Goal: Task Accomplishment & Management: Use online tool/utility

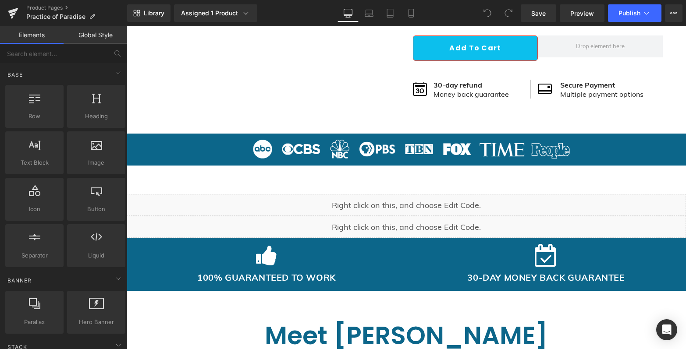
scroll to position [624, 0]
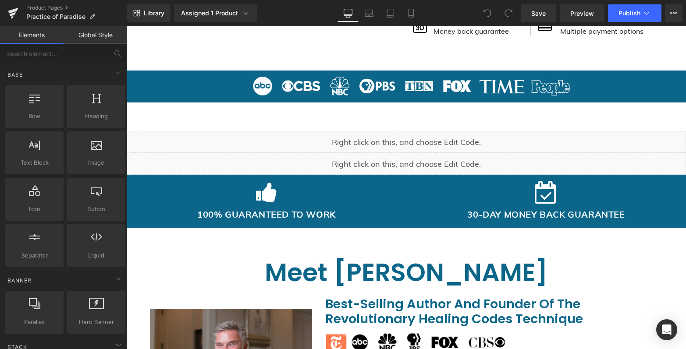
click at [414, 138] on div "Liquid" at bounding box center [406, 142] width 559 height 22
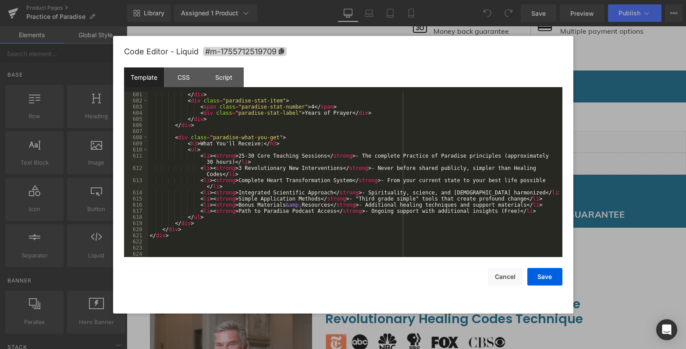
scroll to position [3809, 0]
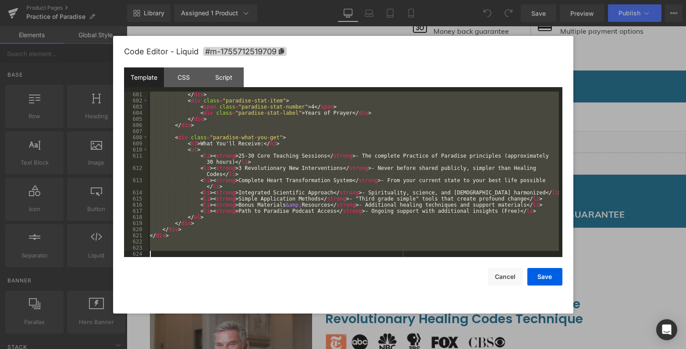
drag, startPoint x: 157, startPoint y: 96, endPoint x: 184, endPoint y: 251, distance: 157.0
click at [184, 251] on div "</ div > < div class = "paradise-stat-item" > < span class = "paradise-stat-num…" at bounding box center [353, 181] width 410 height 178
click at [506, 275] on button "Cancel" at bounding box center [505, 277] width 35 height 18
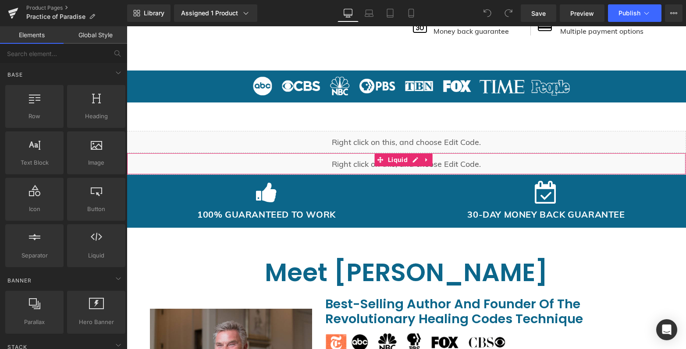
click at [345, 159] on div "Liquid" at bounding box center [406, 164] width 559 height 22
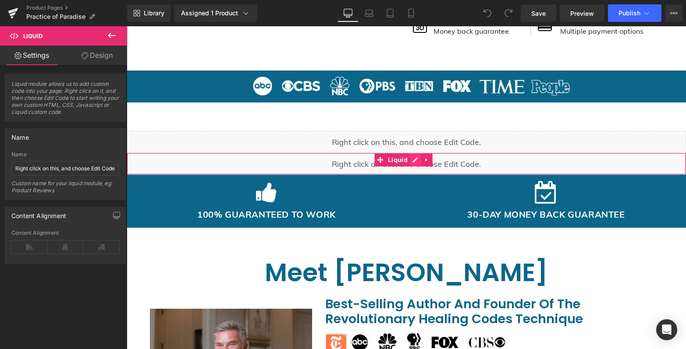
click at [413, 159] on div "Liquid" at bounding box center [406, 164] width 559 height 22
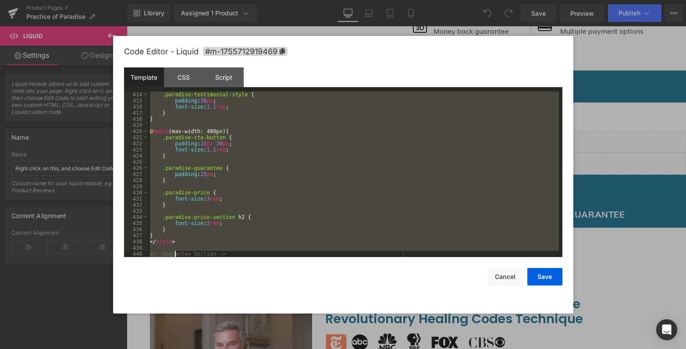
scroll to position [2846, 0]
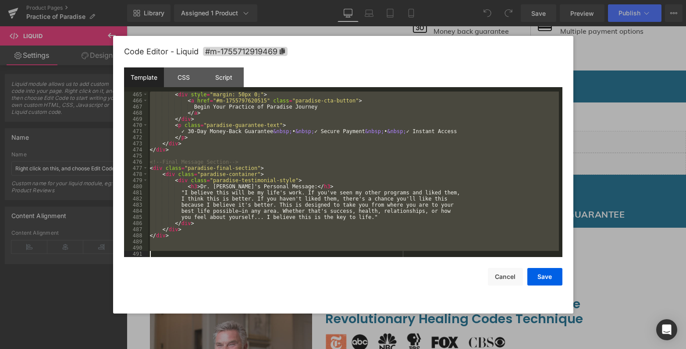
drag, startPoint x: 152, startPoint y: 95, endPoint x: 174, endPoint y: 358, distance: 264.6
click at [174, 349] on html "You are previewing how the will restyle your page. You can not edit Elements in…" at bounding box center [343, 174] width 686 height 349
click at [504, 277] on button "Cancel" at bounding box center [505, 277] width 35 height 18
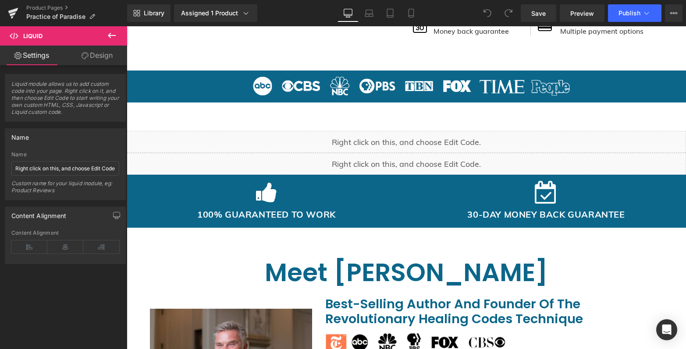
scroll to position [0, 0]
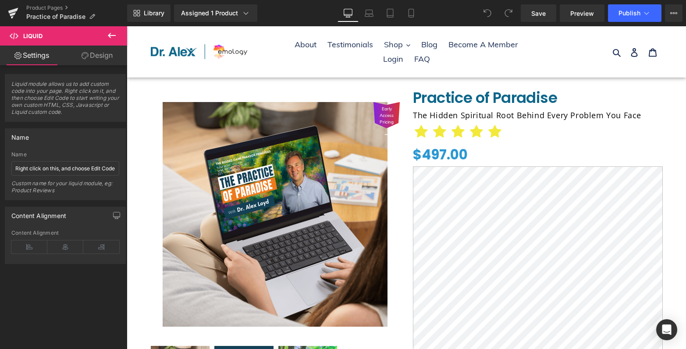
click at [357, 90] on div "Early Access Pricing (P) Image ‹" at bounding box center [275, 272] width 250 height 367
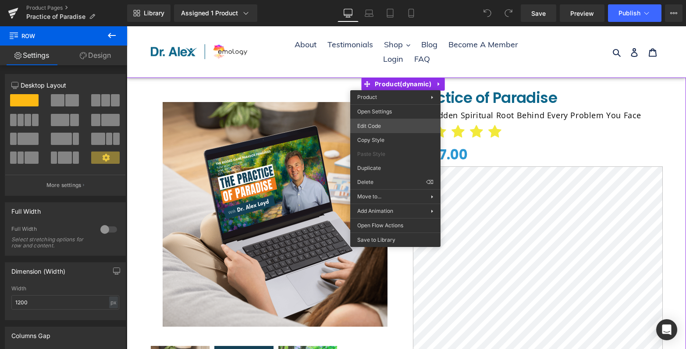
click at [382, 0] on div "You are previewing how the will restyle your page. You can not edit Elements in…" at bounding box center [343, 0] width 686 height 0
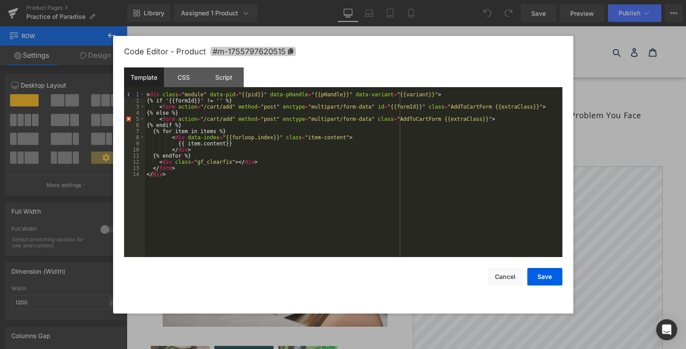
click at [291, 52] on icon at bounding box center [289, 51] width 5 height 6
click at [652, 127] on div at bounding box center [343, 174] width 686 height 349
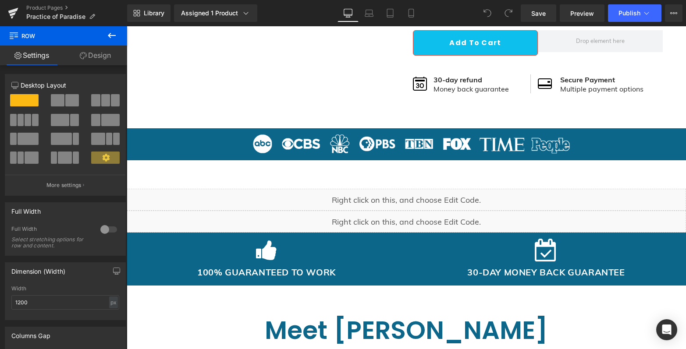
scroll to position [582, 0]
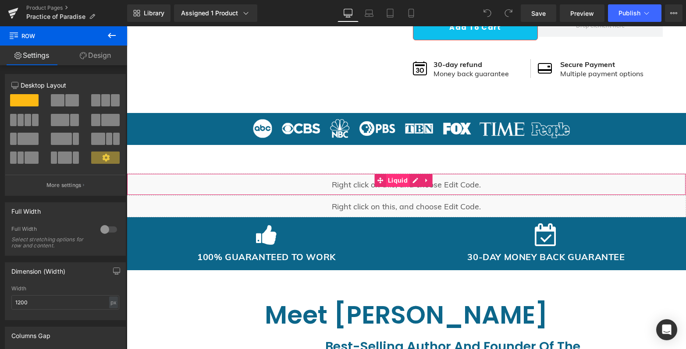
click at [387, 184] on span "Liquid" at bounding box center [398, 180] width 24 height 13
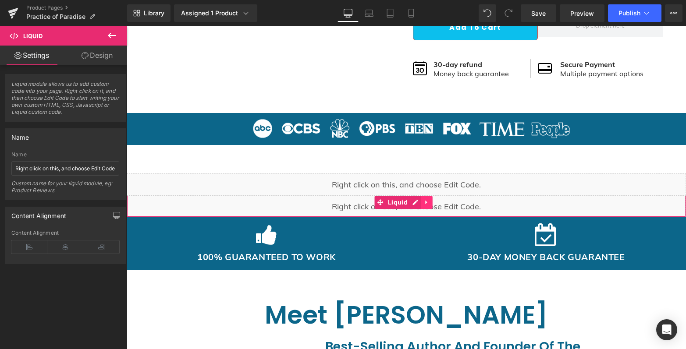
click at [432, 203] on link at bounding box center [426, 202] width 11 height 13
click at [445, 202] on icon at bounding box center [444, 203] width 2 height 4
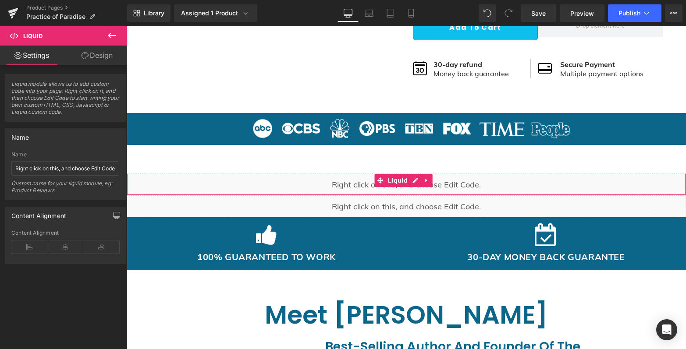
click at [369, 185] on div "Liquid" at bounding box center [406, 184] width 559 height 22
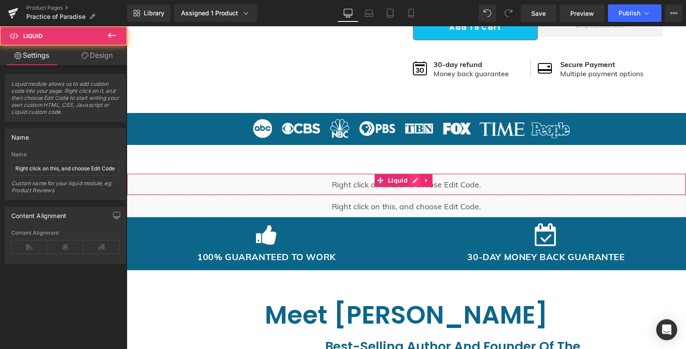
click at [410, 182] on div "Liquid" at bounding box center [406, 184] width 559 height 22
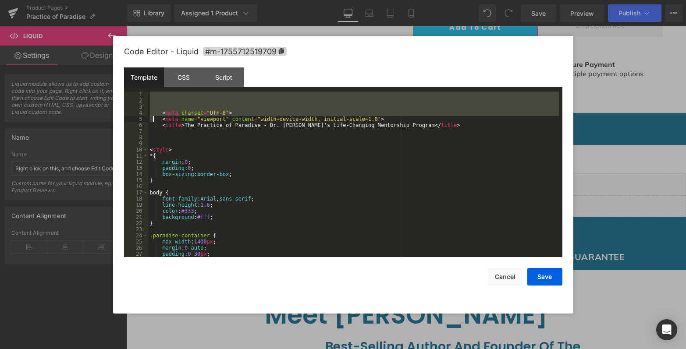
click at [153, 122] on div "< meta charset = "UTF-8" > < meta name = "viewport" content = "width=device-wid…" at bounding box center [353, 181] width 410 height 178
click at [154, 95] on div "< meta charset = "UTF-8" > < meta name = "viewport" content = "width=device-wid…" at bounding box center [353, 181] width 410 height 178
click at [151, 96] on div "< meta charset = "UTF-8" > < meta name = "viewport" content = "width=device-wid…" at bounding box center [353, 181] width 410 height 178
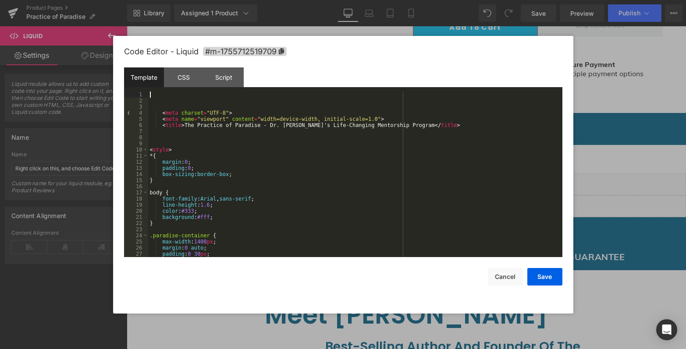
click at [152, 94] on div "< meta charset = "UTF-8" > < meta name = "viewport" content = "width=device-wid…" at bounding box center [353, 181] width 410 height 178
drag, startPoint x: 162, startPoint y: 100, endPoint x: 153, endPoint y: 94, distance: 10.5
click at [162, 100] on div "< meta charset = "UTF-8" > < meta name = "viewport" content = "width=device-wid…" at bounding box center [353, 181] width 410 height 178
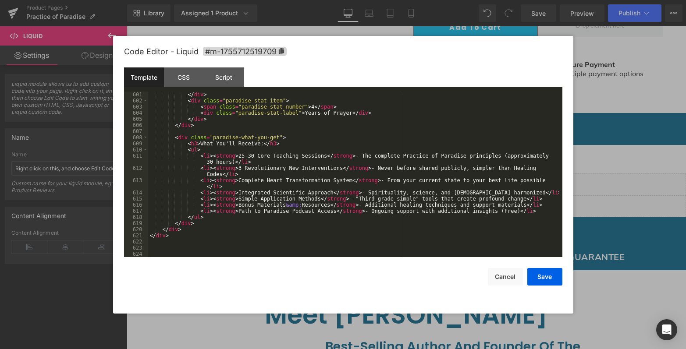
scroll to position [3809, 0]
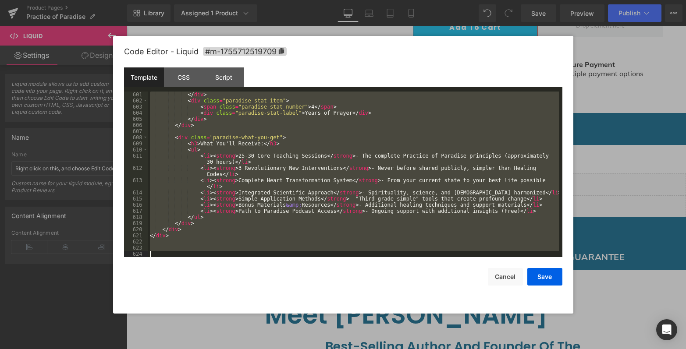
drag, startPoint x: 153, startPoint y: 94, endPoint x: 158, endPoint y: 270, distance: 176.2
click at [158, 275] on div "Code Editor - Liquid #m-1755712519709 Template CSS Script Data 601 602 603 604 …" at bounding box center [343, 175] width 438 height 278
drag, startPoint x: 501, startPoint y: 276, endPoint x: 492, endPoint y: 272, distance: 9.0
click at [501, 276] on button "Cancel" at bounding box center [505, 277] width 35 height 18
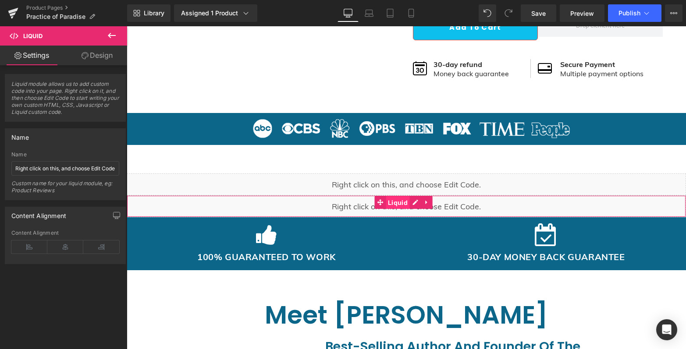
click at [397, 207] on span "Liquid" at bounding box center [398, 202] width 24 height 13
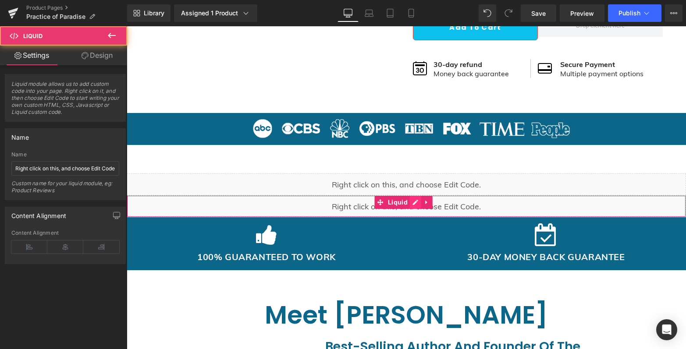
click at [411, 204] on div "Liquid" at bounding box center [406, 206] width 559 height 22
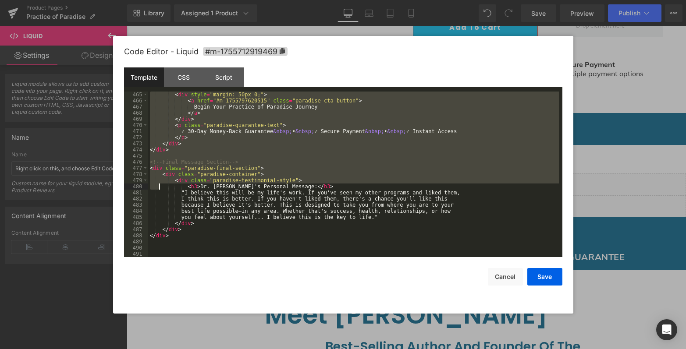
scroll to position [2846, 0]
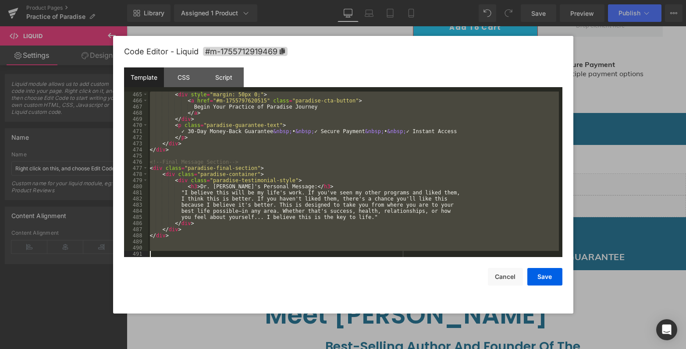
drag, startPoint x: 154, startPoint y: 94, endPoint x: 197, endPoint y: 318, distance: 228.0
click at [194, 319] on body "Liquid You are previewing how the will restyle your page. You can not edit Elem…" at bounding box center [343, 174] width 686 height 349
click at [507, 266] on div "Save Cancel" at bounding box center [343, 271] width 438 height 28
drag, startPoint x: 493, startPoint y: 274, endPoint x: 366, endPoint y: 237, distance: 132.5
click at [493, 274] on button "Cancel" at bounding box center [505, 277] width 35 height 18
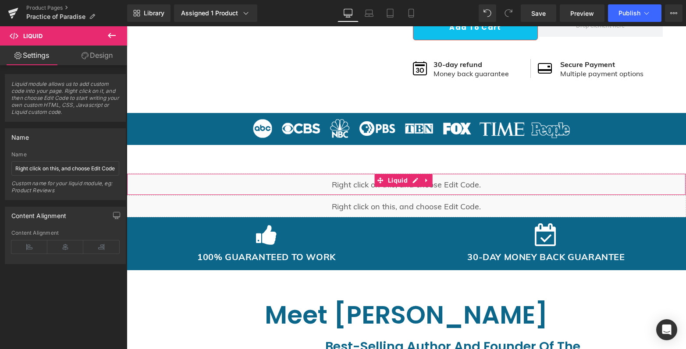
click at [341, 192] on div "Liquid" at bounding box center [406, 184] width 559 height 22
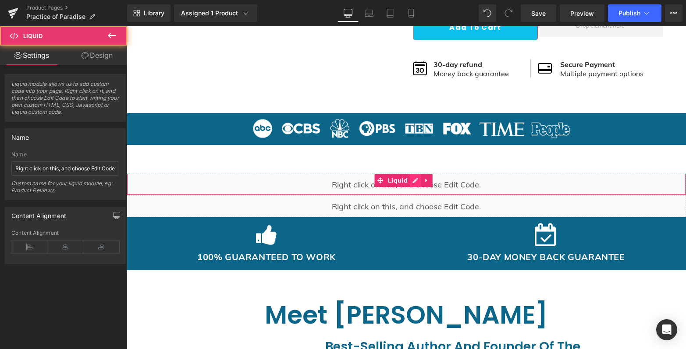
click at [419, 181] on div "Liquid" at bounding box center [406, 184] width 559 height 22
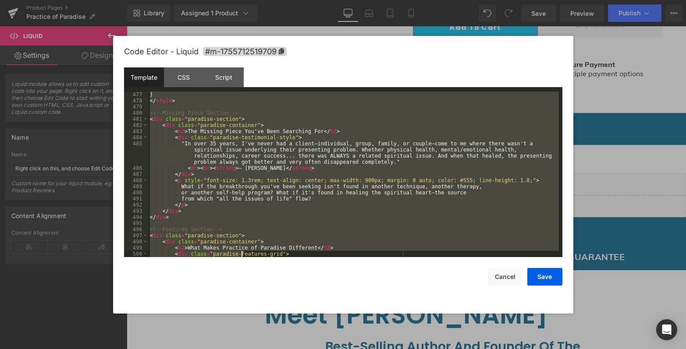
scroll to position [3809, 0]
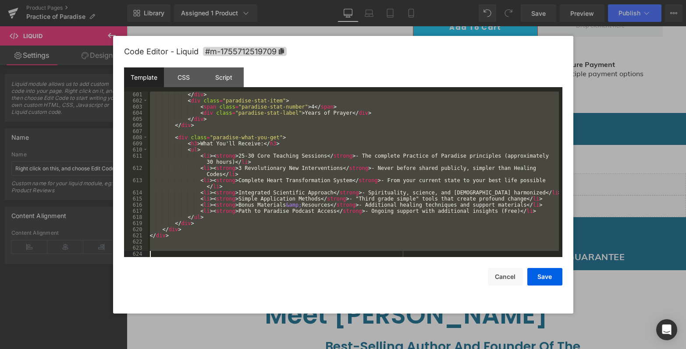
drag, startPoint x: 155, startPoint y: 96, endPoint x: 242, endPoint y: 364, distance: 282.2
click at [242, 349] on html "Liquid You are previewing how the will restyle your page. You can not edit Elem…" at bounding box center [343, 174] width 686 height 349
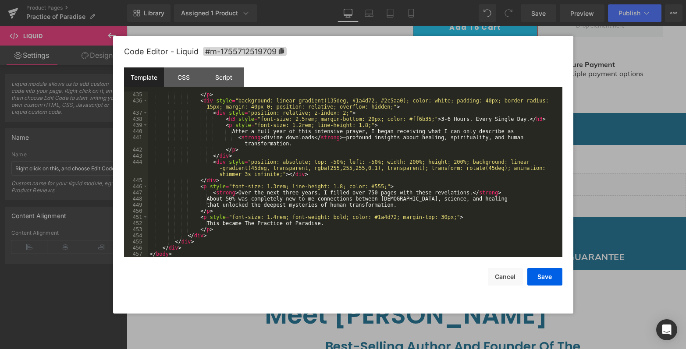
scroll to position [2723, 0]
click at [556, 279] on button "Save" at bounding box center [544, 277] width 35 height 18
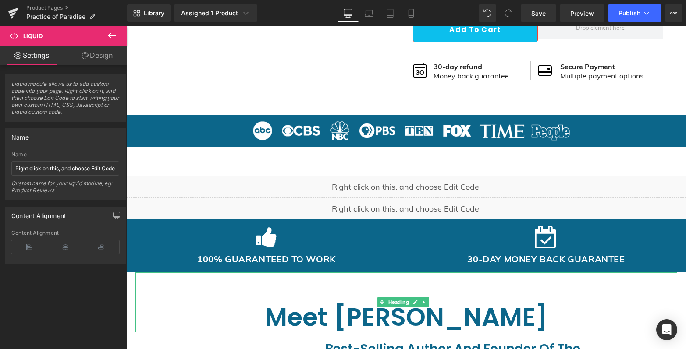
scroll to position [577, 0]
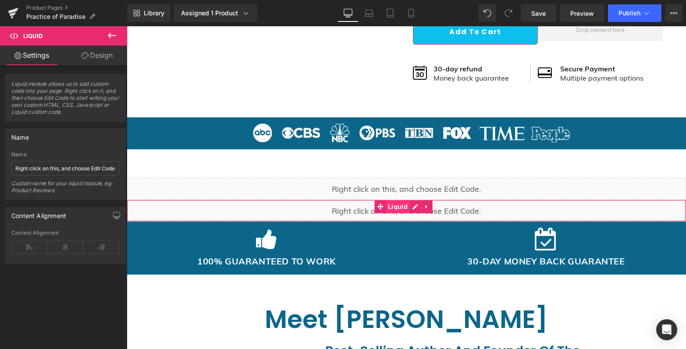
click at [406, 211] on span "Liquid" at bounding box center [398, 206] width 24 height 13
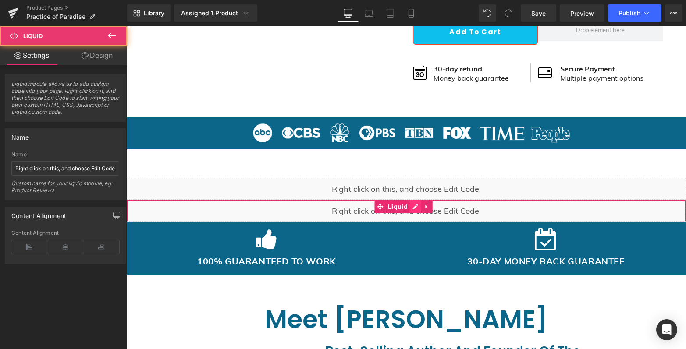
click at [420, 206] on div "Liquid" at bounding box center [406, 211] width 559 height 22
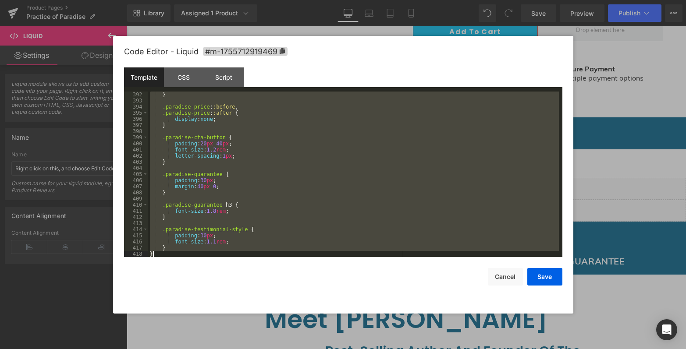
scroll to position [2846, 0]
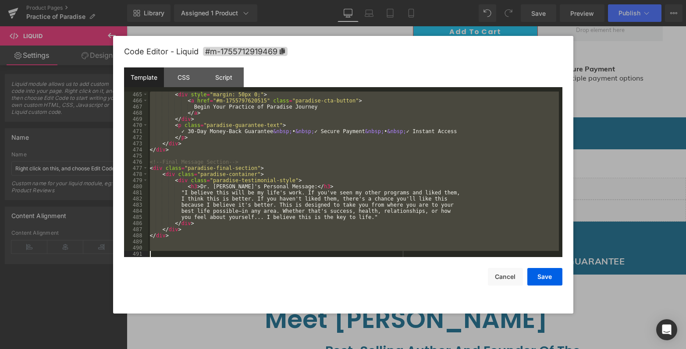
drag, startPoint x: 154, startPoint y: 91, endPoint x: 230, endPoint y: 388, distance: 306.1
click at [230, 349] on html "Liquid You are previewing how the will restyle your page. You can not edit Elem…" at bounding box center [343, 174] width 686 height 349
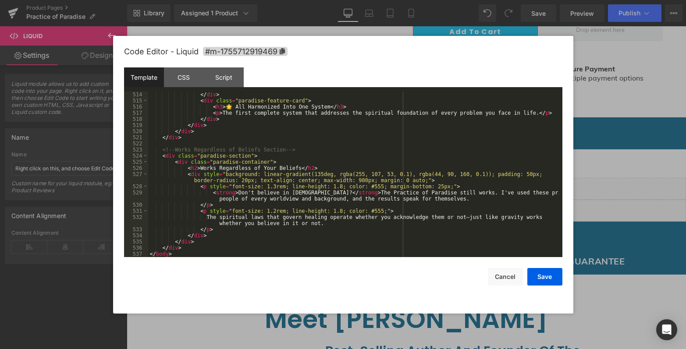
scroll to position [3208, 0]
click at [543, 279] on button "Save" at bounding box center [544, 277] width 35 height 18
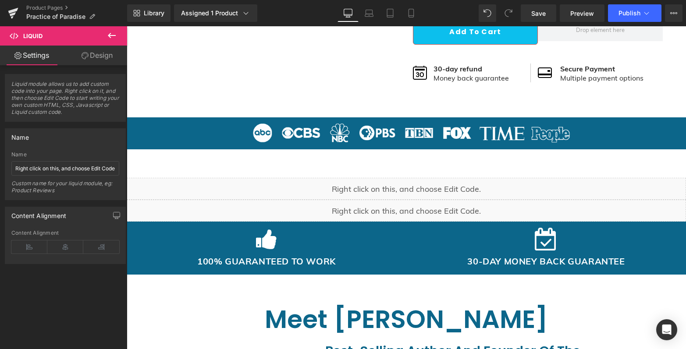
click at [106, 35] on icon at bounding box center [111, 35] width 11 height 11
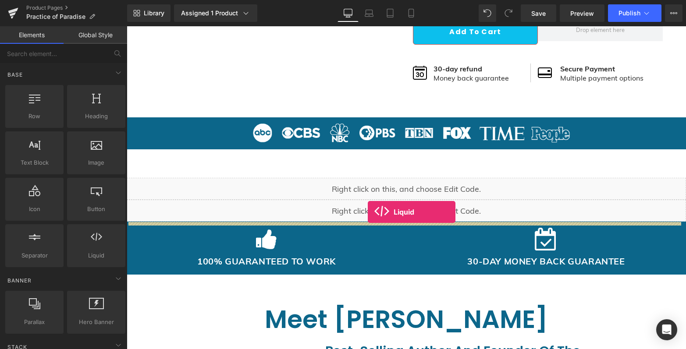
drag, startPoint x: 282, startPoint y: 238, endPoint x: 368, endPoint y: 212, distance: 89.3
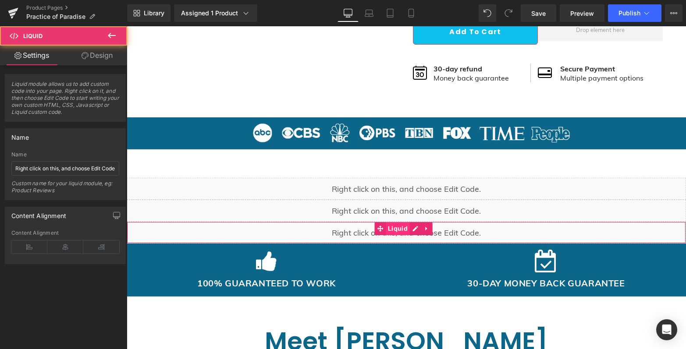
click at [395, 232] on span "Liquid" at bounding box center [398, 228] width 24 height 13
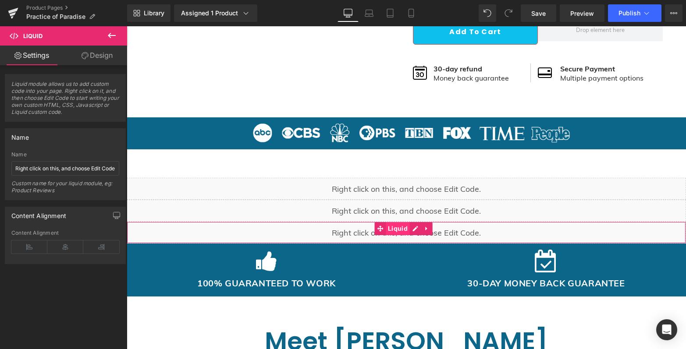
click at [406, 227] on span "Liquid" at bounding box center [398, 228] width 24 height 13
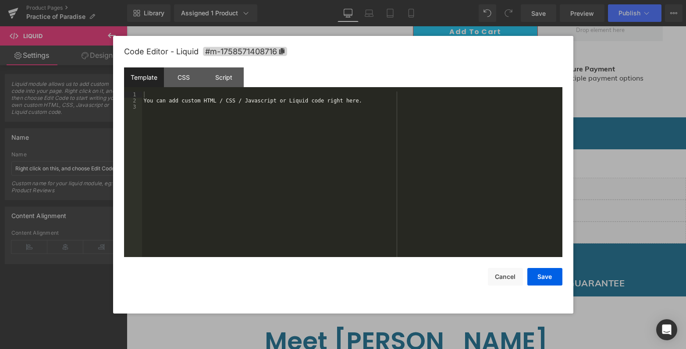
click at [410, 226] on link at bounding box center [412, 228] width 9 height 11
click at [335, 103] on div "You can add custom HTML / CSS / Javascript or Liquid code right here." at bounding box center [352, 181] width 420 height 178
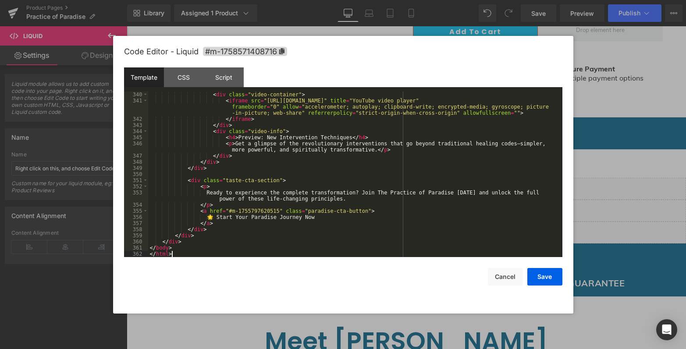
scroll to position [2104, 0]
click at [554, 274] on button "Save" at bounding box center [544, 277] width 35 height 18
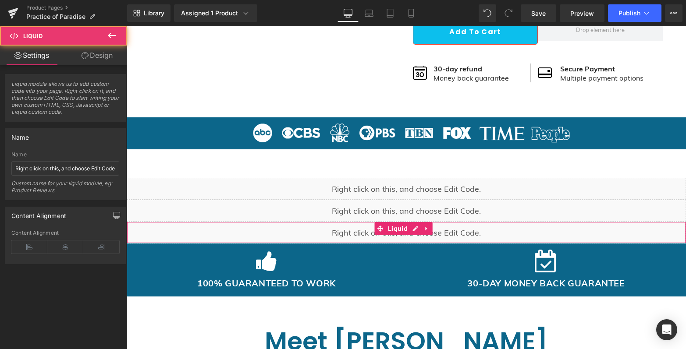
click at [387, 236] on div "Liquid" at bounding box center [406, 233] width 559 height 22
click at [409, 228] on span "Liquid" at bounding box center [398, 228] width 24 height 13
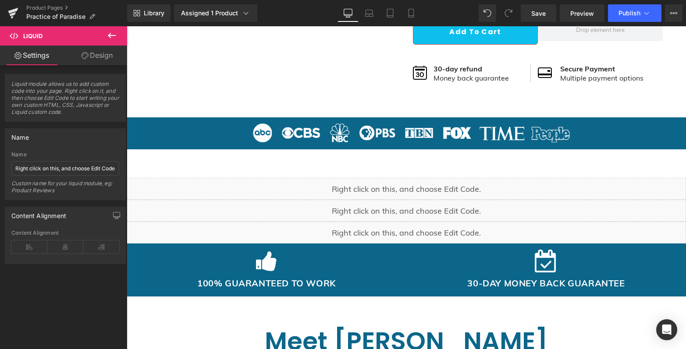
click at [409, 229] on div "Liquid" at bounding box center [406, 233] width 559 height 22
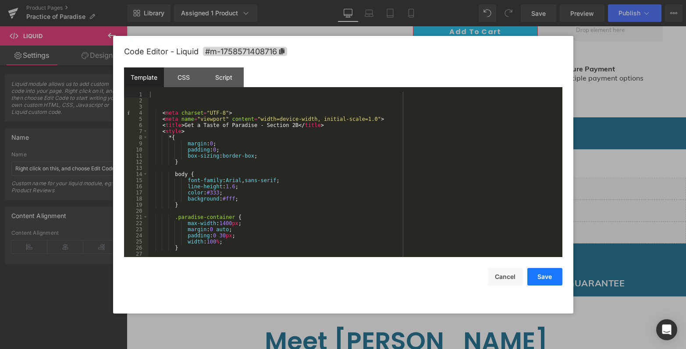
click at [544, 279] on button "Save" at bounding box center [544, 277] width 35 height 18
click at [412, 209] on div "Liquid" at bounding box center [406, 211] width 559 height 22
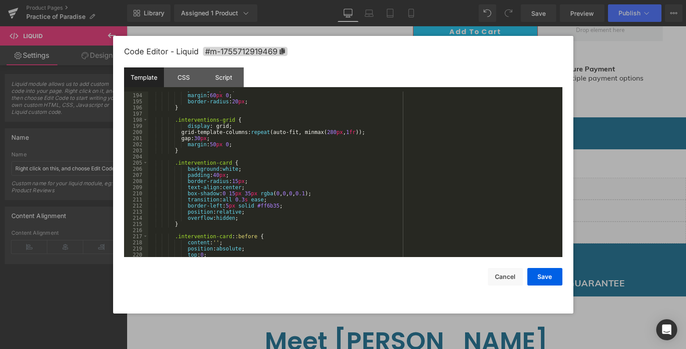
scroll to position [1814, 0]
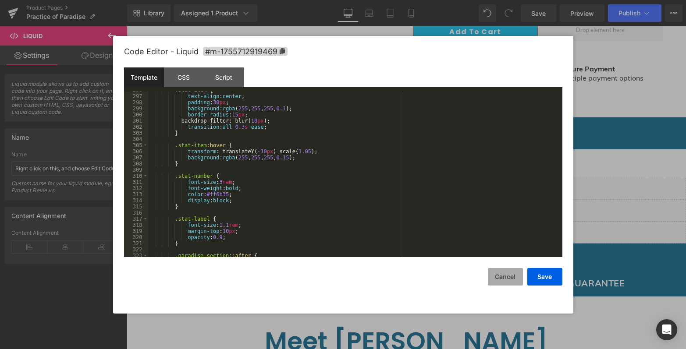
click at [501, 276] on button "Cancel" at bounding box center [505, 277] width 35 height 18
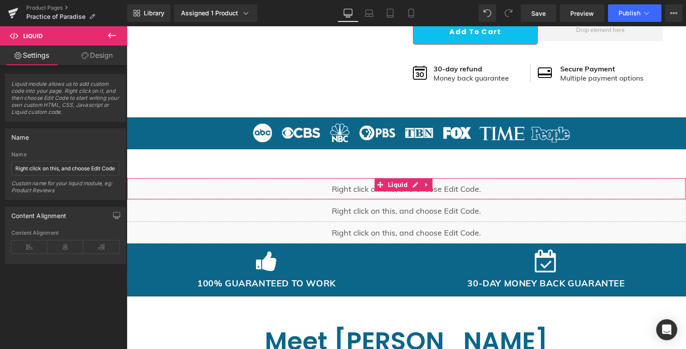
click at [414, 186] on div "Liquid" at bounding box center [406, 189] width 559 height 22
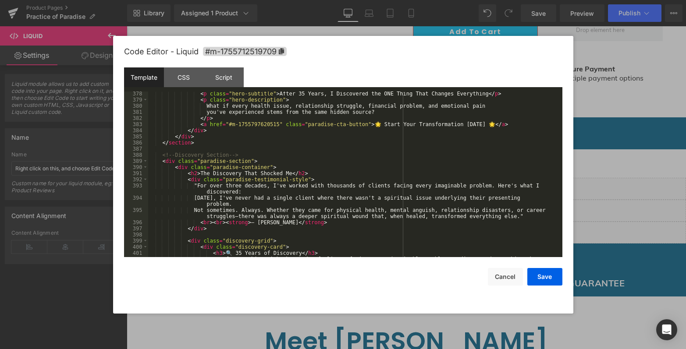
scroll to position [2234, 0]
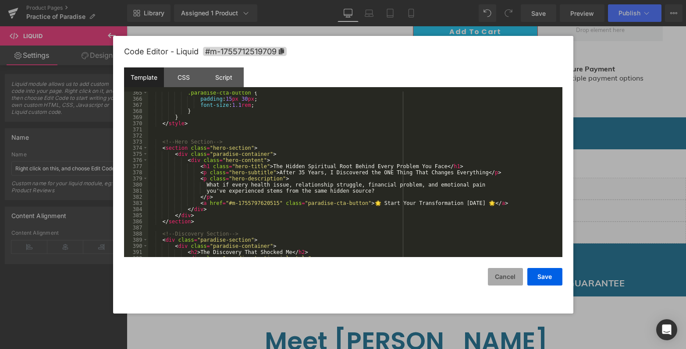
click at [505, 280] on button "Cancel" at bounding box center [505, 277] width 35 height 18
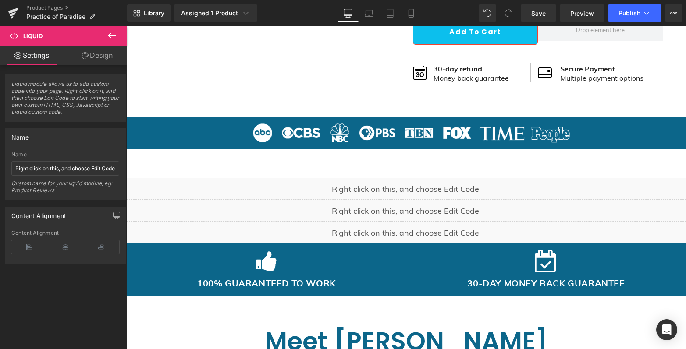
click at [113, 40] on icon at bounding box center [111, 35] width 11 height 11
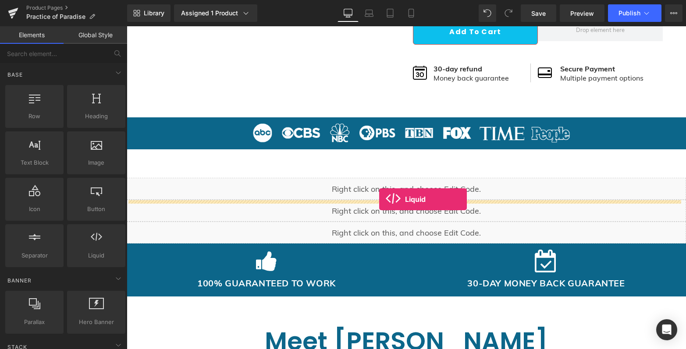
drag, startPoint x: 218, startPoint y: 282, endPoint x: 379, endPoint y: 199, distance: 181.2
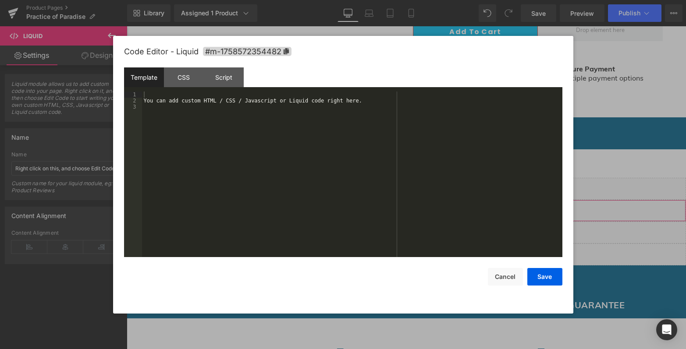
click at [412, 208] on div "Liquid" at bounding box center [406, 211] width 559 height 22
click at [186, 92] on div "You can add custom HTML / CSS / Javascript or Liquid code right here." at bounding box center [352, 181] width 420 height 178
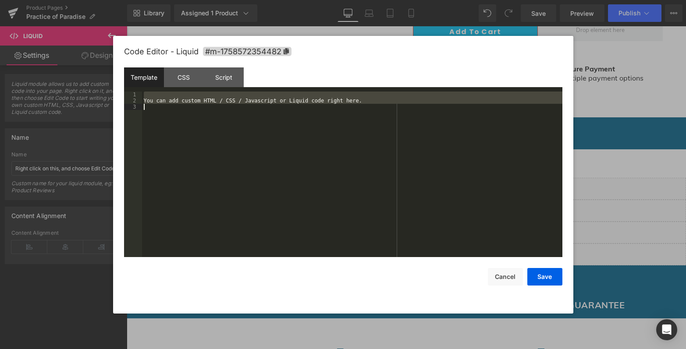
drag, startPoint x: 186, startPoint y: 92, endPoint x: 191, endPoint y: 149, distance: 57.6
click at [191, 149] on div "You can add custom HTML / CSS / Javascript or Liquid code right here." at bounding box center [352, 181] width 420 height 178
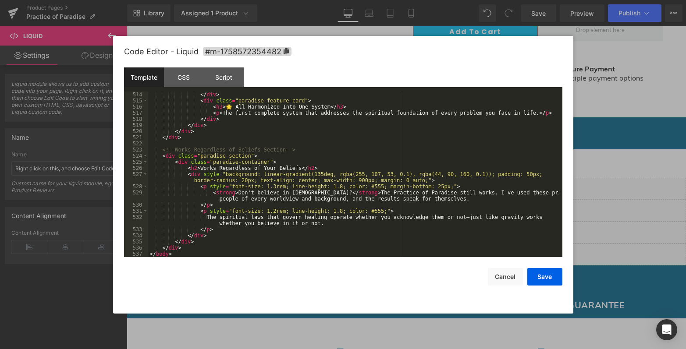
scroll to position [3208, 0]
click at [541, 278] on button "Save" at bounding box center [544, 277] width 35 height 18
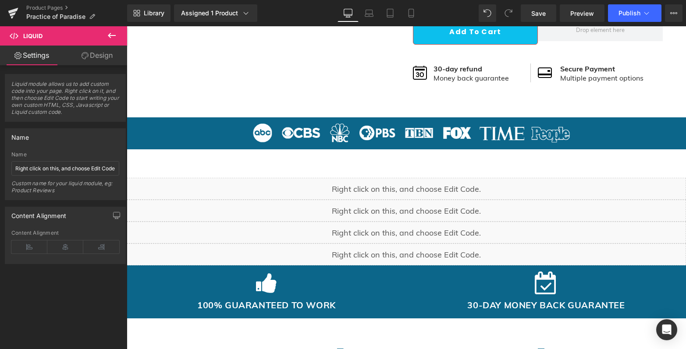
click at [116, 32] on icon at bounding box center [111, 35] width 11 height 11
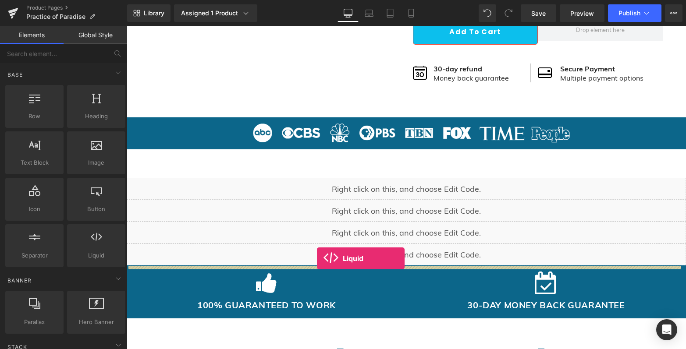
drag, startPoint x: 226, startPoint y: 269, endPoint x: 317, endPoint y: 258, distance: 91.3
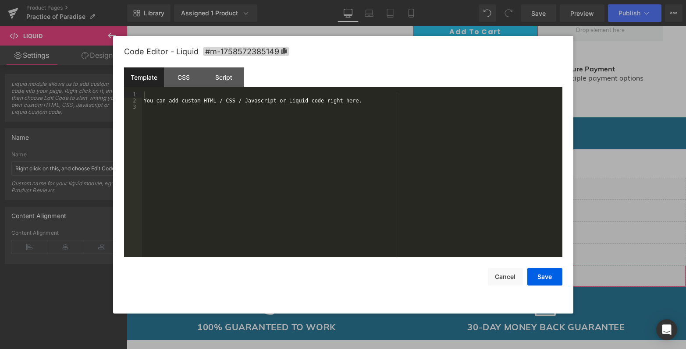
click at [410, 271] on div "Liquid" at bounding box center [406, 276] width 559 height 22
click at [171, 103] on div "You can add custom HTML / CSS / Javascript or Liquid code right here." at bounding box center [352, 181] width 420 height 178
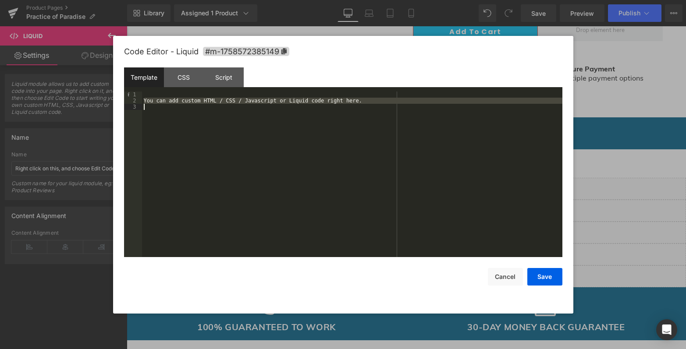
click at [171, 103] on div "You can add custom HTML / CSS / Javascript or Liquid code right here." at bounding box center [352, 181] width 420 height 178
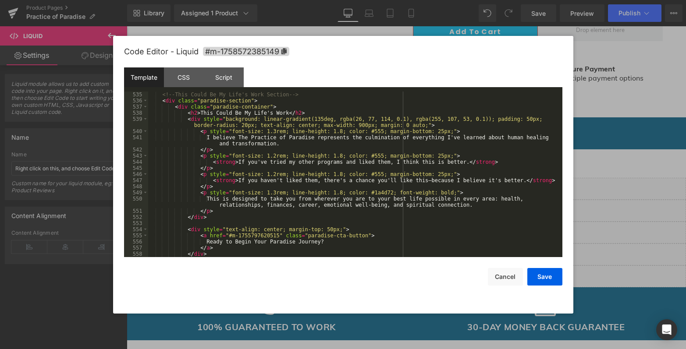
scroll to position [3410, 0]
click at [544, 272] on button "Save" at bounding box center [544, 277] width 35 height 18
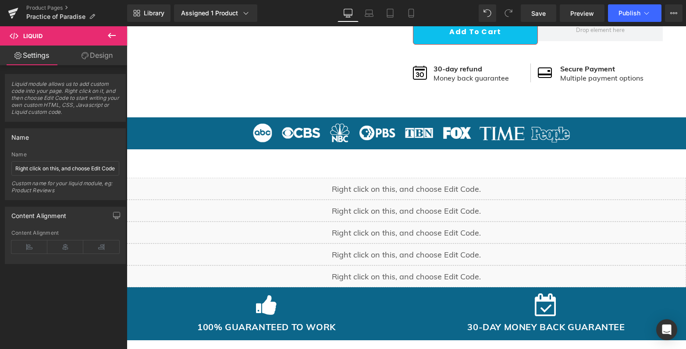
click at [114, 32] on icon at bounding box center [111, 35] width 11 height 11
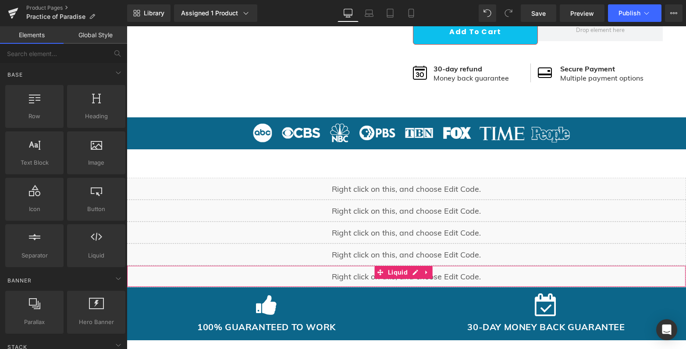
click at [410, 273] on div "Liquid" at bounding box center [406, 276] width 559 height 22
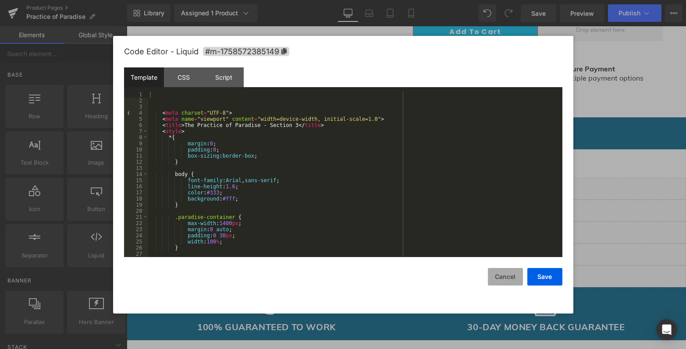
click at [494, 287] on div "Code Editor - Liquid #m-1758572385149 Template CSS Script Data 1 2 3 4 5 6 7 8 …" at bounding box center [343, 175] width 438 height 278
drag, startPoint x: 495, startPoint y: 280, endPoint x: 89, endPoint y: 150, distance: 425.9
click at [495, 280] on button "Cancel" at bounding box center [505, 277] width 35 height 18
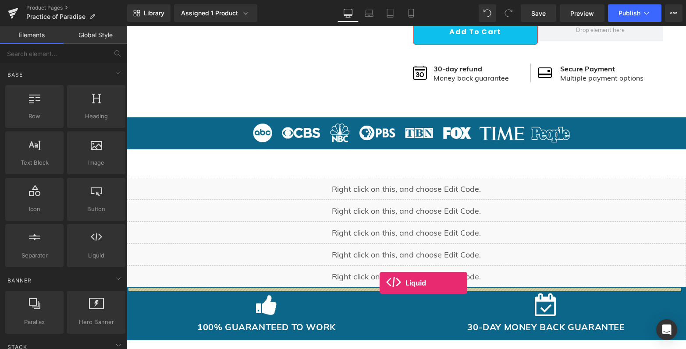
drag, startPoint x: 219, startPoint y: 281, endPoint x: 379, endPoint y: 283, distance: 159.9
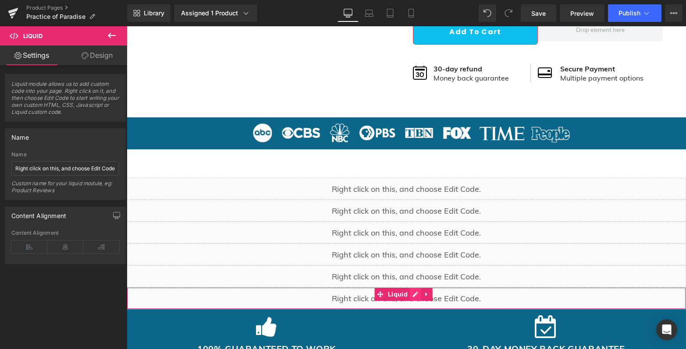
click at [418, 297] on div "Liquid" at bounding box center [406, 298] width 559 height 22
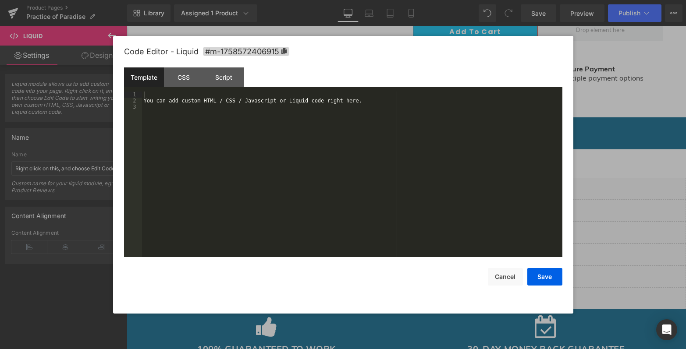
click at [288, 105] on div "You can add custom HTML / CSS / Javascript or Liquid code right here." at bounding box center [352, 181] width 420 height 178
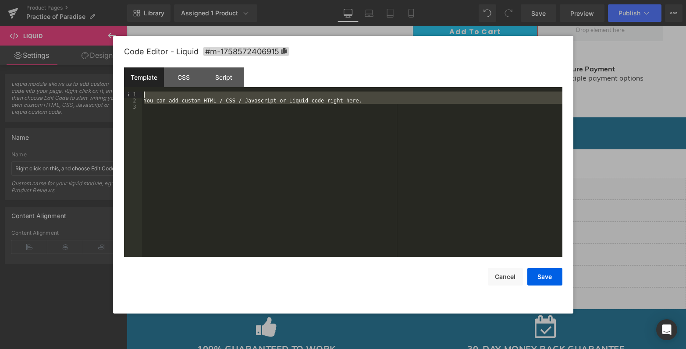
drag, startPoint x: 288, startPoint y: 105, endPoint x: 288, endPoint y: 89, distance: 16.2
click at [288, 89] on div "Template CSS Script Data 1 2 3 You can add custom HTML / CSS / Javascript or Li…" at bounding box center [343, 162] width 438 height 190
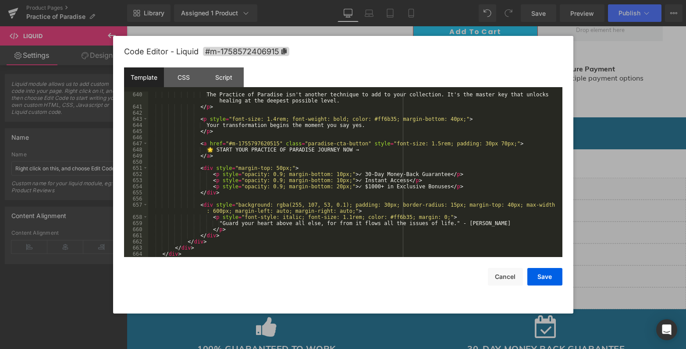
scroll to position [3974, 0]
click at [541, 270] on button "Save" at bounding box center [544, 277] width 35 height 18
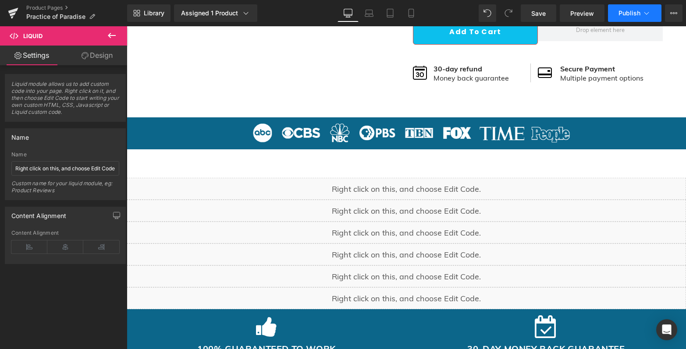
click at [640, 4] on button "Publish" at bounding box center [634, 13] width 53 height 18
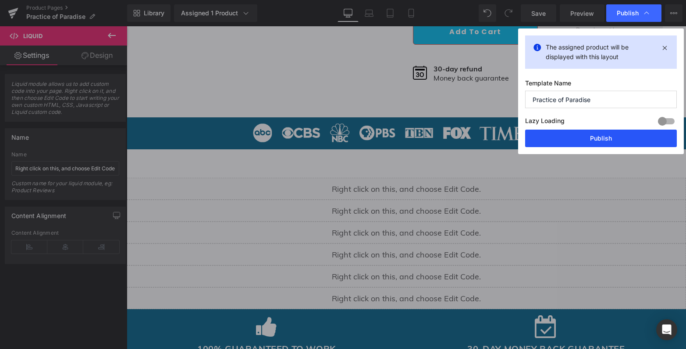
click at [591, 137] on button "Publish" at bounding box center [601, 139] width 152 height 18
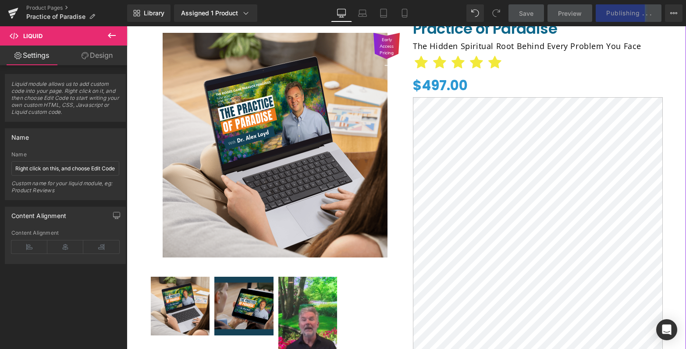
scroll to position [50, 0]
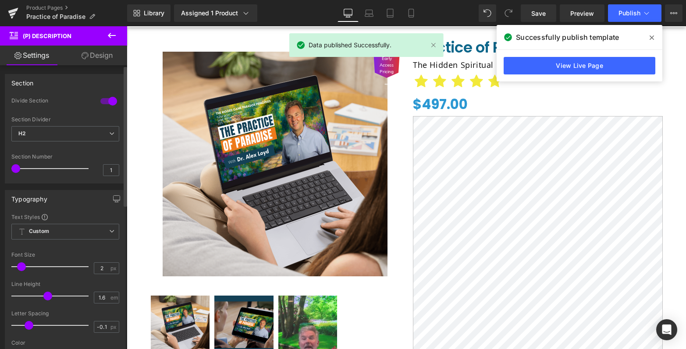
drag, startPoint x: 28, startPoint y: 268, endPoint x: 18, endPoint y: 269, distance: 9.2
click at [18, 269] on span at bounding box center [21, 266] width 9 height 9
drag, startPoint x: 18, startPoint y: 269, endPoint x: 35, endPoint y: 268, distance: 16.2
click at [35, 268] on span at bounding box center [34, 266] width 9 height 9
click at [95, 269] on input "25" at bounding box center [101, 268] width 15 height 11
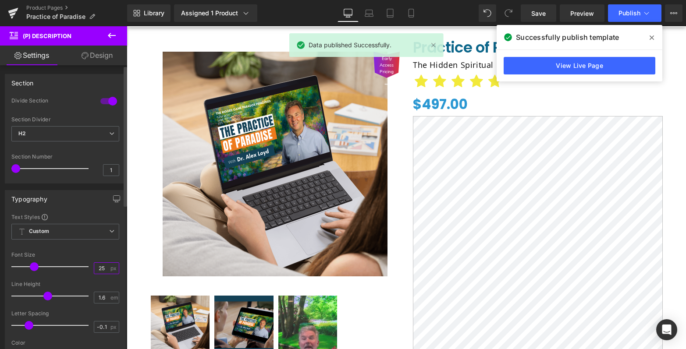
click at [95, 268] on input "25" at bounding box center [101, 268] width 15 height 11
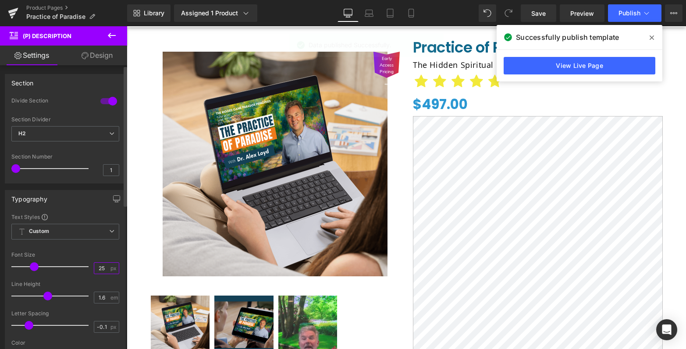
click at [95, 268] on input "25" at bounding box center [101, 268] width 15 height 11
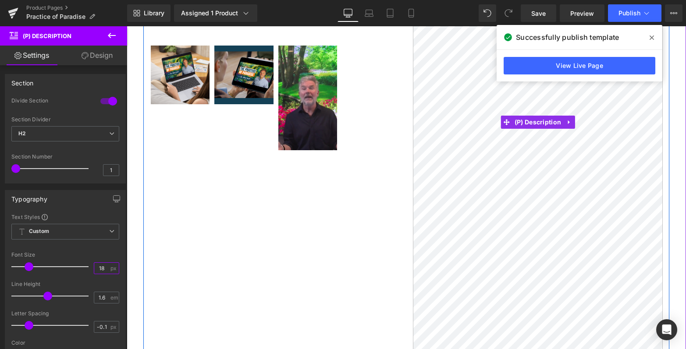
scroll to position [419, 0]
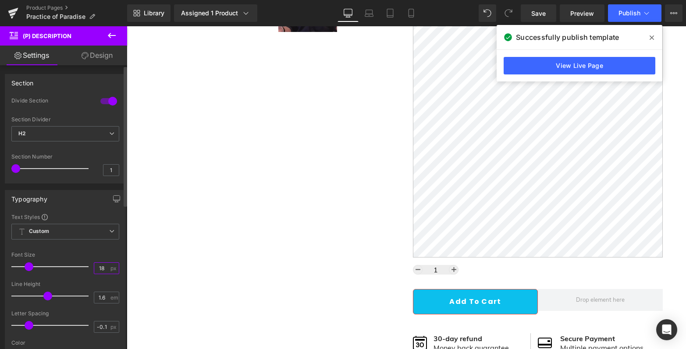
click at [99, 270] on input "18" at bounding box center [101, 268] width 15 height 11
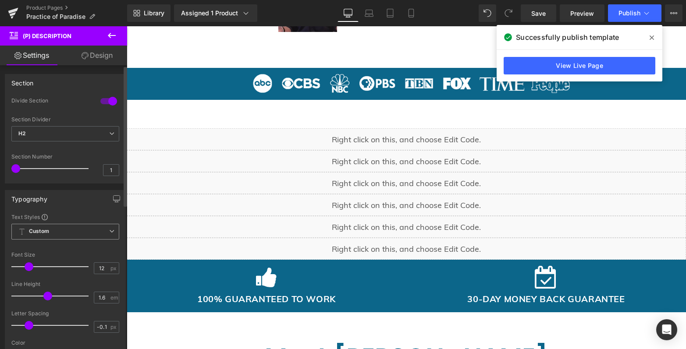
click at [94, 242] on div "Custom Setup Global Style Custom Setup Global Style" at bounding box center [65, 234] width 108 height 20
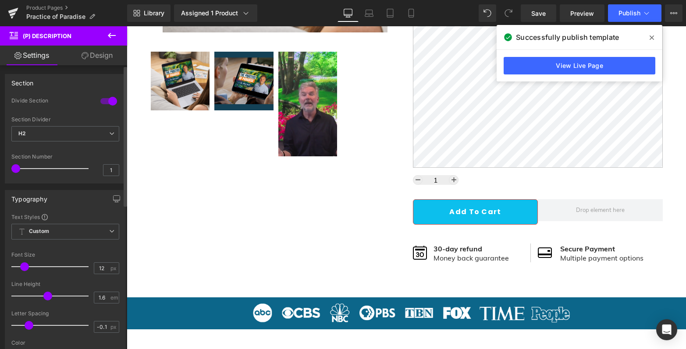
scroll to position [287, 0]
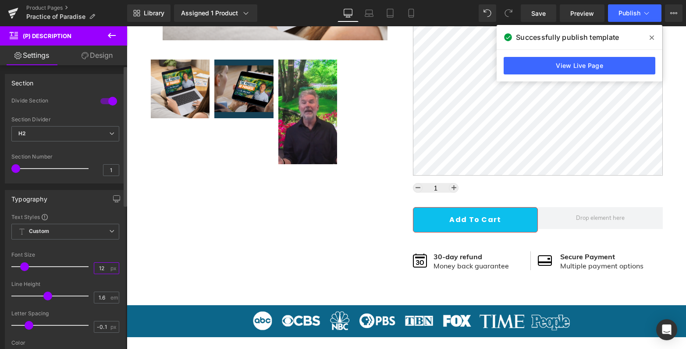
click at [99, 265] on input "12" at bounding box center [101, 268] width 15 height 11
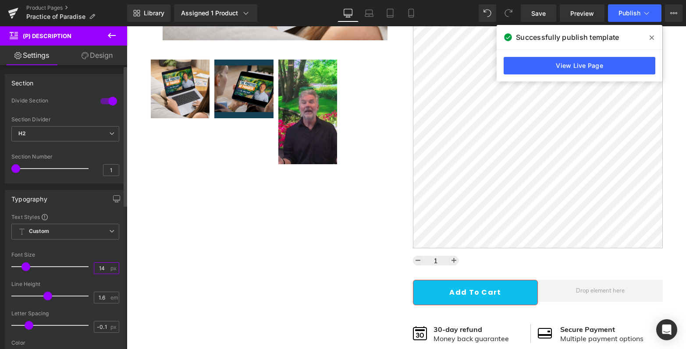
type input "14"
click at [93, 250] on div "Font Default Poppins Open Sans Work Sans Inter Open Sans Default Poppins Open S…" at bounding box center [65, 300] width 108 height 174
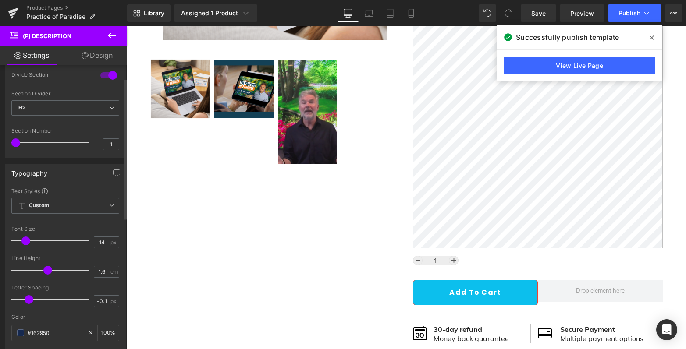
scroll to position [54, 0]
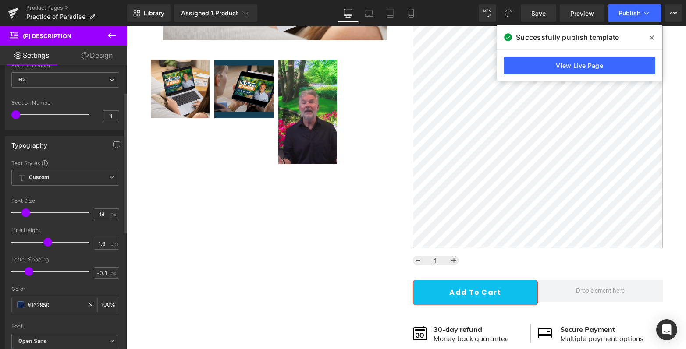
type input "1.1"
click at [32, 239] on div at bounding box center [52, 243] width 73 height 18
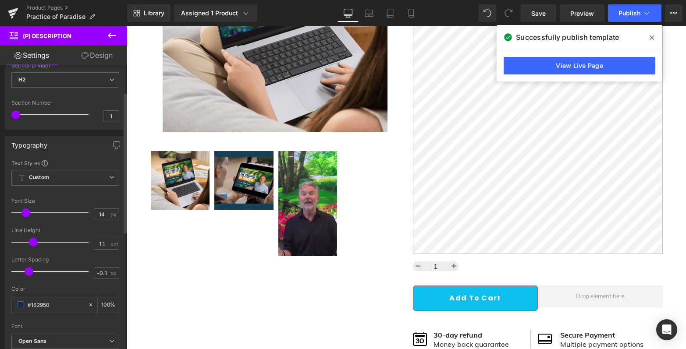
scroll to position [180, 0]
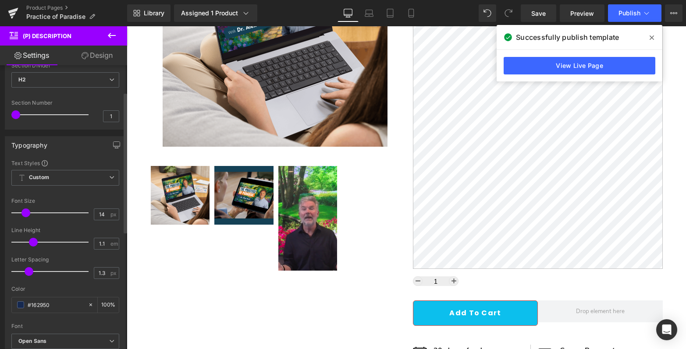
click at [48, 272] on div at bounding box center [52, 272] width 73 height 18
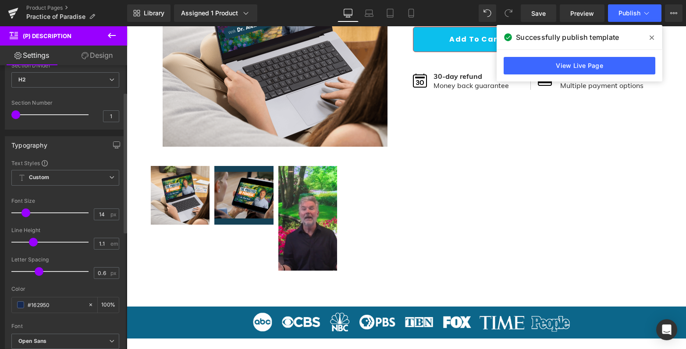
type input "0.5"
drag, startPoint x: 48, startPoint y: 272, endPoint x: 38, endPoint y: 272, distance: 10.5
click at [38, 272] on span at bounding box center [39, 271] width 9 height 9
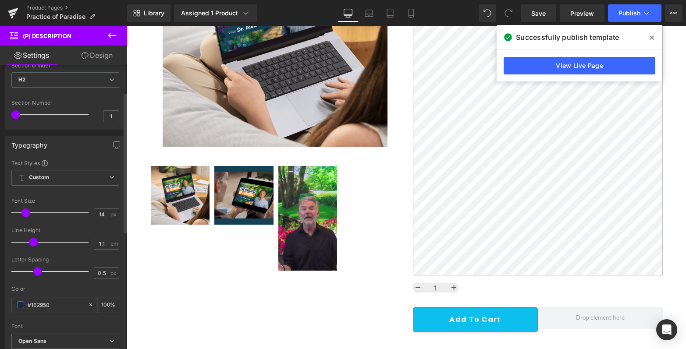
click at [77, 260] on div "Letter Spacing" at bounding box center [65, 260] width 108 height 6
type input "1"
type input "1.3"
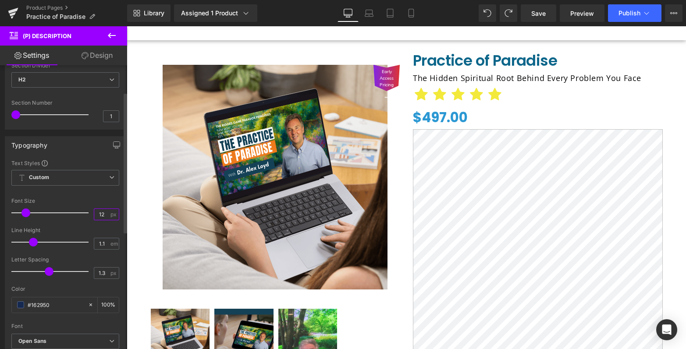
scroll to position [31, 0]
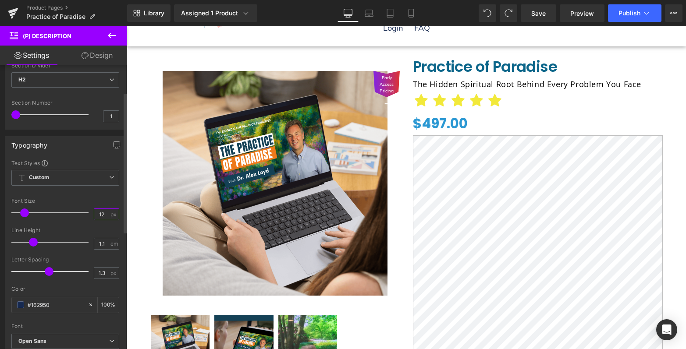
type input "12"
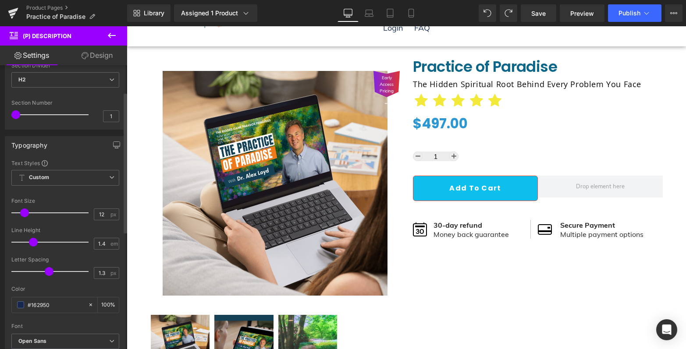
click at [42, 242] on div at bounding box center [52, 243] width 73 height 18
type input "1.4"
click at [41, 241] on span at bounding box center [42, 242] width 9 height 9
click at [42, 275] on div at bounding box center [52, 272] width 73 height 18
drag, startPoint x: 44, startPoint y: 273, endPoint x: 62, endPoint y: 272, distance: 18.0
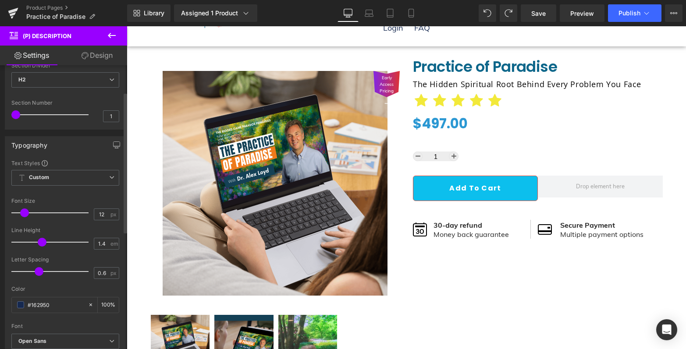
click at [40, 272] on span at bounding box center [39, 271] width 9 height 9
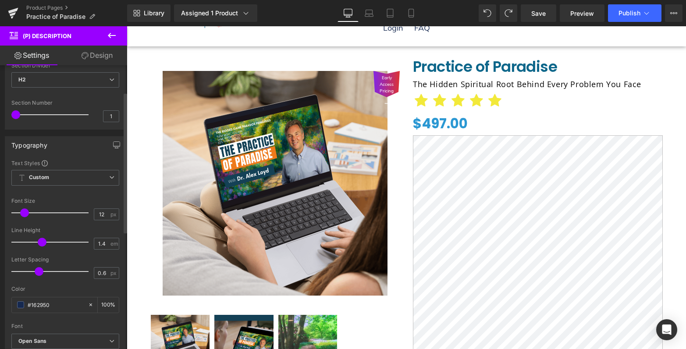
click at [86, 271] on div "Letter Spacing 0.6 px" at bounding box center [65, 271] width 108 height 29
click at [94, 270] on input "0.6" at bounding box center [101, 273] width 15 height 11
click at [103, 253] on div at bounding box center [65, 254] width 108 height 6
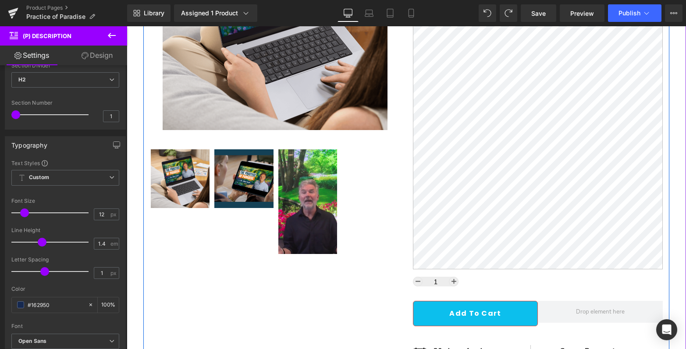
scroll to position [262, 0]
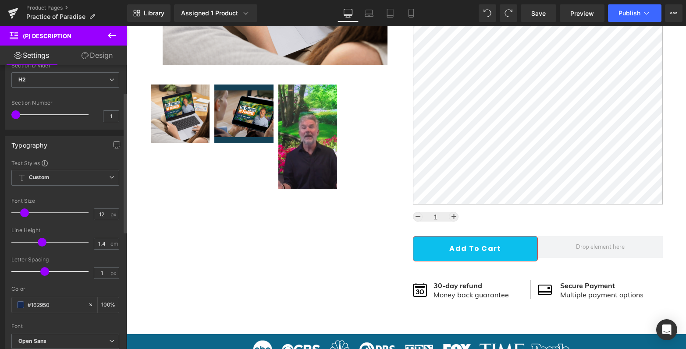
click at [38, 272] on div at bounding box center [52, 272] width 73 height 18
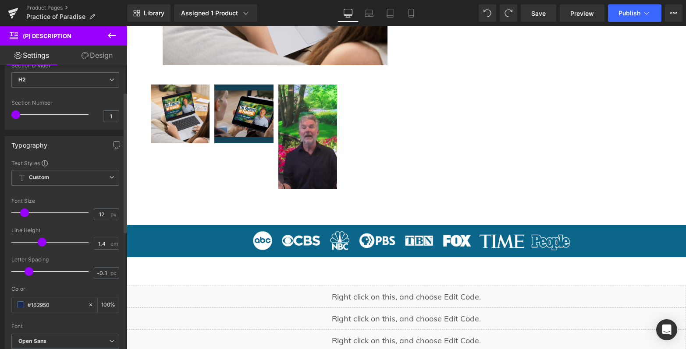
type input "0"
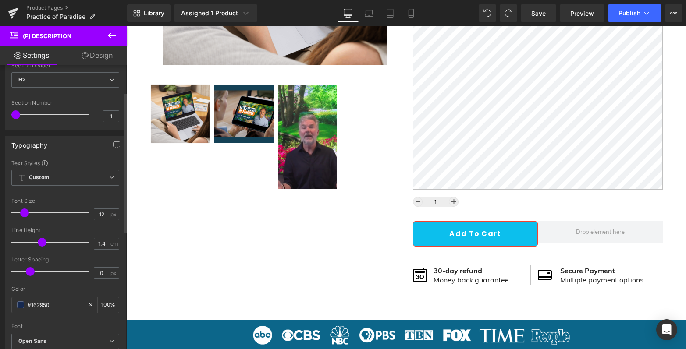
drag, startPoint x: 42, startPoint y: 272, endPoint x: 34, endPoint y: 273, distance: 8.0
click at [34, 273] on div at bounding box center [52, 272] width 73 height 18
click at [60, 284] on div at bounding box center [65, 283] width 108 height 6
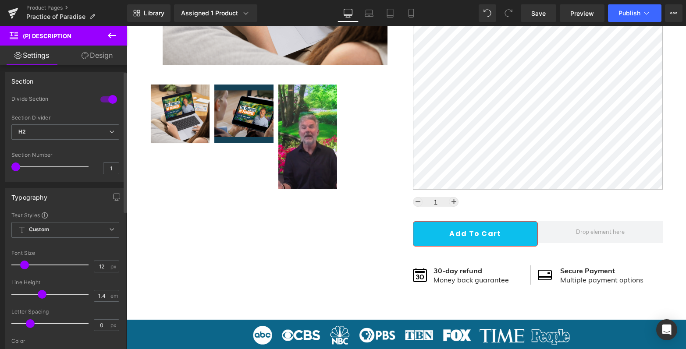
scroll to position [0, 0]
click at [110, 137] on span "H2" at bounding box center [65, 133] width 108 height 15
click at [105, 104] on div at bounding box center [108, 101] width 21 height 14
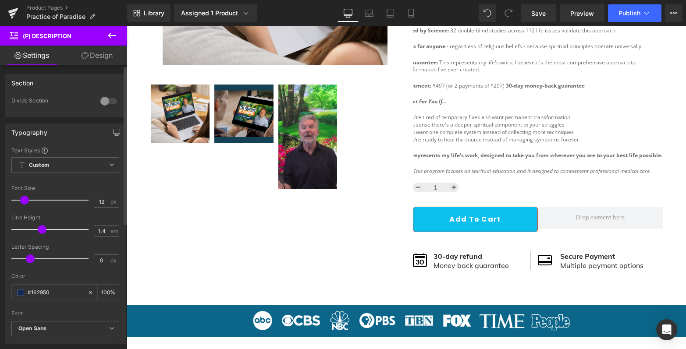
click at [106, 103] on div at bounding box center [108, 101] width 21 height 14
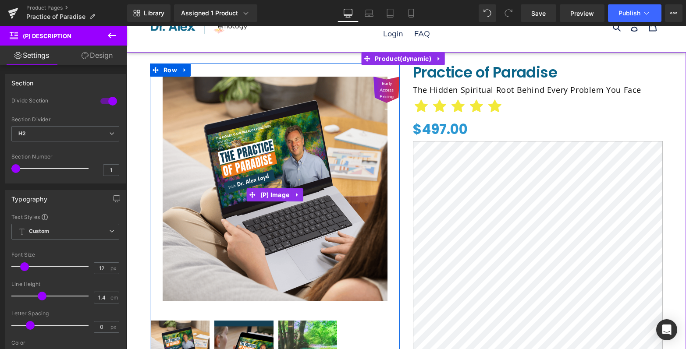
scroll to position [21, 0]
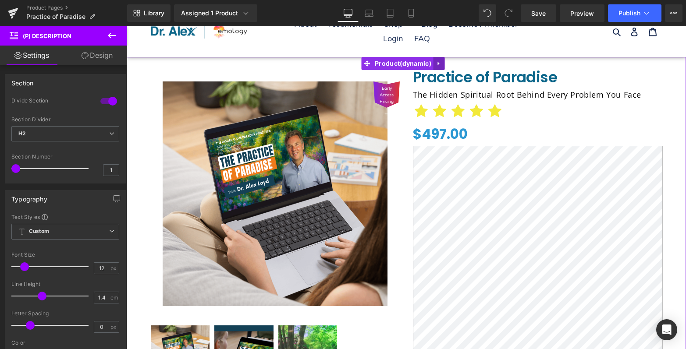
click at [439, 66] on icon at bounding box center [439, 63] width 6 height 7
click at [398, 63] on span "Product" at bounding box center [402, 63] width 61 height 13
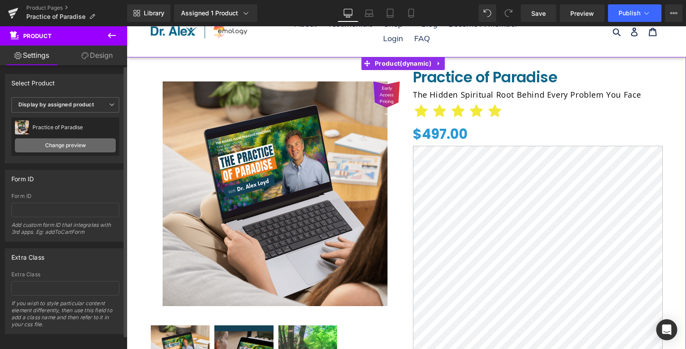
click at [71, 149] on link "Change preview" at bounding box center [65, 145] width 101 height 14
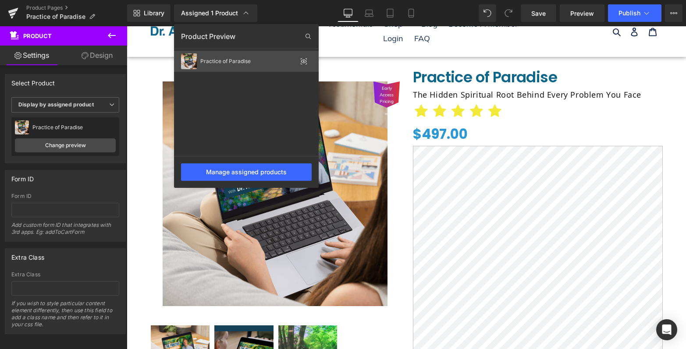
click at [259, 59] on div "Practice of Paradise" at bounding box center [248, 61] width 96 height 6
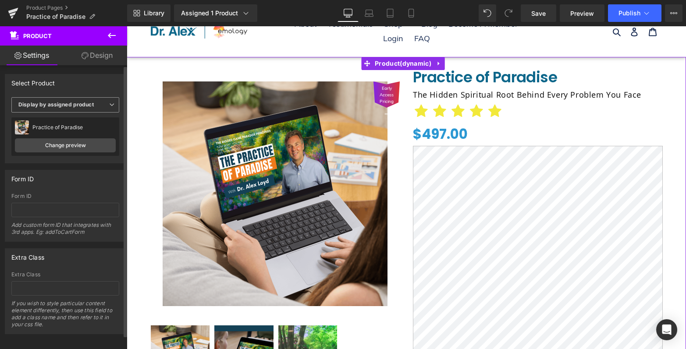
click at [88, 106] on b "Display by assigned product" at bounding box center [55, 104] width 75 height 7
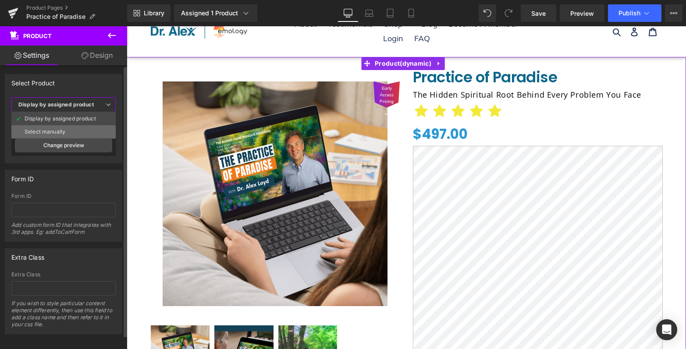
drag, startPoint x: 60, startPoint y: 131, endPoint x: 196, endPoint y: 71, distance: 148.3
click at [60, 131] on div "Select manually" at bounding box center [45, 132] width 41 height 6
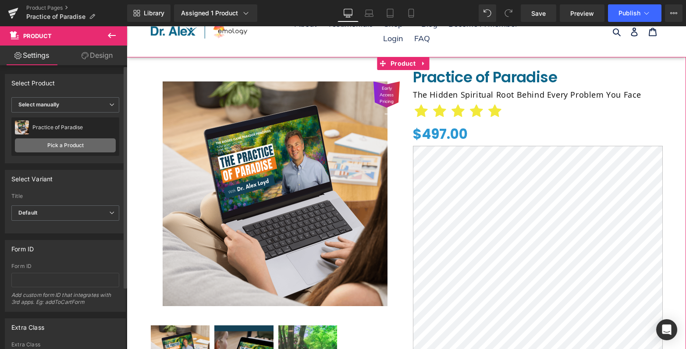
click at [64, 145] on link "Pick a Product" at bounding box center [65, 145] width 101 height 14
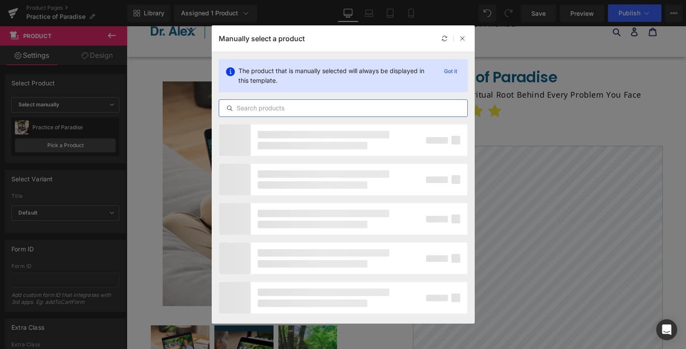
click at [288, 106] on input "text" at bounding box center [343, 108] width 248 height 11
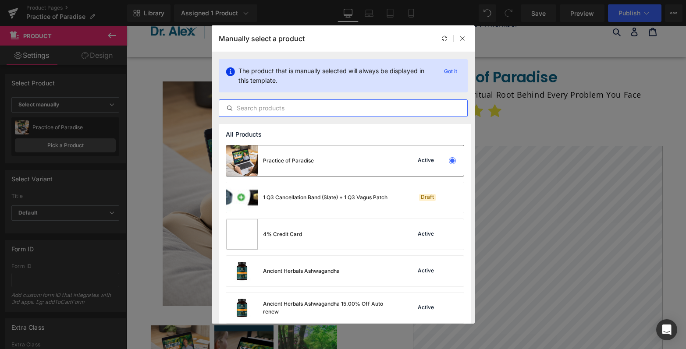
click at [322, 157] on div "Practice of Paradise Active" at bounding box center [344, 160] width 237 height 31
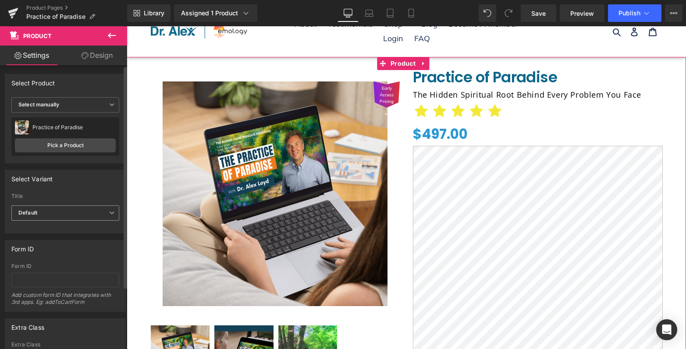
click at [43, 215] on span "Default" at bounding box center [65, 212] width 108 height 15
drag, startPoint x: 35, startPoint y: 239, endPoint x: 60, endPoint y: 215, distance: 35.3
click at [35, 239] on div "Default Title" at bounding box center [40, 242] width 31 height 6
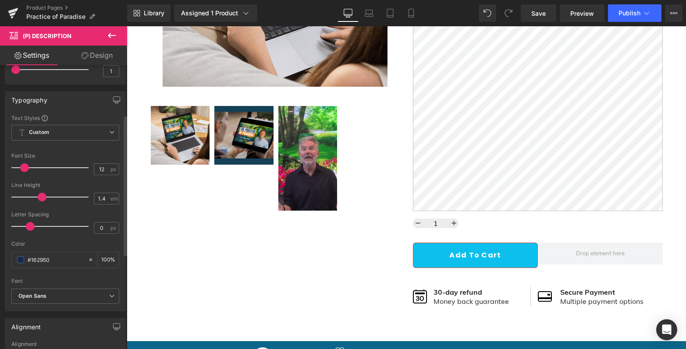
scroll to position [99, 0]
click at [89, 137] on span "Custom Setup Global Style" at bounding box center [65, 132] width 108 height 16
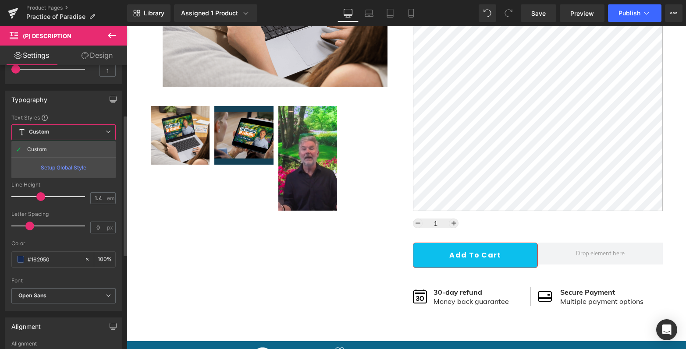
click at [60, 168] on div "Setup Global Style" at bounding box center [63, 167] width 104 height 21
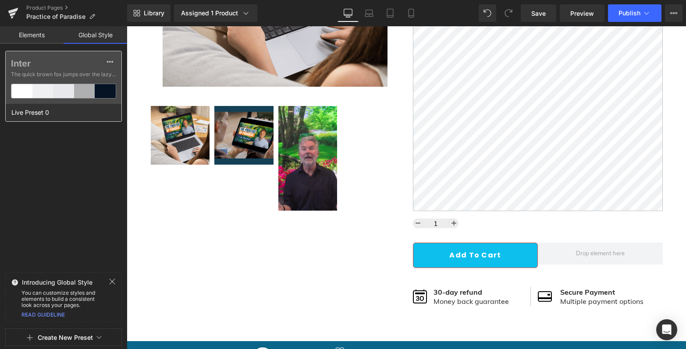
click at [52, 112] on div "Live Preset 0" at bounding box center [61, 113] width 111 height 18
click at [74, 77] on span "The quick brown fox jumps over the lazy..." at bounding box center [63, 75] width 105 height 8
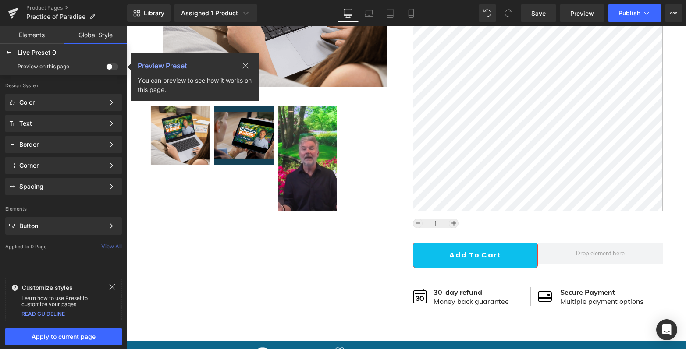
click at [112, 68] on span at bounding box center [112, 67] width 12 height 7
click at [106, 68] on input "checkbox" at bounding box center [106, 68] width 0 height 0
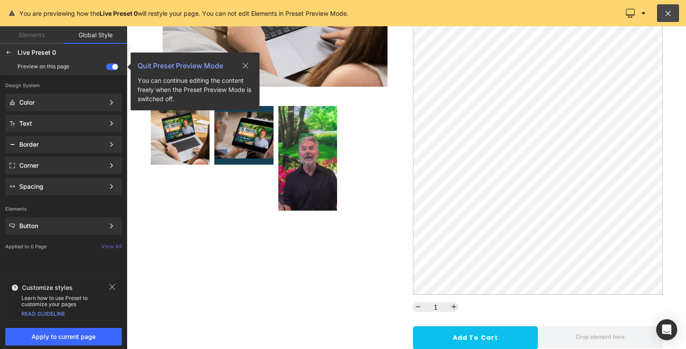
click at [114, 67] on span at bounding box center [112, 67] width 12 height 7
click at [106, 68] on input "checkbox" at bounding box center [106, 68] width 0 height 0
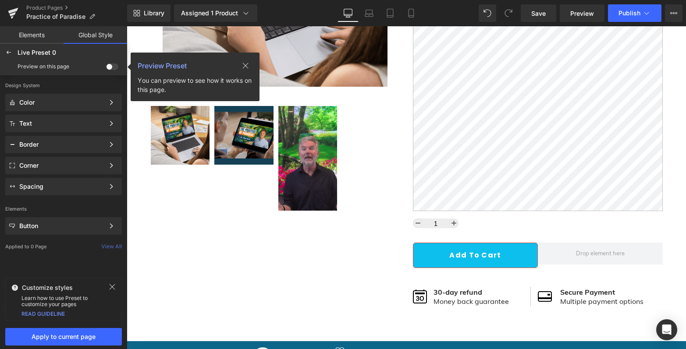
click at [26, 32] on link "Elements" at bounding box center [32, 35] width 64 height 18
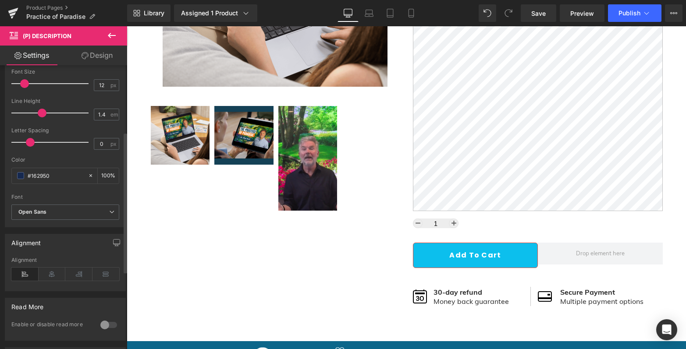
scroll to position [275, 0]
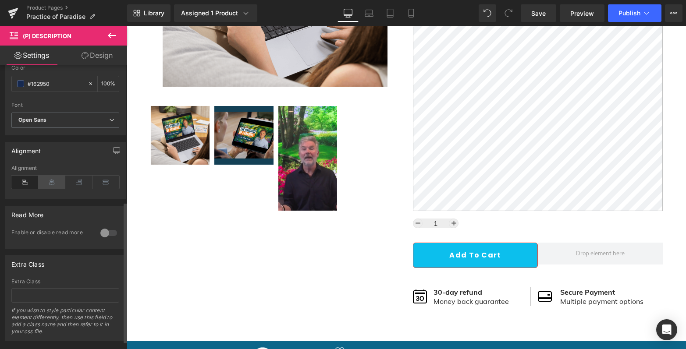
click at [51, 180] on icon at bounding box center [52, 182] width 27 height 13
click at [74, 180] on icon at bounding box center [78, 182] width 27 height 13
click at [112, 184] on icon at bounding box center [105, 182] width 27 height 13
click at [22, 180] on icon at bounding box center [24, 182] width 27 height 13
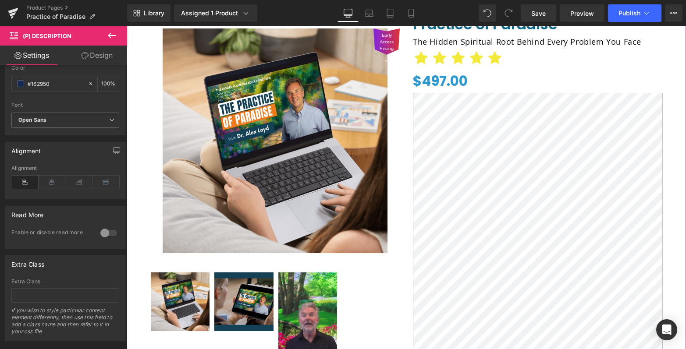
scroll to position [62, 0]
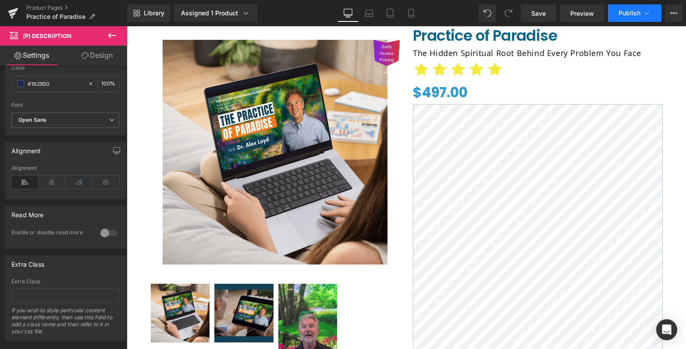
click at [650, 9] on icon at bounding box center [646, 13] width 9 height 9
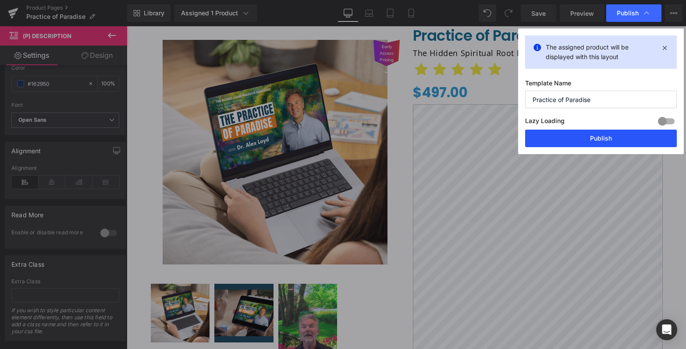
click at [572, 133] on button "Publish" at bounding box center [601, 139] width 152 height 18
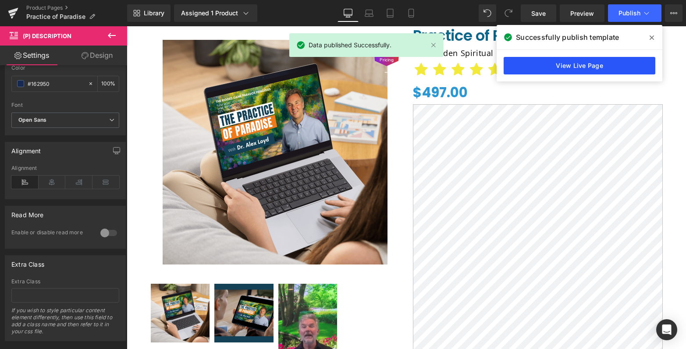
click at [545, 67] on link "View Live Page" at bounding box center [579, 66] width 152 height 18
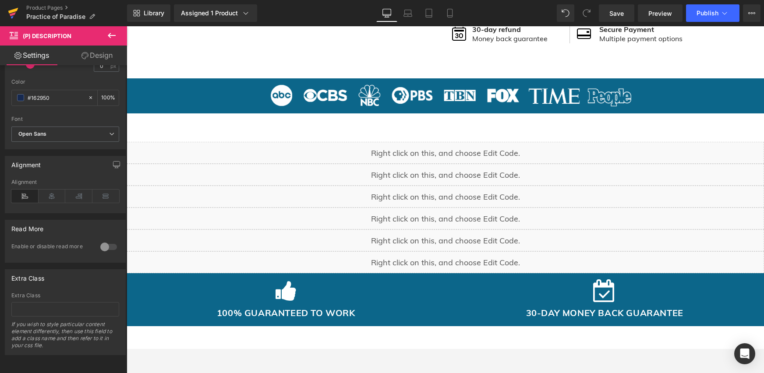
scroll to position [488, 0]
click at [468, 150] on div "Liquid" at bounding box center [445, 153] width 637 height 22
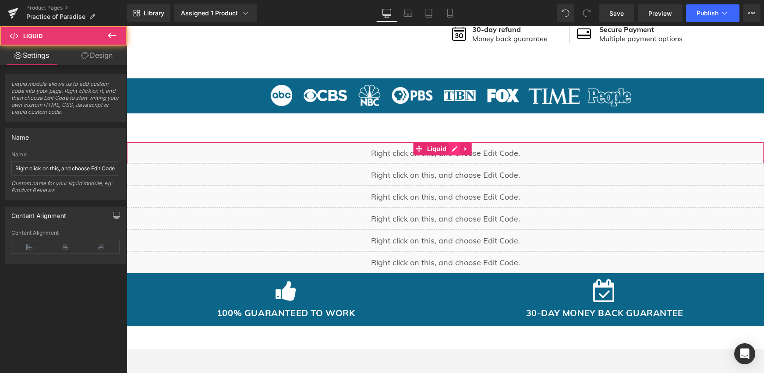
click at [456, 151] on div "Liquid" at bounding box center [445, 153] width 637 height 22
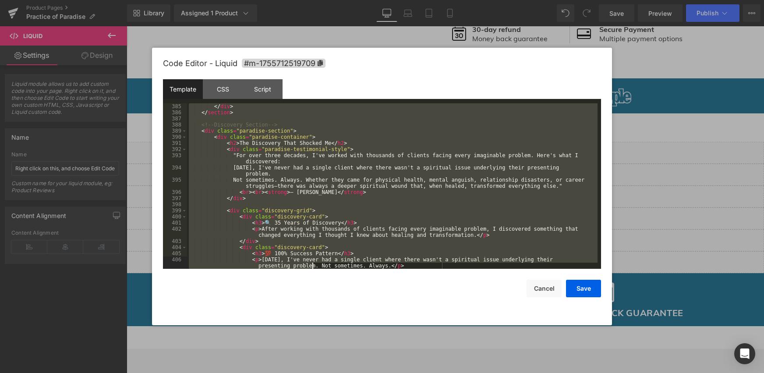
scroll to position [2729, 0]
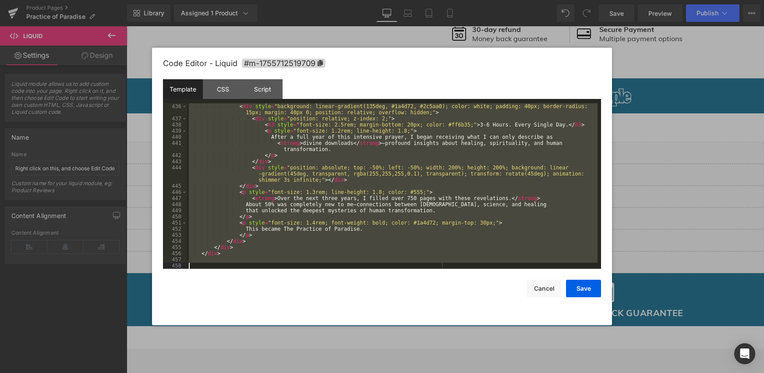
drag, startPoint x: 194, startPoint y: 106, endPoint x: 313, endPoint y: 373, distance: 292.0
click at [313, 349] on body "Product You are previewing how the Live Preset 0 will restyle your page. You ca…" at bounding box center [382, 186] width 764 height 373
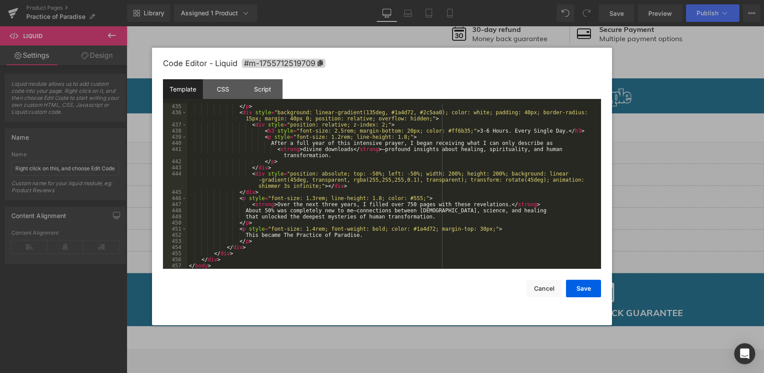
scroll to position [2723, 0]
click at [590, 290] on button "Save" at bounding box center [583, 289] width 35 height 18
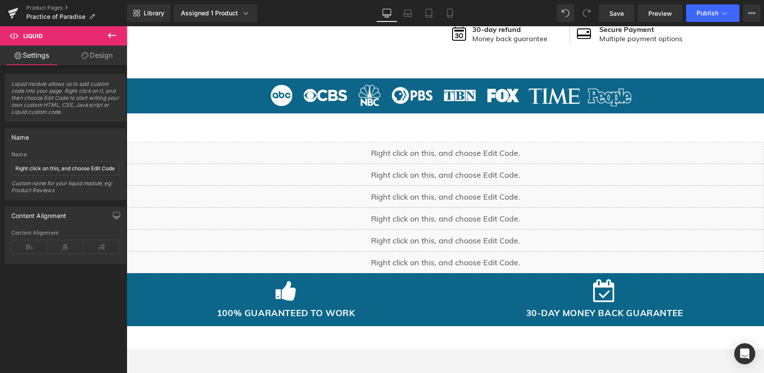
click at [390, 171] on div "Liquid" at bounding box center [445, 175] width 637 height 22
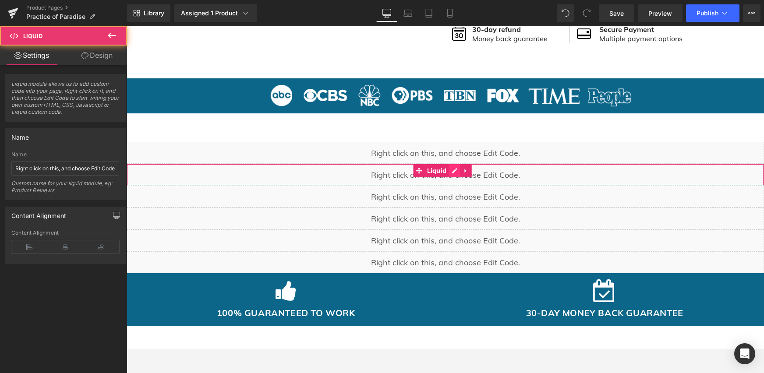
click at [453, 173] on div "Liquid" at bounding box center [445, 175] width 637 height 22
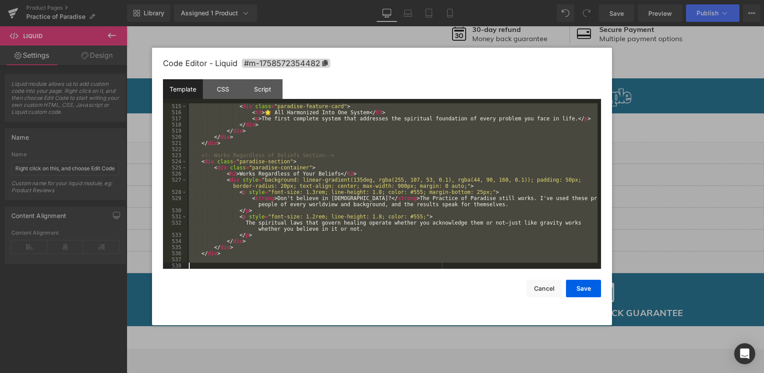
scroll to position [3214, 0]
drag, startPoint x: 195, startPoint y: 106, endPoint x: 271, endPoint y: 368, distance: 272.8
click at [271, 349] on body "Product You are previewing how the Live Preset 0 will restyle your page. You ca…" at bounding box center [382, 186] width 764 height 373
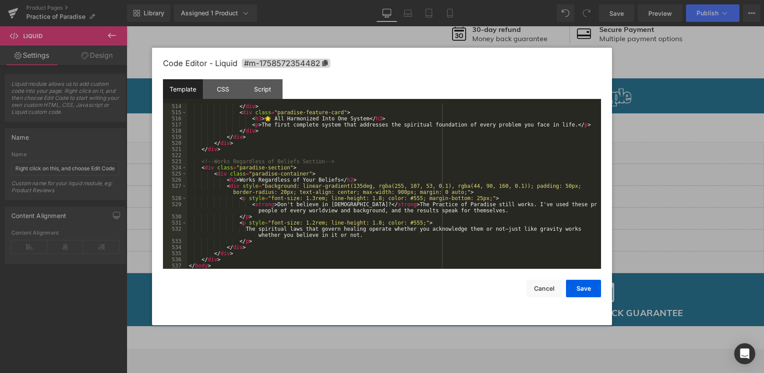
scroll to position [3208, 0]
click at [594, 284] on button "Save" at bounding box center [583, 289] width 35 height 18
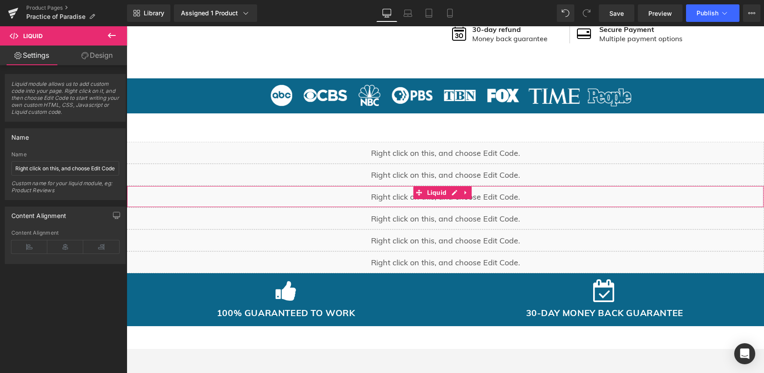
click at [383, 197] on div "Liquid" at bounding box center [445, 197] width 637 height 22
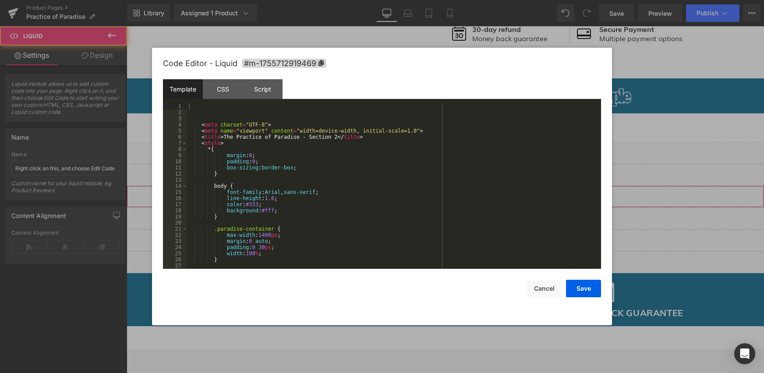
click at [450, 197] on div "Liquid" at bounding box center [445, 197] width 637 height 22
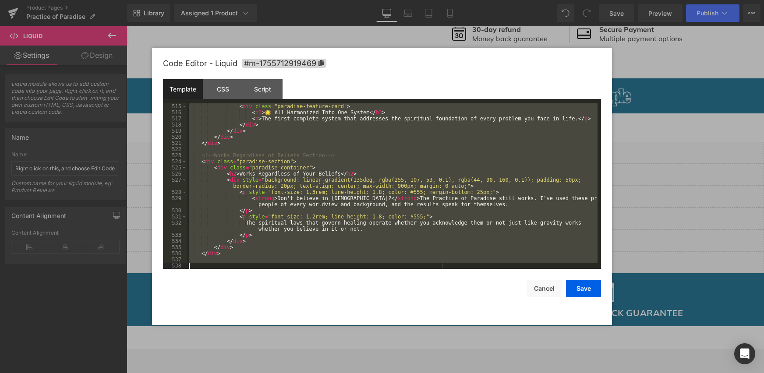
scroll to position [3214, 0]
drag, startPoint x: 195, startPoint y: 105, endPoint x: 338, endPoint y: 332, distance: 268.1
click at [338, 332] on body "Product You are previewing how the Live Preset 0 will restyle your page. You ca…" at bounding box center [382, 186] width 764 height 373
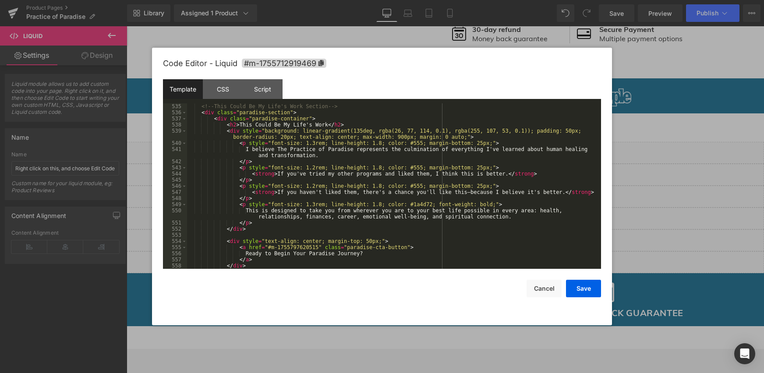
scroll to position [3410, 0]
click at [575, 291] on button "Save" at bounding box center [583, 289] width 35 height 18
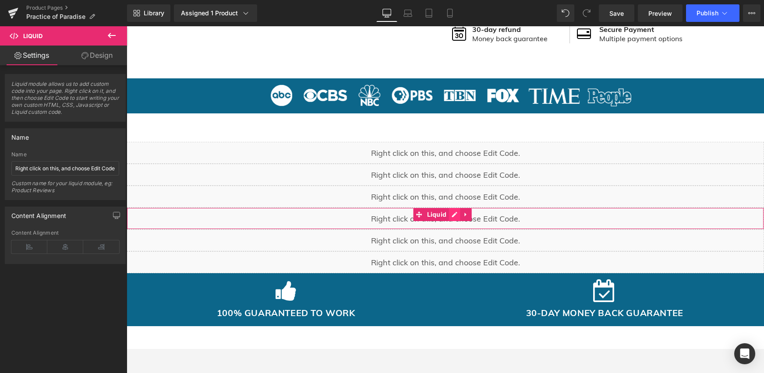
click at [456, 213] on div "Liquid" at bounding box center [445, 219] width 637 height 22
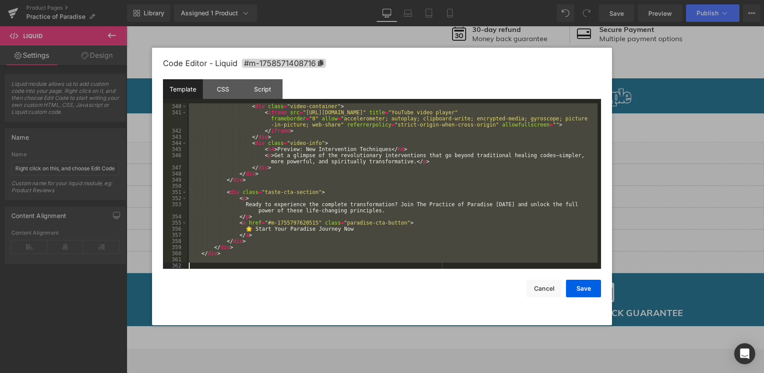
scroll to position [2104, 0]
drag, startPoint x: 195, startPoint y: 111, endPoint x: 250, endPoint y: 348, distance: 243.3
click at [250, 348] on body "Product You are previewing how the Live Preset 0 will restyle your page. You ca…" at bounding box center [382, 186] width 764 height 373
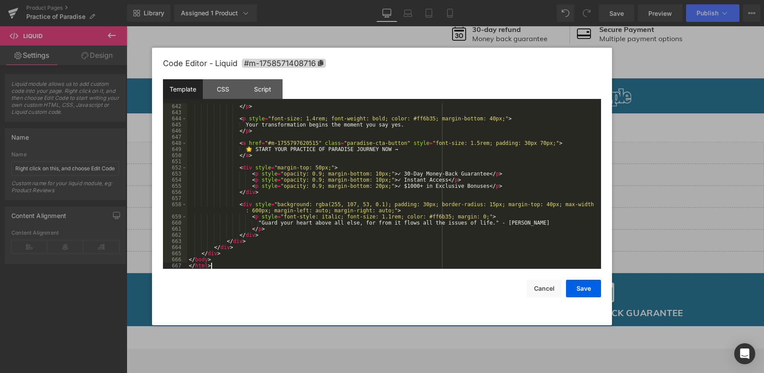
scroll to position [3993, 0]
click at [582, 289] on button "Save" at bounding box center [583, 289] width 35 height 18
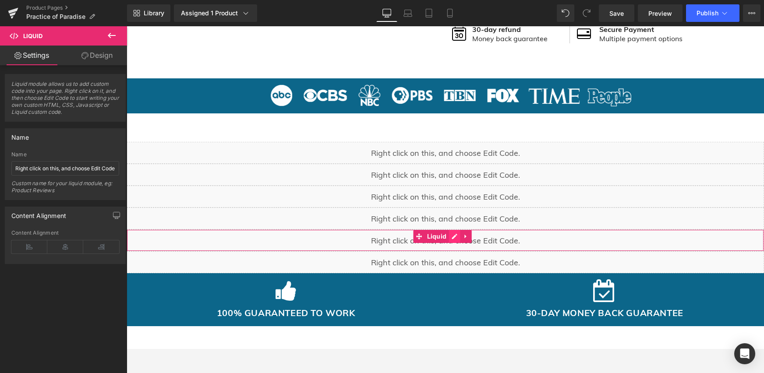
click at [450, 237] on div "Liquid" at bounding box center [445, 241] width 637 height 22
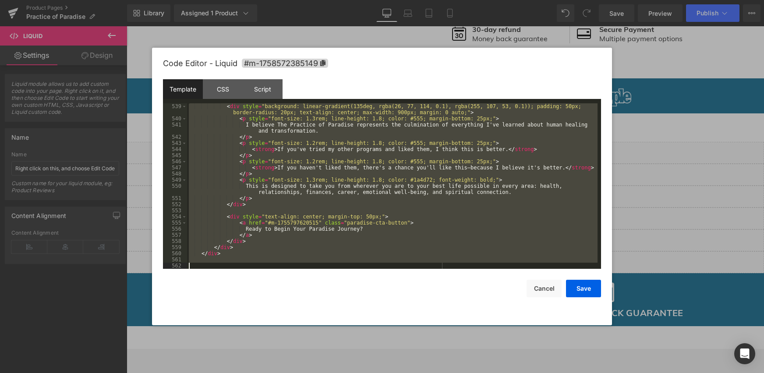
drag, startPoint x: 203, startPoint y: 110, endPoint x: 304, endPoint y: 417, distance: 322.5
click at [304, 349] on html "Product You are previewing how the Live Preset 0 will restyle your page. You ca…" at bounding box center [382, 186] width 764 height 373
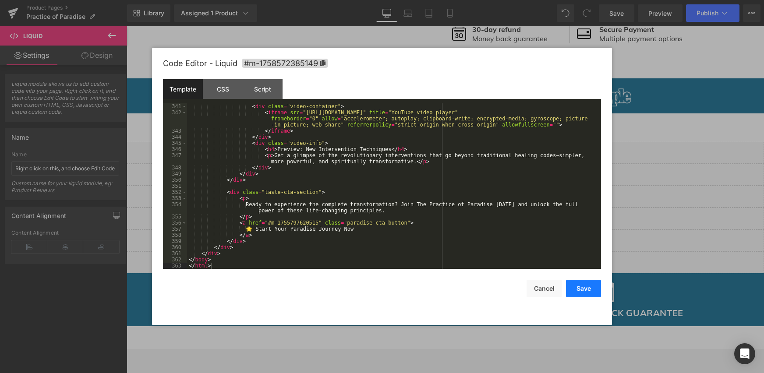
click at [571, 286] on button "Save" at bounding box center [583, 289] width 35 height 18
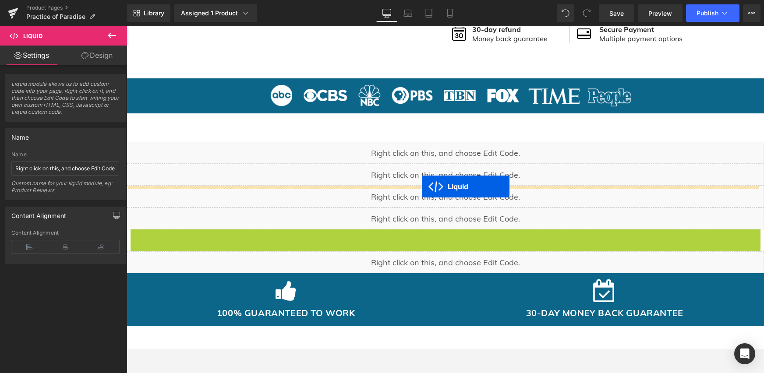
drag, startPoint x: 420, startPoint y: 240, endPoint x: 422, endPoint y: 187, distance: 53.0
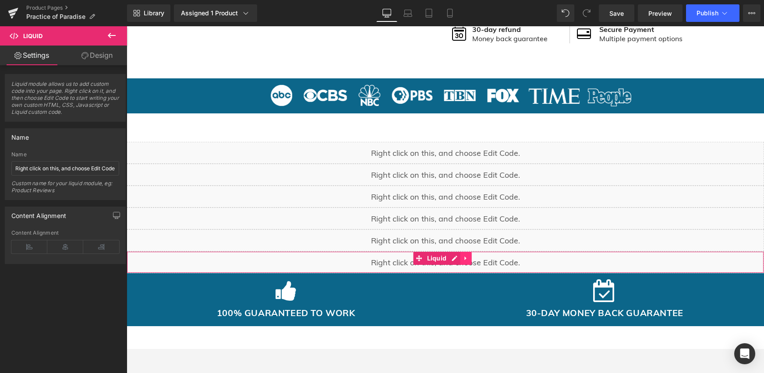
click at [462, 258] on link at bounding box center [465, 258] width 11 height 13
click at [472, 257] on icon at bounding box center [471, 258] width 6 height 6
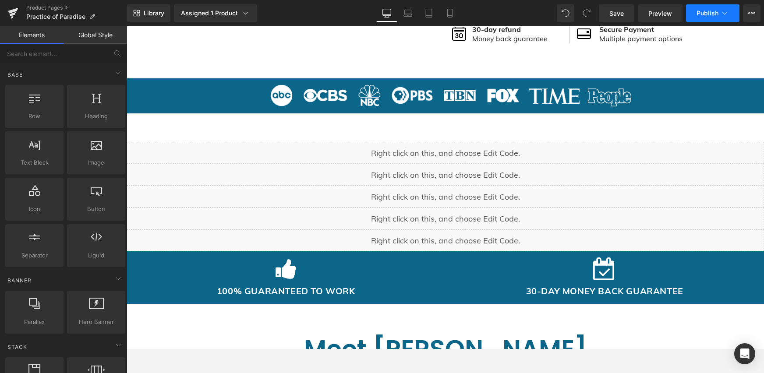
click at [685, 6] on button "Publish" at bounding box center [712, 13] width 53 height 18
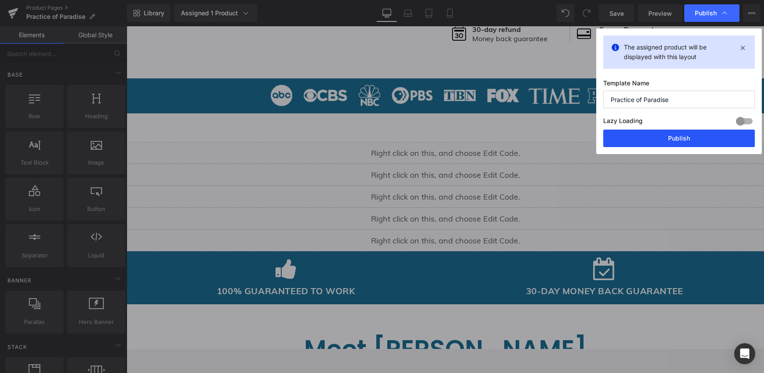
click at [616, 140] on button "Publish" at bounding box center [679, 139] width 152 height 18
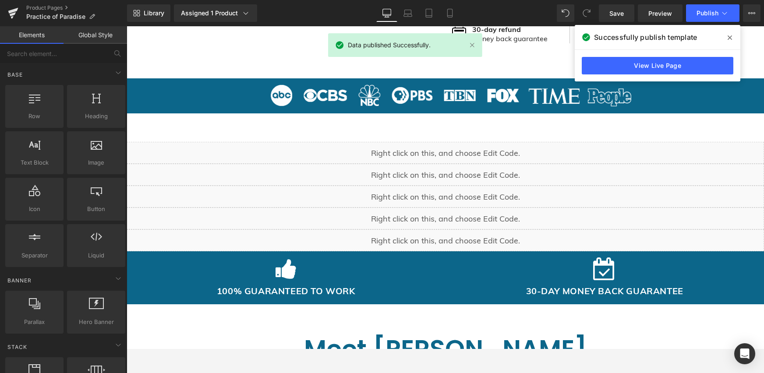
click at [626, 75] on div "View Live Page" at bounding box center [658, 66] width 166 height 32
click at [626, 71] on link "View Live Page" at bounding box center [658, 66] width 152 height 18
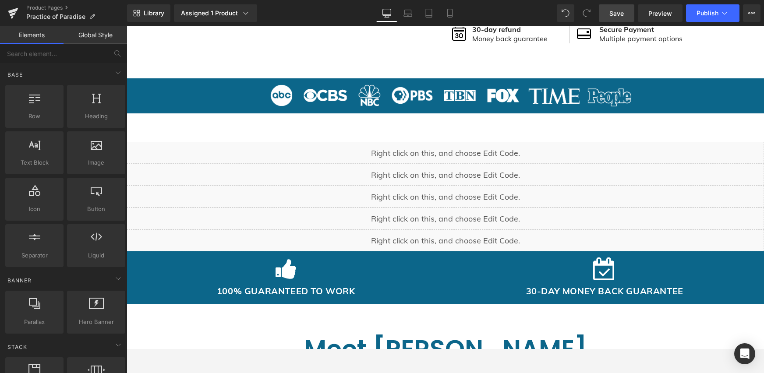
click at [618, 18] on link "Save" at bounding box center [616, 13] width 35 height 18
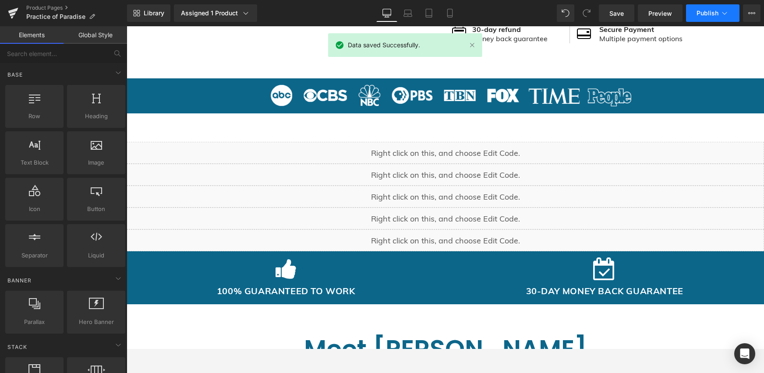
click at [685, 16] on button "Publish" at bounding box center [712, 13] width 53 height 18
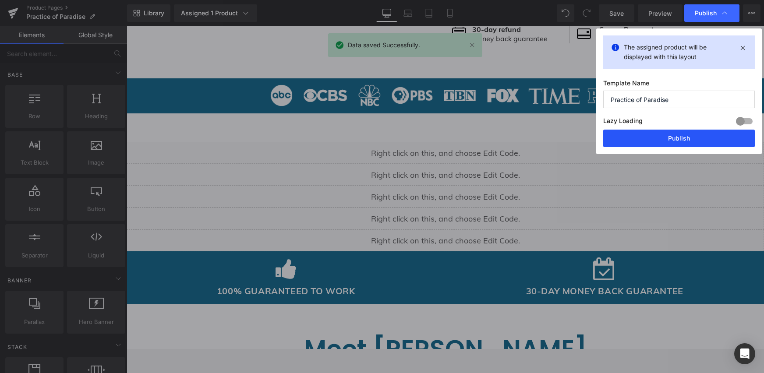
click at [629, 131] on button "Publish" at bounding box center [679, 139] width 152 height 18
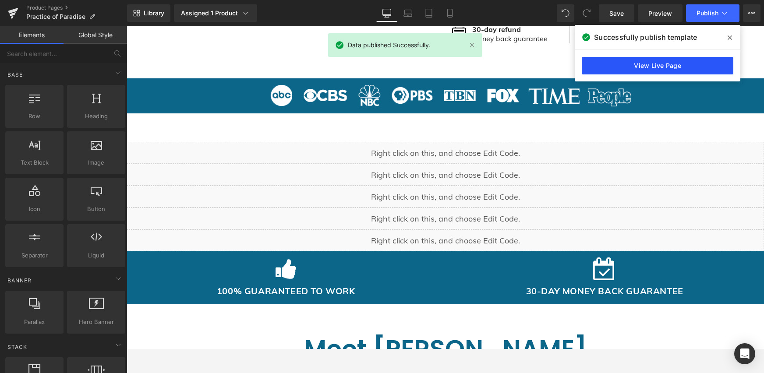
click at [672, 59] on link "View Live Page" at bounding box center [658, 66] width 152 height 18
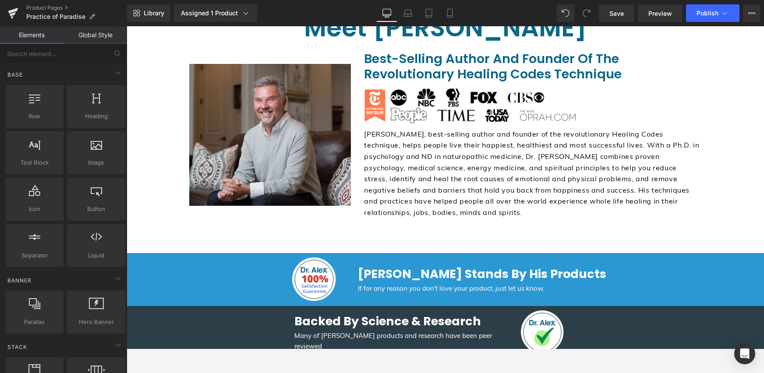
scroll to position [0, 0]
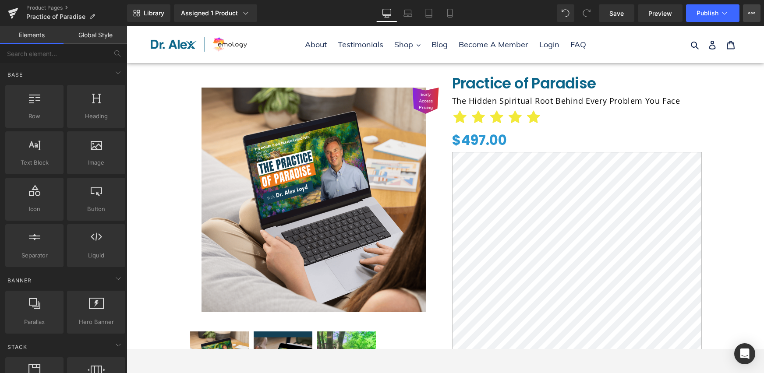
click at [685, 13] on button "View Live Page View with current Template Save Template to Library Schedule Pub…" at bounding box center [752, 13] width 18 height 18
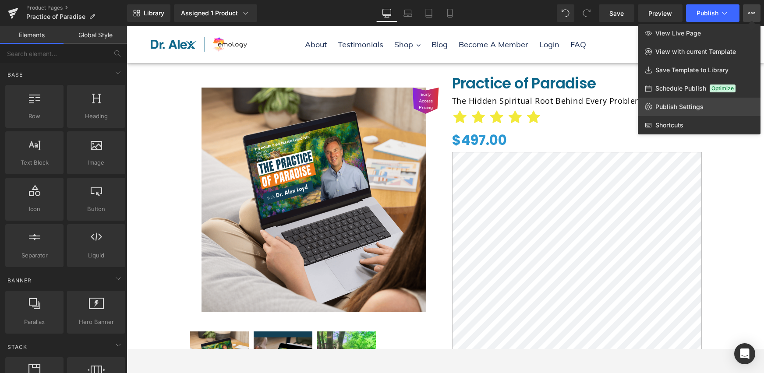
click at [685, 106] on span "Publish Settings" at bounding box center [679, 107] width 48 height 8
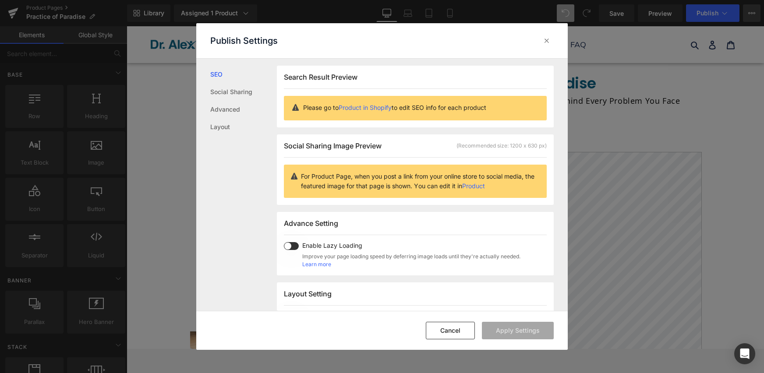
scroll to position [0, 0]
drag, startPoint x: 228, startPoint y: 92, endPoint x: 223, endPoint y: 98, distance: 8.4
click at [228, 92] on link "Social Sharing" at bounding box center [243, 92] width 67 height 18
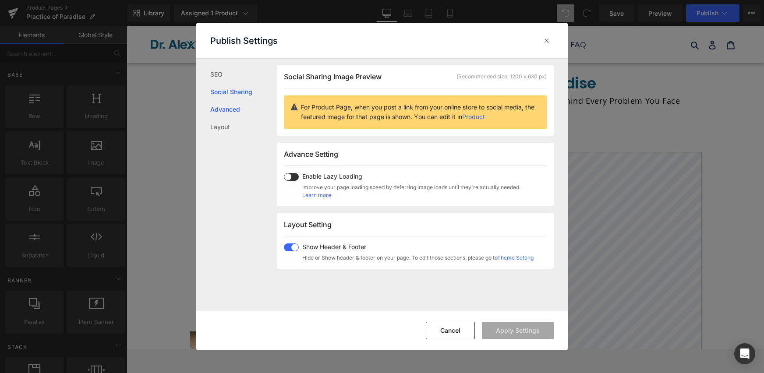
click at [218, 108] on link "Advanced" at bounding box center [243, 110] width 67 height 18
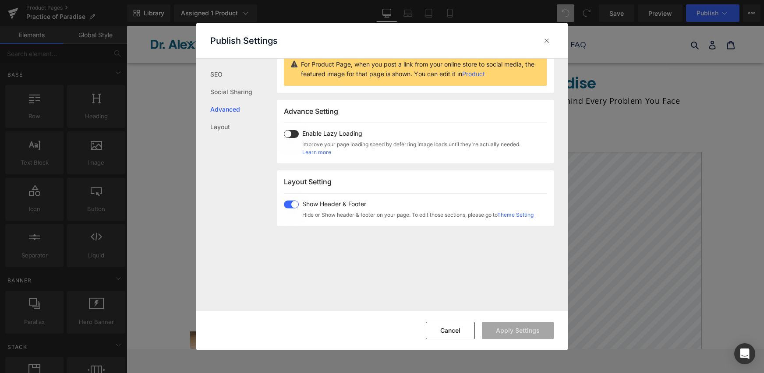
scroll to position [147, 0]
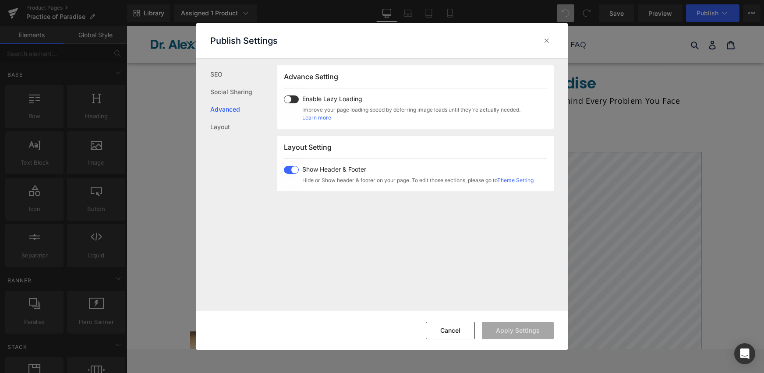
click at [209, 126] on ul "SEO Social Sharing Advanced Layout" at bounding box center [236, 97] width 81 height 77
click at [443, 331] on button "Cancel" at bounding box center [450, 331] width 49 height 18
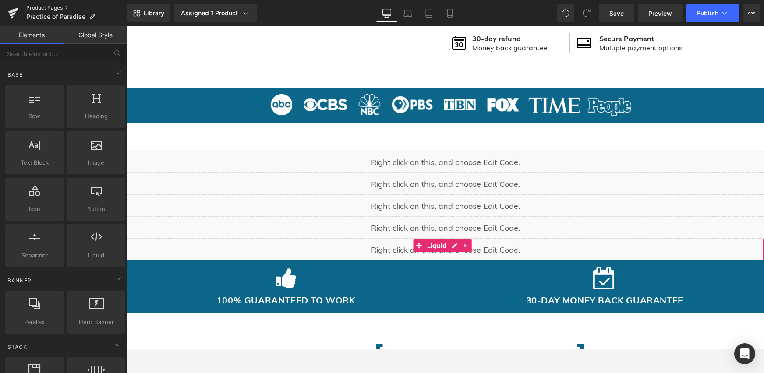
scroll to position [481, 0]
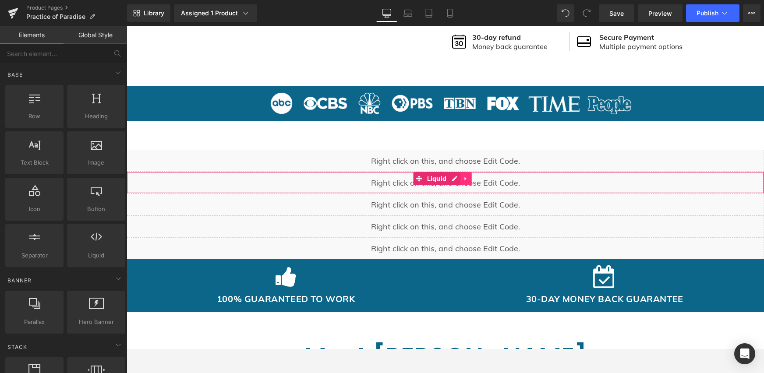
click at [467, 180] on icon at bounding box center [466, 179] width 6 height 7
click at [467, 180] on link at bounding box center [471, 178] width 11 height 13
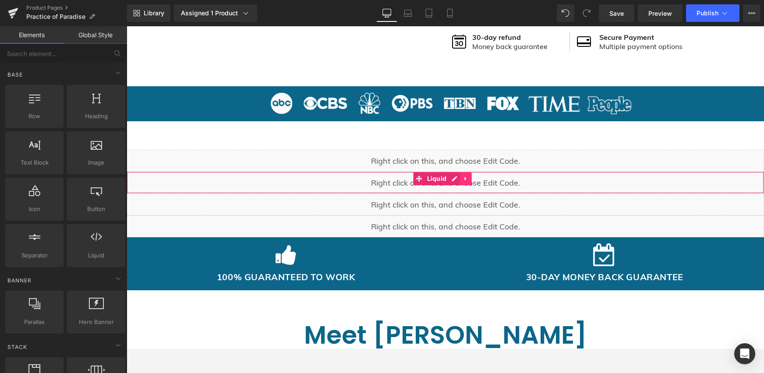
click at [467, 181] on icon at bounding box center [466, 179] width 6 height 7
click at [470, 180] on icon at bounding box center [471, 179] width 6 height 6
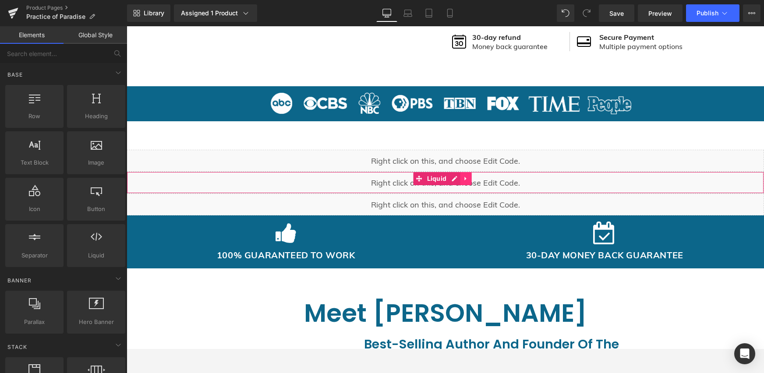
click at [464, 178] on icon at bounding box center [466, 179] width 6 height 7
click at [469, 182] on icon at bounding box center [471, 179] width 6 height 7
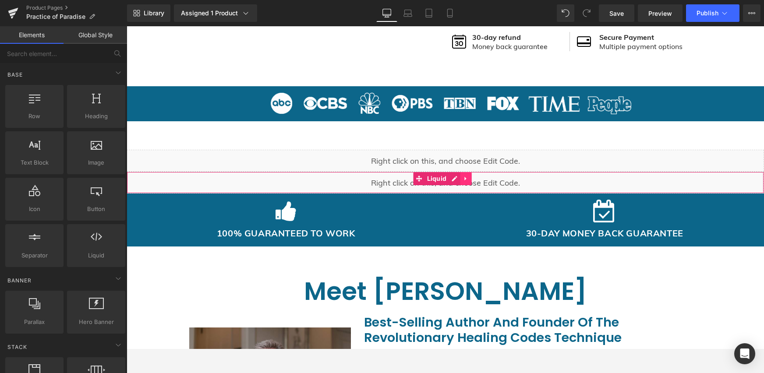
click at [466, 180] on icon at bounding box center [466, 179] width 6 height 7
click at [470, 180] on icon at bounding box center [471, 179] width 6 height 6
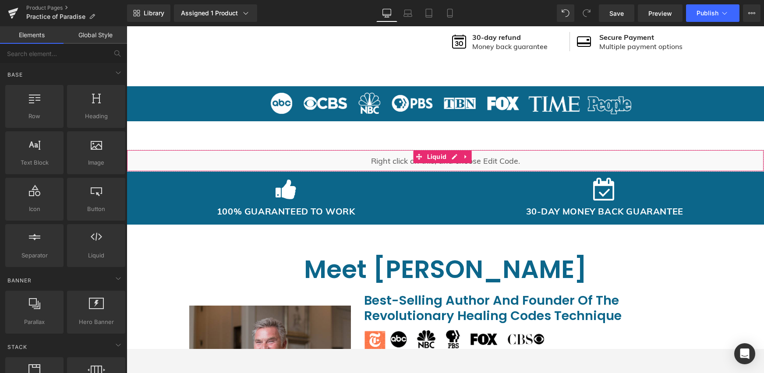
click at [419, 161] on span at bounding box center [419, 156] width 11 height 13
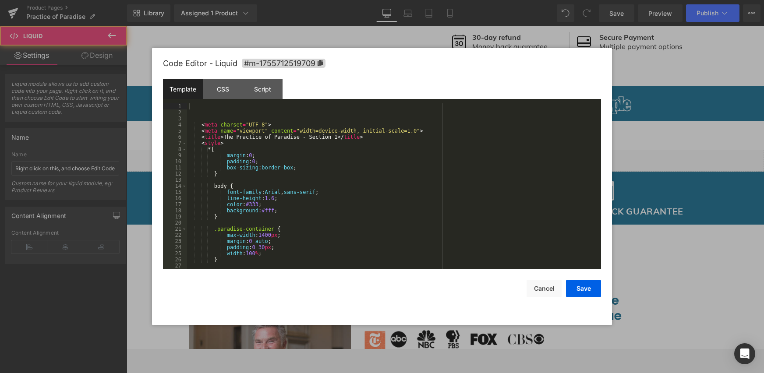
click at [453, 159] on div "Liquid" at bounding box center [445, 161] width 637 height 22
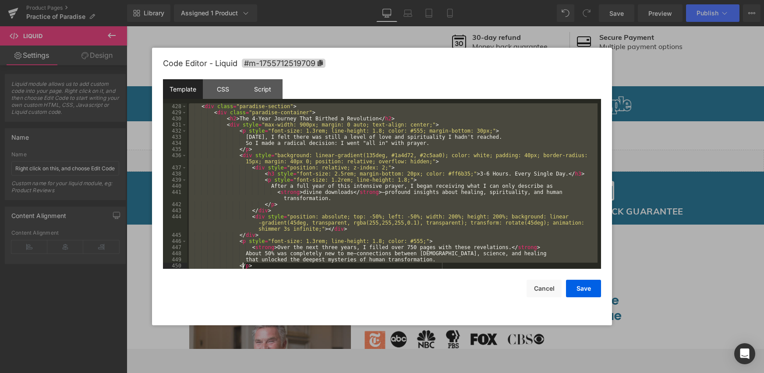
scroll to position [2729, 0]
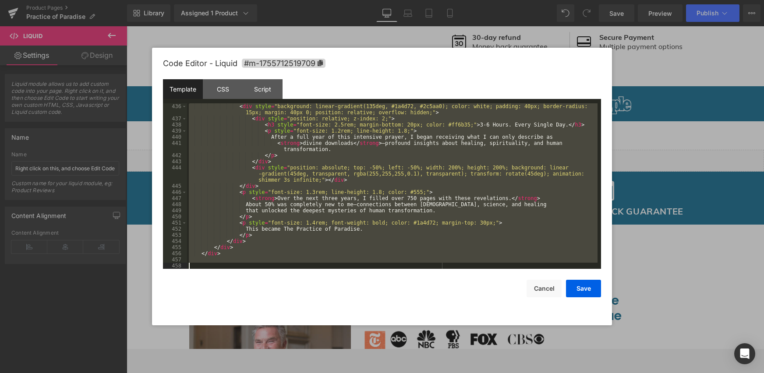
drag, startPoint x: 196, startPoint y: 106, endPoint x: 244, endPoint y: 303, distance: 203.4
click at [243, 301] on div "Code Editor - Liquid #m-1755712519709 Template CSS Script Data 436 437 438 439 …" at bounding box center [382, 187] width 438 height 278
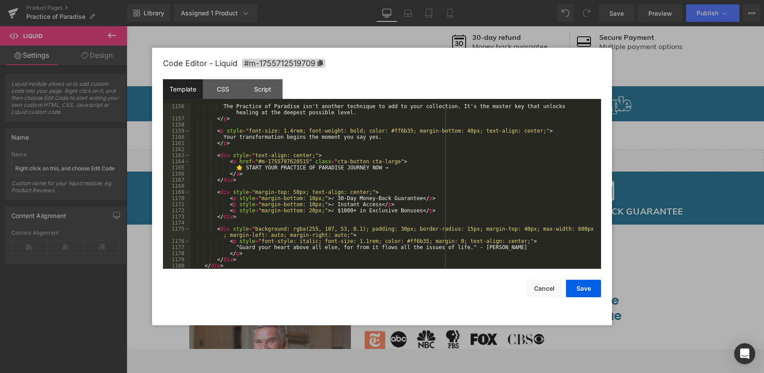
scroll to position [7446, 0]
click at [578, 286] on button "Save" at bounding box center [583, 289] width 35 height 18
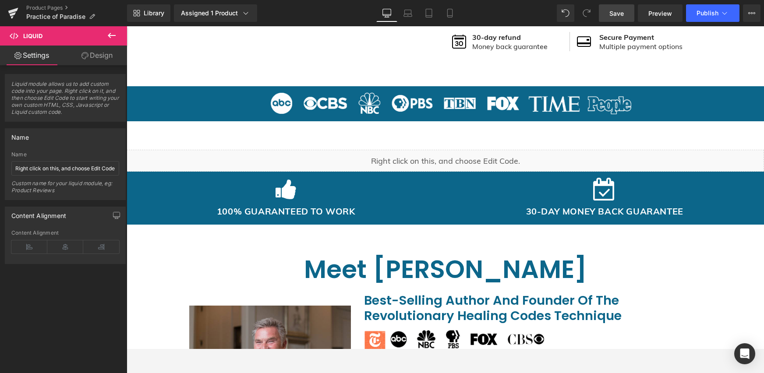
click at [621, 16] on span "Save" at bounding box center [616, 13] width 14 height 9
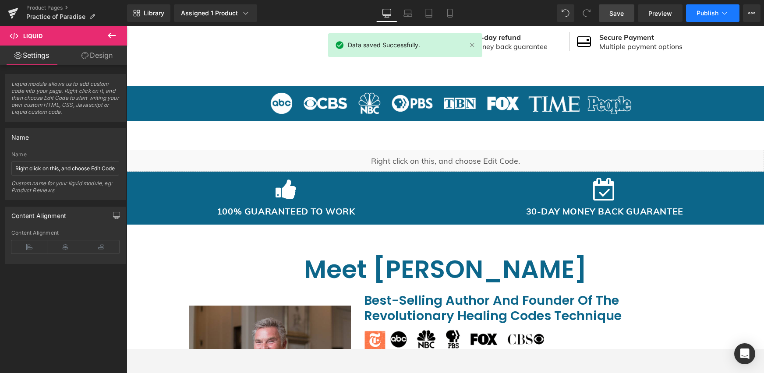
click at [685, 16] on button "Publish" at bounding box center [712, 13] width 53 height 18
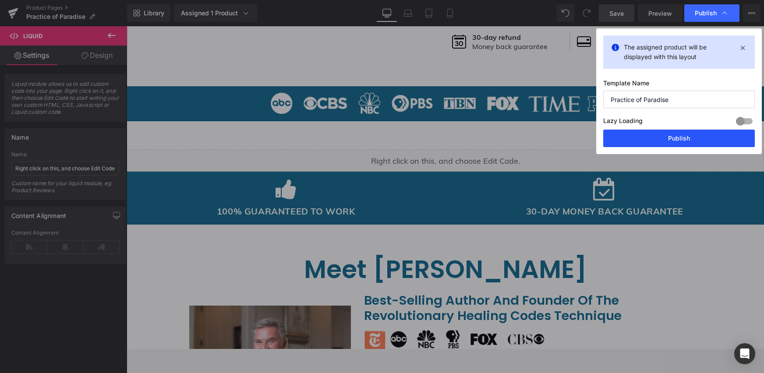
click at [626, 141] on button "Publish" at bounding box center [679, 139] width 152 height 18
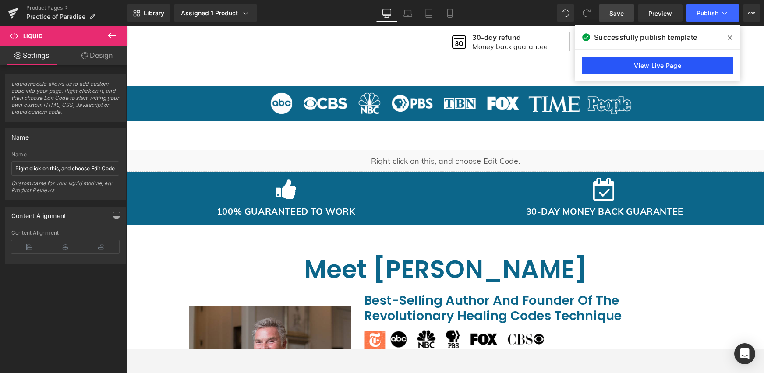
click at [674, 64] on link "View Live Page" at bounding box center [658, 66] width 152 height 18
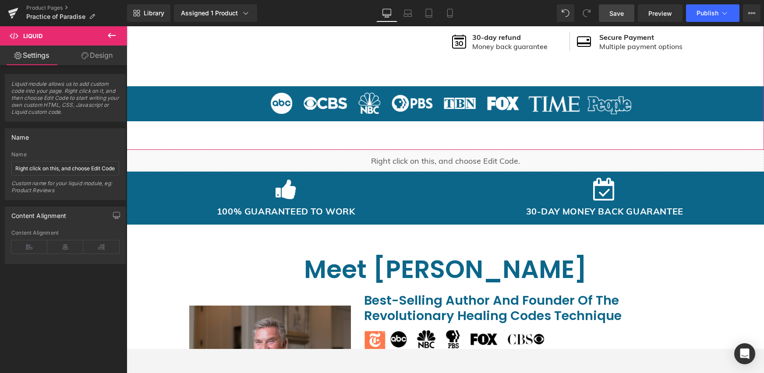
click at [447, 158] on div "Liquid" at bounding box center [445, 161] width 637 height 22
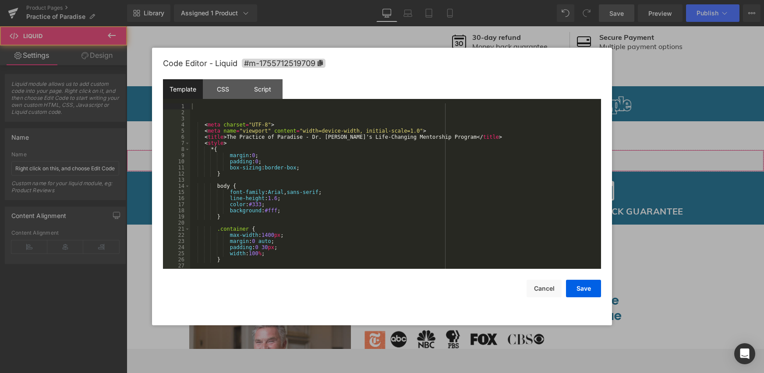
click at [450, 158] on div "Liquid" at bounding box center [445, 161] width 637 height 22
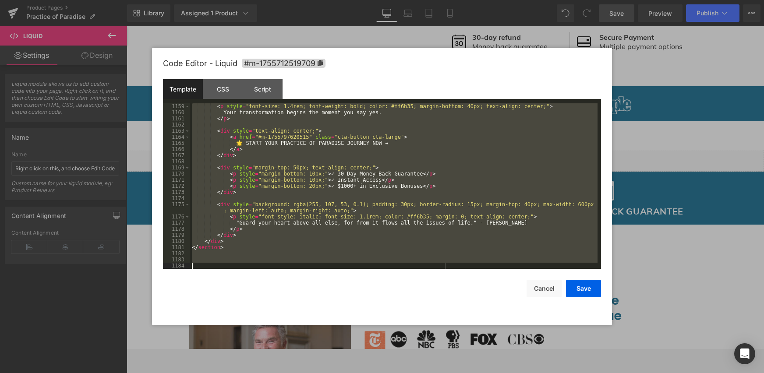
scroll to position [7476, 0]
drag, startPoint x: 195, startPoint y: 106, endPoint x: 223, endPoint y: 302, distance: 197.8
click at [223, 302] on div "Code Editor - Liquid #m-1755712519709 Template CSS Script Data 1159 1160 1161 1…" at bounding box center [382, 187] width 438 height 278
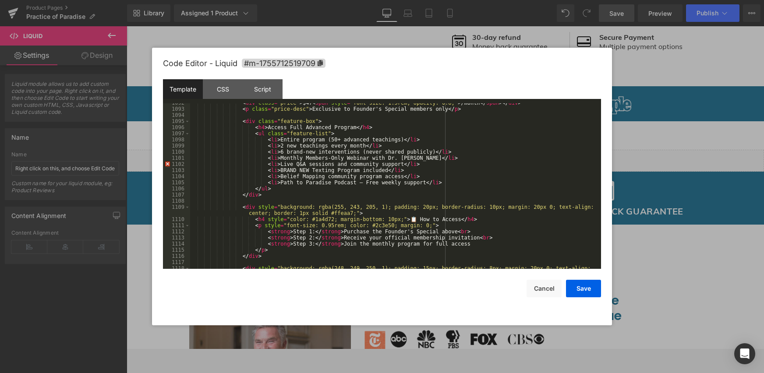
scroll to position [7024, 0]
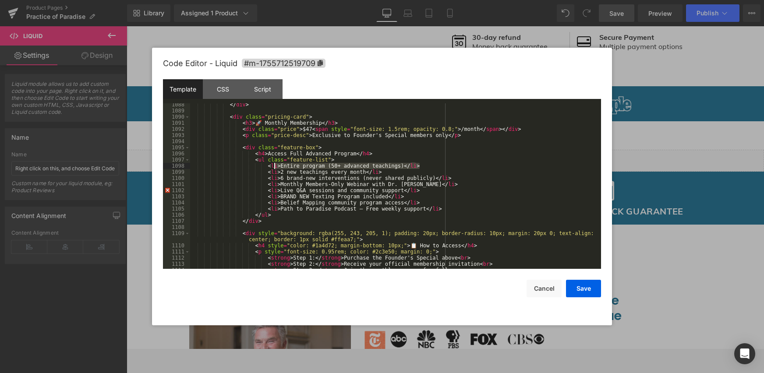
drag, startPoint x: 425, startPoint y: 166, endPoint x: 273, endPoint y: 168, distance: 152.5
click at [273, 168] on div "</ div > < div class = "pricing-card" > < h3 > 🚀 Monthly Membership </ h3 > < d…" at bounding box center [393, 191] width 407 height 178
click at [430, 165] on div "</ div > < div class = "pricing-card" > < h3 > 🚀 Monthly Membership </ h3 > < d…" at bounding box center [393, 191] width 407 height 178
drag, startPoint x: 429, startPoint y: 166, endPoint x: 260, endPoint y: 166, distance: 168.7
click at [260, 166] on div "</ div > < div class = "pricing-card" > < h3 > 🚀 Monthly Membership </ h3 > < d…" at bounding box center [393, 191] width 407 height 178
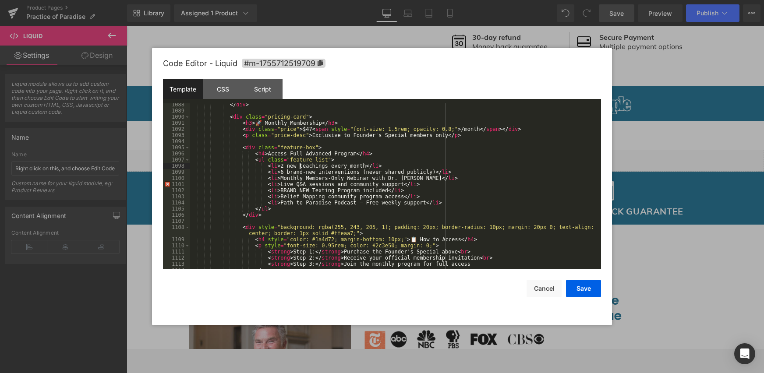
drag, startPoint x: 298, startPoint y: 165, endPoint x: 332, endPoint y: 160, distance: 34.1
click at [298, 165] on div "</ div > < div class = "pricing-card" > < h3 > 🚀 Monthly Membership </ h3 > < d…" at bounding box center [393, 191] width 407 height 178
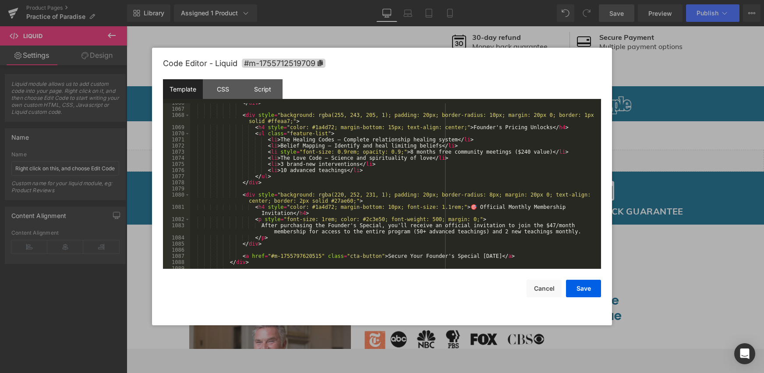
scroll to position [6867, 0]
drag, startPoint x: 414, startPoint y: 233, endPoint x: 501, endPoint y: 233, distance: 87.2
click at [501, 233] on div "</ div > < div style = "background: rgba(255, 243, 205, 1); padding: 20px; bord…" at bounding box center [393, 189] width 407 height 178
click at [502, 232] on div "</ div > < div style = "background: rgba(255, 243, 205, 1); padding: 20px; bord…" at bounding box center [393, 189] width 407 height 178
drag, startPoint x: 492, startPoint y: 232, endPoint x: 502, endPoint y: 232, distance: 10.1
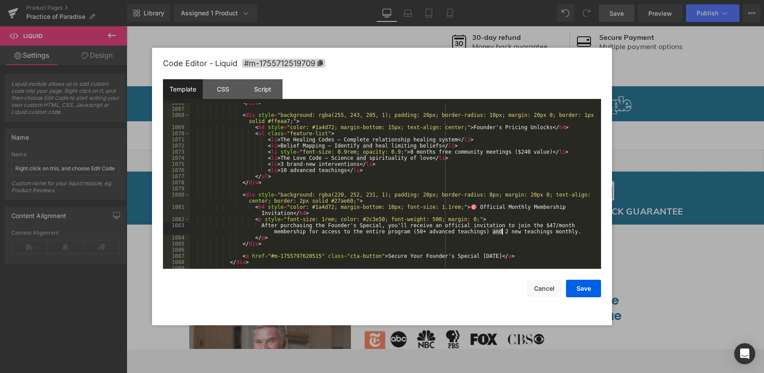
click at [502, 232] on div "</ div > < div style = "background: rgba(255, 243, 205, 1); padding: 20px; bord…" at bounding box center [393, 189] width 407 height 178
click at [585, 287] on button "Save" at bounding box center [583, 289] width 35 height 18
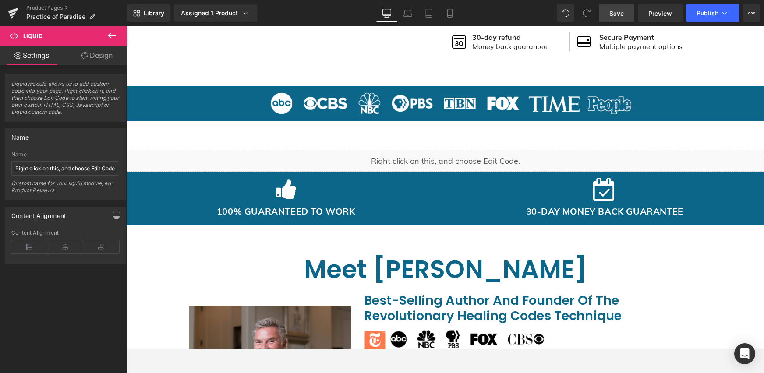
click at [626, 6] on link "Save" at bounding box center [616, 13] width 35 height 18
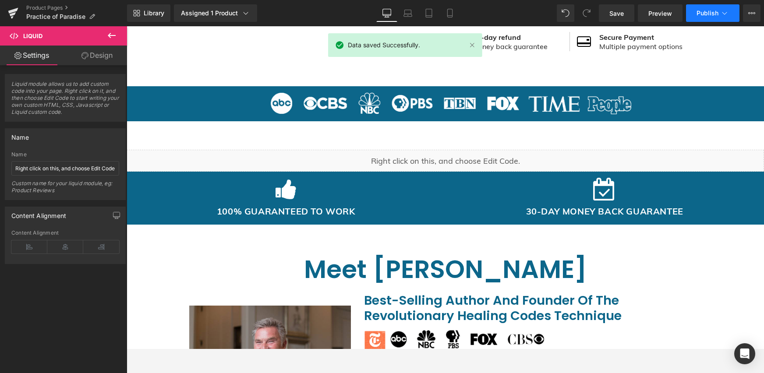
click at [685, 17] on button "Publish" at bounding box center [712, 13] width 53 height 18
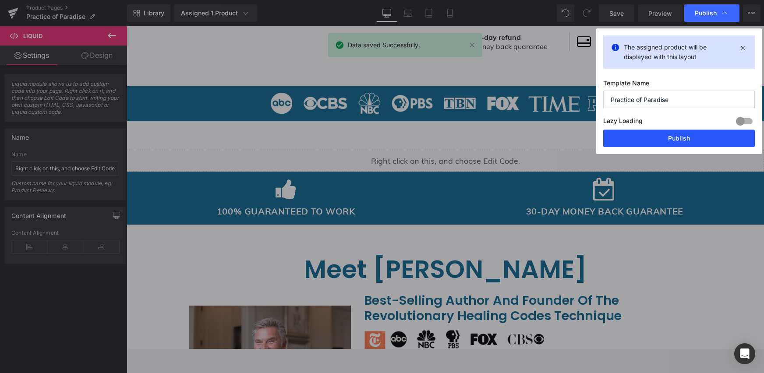
click at [638, 136] on button "Publish" at bounding box center [679, 139] width 152 height 18
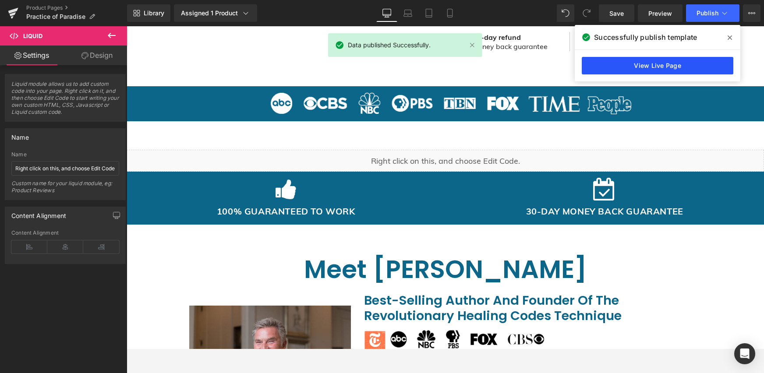
click at [667, 62] on link "View Live Page" at bounding box center [658, 66] width 152 height 18
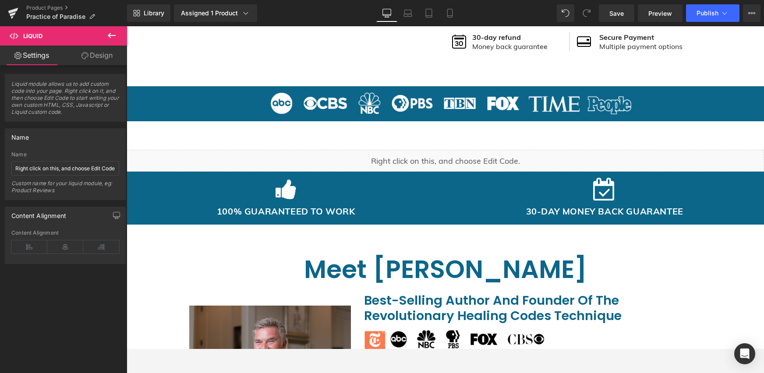
scroll to position [0, 0]
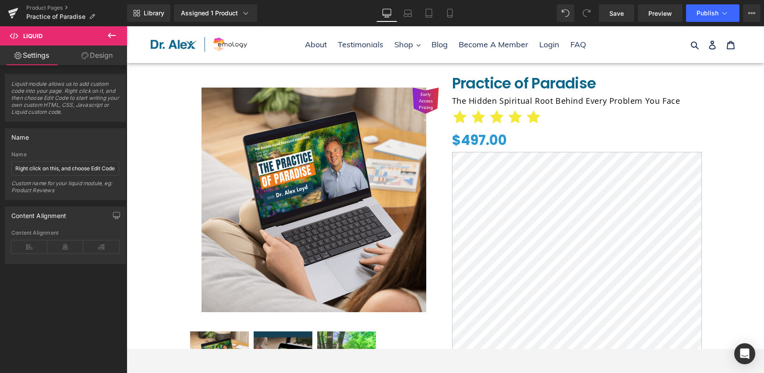
click at [444, 75] on div "Early Access Pricing (P) Image" at bounding box center [445, 346] width 637 height 567
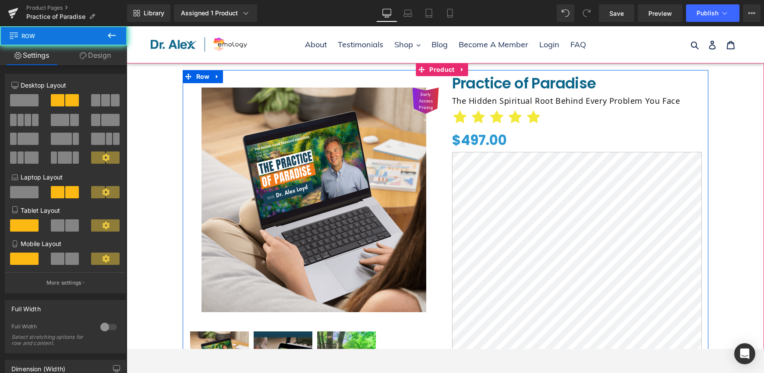
click at [397, 74] on div "Early Access Pricing (P) Image ‹" at bounding box center [446, 305] width 526 height 471
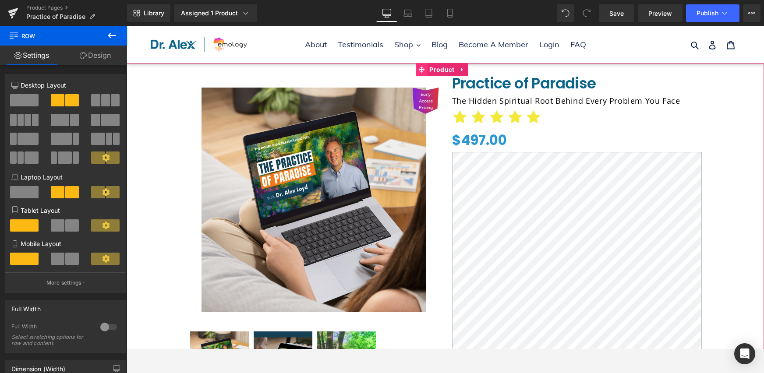
click at [427, 72] on span at bounding box center [421, 69] width 11 height 13
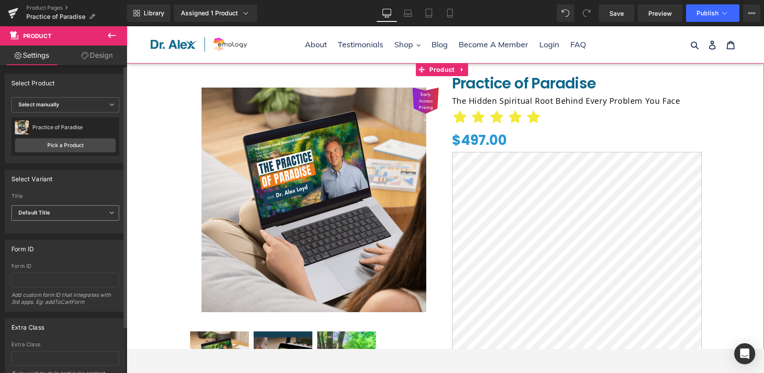
click at [74, 212] on span "Default Title" at bounding box center [65, 212] width 108 height 15
click at [59, 232] on li "Default" at bounding box center [63, 228] width 104 height 13
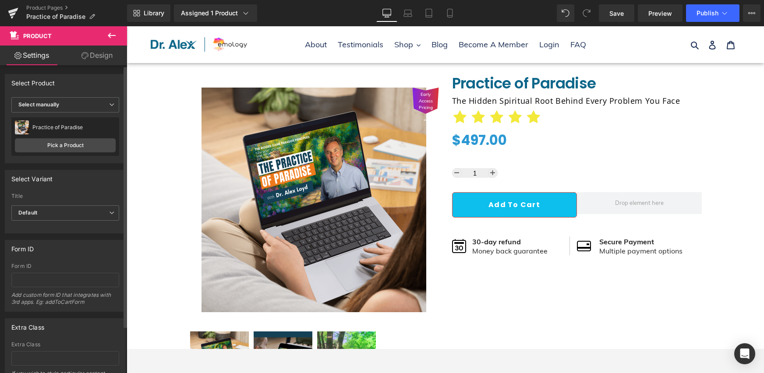
click at [23, 229] on div at bounding box center [65, 228] width 108 height 6
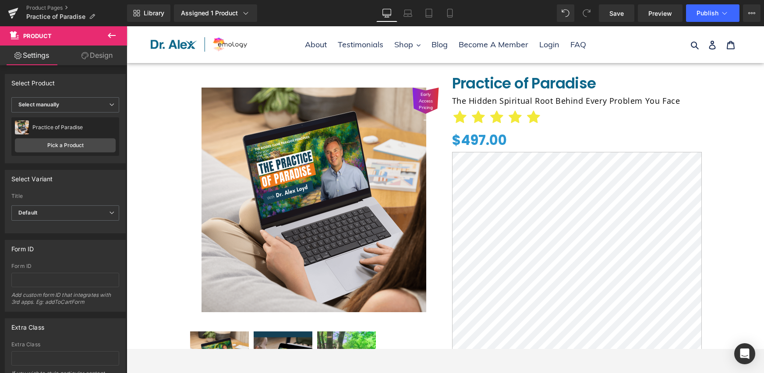
click at [106, 55] on link "Design" at bounding box center [97, 56] width 64 height 20
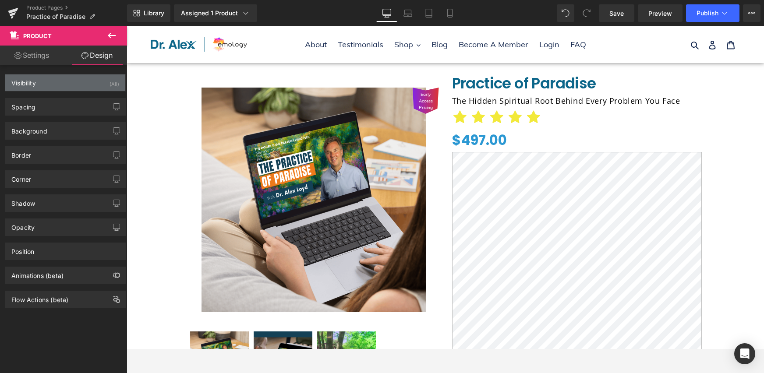
click at [58, 88] on div "Visibility (All)" at bounding box center [65, 82] width 120 height 17
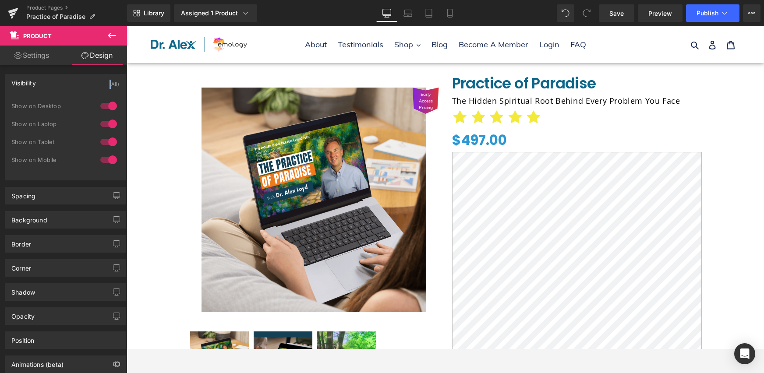
click at [58, 88] on div "Visibility (All)" at bounding box center [65, 82] width 120 height 17
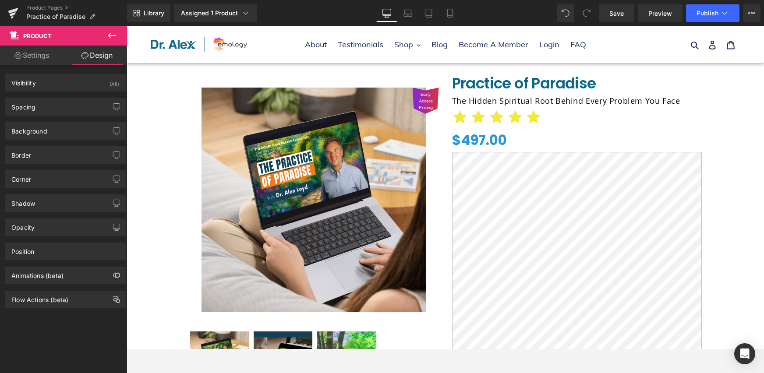
drag, startPoint x: 36, startPoint y: 128, endPoint x: 42, endPoint y: 116, distance: 13.5
click at [37, 127] on div "Background" at bounding box center [29, 129] width 36 height 12
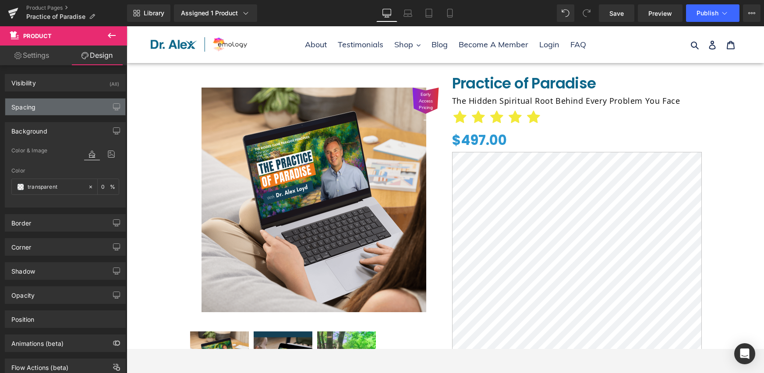
click at [45, 112] on div "Spacing" at bounding box center [65, 107] width 120 height 17
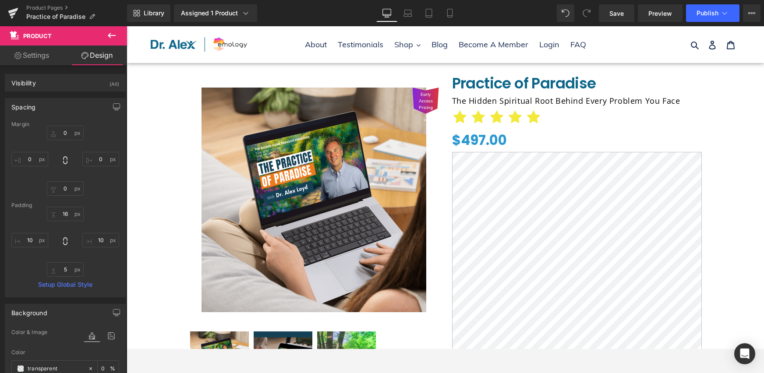
click at [45, 112] on div "Spacing" at bounding box center [65, 107] width 120 height 17
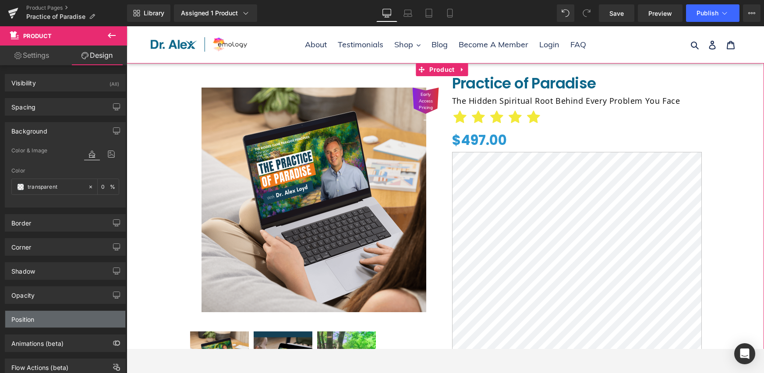
click at [29, 316] on div "Position" at bounding box center [22, 317] width 23 height 12
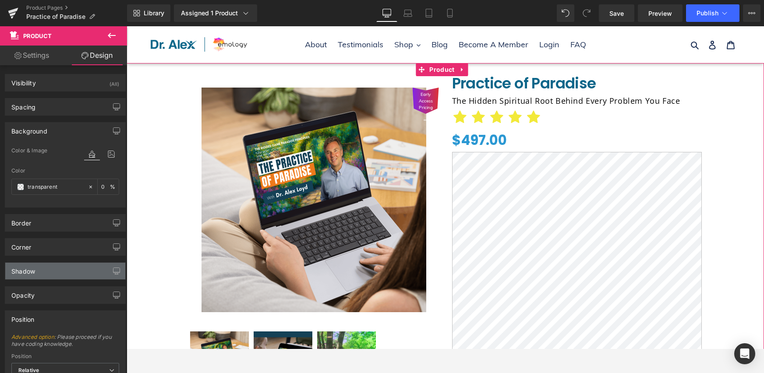
click at [47, 274] on div "Shadow" at bounding box center [65, 271] width 120 height 17
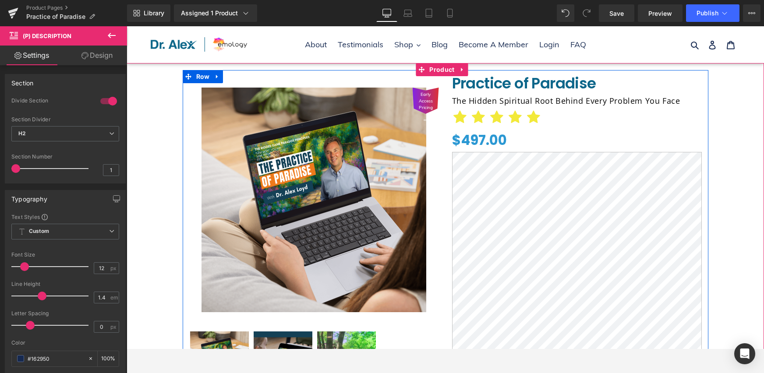
click at [428, 141] on div "Early Access Pricing" at bounding box center [314, 200] width 250 height 225
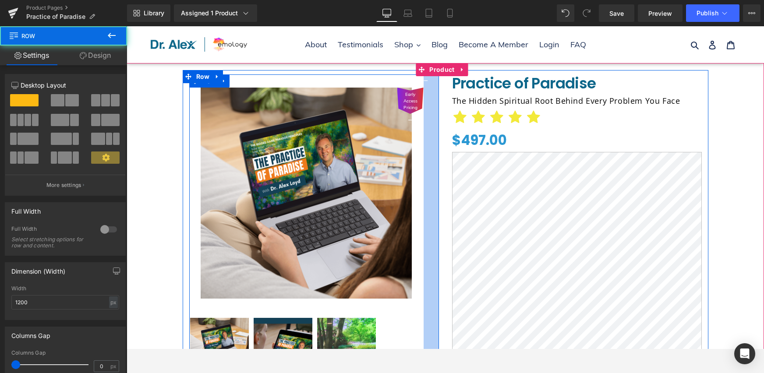
drag, startPoint x: 434, startPoint y: 146, endPoint x: 419, endPoint y: 153, distance: 16.9
click at [419, 153] on div "Early Access Pricing (P) Image ‹" at bounding box center [314, 250] width 250 height 353
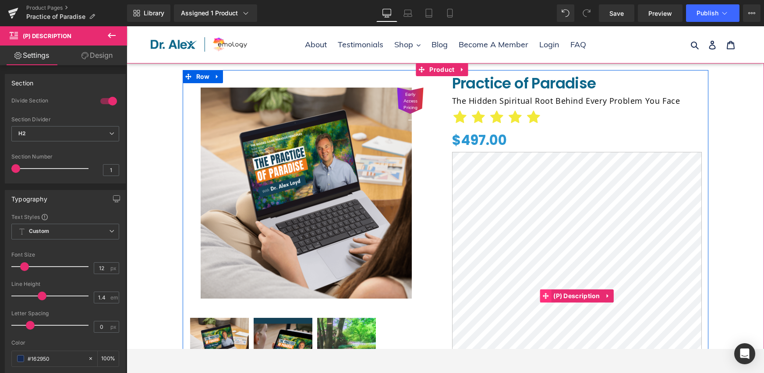
click at [542, 294] on icon at bounding box center [545, 296] width 6 height 6
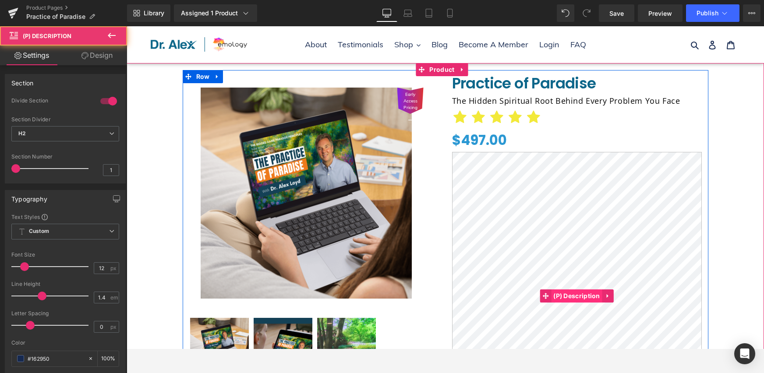
click at [551, 294] on span "(P) Description" at bounding box center [576, 296] width 51 height 13
click at [561, 294] on span "(P) Description" at bounding box center [576, 296] width 51 height 13
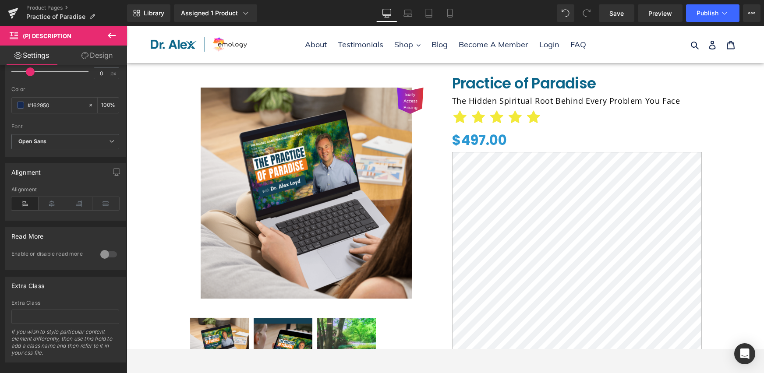
scroll to position [267, 0]
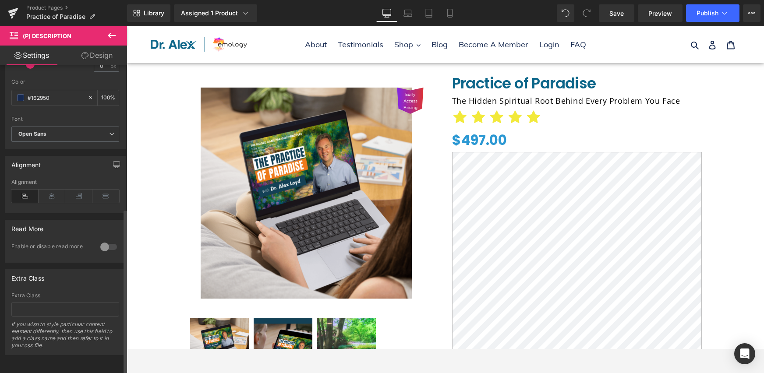
click at [103, 240] on div at bounding box center [108, 247] width 21 height 14
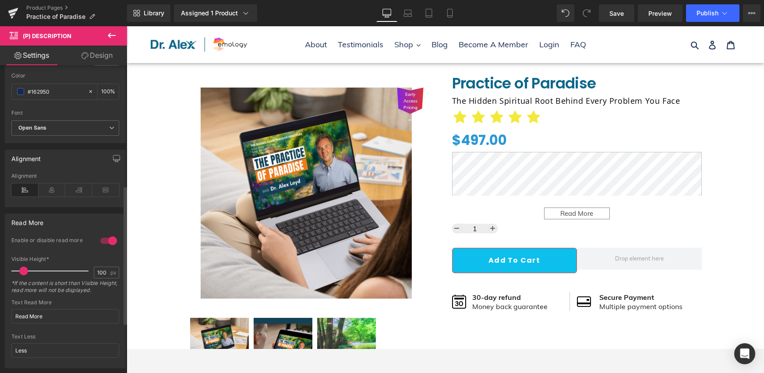
click at [103, 237] on div at bounding box center [108, 241] width 21 height 14
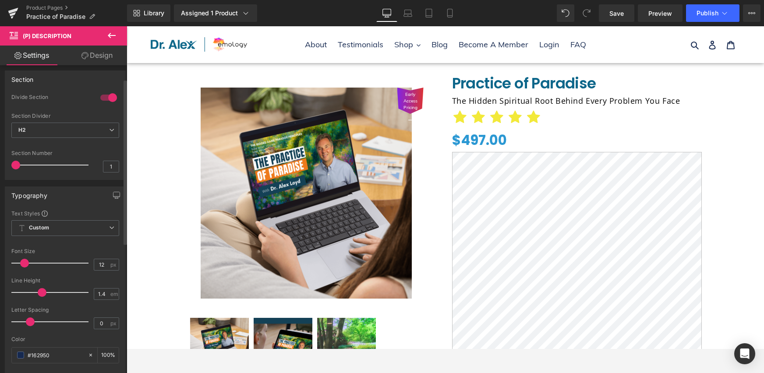
scroll to position [0, 0]
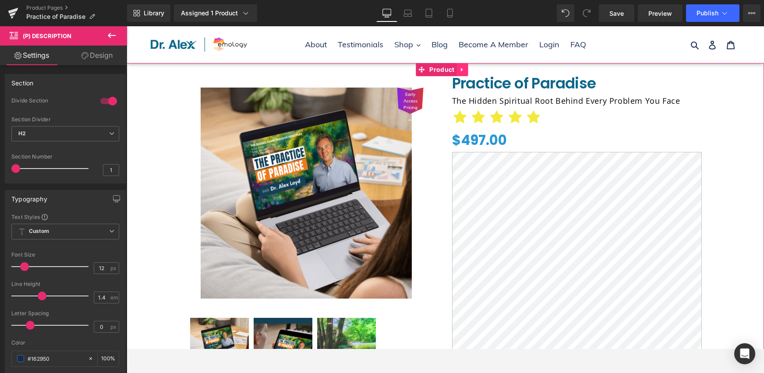
click at [462, 71] on icon at bounding box center [463, 70] width 6 height 7
click at [464, 69] on link at bounding box center [468, 69] width 11 height 13
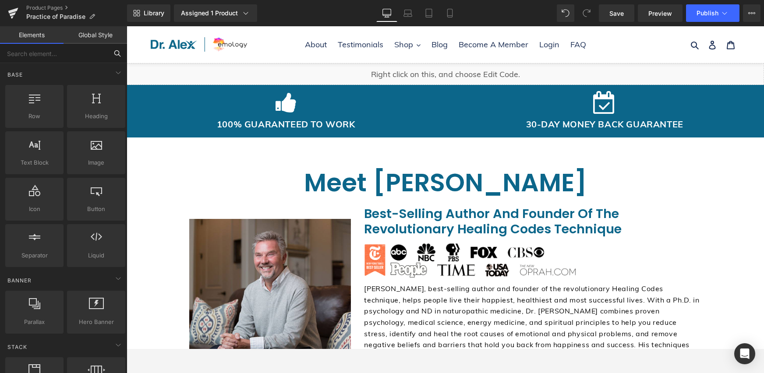
click at [39, 48] on input "text" at bounding box center [54, 53] width 108 height 19
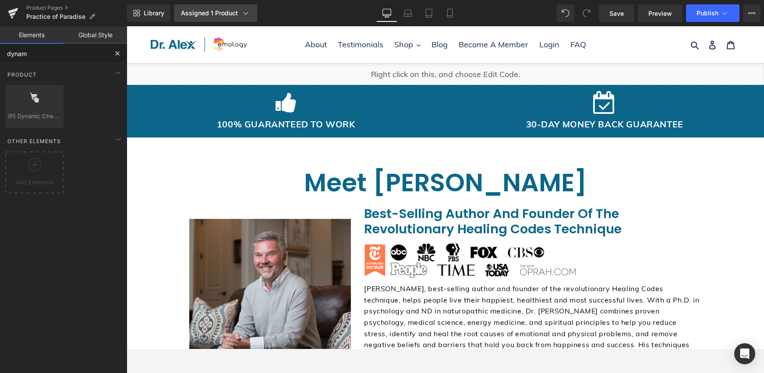
type input "dynam"
click at [224, 9] on div "Assigned 1 Product" at bounding box center [215, 13] width 69 height 9
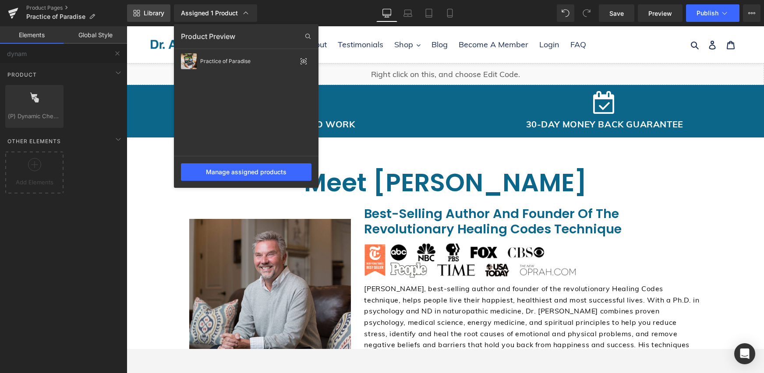
click at [157, 14] on span "Library" at bounding box center [154, 13] width 21 height 8
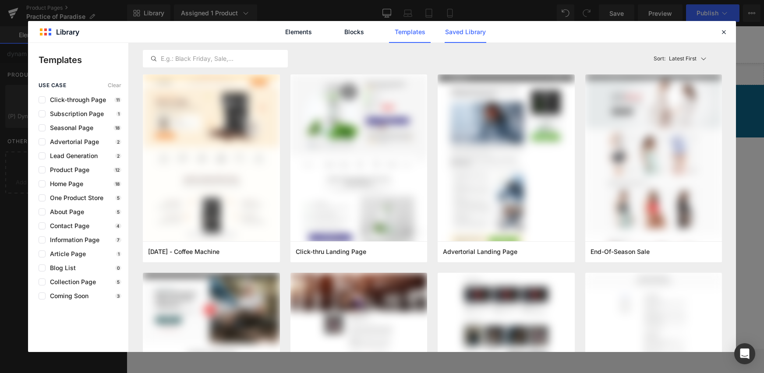
click at [464, 35] on link "Saved Library" at bounding box center [466, 32] width 42 height 22
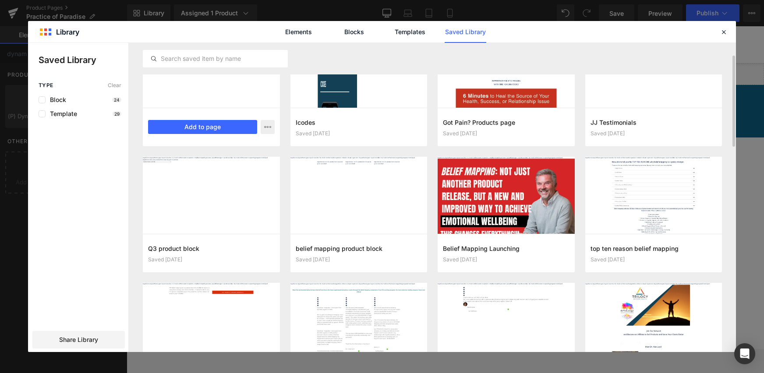
scroll to position [69, 0]
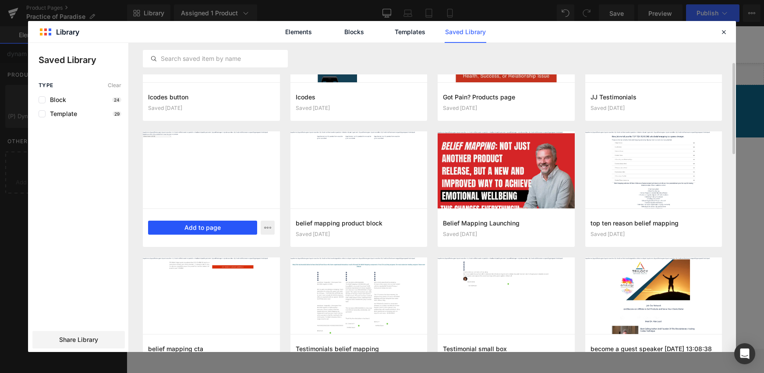
click at [214, 224] on button "Add to page" at bounding box center [202, 228] width 109 height 14
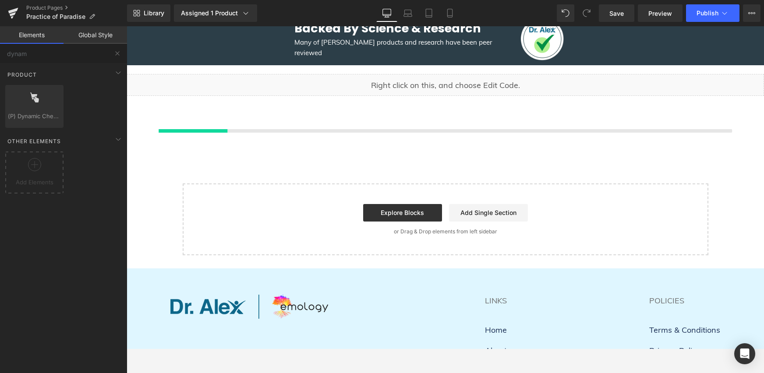
scroll to position [463, 0]
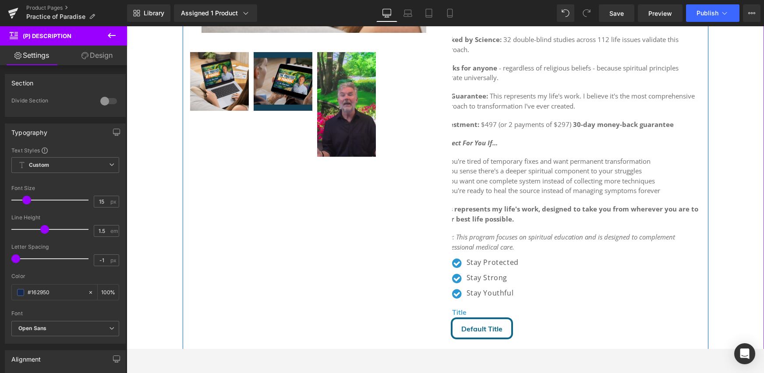
scroll to position [764, 0]
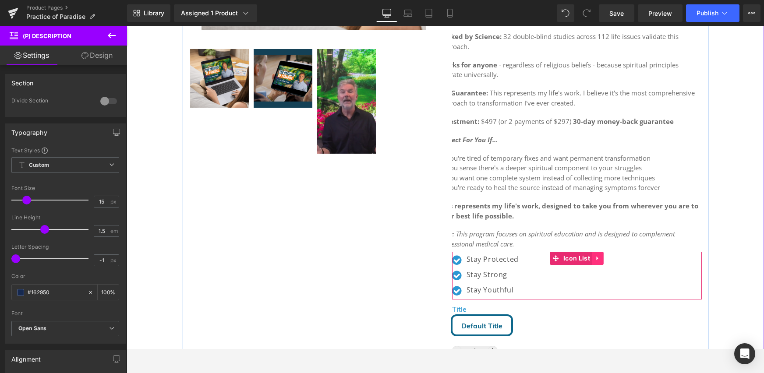
click at [597, 255] on icon at bounding box center [598, 258] width 6 height 7
click at [601, 255] on icon at bounding box center [604, 258] width 6 height 7
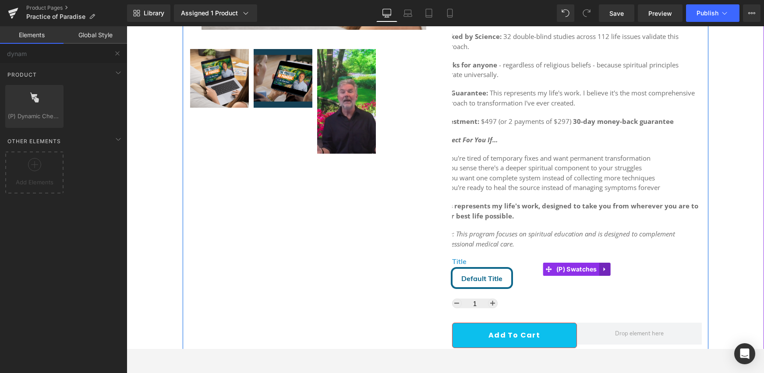
click at [604, 266] on icon at bounding box center [605, 269] width 6 height 7
click at [608, 266] on icon at bounding box center [611, 269] width 6 height 6
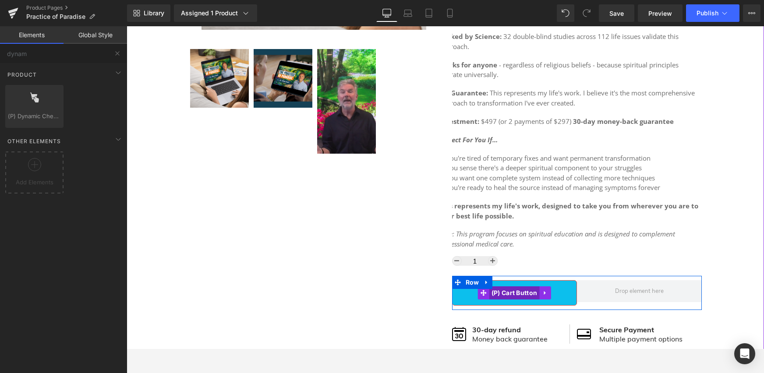
click at [522, 287] on span "(P) Cart Button" at bounding box center [514, 293] width 50 height 13
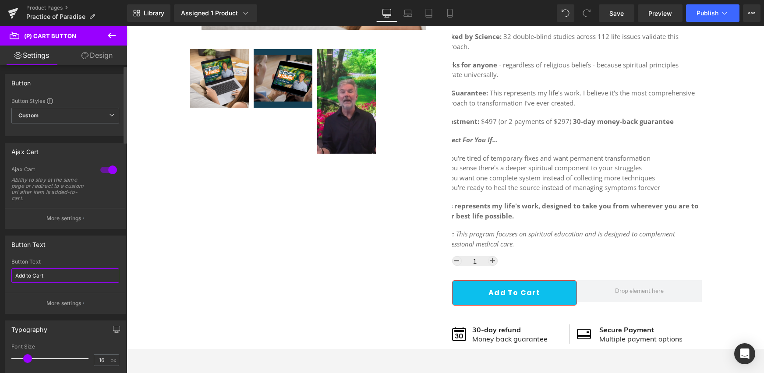
click at [70, 274] on input "Add to Cart" at bounding box center [65, 276] width 108 height 14
type input "Add to Cart Risk Free"
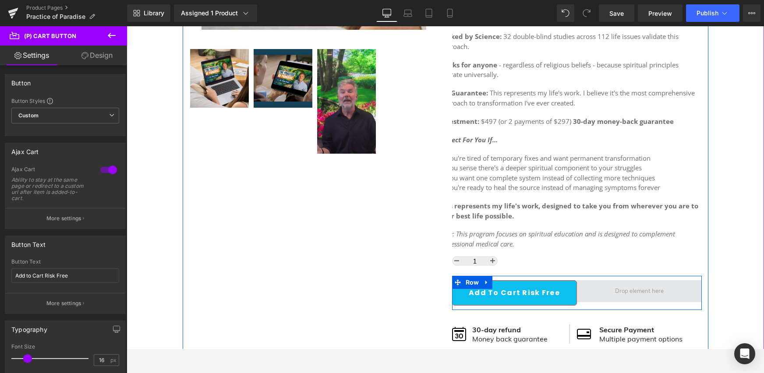
click at [635, 285] on span at bounding box center [639, 291] width 55 height 13
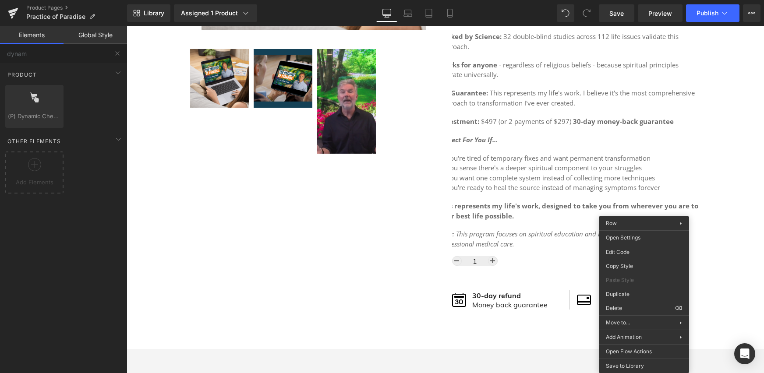
drag, startPoint x: 759, startPoint y: 335, endPoint x: 633, endPoint y: 308, distance: 128.9
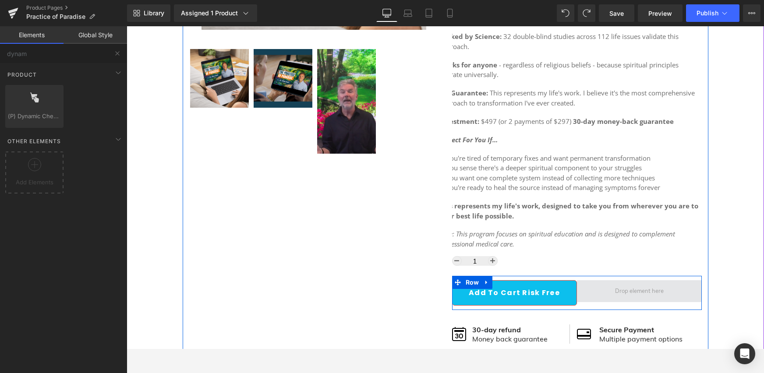
click at [602, 287] on span at bounding box center [639, 291] width 125 height 22
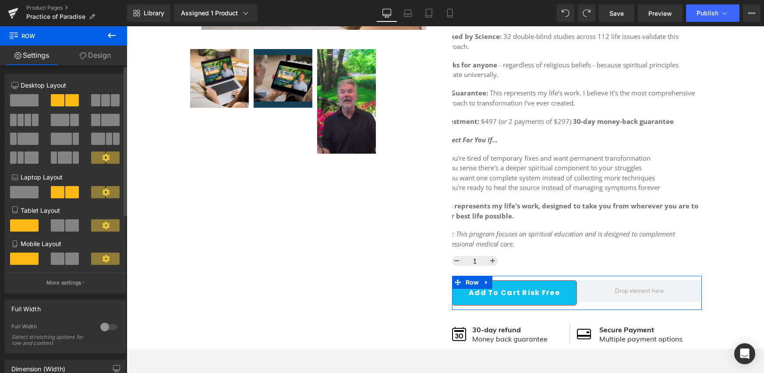
click at [21, 103] on span at bounding box center [24, 100] width 28 height 12
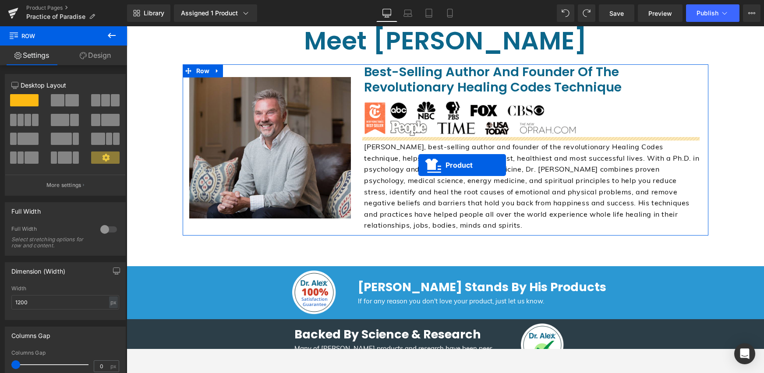
scroll to position [0, 0]
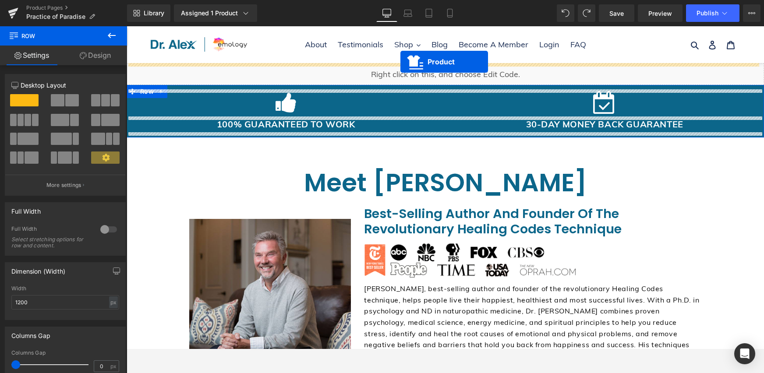
drag, startPoint x: 435, startPoint y: 177, endPoint x: 400, endPoint y: 62, distance: 120.7
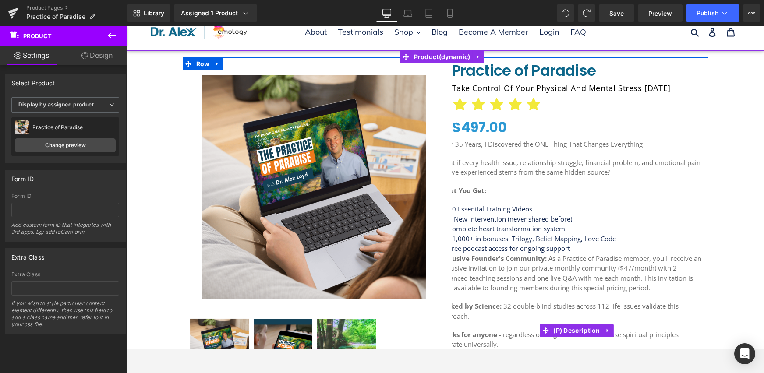
scroll to position [48, 0]
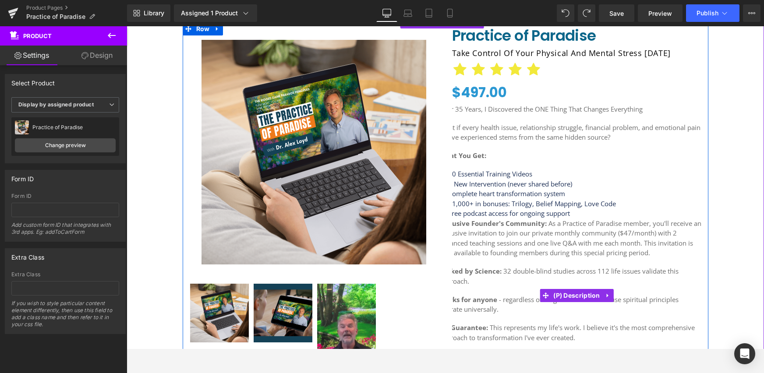
click at [465, 241] on p "Exclusive Founder's Community: As a Practice of Paradise member, you'll receive…" at bounding box center [570, 238] width 263 height 39
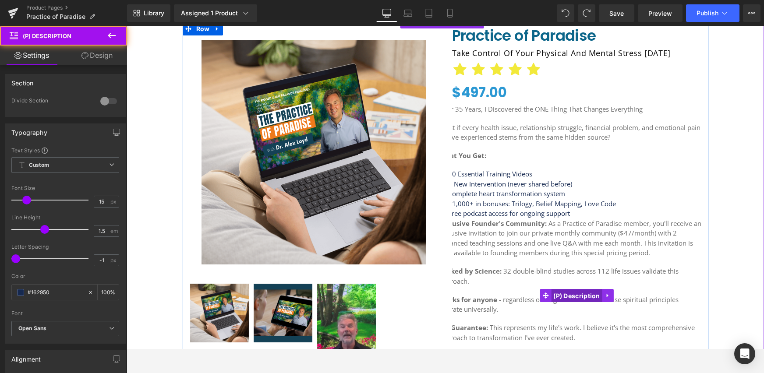
click at [579, 299] on span "(P) Description" at bounding box center [576, 296] width 51 height 13
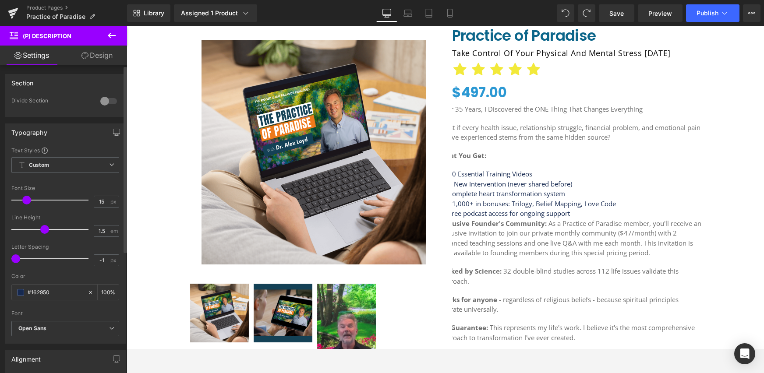
click at [113, 101] on div at bounding box center [108, 101] width 21 height 14
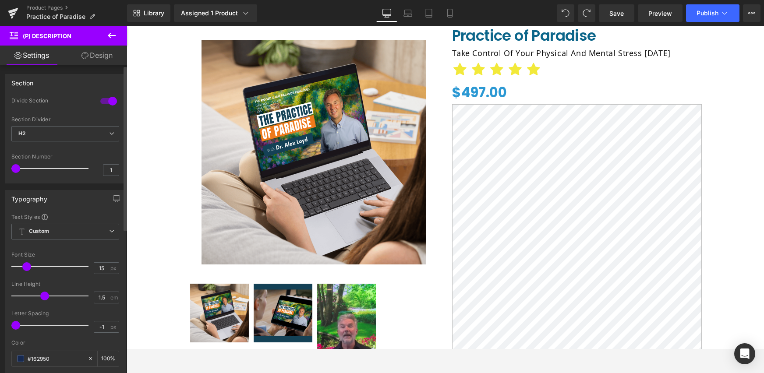
click at [108, 101] on div at bounding box center [108, 101] width 21 height 14
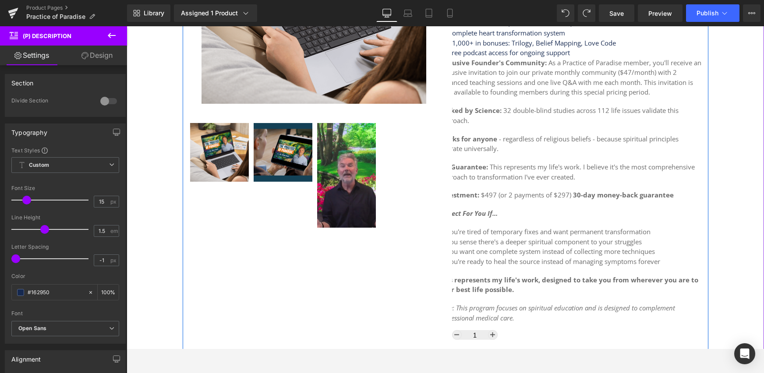
scroll to position [251, 0]
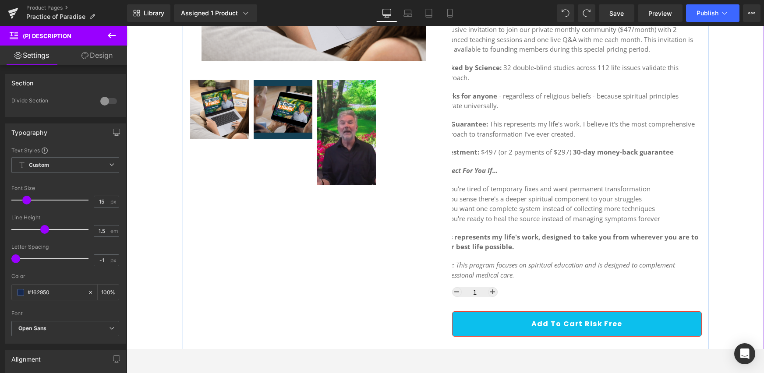
click at [531, 255] on div "After 35 Years, I Discovered the ONE Thing That Changes Everything What if ever…" at bounding box center [570, 90] width 263 height 379
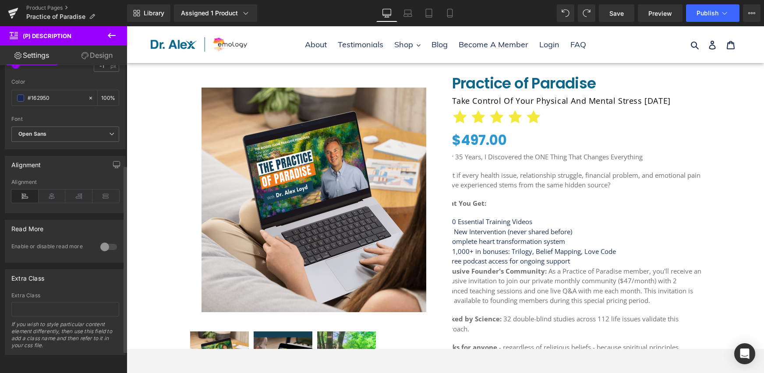
scroll to position [0, 0]
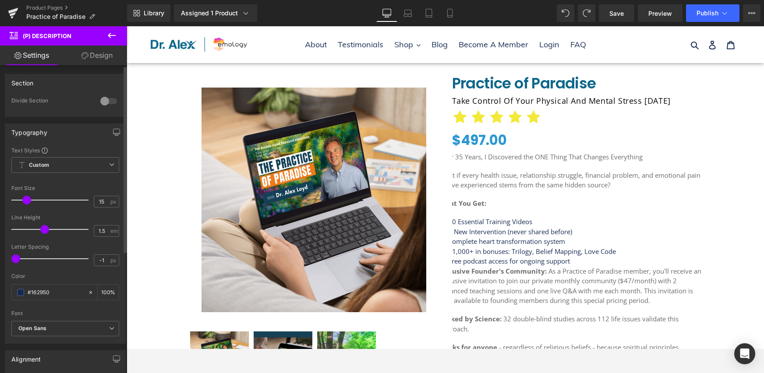
click at [92, 69] on div "Section 0 Divide Section H2 H3 H4 H5 H6 Section Divider H2 H2 H3 H4 H5 H6 1 Sec…" at bounding box center [65, 92] width 131 height 50
click at [100, 60] on link "Design" at bounding box center [97, 56] width 64 height 20
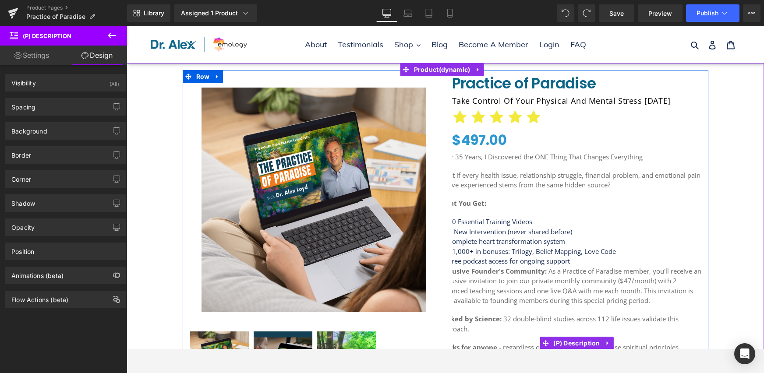
click at [395, 161] on img at bounding box center [314, 200] width 225 height 225
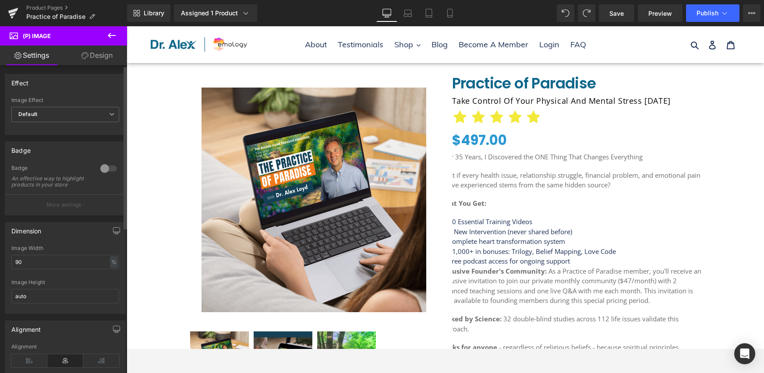
click at [105, 171] on div at bounding box center [108, 169] width 21 height 14
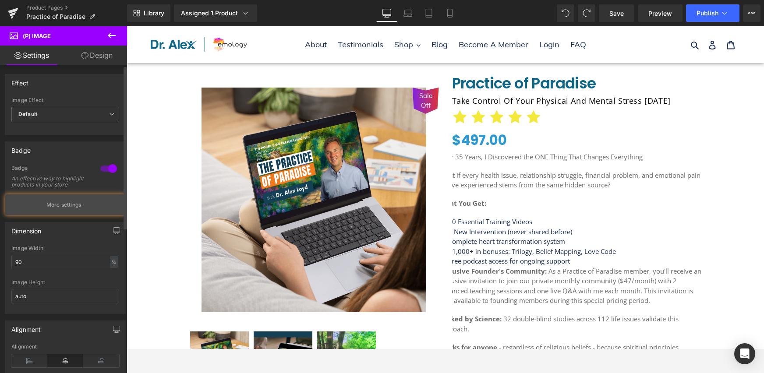
click at [62, 209] on p "More settings" at bounding box center [63, 205] width 35 height 8
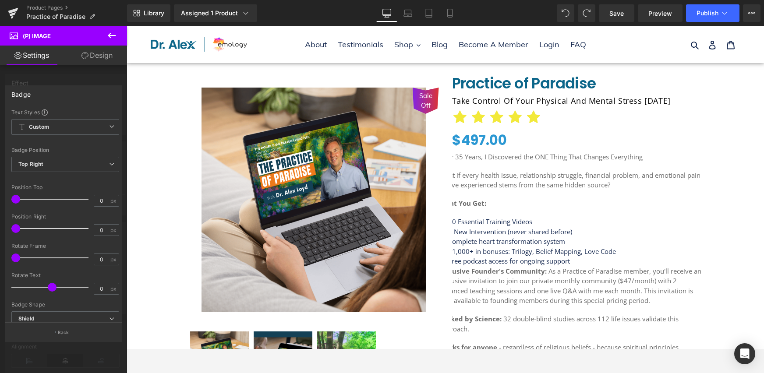
scroll to position [156, 0]
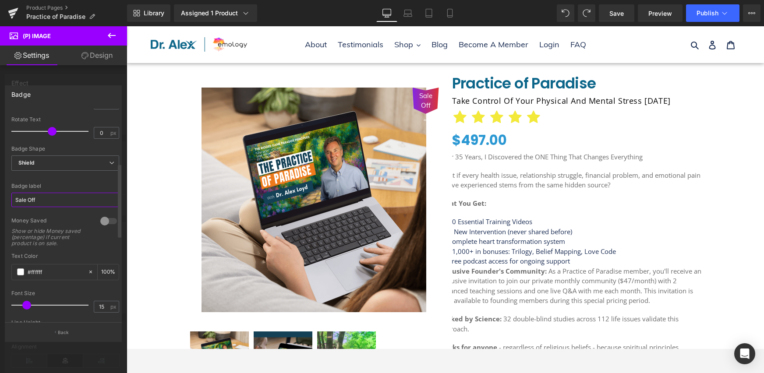
click at [46, 198] on input "Sale Off" at bounding box center [65, 200] width 108 height 14
click at [105, 220] on div at bounding box center [108, 219] width 21 height 14
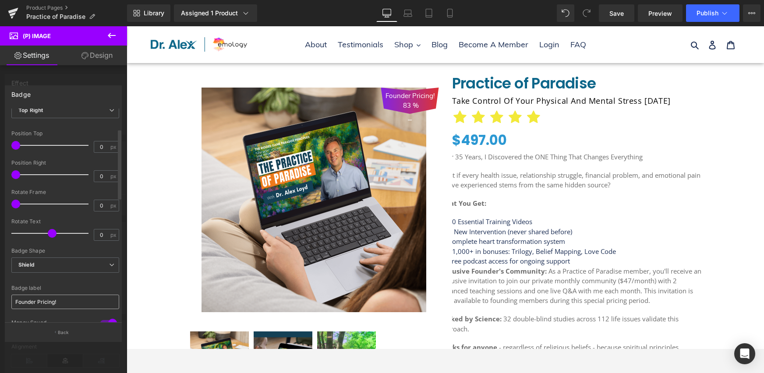
scroll to position [60, 0]
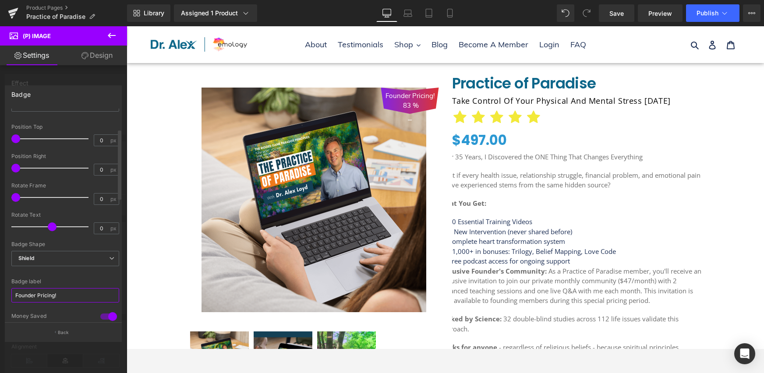
drag, startPoint x: 67, startPoint y: 297, endPoint x: 39, endPoint y: 294, distance: 28.2
click at [39, 294] on input "Founder Pricing!" at bounding box center [65, 295] width 108 height 14
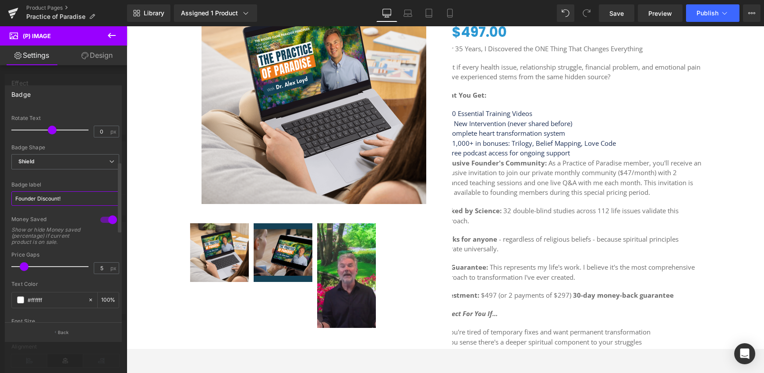
scroll to position [0, 0]
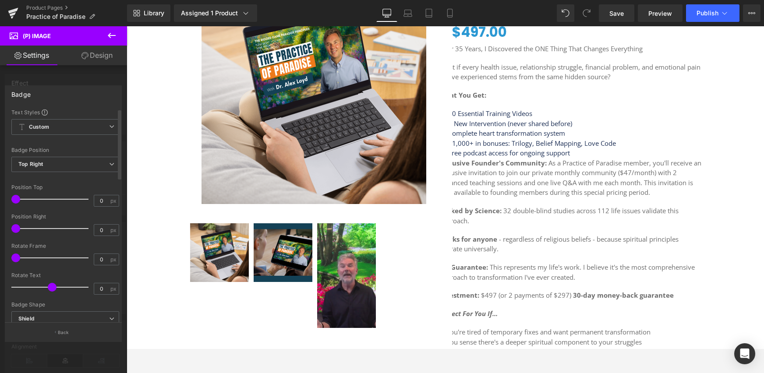
type input "Founder Discount!"
click at [64, 187] on div "Position Top" at bounding box center [65, 187] width 108 height 6
click at [70, 168] on span "Top Right" at bounding box center [65, 164] width 108 height 15
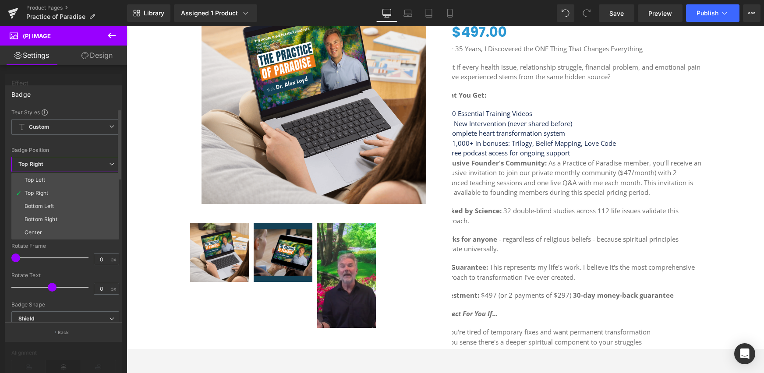
click at [85, 151] on div "Badge Position" at bounding box center [65, 150] width 108 height 6
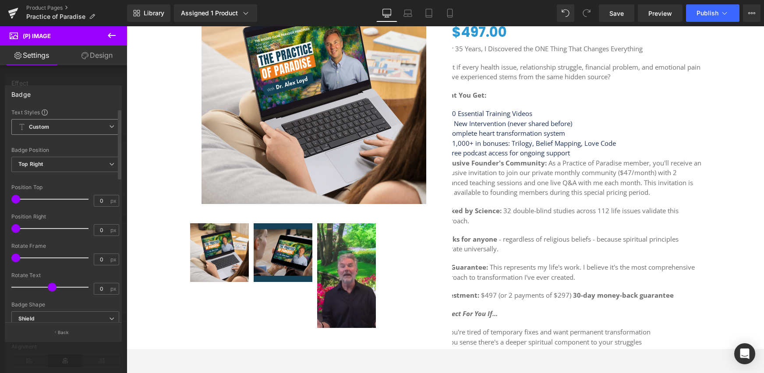
click at [92, 136] on div "Custom Setup Global Style Custom Setup Global Style" at bounding box center [65, 129] width 108 height 20
click at [126, 32] on button at bounding box center [111, 35] width 31 height 19
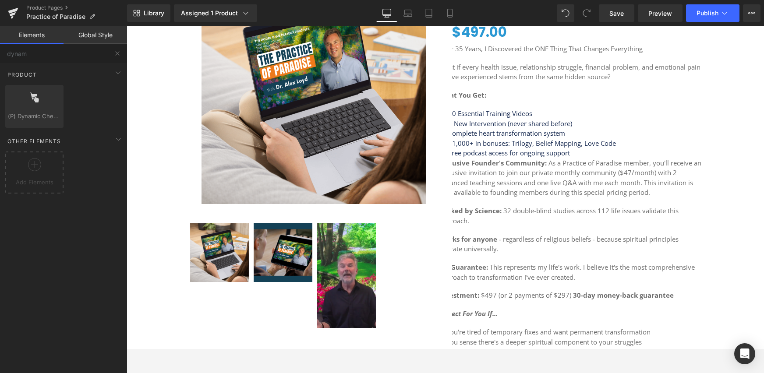
click at [525, 71] on span "What if every health issue, relationship struggle, financial problem, and emoti…" at bounding box center [570, 72] width 262 height 19
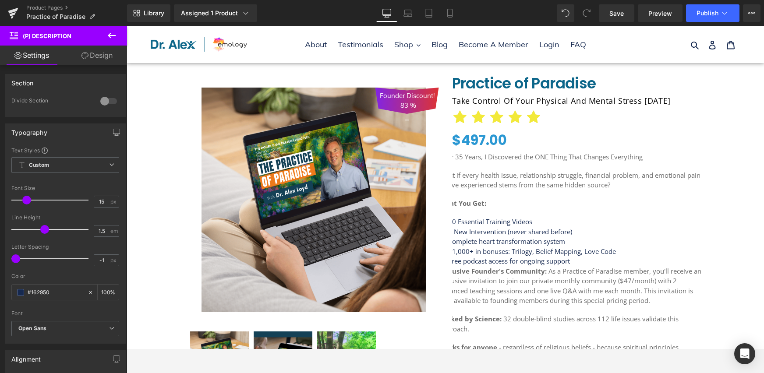
click at [566, 83] on span "(P) Title" at bounding box center [577, 83] width 23 height 11
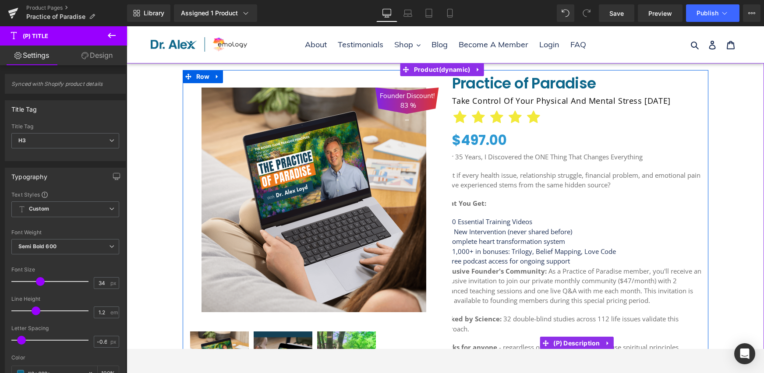
click at [503, 234] on li "1 New Intervention (never shared before)" at bounding box center [570, 232] width 263 height 10
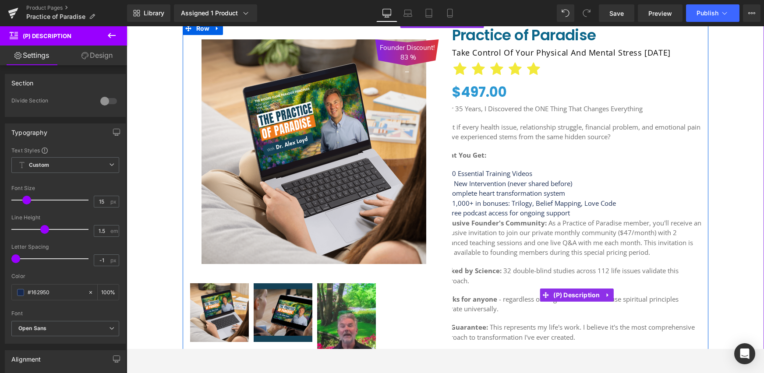
scroll to position [49, 0]
click at [605, 294] on icon at bounding box center [608, 294] width 6 height 7
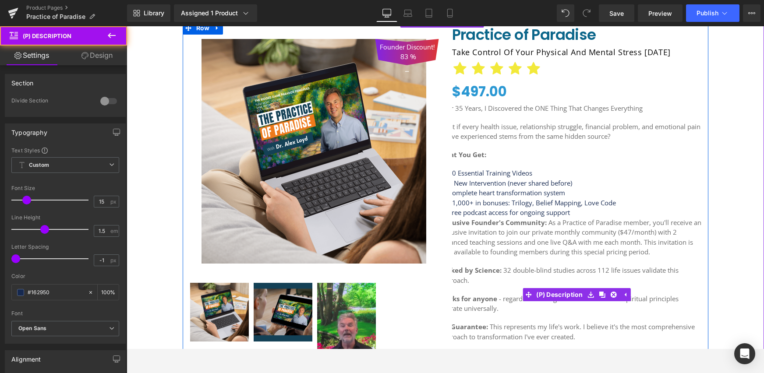
click at [538, 248] on p "Exclusive Founder's Community: As a Practice of Paradise member, you'll receive…" at bounding box center [570, 237] width 263 height 39
click at [507, 250] on p "Exclusive Founder's Community: As a Practice of Paradise member, you'll receive…" at bounding box center [570, 237] width 263 height 39
drag, startPoint x: 473, startPoint y: 253, endPoint x: 516, endPoint y: 249, distance: 42.7
click at [516, 249] on p "Exclusive Founder's Community: As a Practice of Paradise member, you'll receive…" at bounding box center [570, 237] width 263 height 39
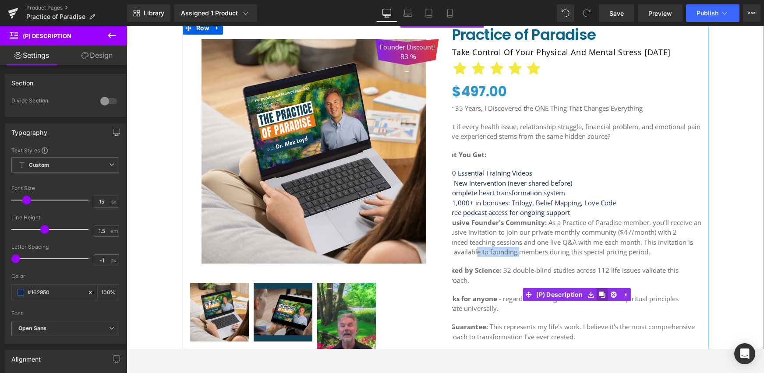
click at [601, 297] on icon at bounding box center [602, 295] width 6 height 6
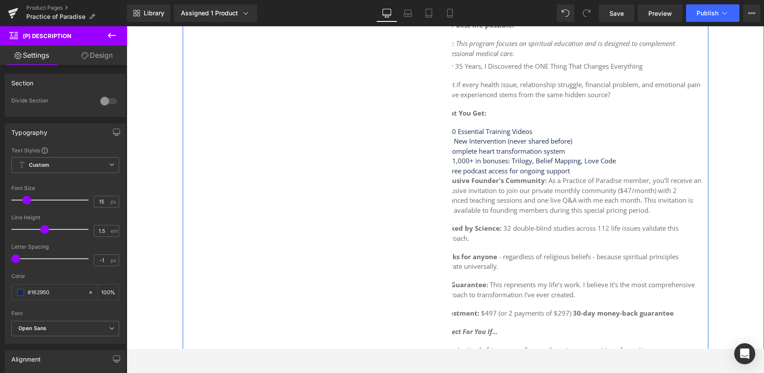
click at [531, 256] on p "Works for anyone - regardless of religious beliefs - because spiritual principl…" at bounding box center [570, 262] width 263 height 20
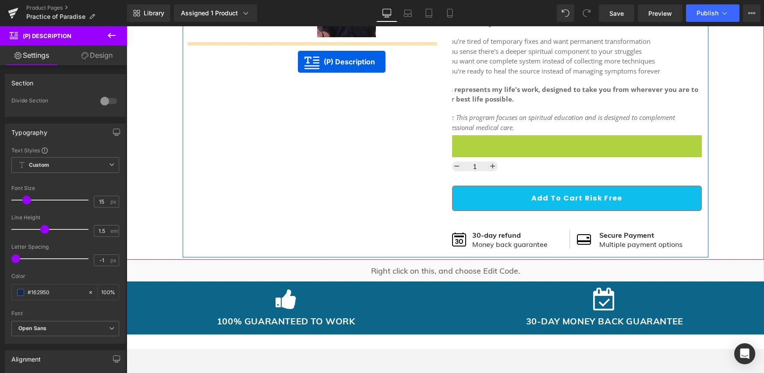
scroll to position [382, 0]
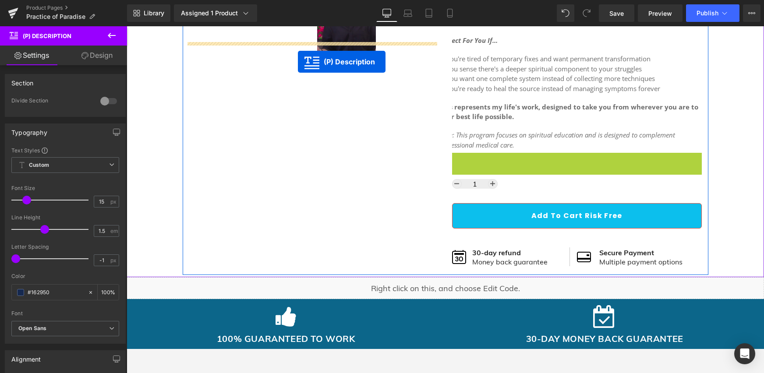
drag, startPoint x: 546, startPoint y: 336, endPoint x: 299, endPoint y: 54, distance: 374.7
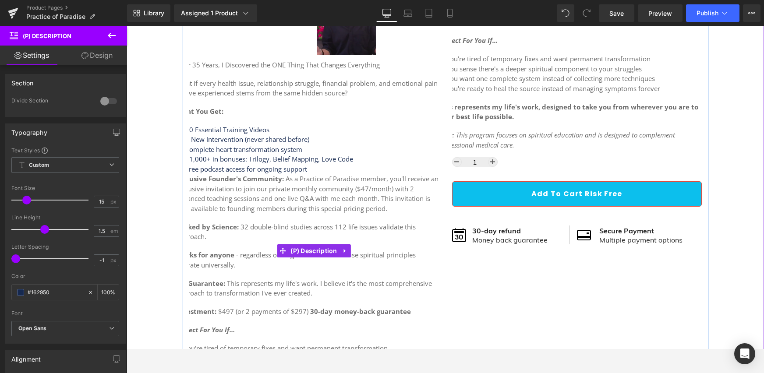
click at [219, 233] on p "Backed by Science: 32 double-blind studies across 112 life issues validate this…" at bounding box center [307, 232] width 263 height 20
click at [186, 242] on div "After 35 Years, I Discovered the ONE Thing That Changes Everything What if ever…" at bounding box center [307, 249] width 263 height 379
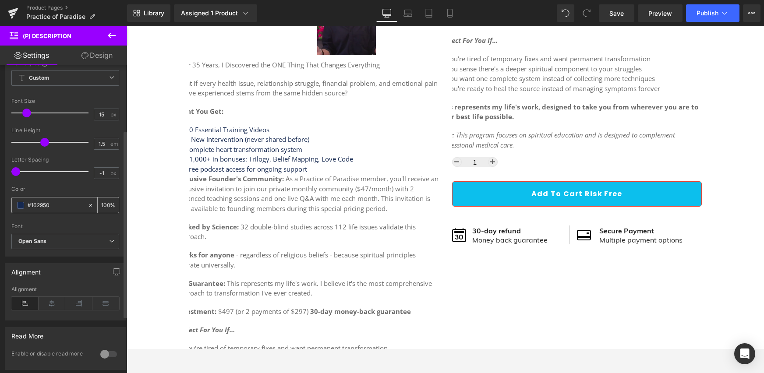
scroll to position [107, 0]
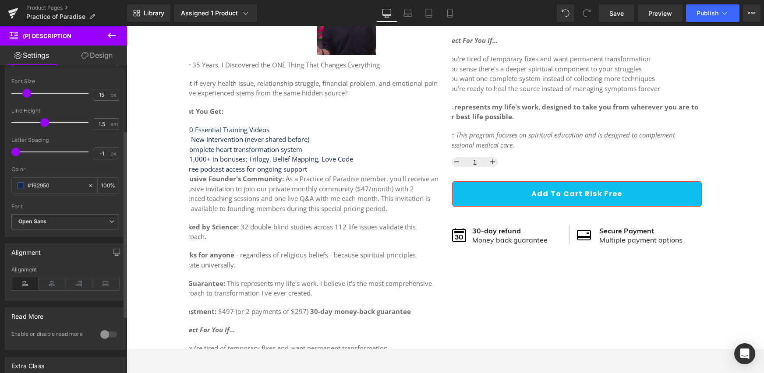
click at [31, 288] on icon at bounding box center [24, 283] width 27 height 13
click at [53, 286] on icon at bounding box center [52, 283] width 27 height 13
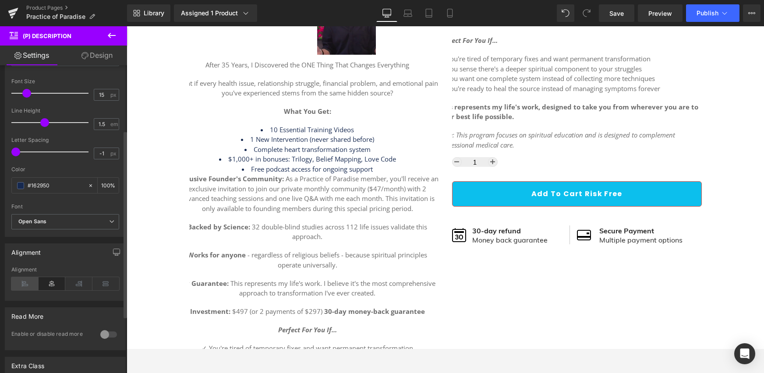
click at [17, 286] on icon at bounding box center [24, 283] width 27 height 13
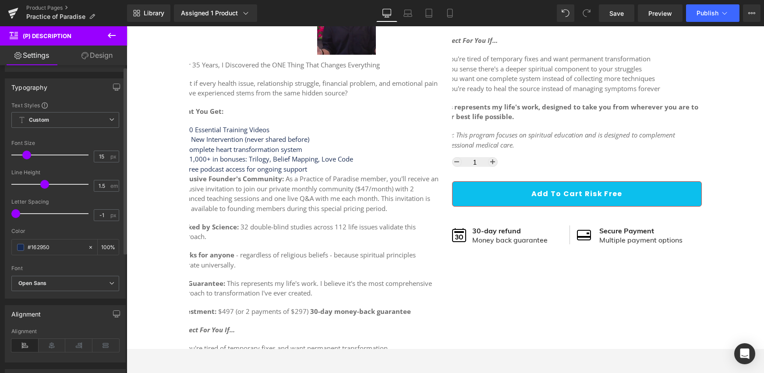
scroll to position [0, 0]
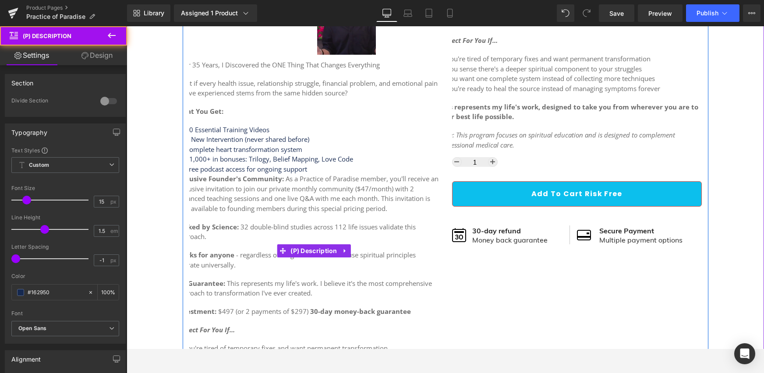
drag, startPoint x: 233, startPoint y: 244, endPoint x: 247, endPoint y: 229, distance: 20.2
click at [233, 243] on div "After 35 Years, I Discovered the ONE Thing That Changes Everything What if ever…" at bounding box center [307, 249] width 263 height 379
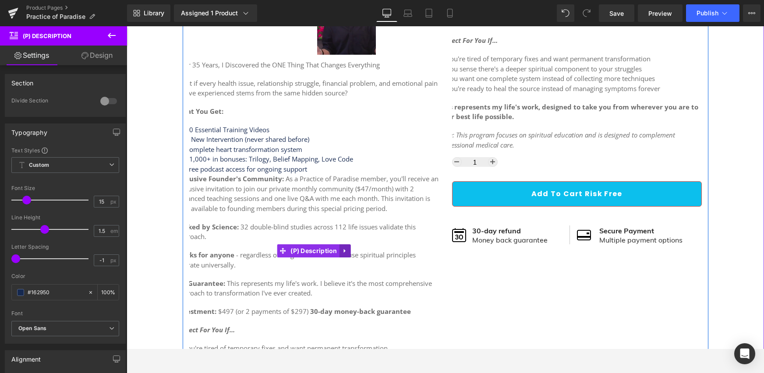
click at [347, 251] on link at bounding box center [345, 250] width 11 height 13
click at [345, 250] on link at bounding box center [350, 250] width 11 height 13
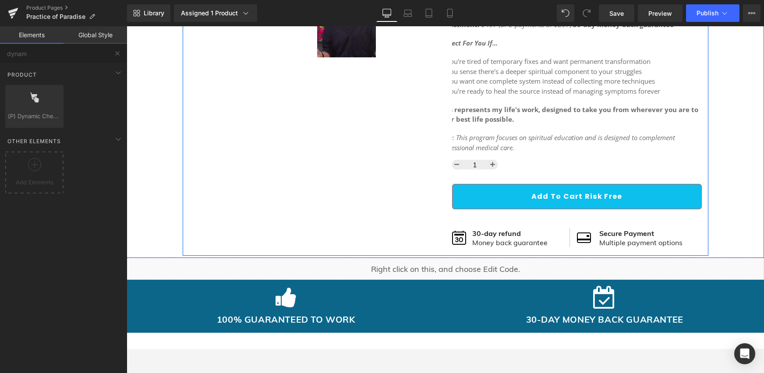
scroll to position [268, 0]
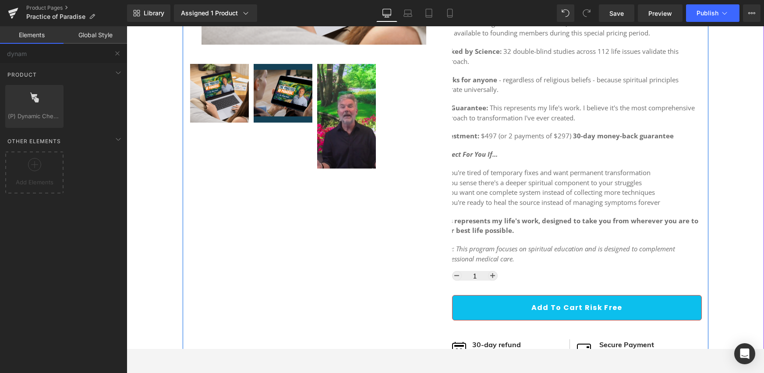
click at [574, 134] on strong "30-day money-back guarantee" at bounding box center [623, 135] width 101 height 9
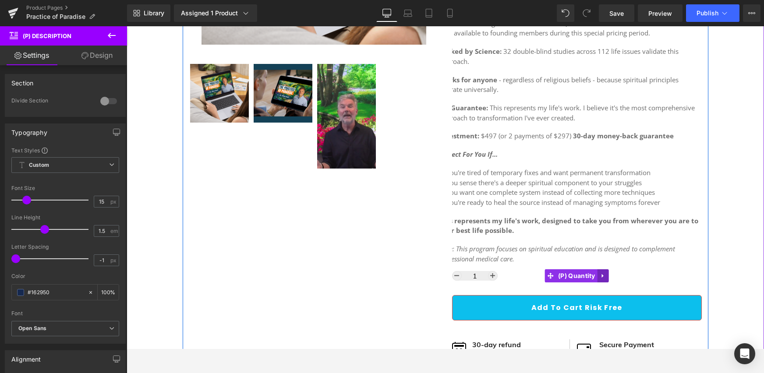
click at [602, 275] on icon at bounding box center [603, 276] width 2 height 4
click at [603, 275] on link at bounding box center [608, 275] width 11 height 13
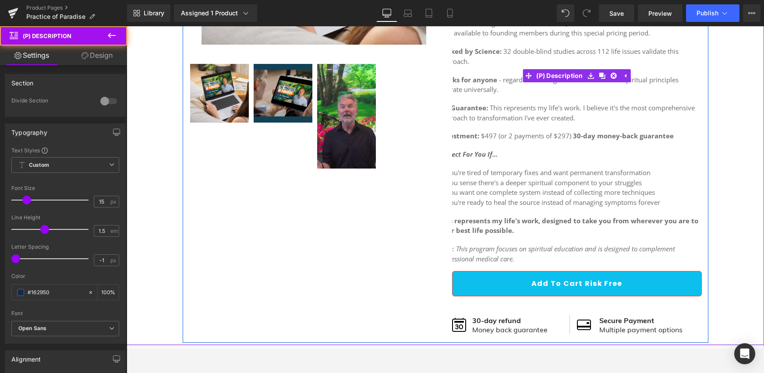
click at [622, 214] on div "After 35 Years, I Discovered the ONE Thing That Changes Everything What if ever…" at bounding box center [570, 73] width 263 height 379
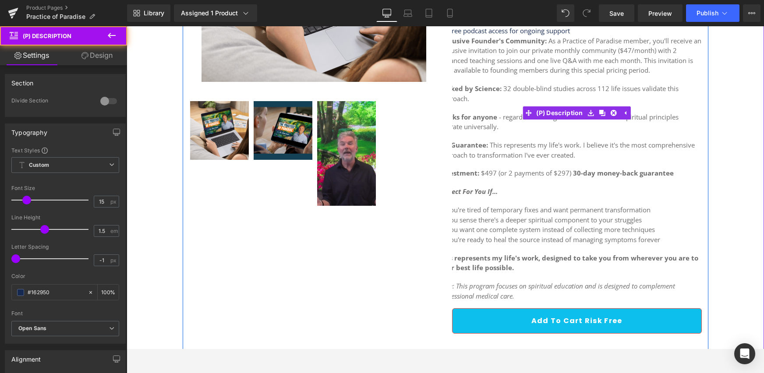
scroll to position [150, 0]
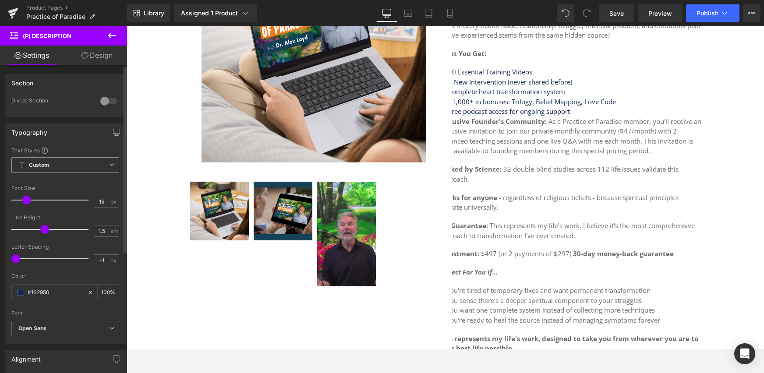
click at [64, 169] on span "Custom Setup Global Style" at bounding box center [65, 165] width 108 height 16
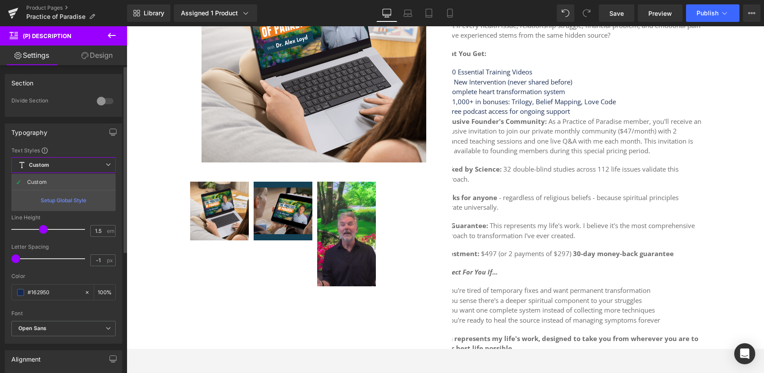
click at [82, 141] on div "Typography Text Styles Custom Custom Setup Global Style Custom Setup Global Sty…" at bounding box center [63, 234] width 117 height 220
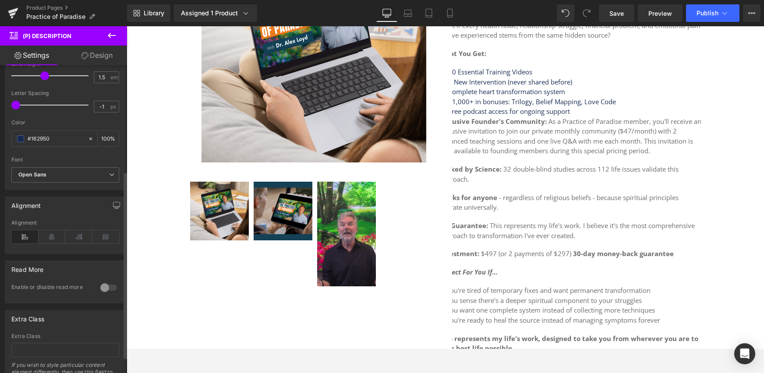
scroll to position [201, 0]
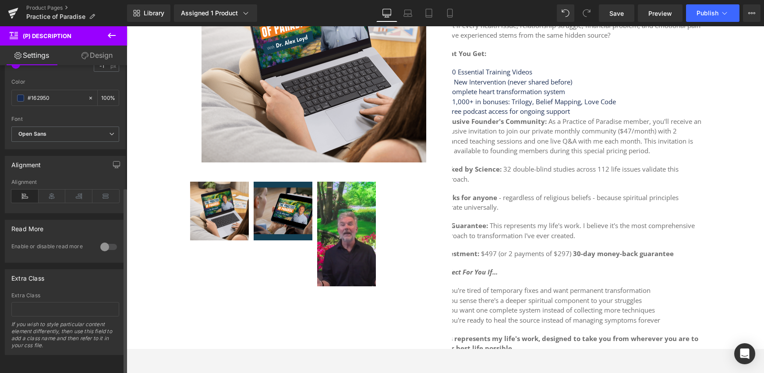
click at [102, 241] on div at bounding box center [108, 247] width 21 height 14
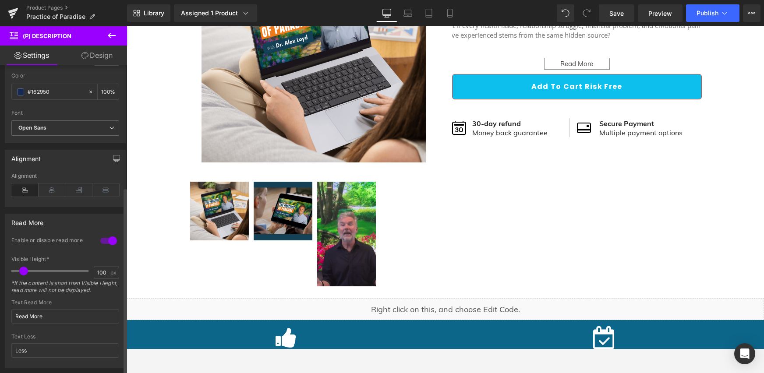
click at [104, 239] on div at bounding box center [108, 241] width 21 height 14
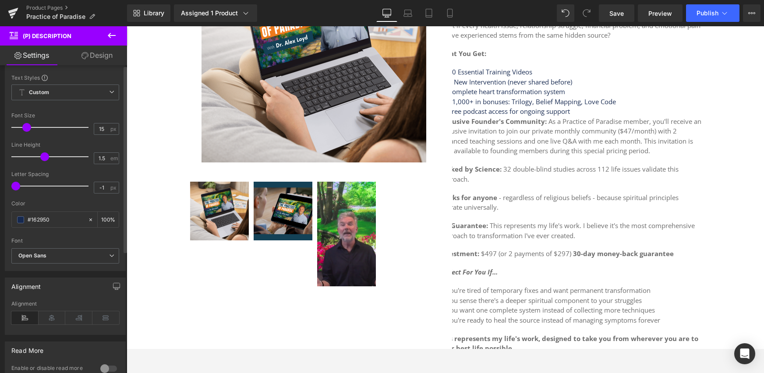
scroll to position [0, 0]
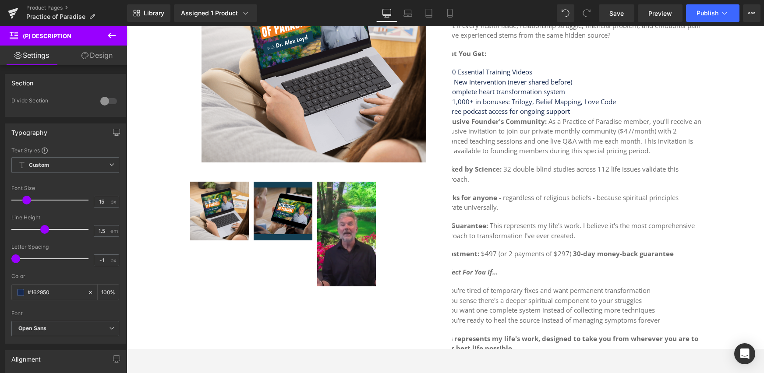
click at [107, 63] on link "Design" at bounding box center [97, 56] width 64 height 20
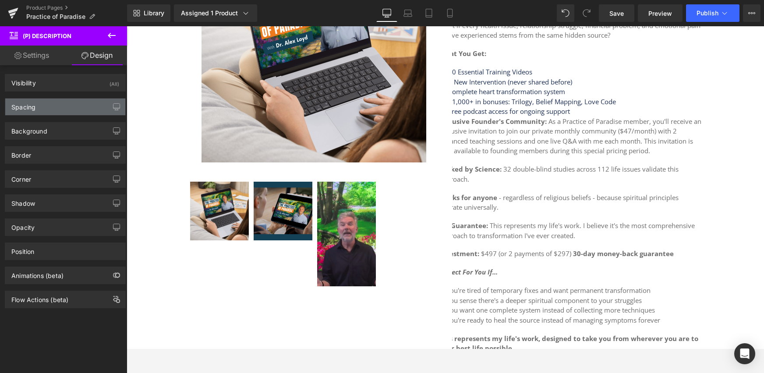
click at [53, 110] on div "Spacing" at bounding box center [65, 107] width 120 height 17
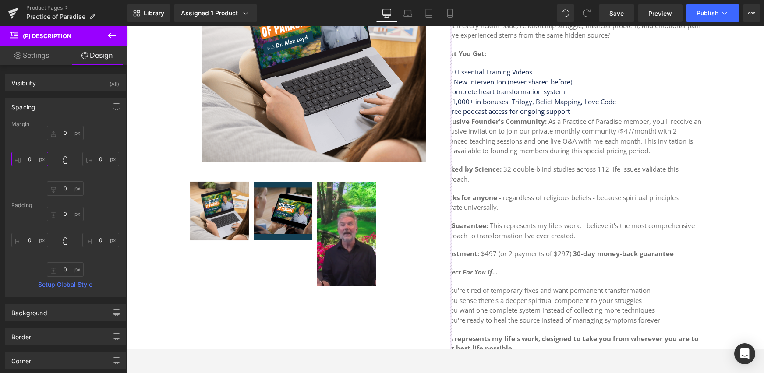
click at [32, 158] on input "0" at bounding box center [29, 159] width 37 height 14
click at [26, 168] on div "0 0 0 10" at bounding box center [65, 161] width 108 height 70
click at [34, 162] on input "10" at bounding box center [29, 159] width 37 height 14
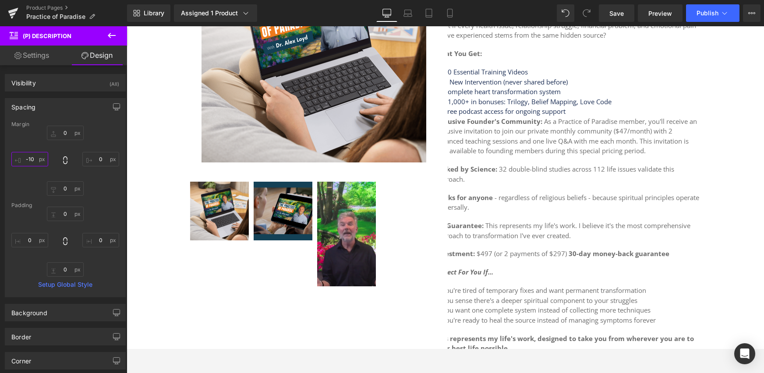
click at [29, 160] on input "-10" at bounding box center [29, 159] width 37 height 14
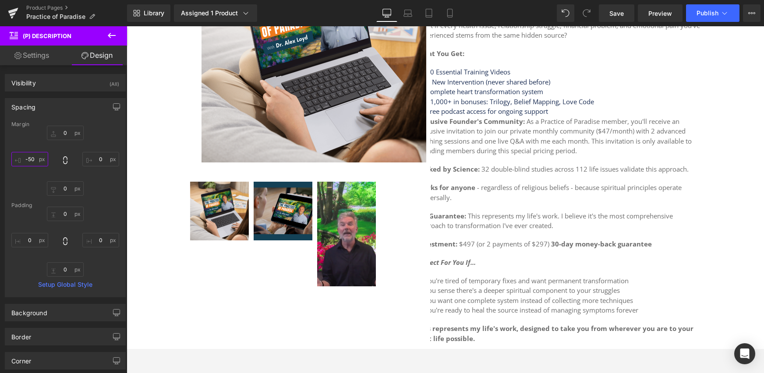
type input "-50"
click at [61, 147] on div "0 0 0 -50" at bounding box center [65, 161] width 108 height 70
click at [29, 163] on input "-50" at bounding box center [29, 159] width 37 height 14
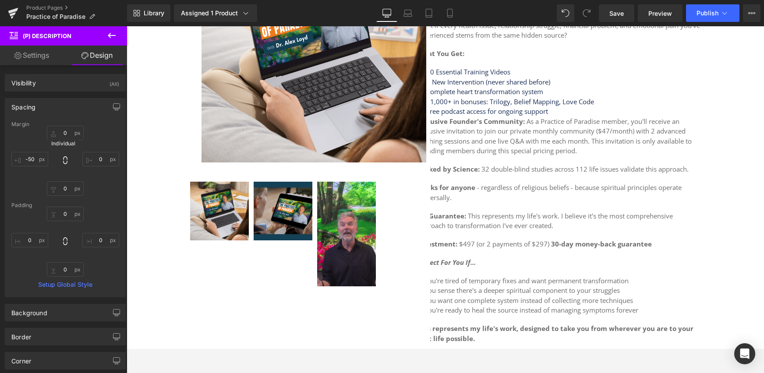
click at [61, 161] on icon at bounding box center [65, 160] width 9 height 9
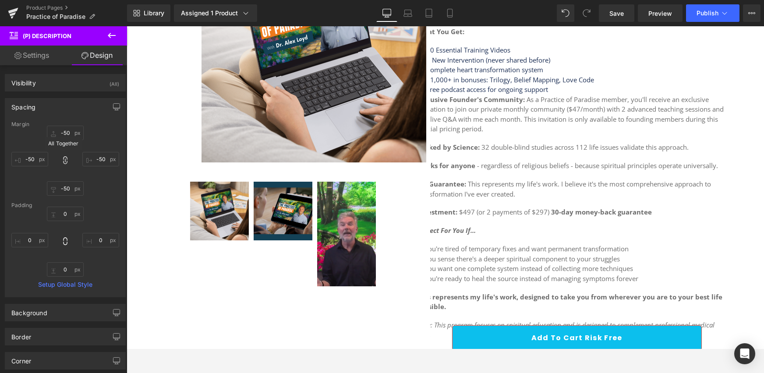
click at [61, 161] on icon at bounding box center [65, 160] width 9 height 9
click at [27, 160] on input "-50" at bounding box center [29, 159] width 37 height 14
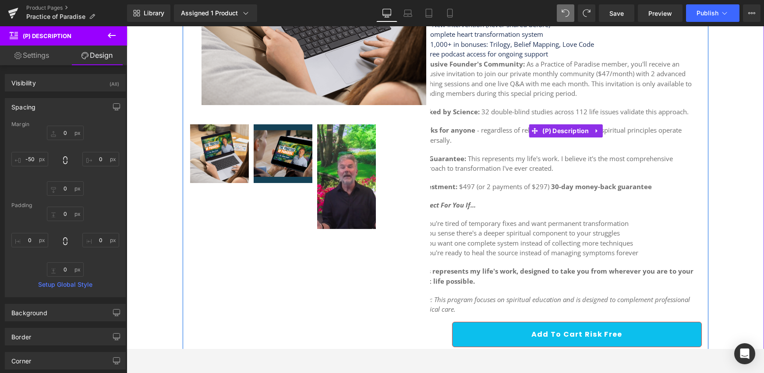
scroll to position [230, 0]
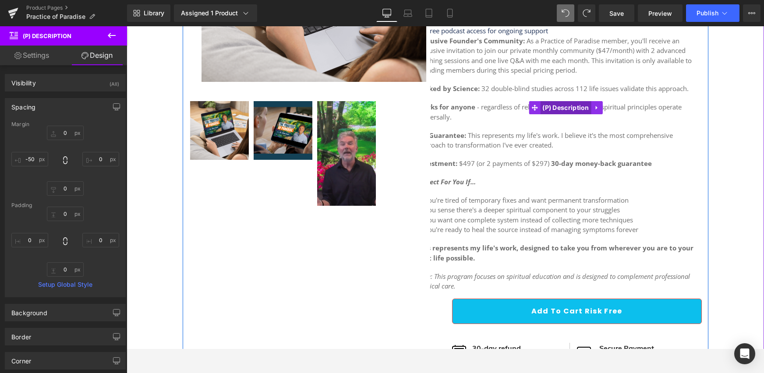
click at [562, 110] on span "(P) Description" at bounding box center [565, 107] width 51 height 13
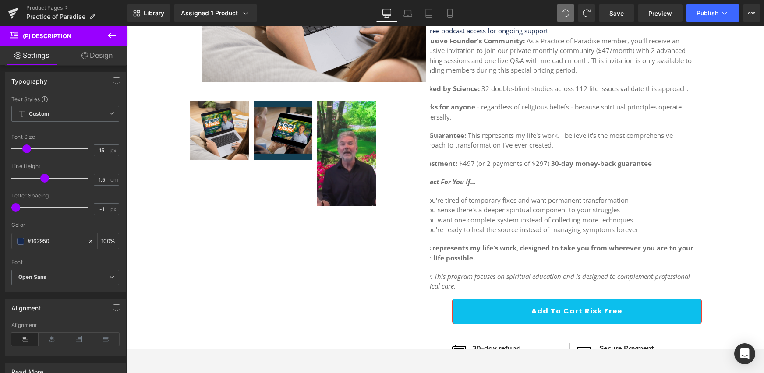
scroll to position [60, 0]
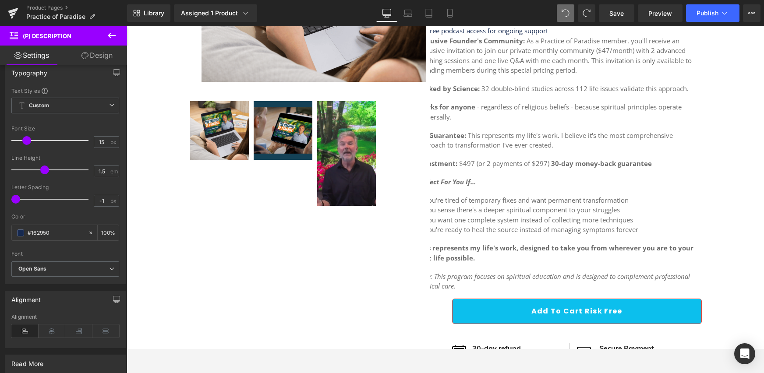
click at [103, 59] on link "Design" at bounding box center [97, 56] width 64 height 20
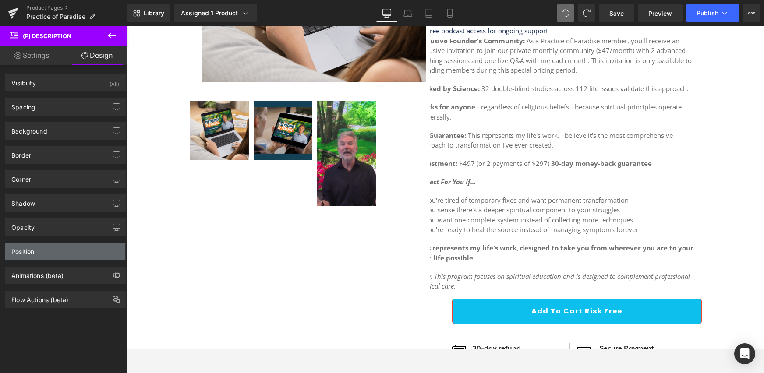
click at [38, 251] on div "Position" at bounding box center [65, 251] width 120 height 17
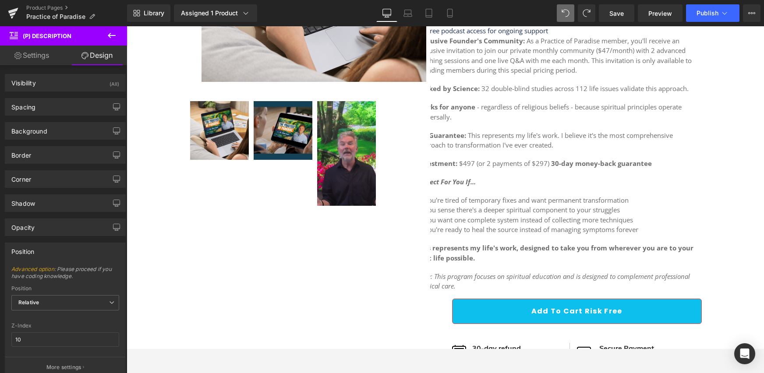
scroll to position [77, 0]
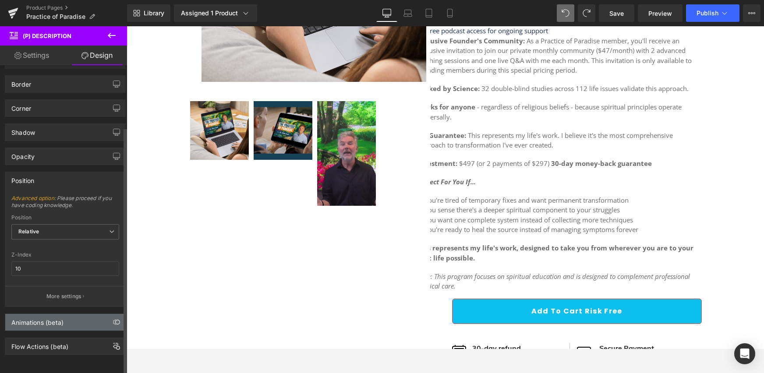
click at [67, 319] on div "Animations (beta)" at bounding box center [65, 322] width 120 height 17
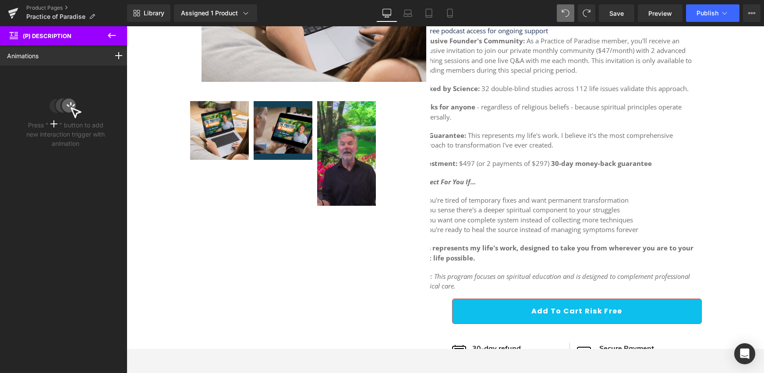
click at [114, 35] on icon at bounding box center [112, 35] width 8 height 5
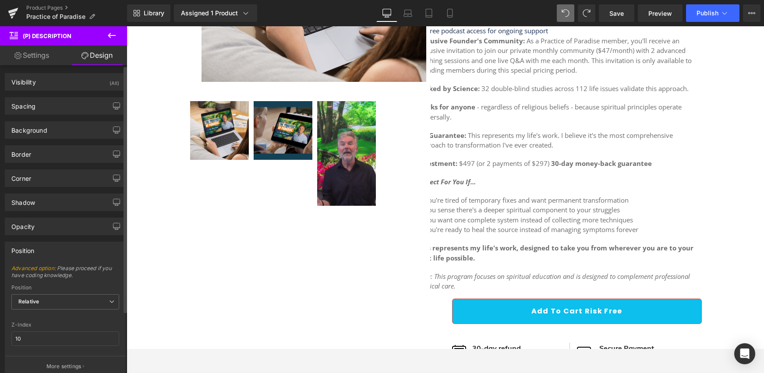
scroll to position [0, 0]
click at [57, 154] on div "Border" at bounding box center [65, 155] width 120 height 17
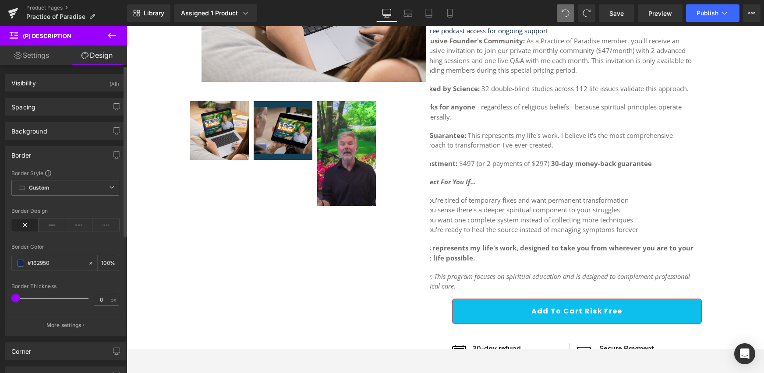
click at [74, 117] on div "Background Color & Image color Color transparent 0 % Image Replace Image Upload…" at bounding box center [65, 128] width 131 height 24
click at [71, 88] on div "Visibility (All)" at bounding box center [65, 82] width 120 height 17
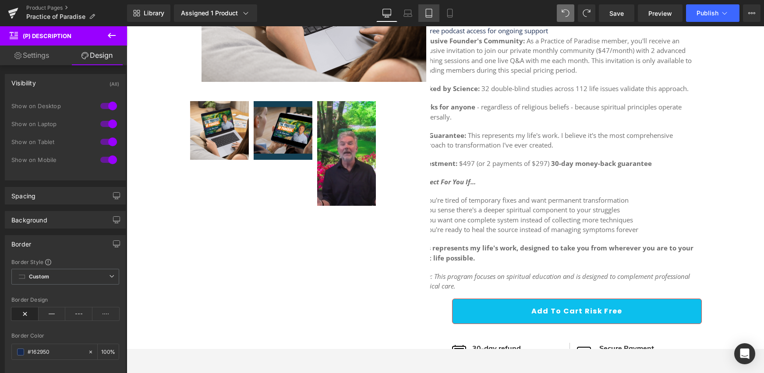
click at [425, 11] on icon at bounding box center [429, 13] width 9 height 9
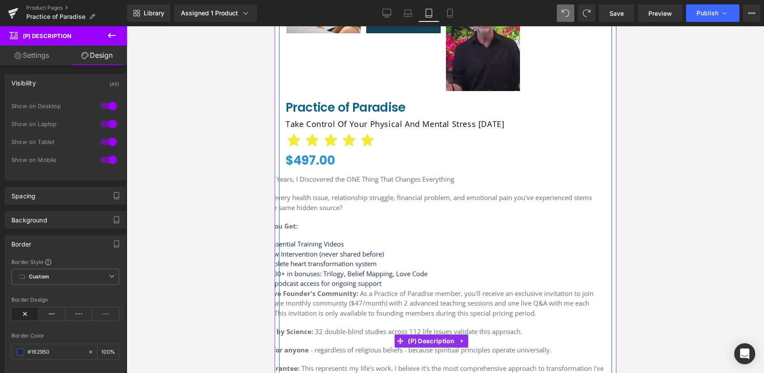
click at [341, 195] on span "What if every health issue, relationship struggle, financial problem, and emoti…" at bounding box center [420, 202] width 341 height 19
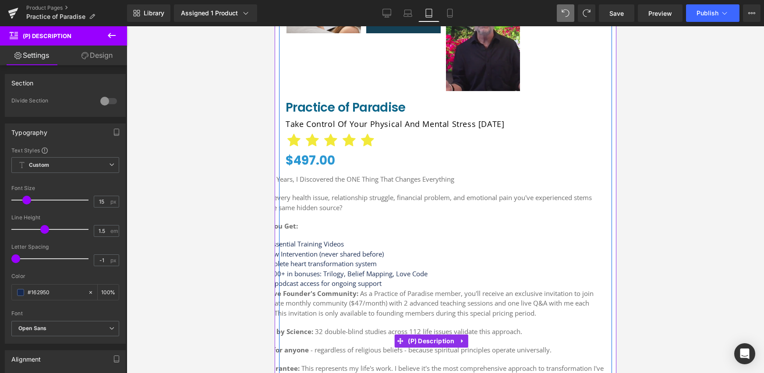
click at [282, 212] on div "After 35 Years, I Discovered the ONE Thing That Changes Everything What if ever…" at bounding box center [427, 339] width 355 height 330
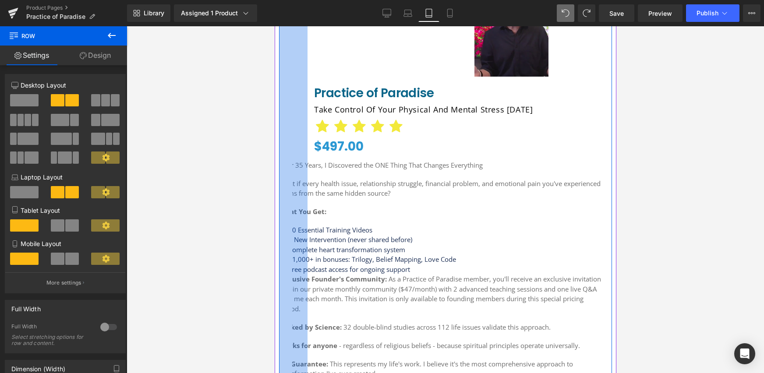
drag, startPoint x: 279, startPoint y: 213, endPoint x: 304, endPoint y: 212, distance: 25.9
click at [304, 212] on div "Founder Discount! 83 % (P) Image ‹" at bounding box center [445, 185] width 333 height 820
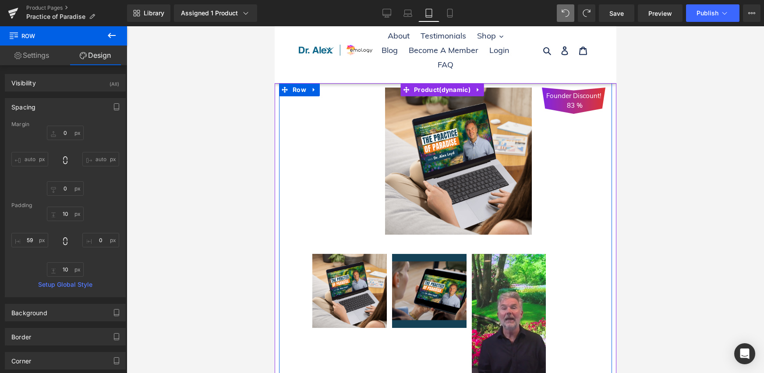
scroll to position [267, 0]
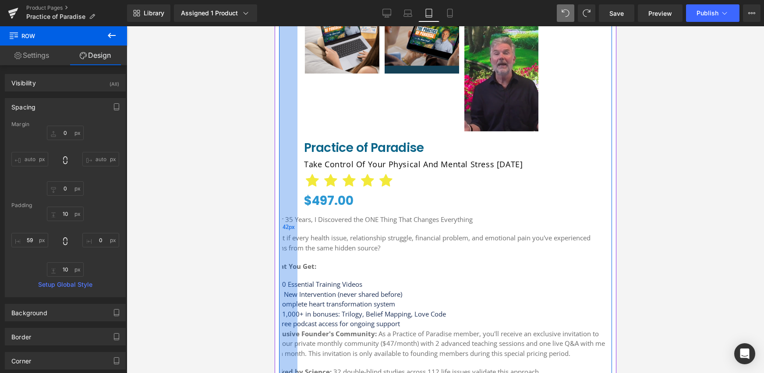
drag, startPoint x: 291, startPoint y: 253, endPoint x: 283, endPoint y: 252, distance: 7.5
click at [283, 252] on div "42px" at bounding box center [288, 227] width 18 height 805
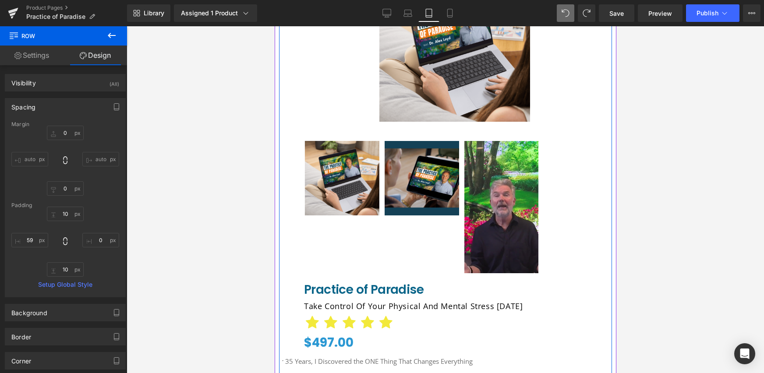
scroll to position [0, 0]
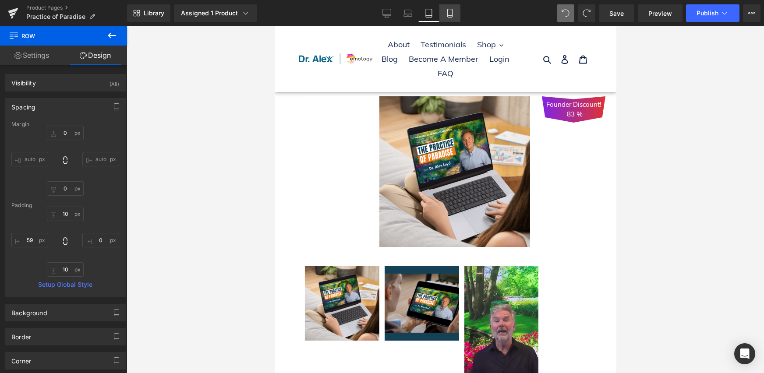
click at [445, 14] on link "Mobile" at bounding box center [449, 13] width 21 height 18
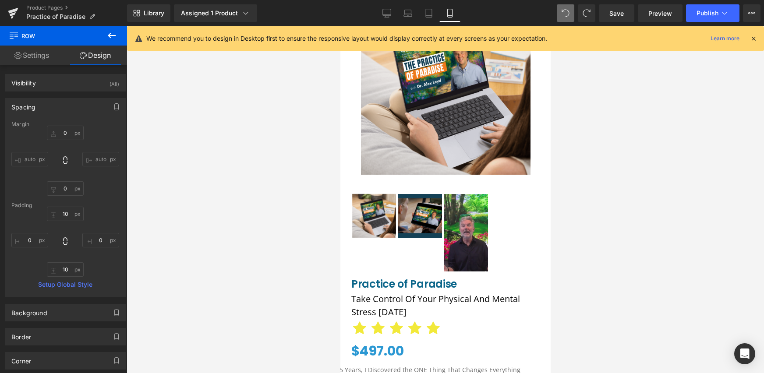
scroll to position [253, 0]
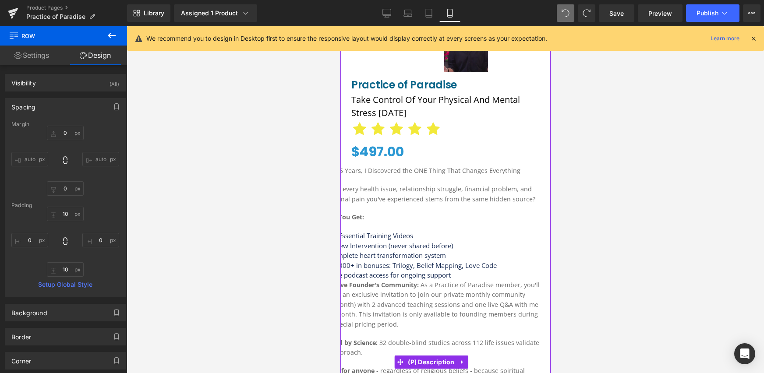
click at [379, 234] on li "10 Essential Training Videos" at bounding box center [429, 236] width 220 height 10
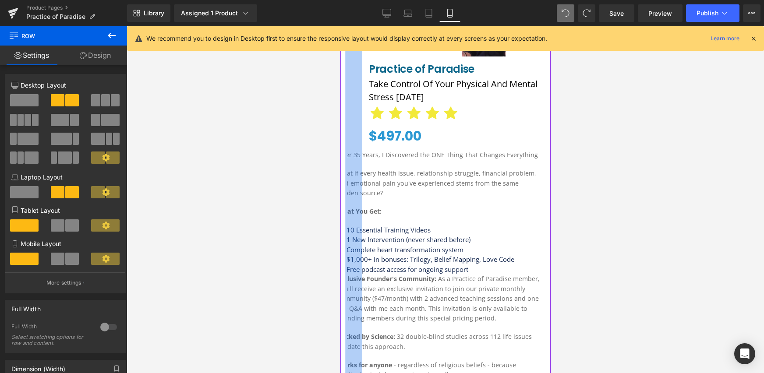
drag, startPoint x: 346, startPoint y: 223, endPoint x: 363, endPoint y: 219, distance: 18.1
click at [363, 219] on div "Founder Discount! 83 % (P) Image ‹" at bounding box center [445, 240] width 202 height 877
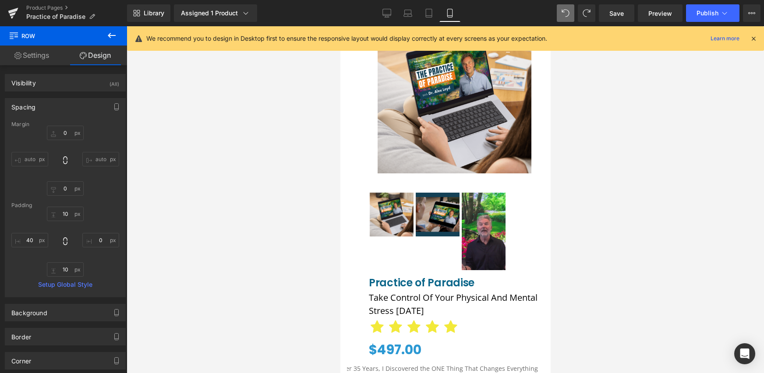
scroll to position [0, 0]
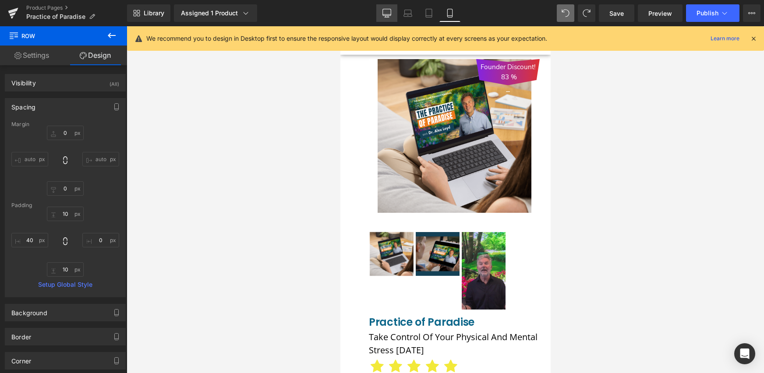
click at [394, 14] on link "Desktop" at bounding box center [386, 13] width 21 height 18
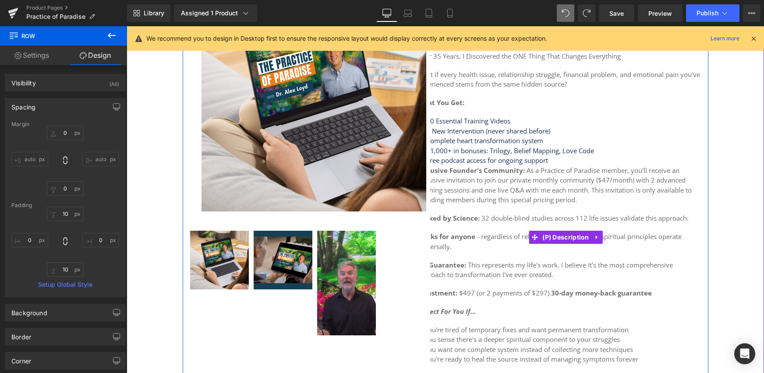
scroll to position [188, 0]
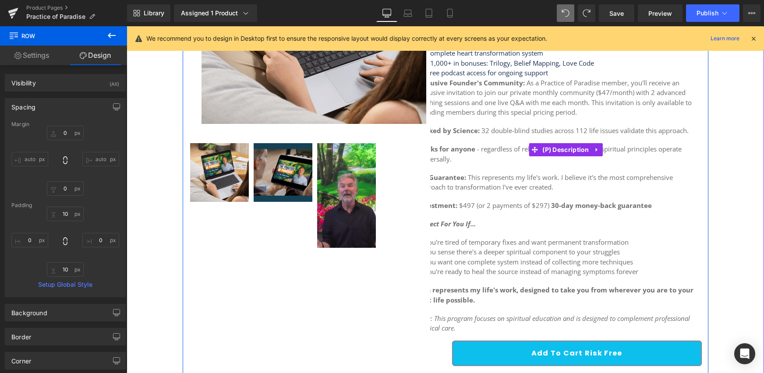
click at [488, 256] on p "✓ You're tired of temporary fixes and want permanent transformation ✓ You sense…" at bounding box center [559, 256] width 285 height 39
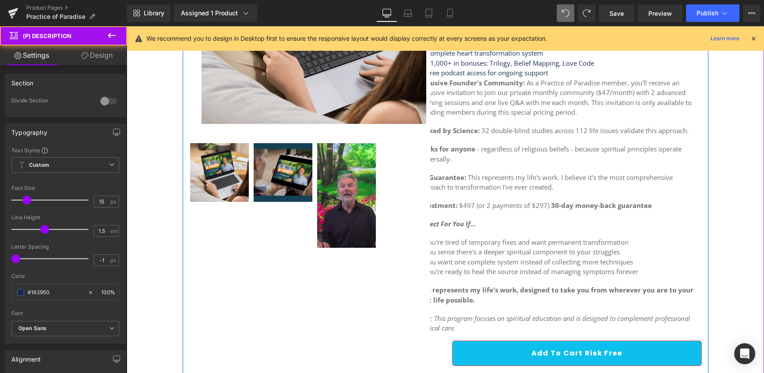
click at [425, 257] on div "Founder Discount! 83 % (P) Image ‹" at bounding box center [446, 147] width 526 height 531
click at [432, 256] on p "✓ You're tired of temporary fixes and want permanent transformation ✓ You sense…" at bounding box center [559, 256] width 285 height 39
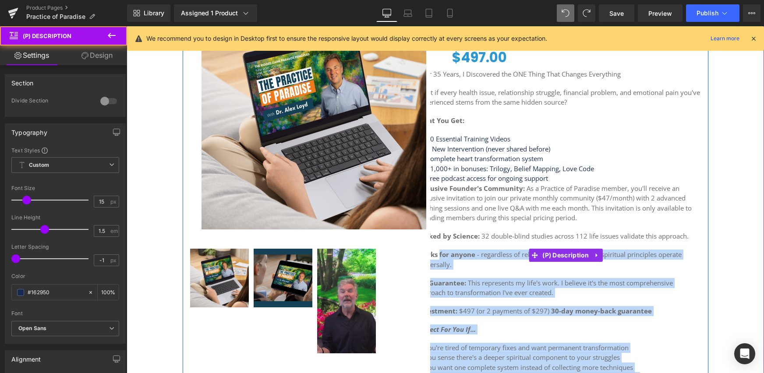
drag, startPoint x: 456, startPoint y: 324, endPoint x: 435, endPoint y: 253, distance: 74.0
click at [435, 253] on div "After 35 Years, I Discovered the ONE Thing That Changes Everything What if ever…" at bounding box center [559, 254] width 285 height 370
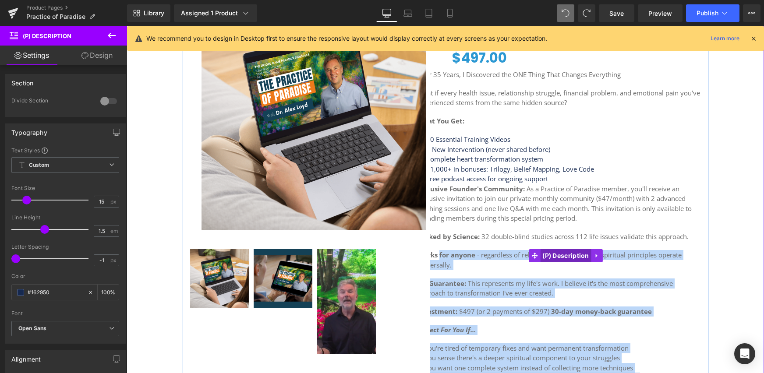
click at [561, 258] on span "(P) Description" at bounding box center [565, 255] width 51 height 13
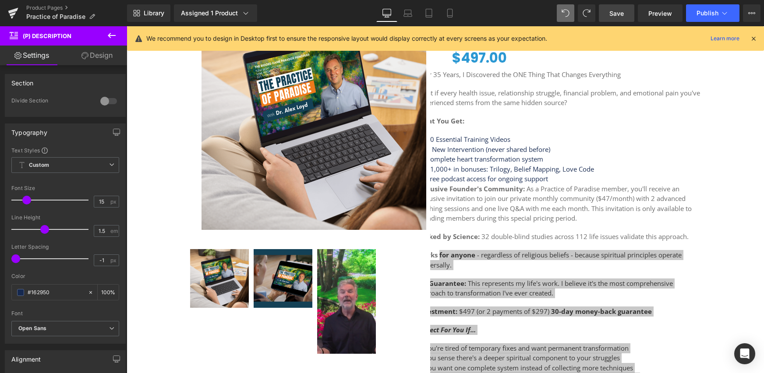
click at [619, 13] on span "Save" at bounding box center [616, 13] width 14 height 9
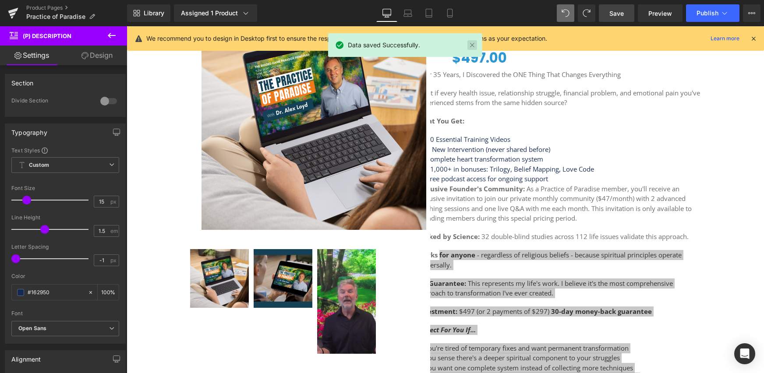
click at [475, 46] on link at bounding box center [472, 45] width 10 height 10
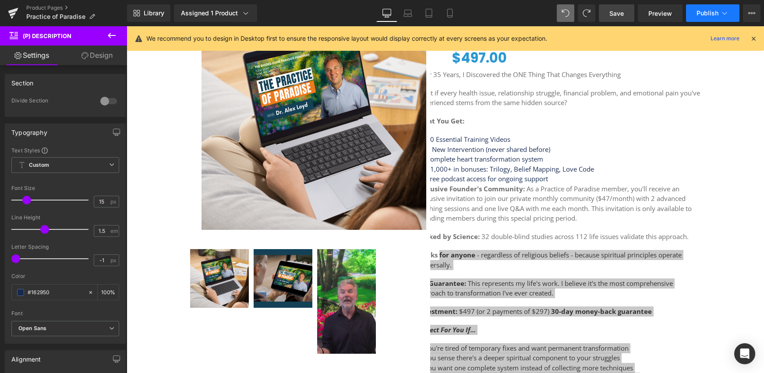
click at [685, 17] on button "Publish" at bounding box center [712, 13] width 53 height 18
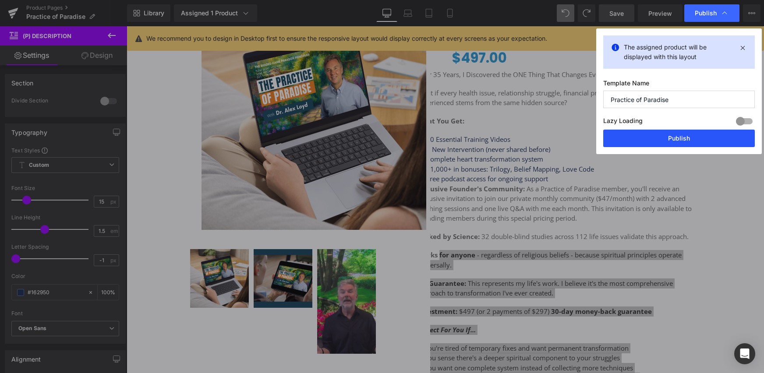
click at [644, 138] on button "Publish" at bounding box center [679, 139] width 152 height 18
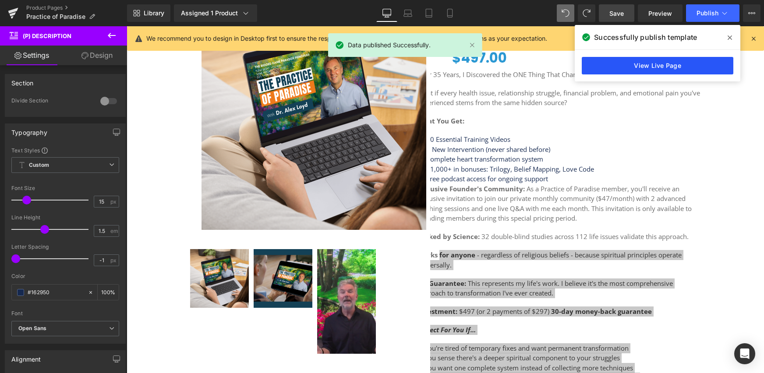
click at [672, 74] on link "View Live Page" at bounding box center [658, 66] width 152 height 18
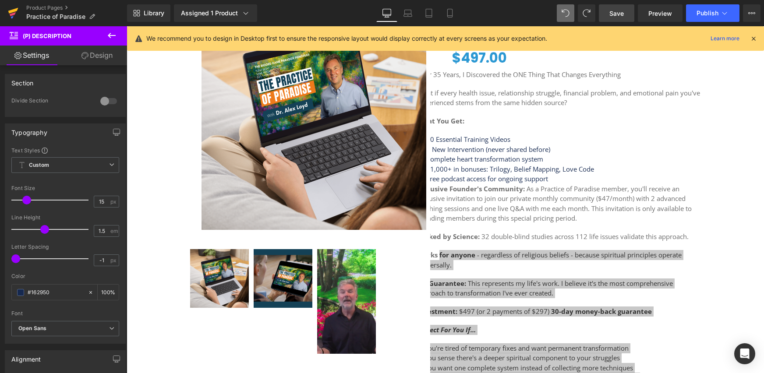
click at [18, 16] on icon at bounding box center [13, 13] width 11 height 22
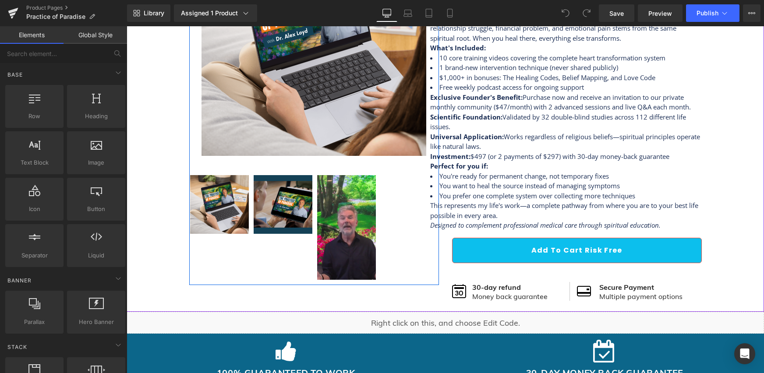
scroll to position [173, 0]
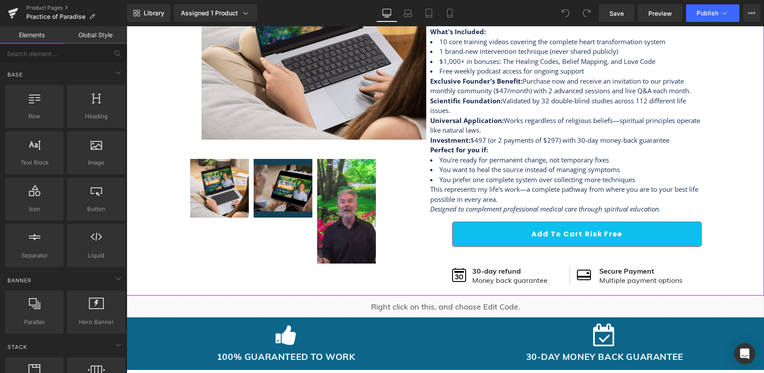
click at [526, 182] on li "You prefer one complete system over collecting more techniques" at bounding box center [566, 180] width 272 height 10
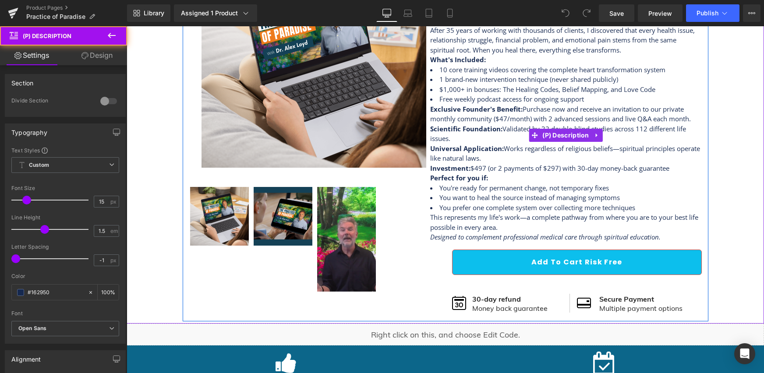
scroll to position [113, 0]
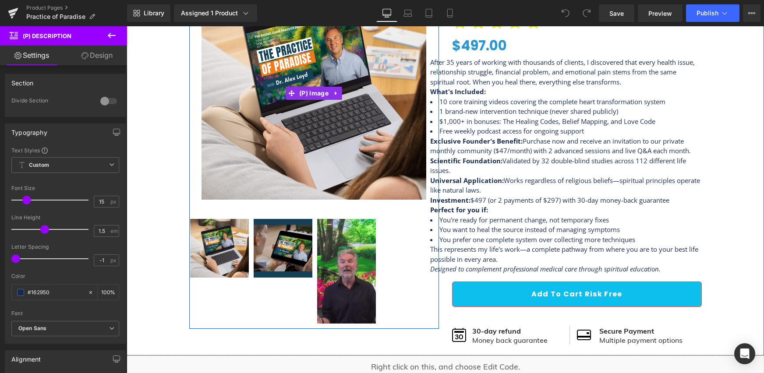
click at [430, 145] on p "Exclusive Founder's Benefit: Purchase now and receive an invitation to our priv…" at bounding box center [566, 146] width 272 height 20
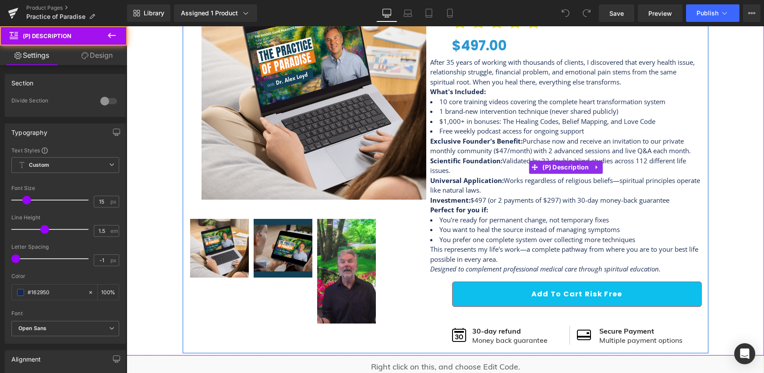
click at [446, 140] on strong "Exclusive Founder's Benefit:" at bounding box center [476, 141] width 92 height 9
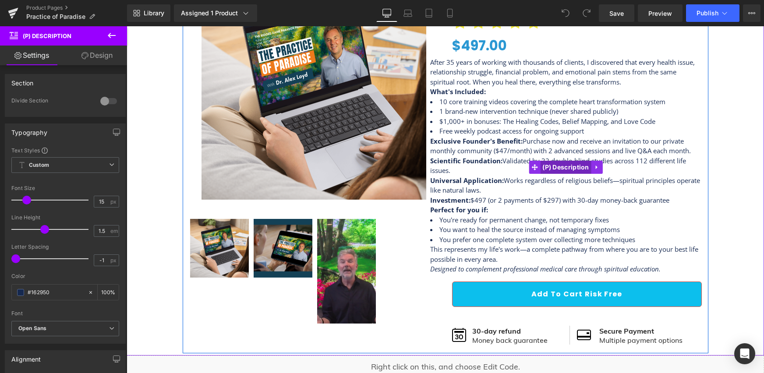
click at [546, 166] on span "(P) Description" at bounding box center [565, 167] width 51 height 13
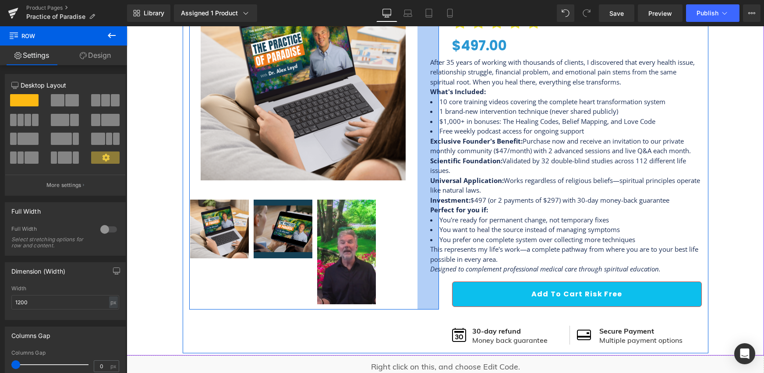
drag, startPoint x: 434, startPoint y: 320, endPoint x: 412, endPoint y: 320, distance: 21.5
click at [412, 320] on div "Founder Discount! 83 % (P) Image ‹" at bounding box center [446, 156] width 526 height 396
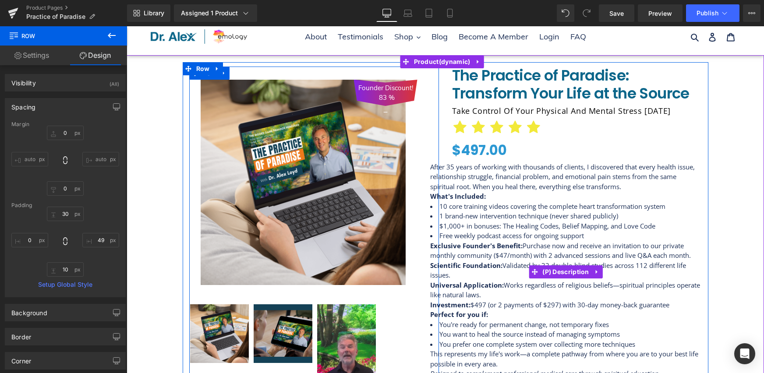
scroll to position [0, 0]
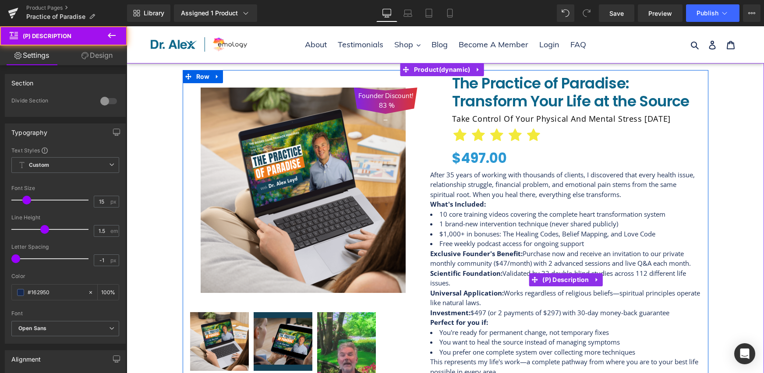
click at [444, 184] on p "After 35 years of working with thousands of clients, I discovered that every he…" at bounding box center [566, 185] width 272 height 30
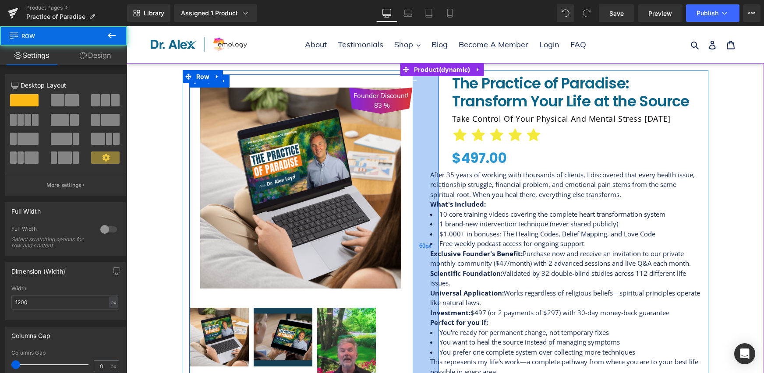
drag, startPoint x: 422, startPoint y: 187, endPoint x: 418, endPoint y: 191, distance: 6.0
click at [418, 191] on div "60px" at bounding box center [426, 245] width 26 height 343
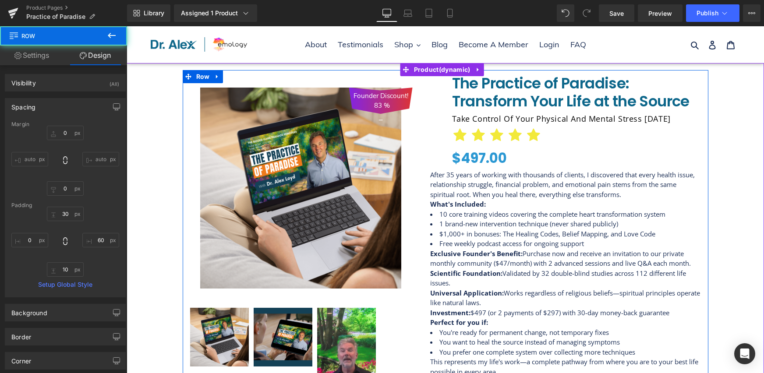
click at [457, 189] on p "After 35 years of working with thousands of clients, I discovered that every he…" at bounding box center [566, 185] width 272 height 30
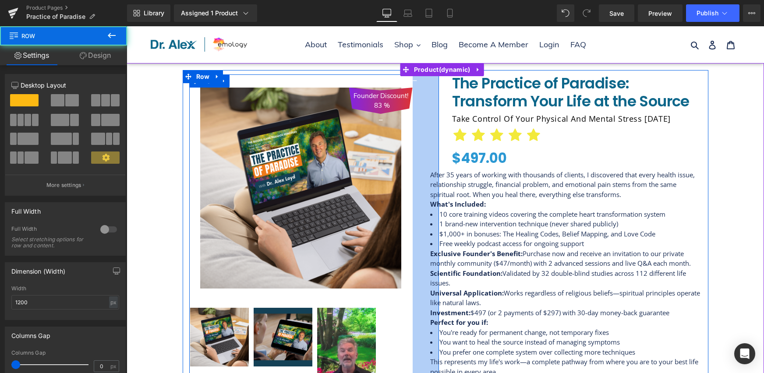
click at [426, 195] on div "60px" at bounding box center [426, 245] width 26 height 343
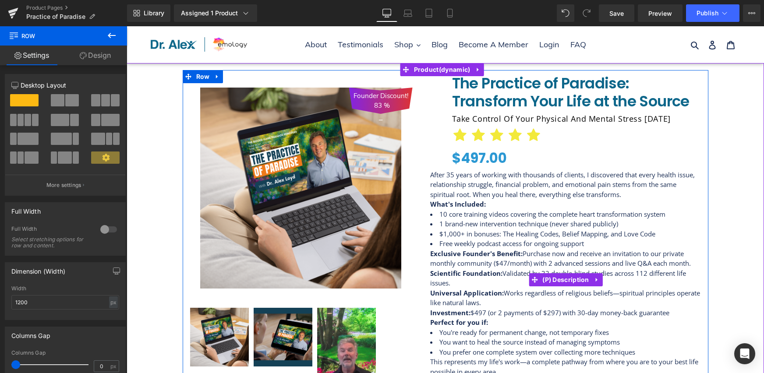
click at [451, 190] on p "After 35 years of working with thousands of clients, I discovered that every he…" at bounding box center [566, 185] width 272 height 30
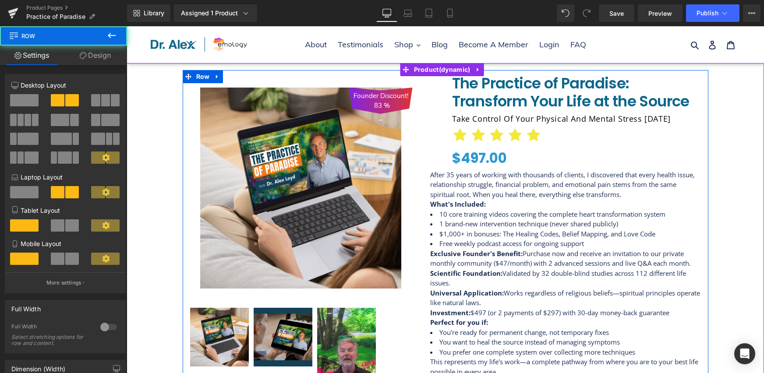
click at [446, 89] on div "The Practice of Paradise: Transform Your Life at the Source (P) Title Take Cont…" at bounding box center [577, 267] width 263 height 387
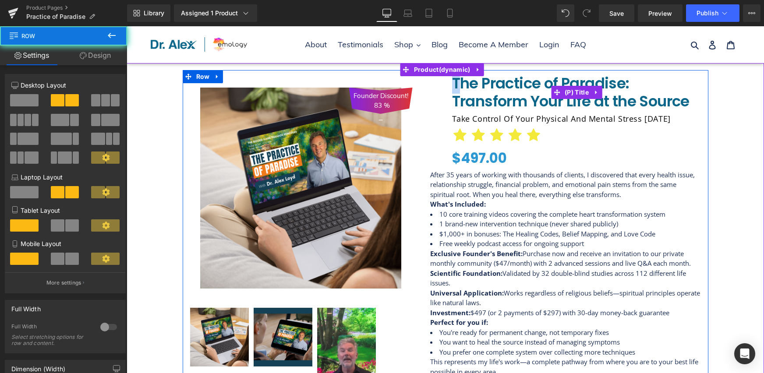
drag, startPoint x: 447, startPoint y: 81, endPoint x: 459, endPoint y: 90, distance: 15.3
click at [459, 90] on div "The Practice of Paradise: Transform Your Life at the Source (P) Title Take Cont…" at bounding box center [577, 267] width 263 height 387
click at [456, 113] on div "Take Control of your physical and mental stress today Heading" at bounding box center [577, 119] width 250 height 14
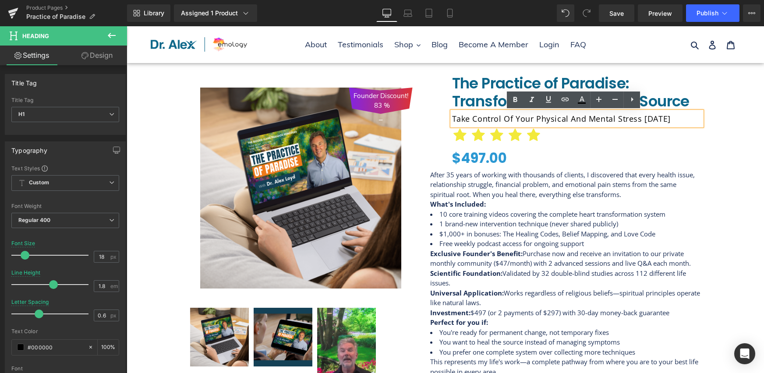
click at [485, 189] on p "After 35 years of working with thousands of clients, I discovered that every he…" at bounding box center [566, 185] width 272 height 30
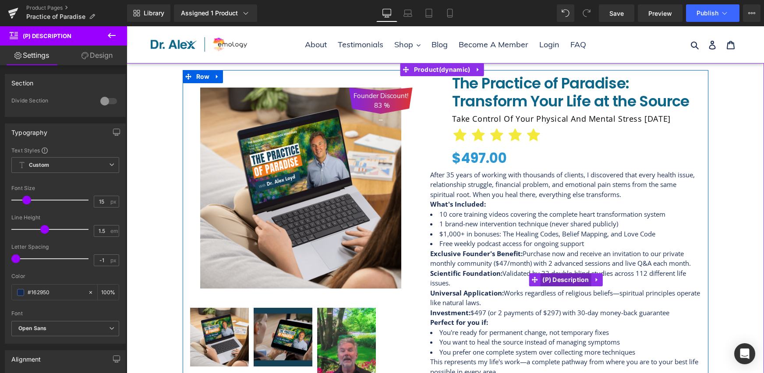
click at [572, 284] on span "(P) Description" at bounding box center [565, 279] width 51 height 13
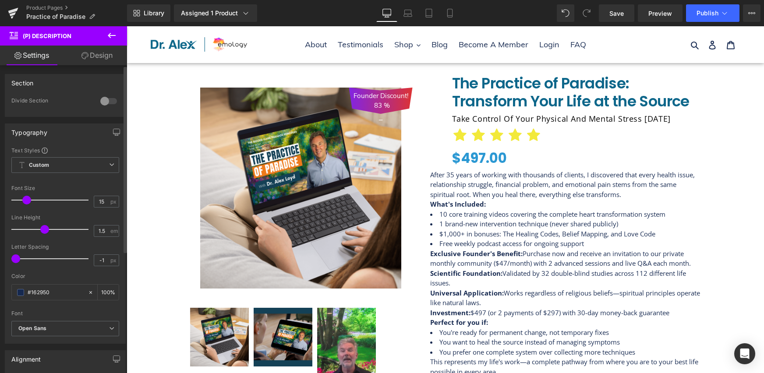
click at [95, 65] on div "Section 0 Divide Section H2 H3 H4 H5 H6 Section Divider H2 H2 H3 H4 H5 H6 1 Sec…" at bounding box center [65, 307] width 131 height 485
click at [112, 54] on link "Design" at bounding box center [97, 56] width 64 height 20
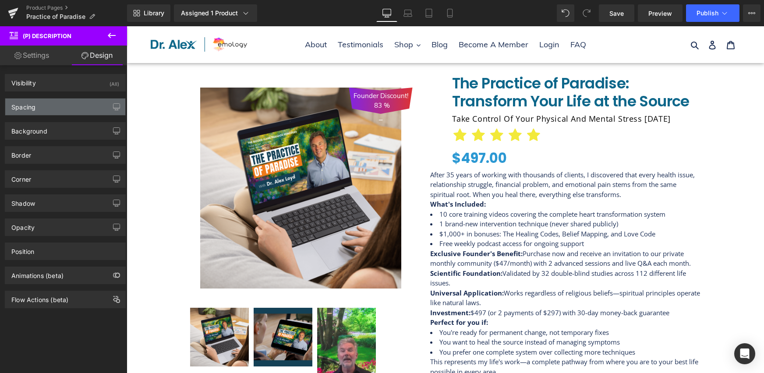
click at [63, 107] on div "Spacing" at bounding box center [65, 107] width 120 height 17
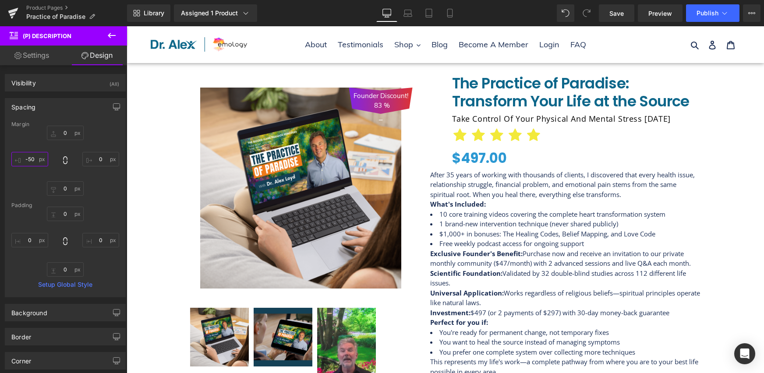
click at [28, 162] on input "-50" at bounding box center [29, 159] width 37 height 14
type input "0"
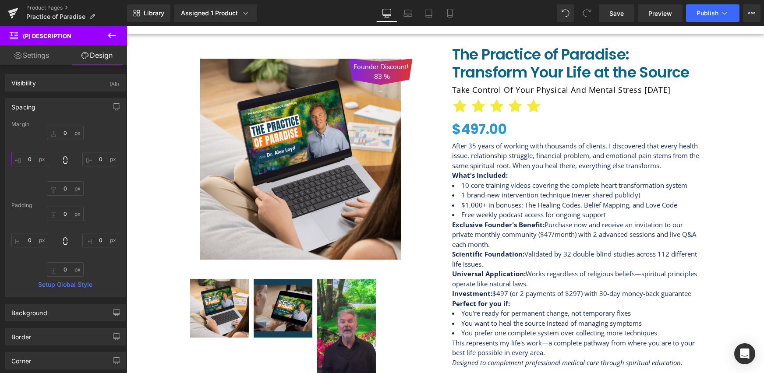
scroll to position [175, 0]
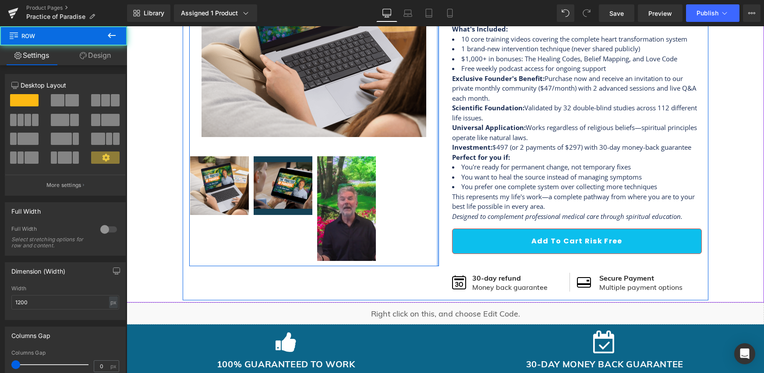
drag, startPoint x: 414, startPoint y: 83, endPoint x: 460, endPoint y: 120, distance: 58.6
click at [459, 119] on div "Founder Discount! 83 % (P) Image ‹" at bounding box center [446, 98] width 526 height 406
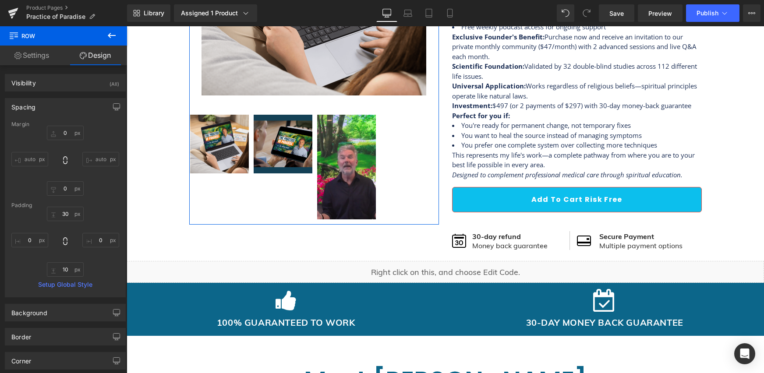
scroll to position [195, 0]
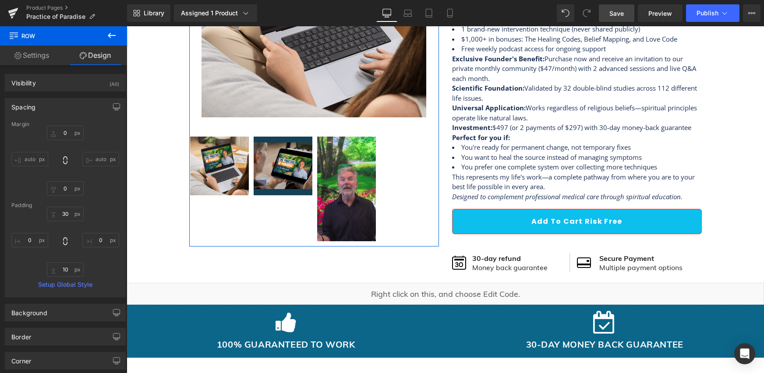
click at [624, 12] on span "Save" at bounding box center [616, 13] width 14 height 9
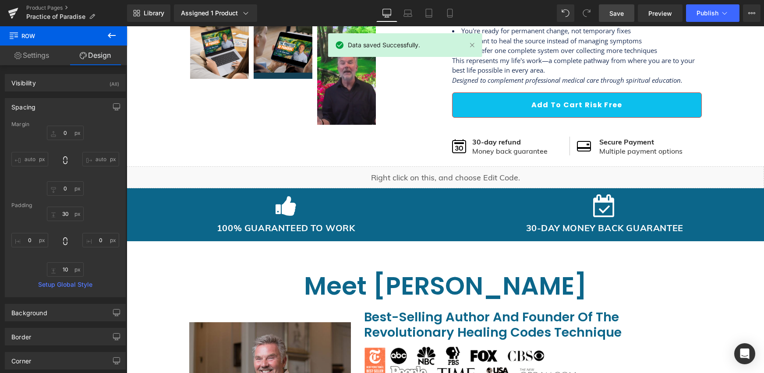
scroll to position [248, 0]
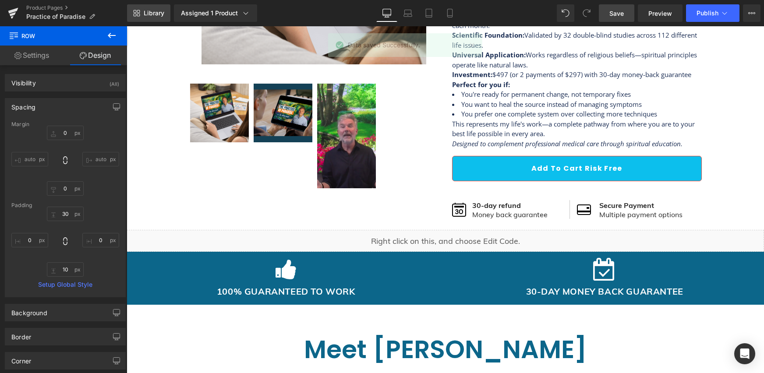
click at [162, 13] on span "Library" at bounding box center [154, 13] width 21 height 8
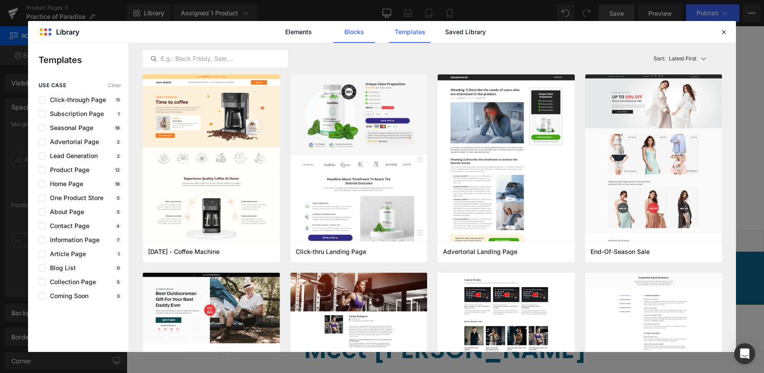
click at [356, 30] on link "Blocks" at bounding box center [354, 32] width 42 height 22
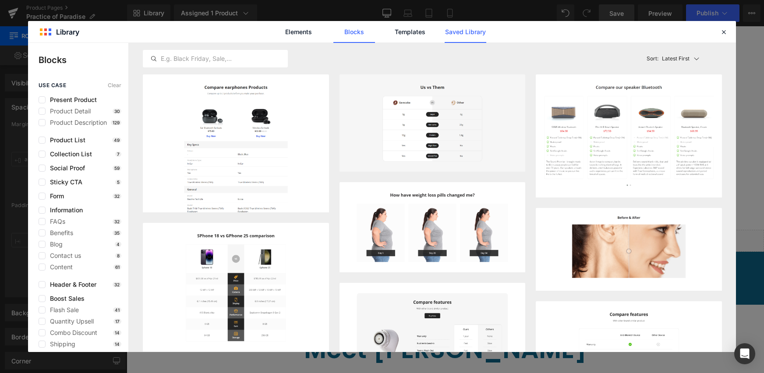
click at [460, 29] on link "Saved Library" at bounding box center [466, 32] width 42 height 22
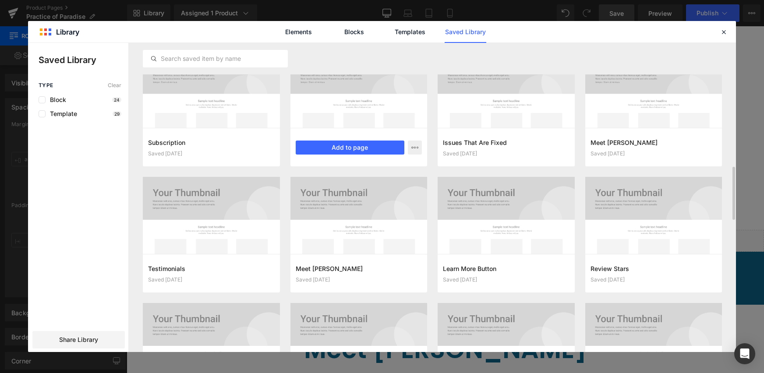
scroll to position [771, 0]
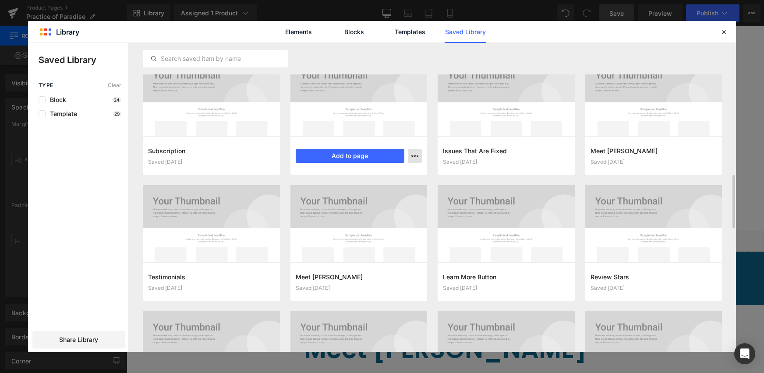
click at [416, 157] on icon "button" at bounding box center [414, 155] width 7 height 7
click at [381, 157] on div at bounding box center [382, 197] width 708 height 309
click at [362, 156] on button "Add to page" at bounding box center [350, 156] width 109 height 14
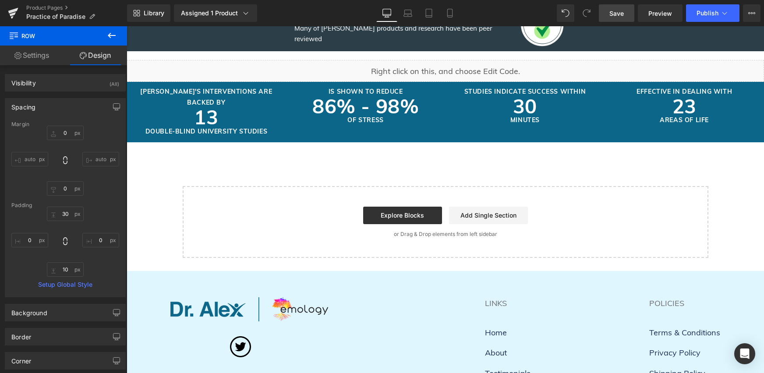
scroll to position [876, 0]
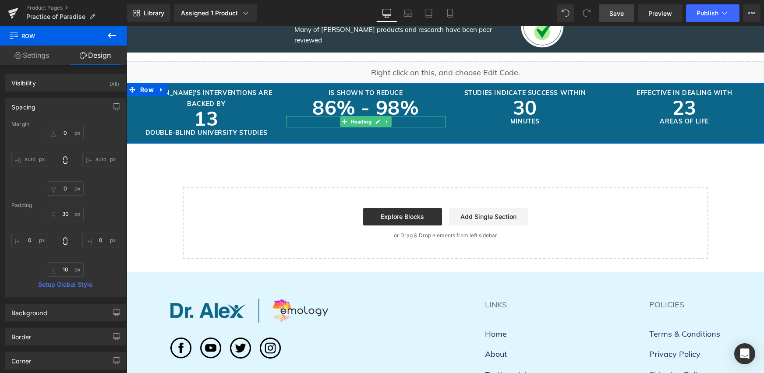
click at [291, 116] on h1 "OF STRESS" at bounding box center [365, 121] width 159 height 11
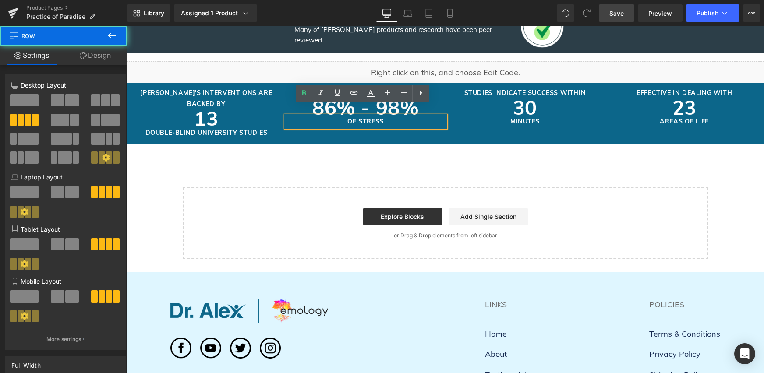
click at [406, 83] on div "ALEX'S INTERVENTIONS ARE BACKED BY Heading 13 Heading DOUBLE-BLIND UNIVERSITY S…" at bounding box center [445, 113] width 637 height 60
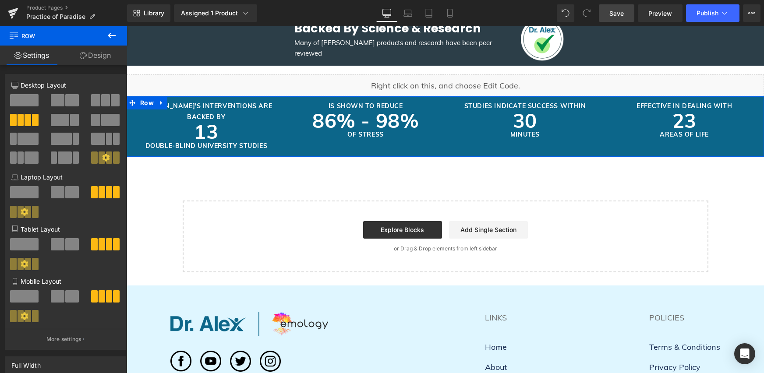
scroll to position [863, 0]
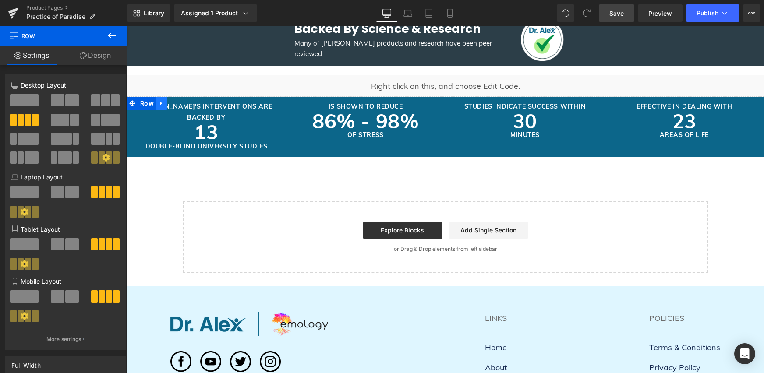
click at [160, 101] on icon at bounding box center [161, 103] width 2 height 4
click at [181, 100] on icon at bounding box center [184, 103] width 6 height 6
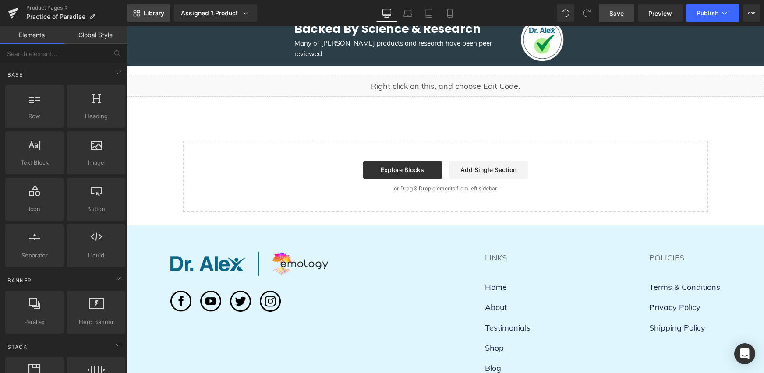
click at [161, 15] on span "Library" at bounding box center [154, 13] width 21 height 8
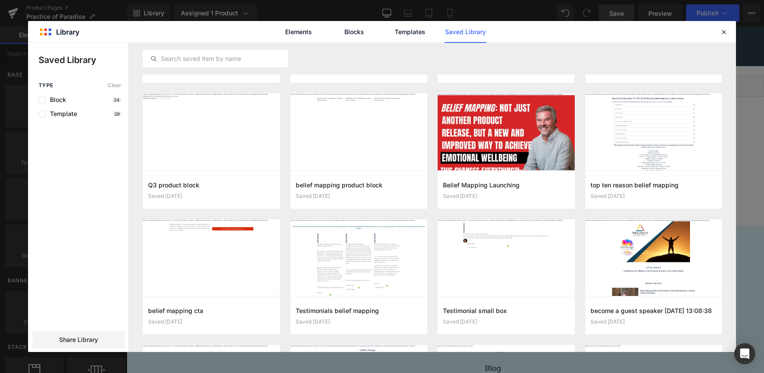
scroll to position [0, 0]
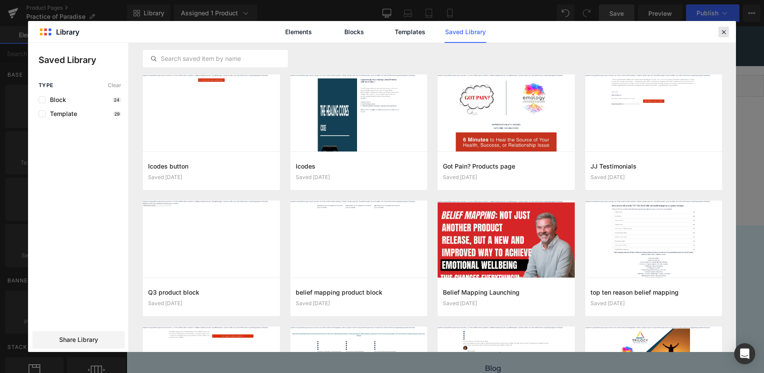
click at [727, 30] on icon at bounding box center [724, 32] width 8 height 8
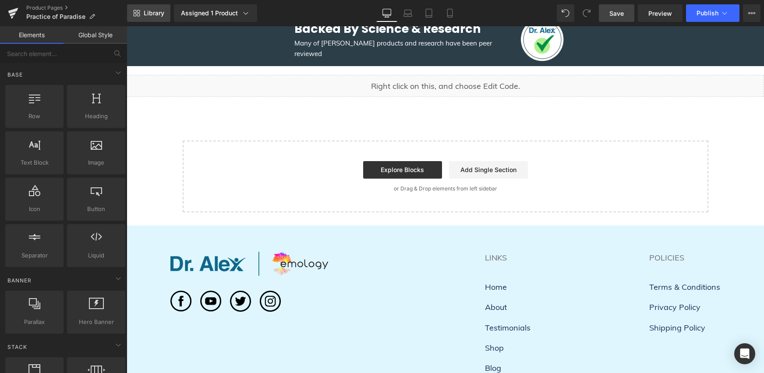
click at [153, 17] on span "Library" at bounding box center [154, 13] width 21 height 8
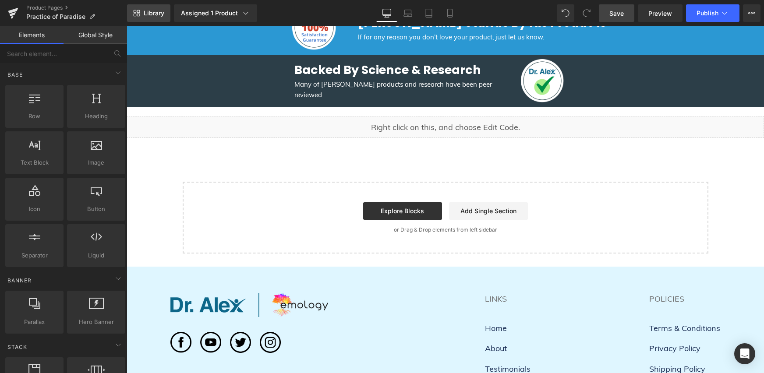
scroll to position [821, 0]
click at [163, 17] on link "Library" at bounding box center [148, 13] width 43 height 18
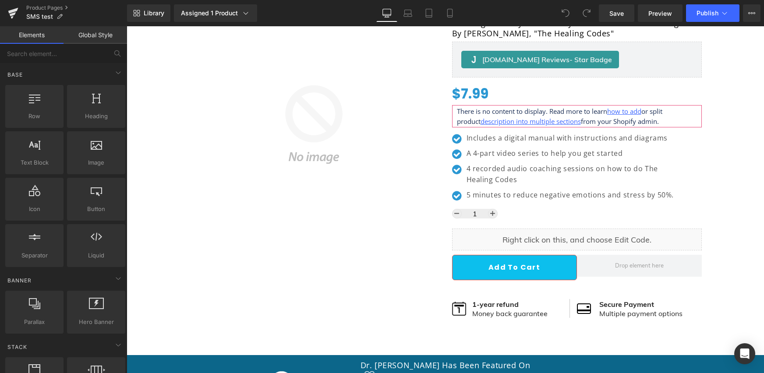
scroll to position [189, 0]
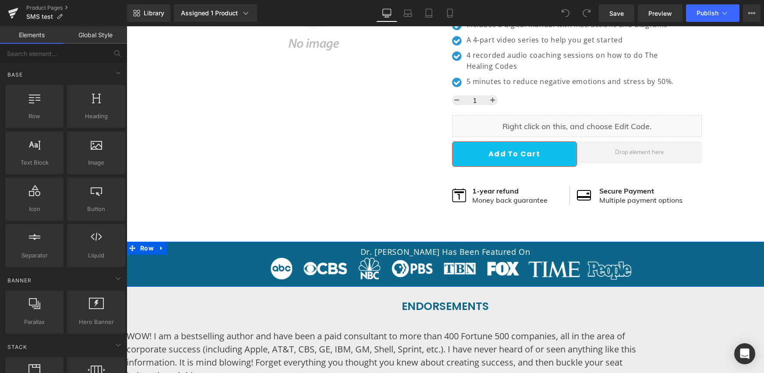
click at [229, 244] on div "Dr. Alex has been featured on Heading Image Row" at bounding box center [445, 264] width 637 height 45
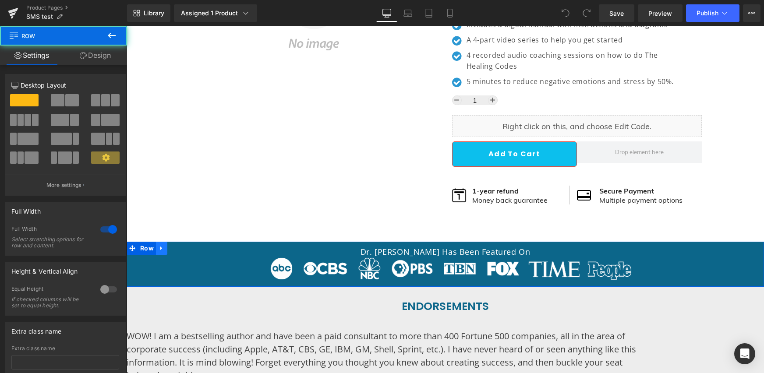
click at [159, 249] on icon at bounding box center [162, 248] width 6 height 7
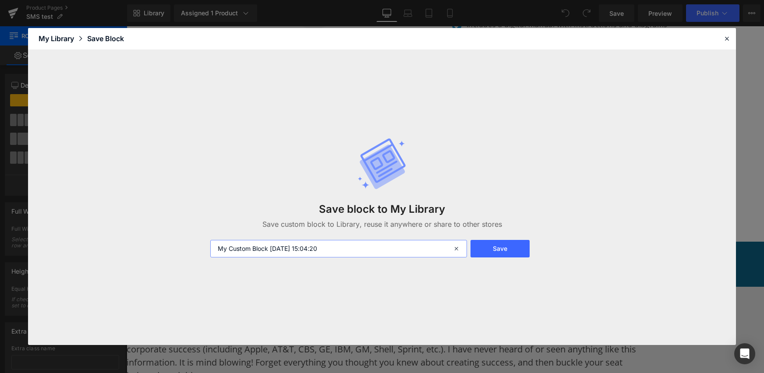
click at [249, 257] on input "My Custom Block 2025-09-22 15:04:20" at bounding box center [338, 249] width 257 height 18
type input "Featured On"
click at [498, 251] on button "Save" at bounding box center [500, 249] width 59 height 18
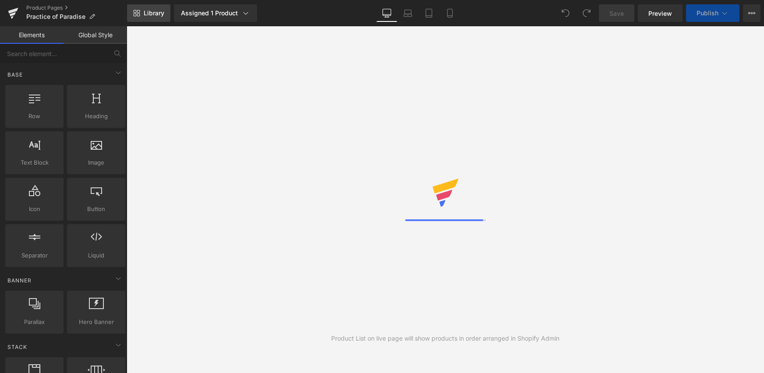
click at [135, 10] on icon at bounding box center [135, 11] width 3 height 3
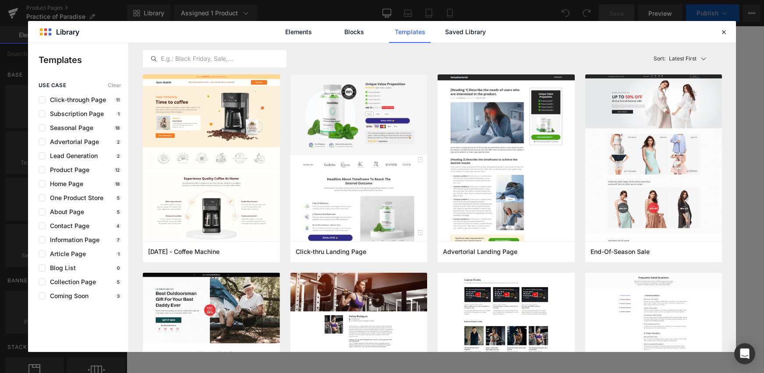
click at [499, 39] on div "Elements Blocks Templates Saved Library" at bounding box center [382, 31] width 708 height 21
click at [460, 32] on link "Saved Library" at bounding box center [466, 32] width 42 height 22
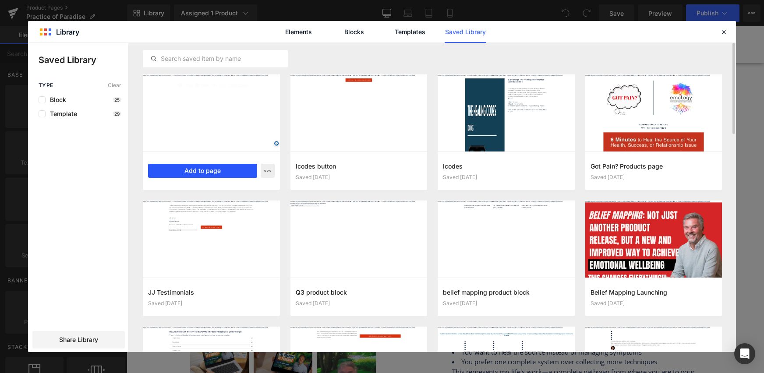
click at [227, 169] on button "Add to page" at bounding box center [202, 171] width 109 height 14
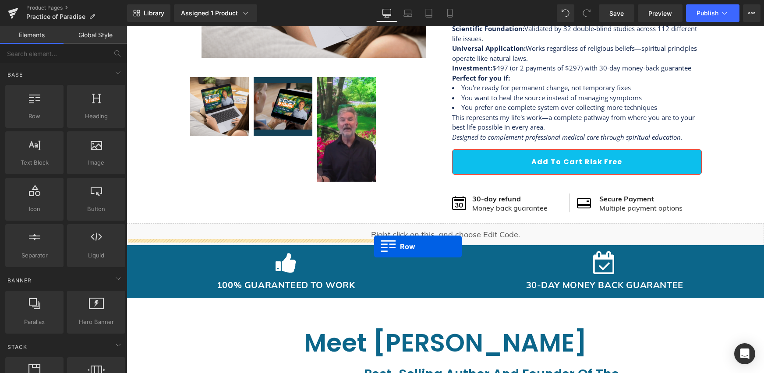
scroll to position [188, 0]
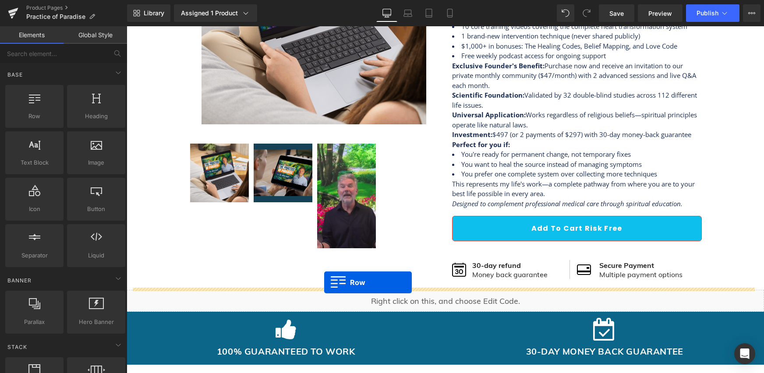
drag, startPoint x: 131, startPoint y: 292, endPoint x: 324, endPoint y: 282, distance: 193.5
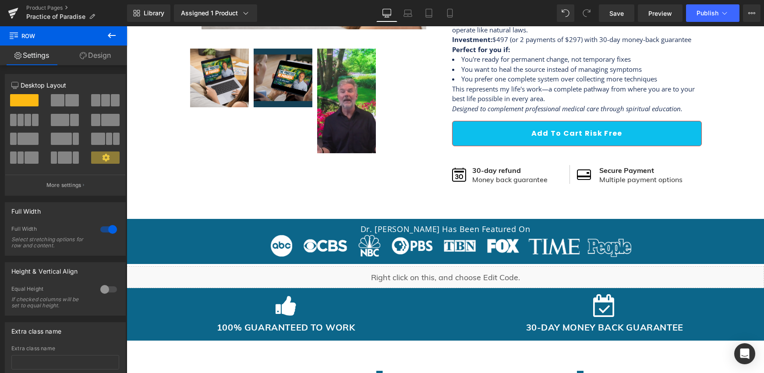
scroll to position [365, 0]
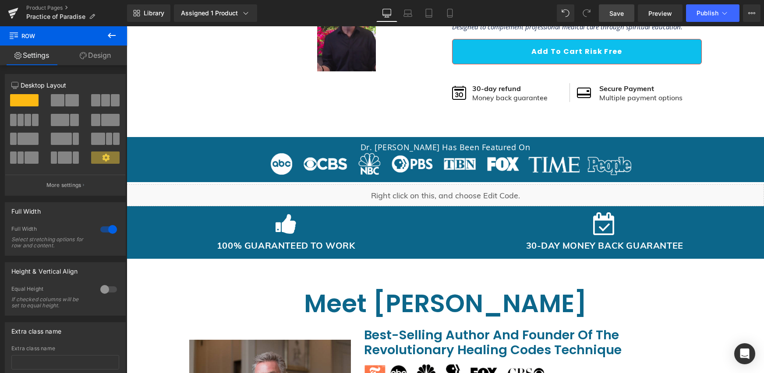
click at [620, 10] on span "Save" at bounding box center [616, 13] width 14 height 9
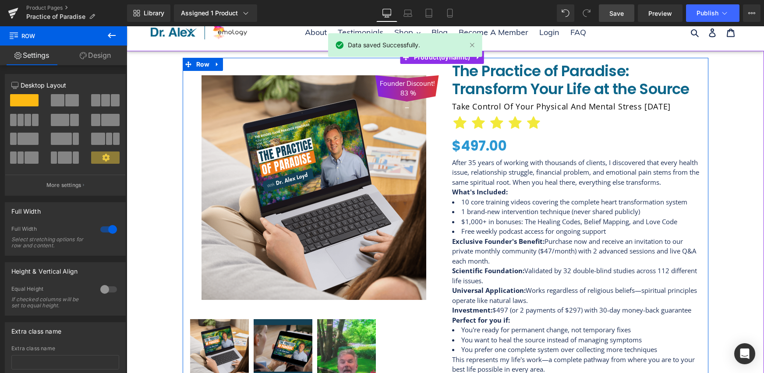
scroll to position [0, 0]
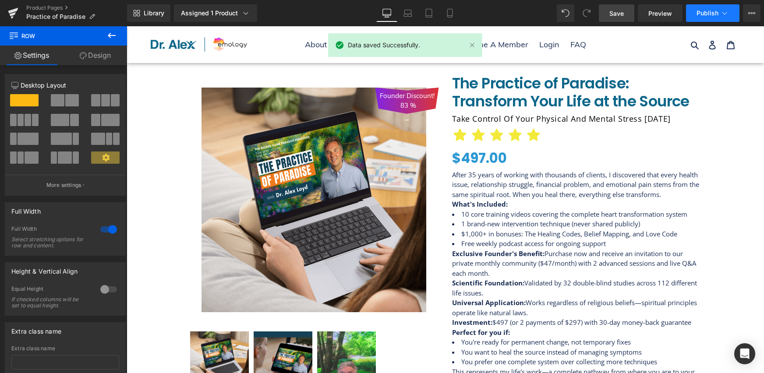
click at [711, 13] on span "Publish" at bounding box center [708, 13] width 22 height 7
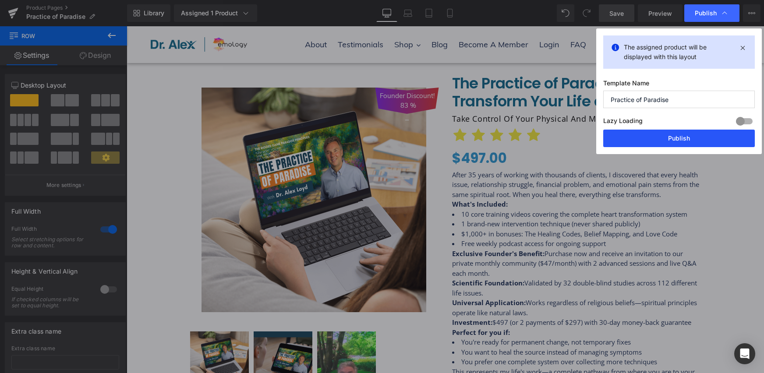
click at [684, 138] on button "Publish" at bounding box center [679, 139] width 152 height 18
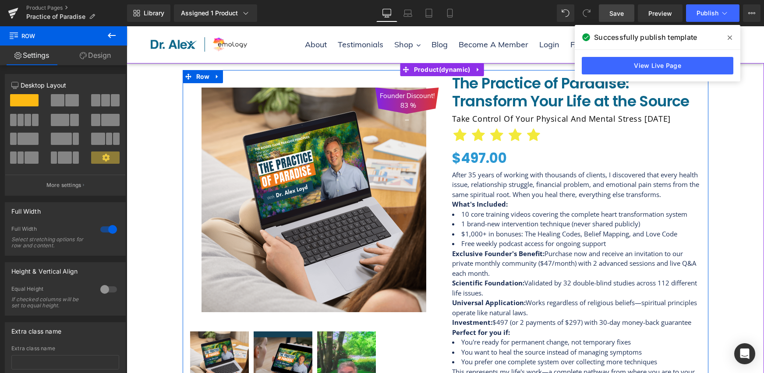
click at [510, 110] on span "The Practice of Paradise: Transform Your Life at the Source" at bounding box center [577, 92] width 250 height 36
click at [484, 117] on h1 "Take Control of your physical and mental stress [DATE]" at bounding box center [577, 119] width 250 height 14
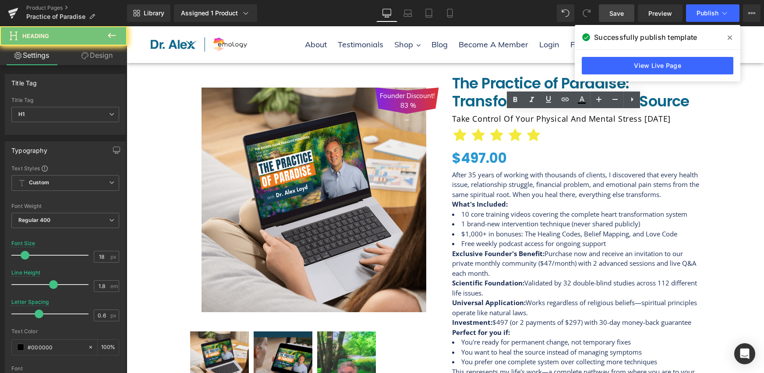
click at [484, 117] on h1 "Take Control of your physical and mental stress today" at bounding box center [577, 119] width 250 height 14
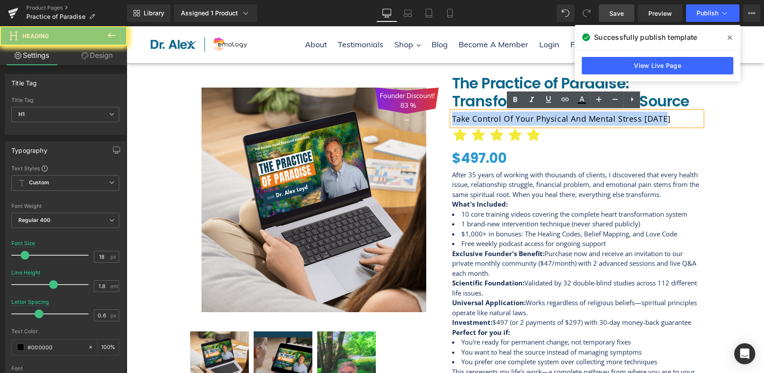
click at [484, 117] on h1 "Take Control of your physical and mental stress today" at bounding box center [577, 119] width 250 height 14
paste div
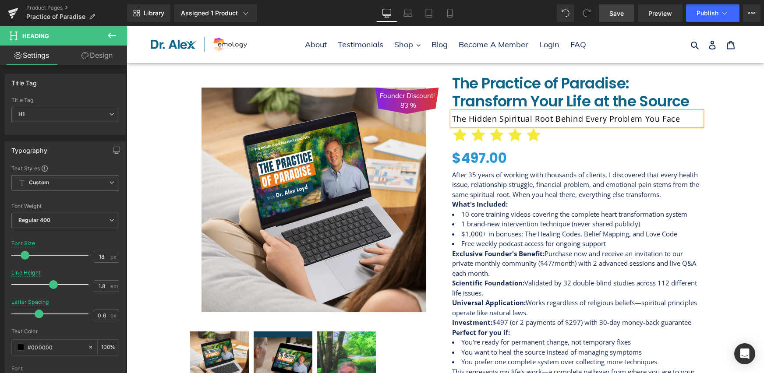
click at [613, 14] on span "Save" at bounding box center [616, 13] width 14 height 9
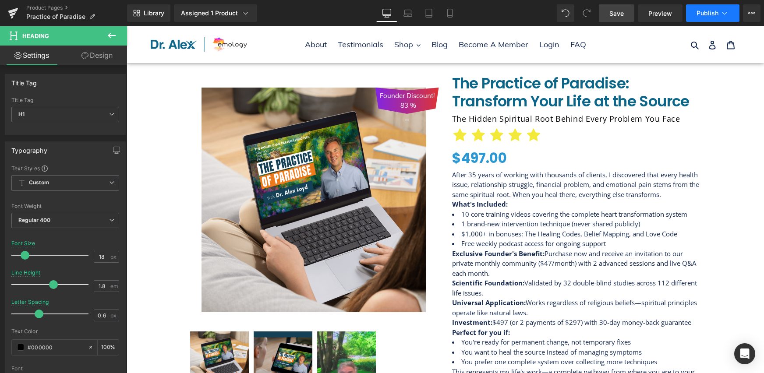
click at [719, 17] on button "Publish" at bounding box center [712, 13] width 53 height 18
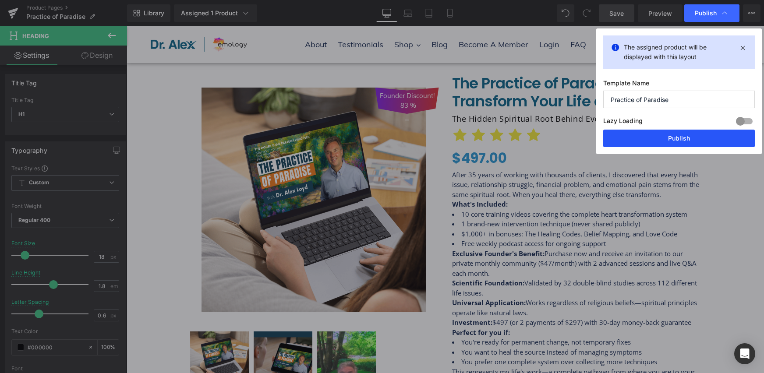
click at [616, 130] on button "Publish" at bounding box center [679, 139] width 152 height 18
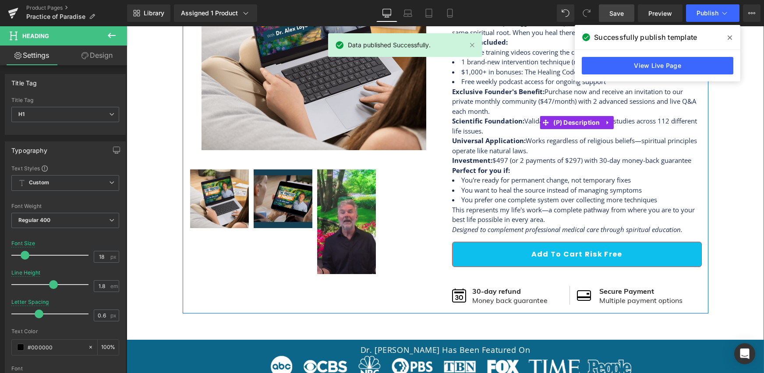
scroll to position [375, 0]
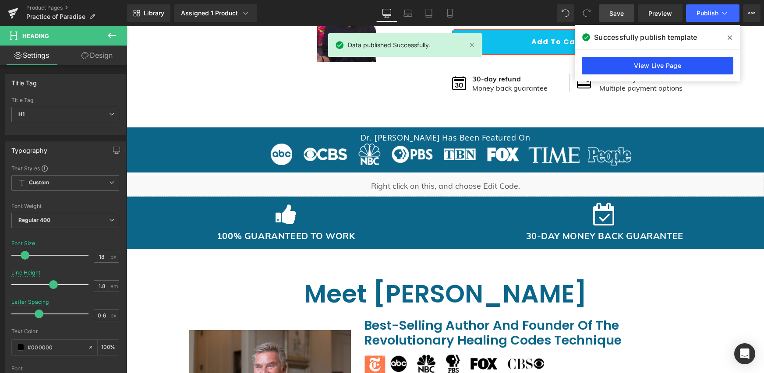
click at [652, 61] on link "View Live Page" at bounding box center [658, 66] width 152 height 18
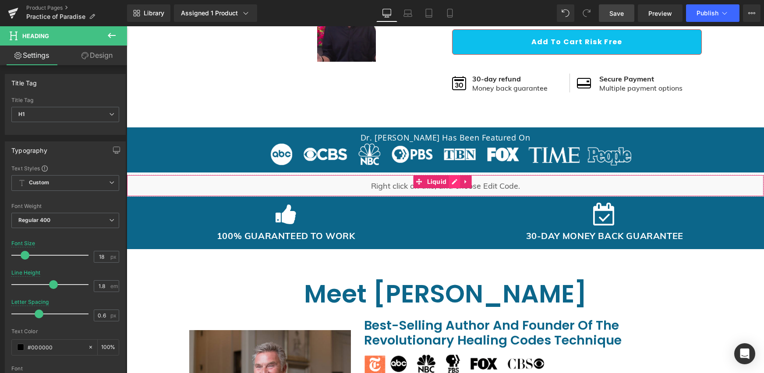
click at [450, 181] on div "Liquid" at bounding box center [445, 186] width 637 height 22
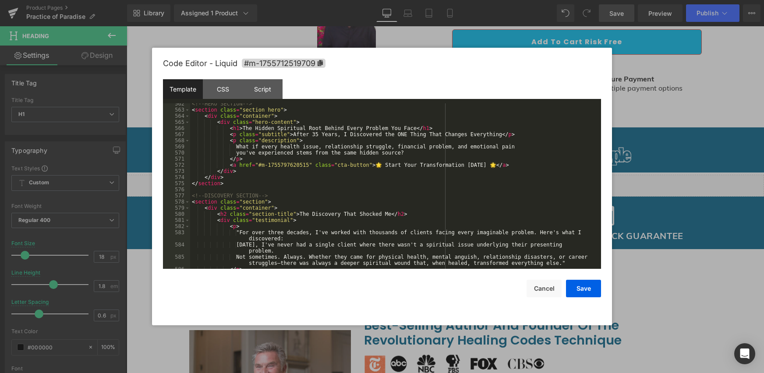
scroll to position [3417, 0]
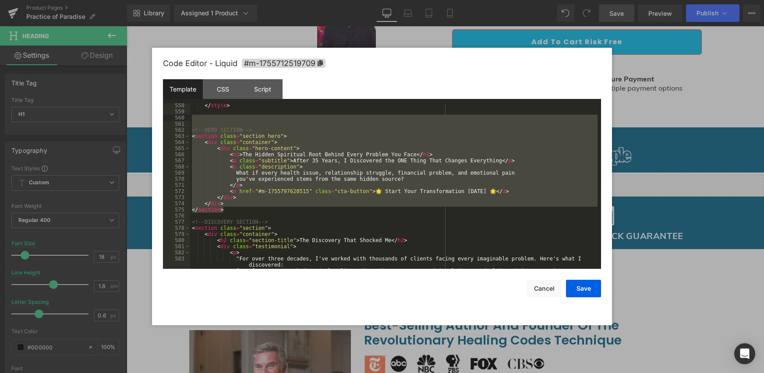
drag, startPoint x: 234, startPoint y: 212, endPoint x: 181, endPoint y: 120, distance: 105.7
click at [181, 120] on pre "558 559 560 561 562 563 564 565 566 567 568 569 570 571 572 573 574 575 576 577…" at bounding box center [382, 186] width 438 height 166
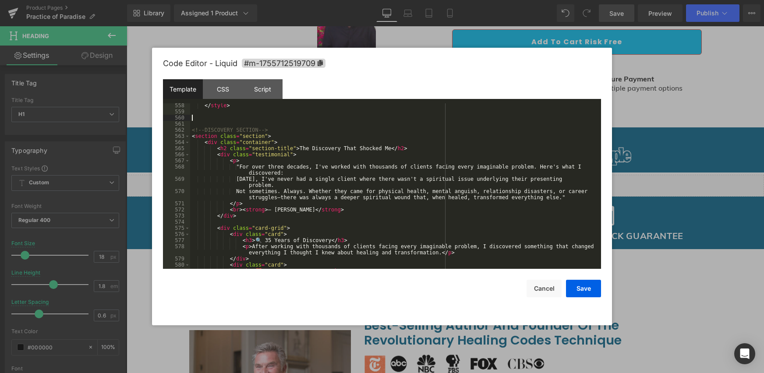
scroll to position [3338, 0]
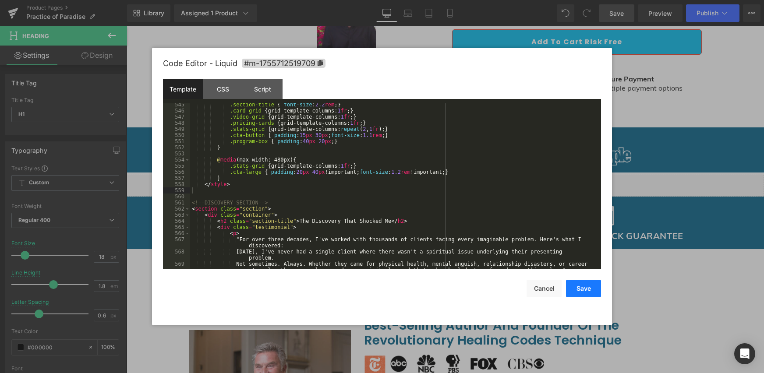
click at [589, 286] on button "Save" at bounding box center [583, 289] width 35 height 18
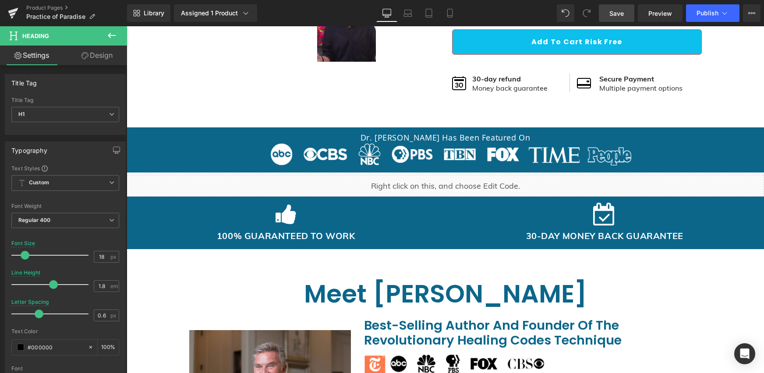
click at [620, 13] on span "Save" at bounding box center [616, 13] width 14 height 9
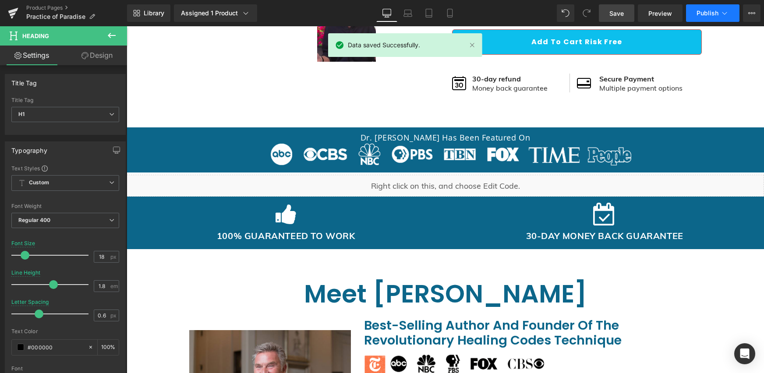
click at [719, 13] on button "Publish" at bounding box center [712, 13] width 53 height 18
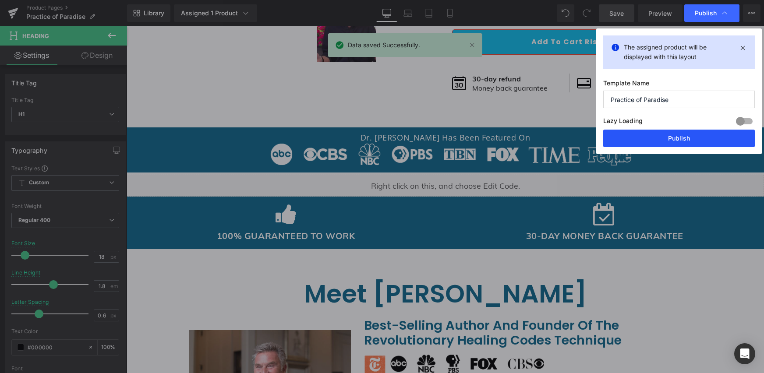
click at [644, 139] on button "Publish" at bounding box center [679, 139] width 152 height 18
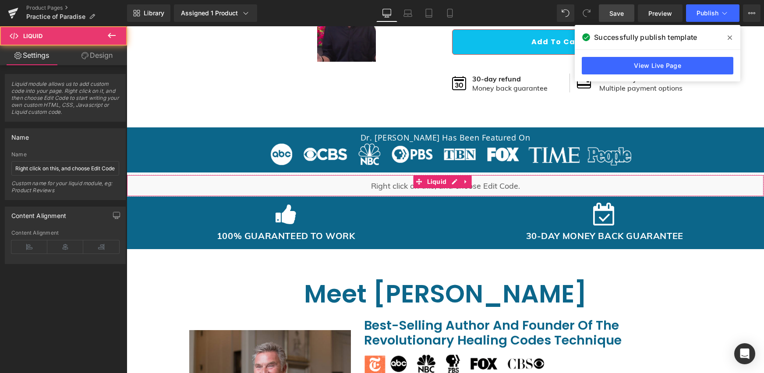
click at [485, 175] on div "Liquid" at bounding box center [445, 186] width 637 height 22
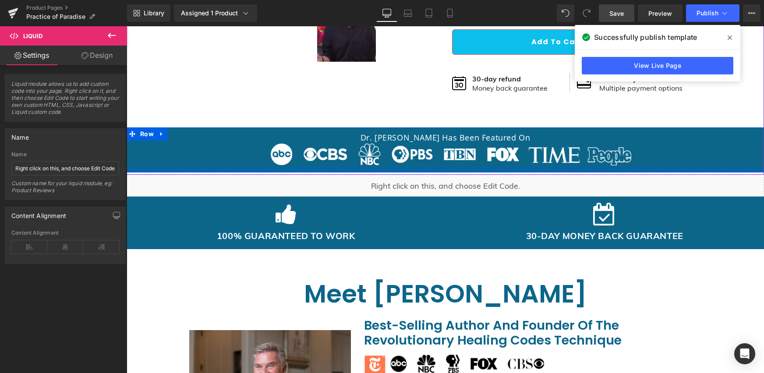
drag, startPoint x: 482, startPoint y: 176, endPoint x: 486, endPoint y: 170, distance: 6.9
click at [486, 170] on div "Founder Discount! 83 %" at bounding box center [445, 230] width 637 height 1083
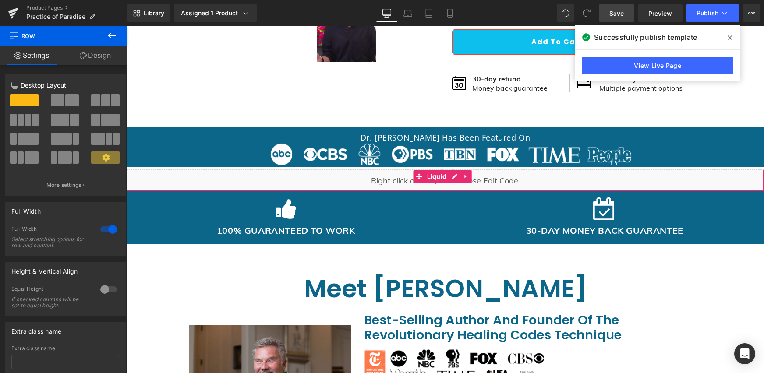
click at [484, 169] on div "Founder Discount! 83 %" at bounding box center [445, 228] width 637 height 1078
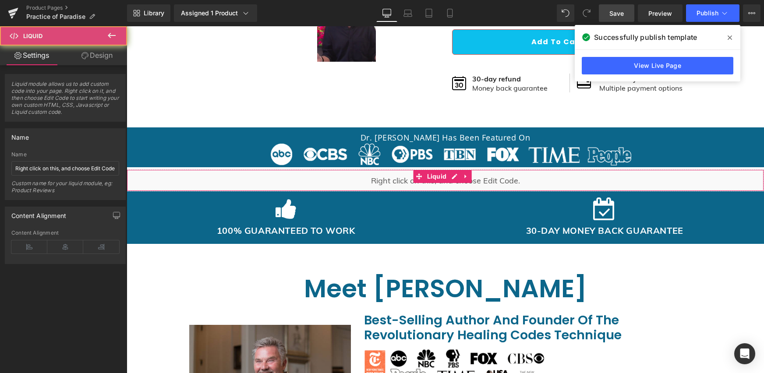
click at [486, 170] on div "Liquid" at bounding box center [445, 181] width 637 height 22
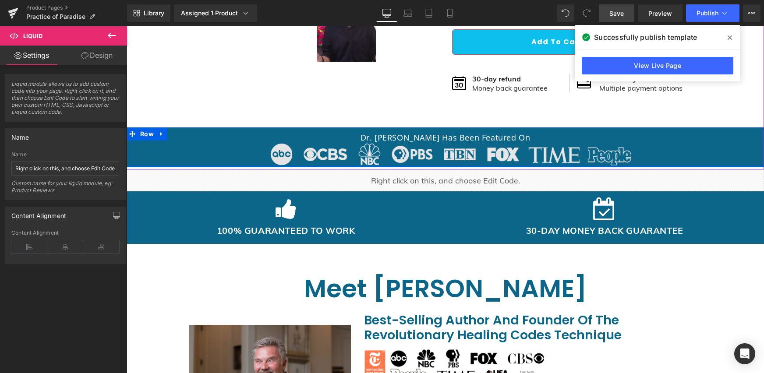
drag, startPoint x: 484, startPoint y: 170, endPoint x: 488, endPoint y: 164, distance: 6.9
click at [488, 164] on div "Founder Discount! 83 %" at bounding box center [445, 228] width 637 height 1078
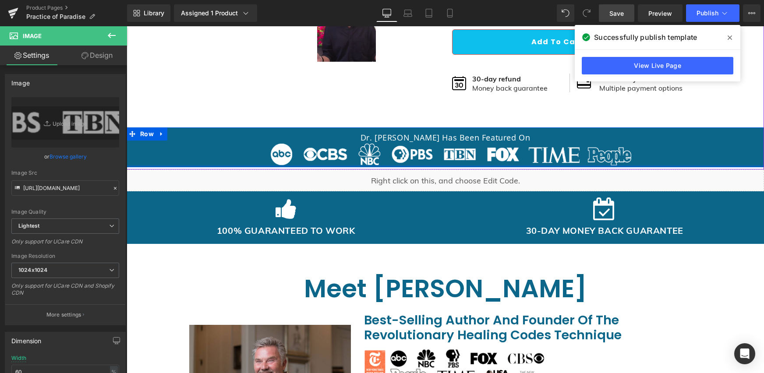
click at [564, 131] on div at bounding box center [445, 129] width 637 height 4
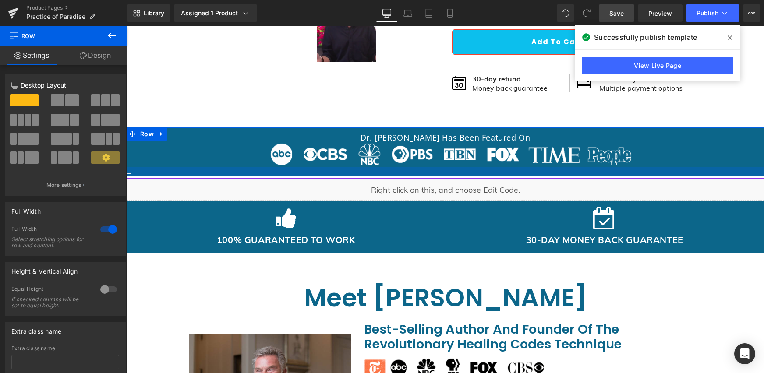
drag, startPoint x: 635, startPoint y: 166, endPoint x: 631, endPoint y: 175, distance: 9.4
click at [631, 175] on div at bounding box center [445, 171] width 637 height 9
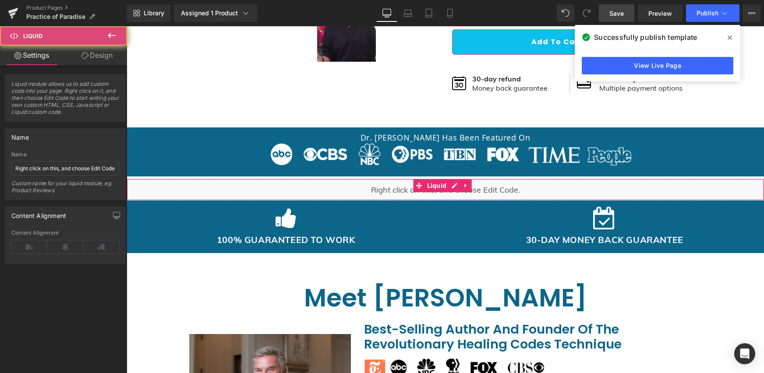
click at [630, 175] on div "Founder Discount! 83 %" at bounding box center [445, 232] width 637 height 1087
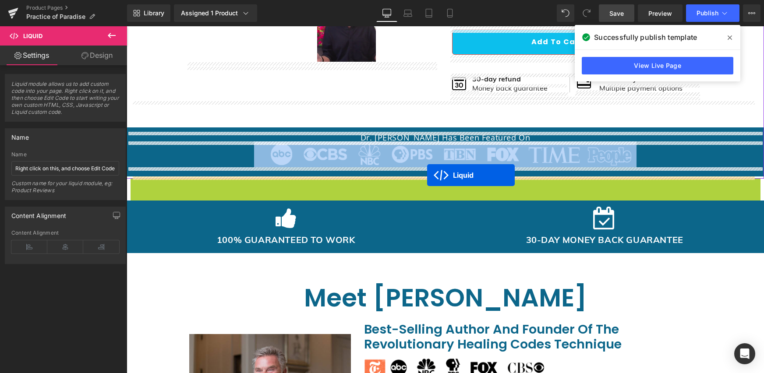
drag, startPoint x: 422, startPoint y: 179, endPoint x: 427, endPoint y: 175, distance: 6.5
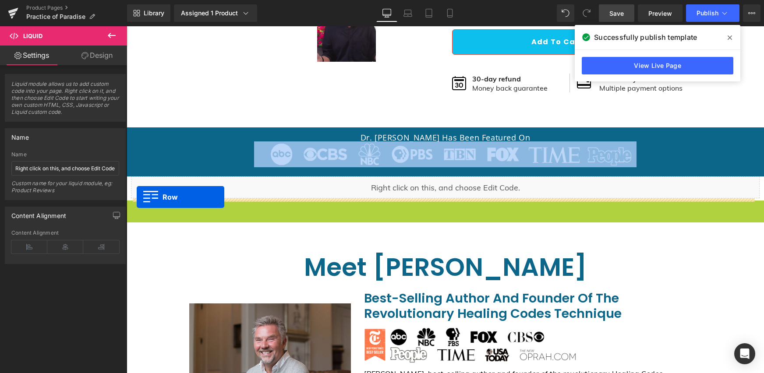
drag, startPoint x: 129, startPoint y: 204, endPoint x: 137, endPoint y: 197, distance: 10.8
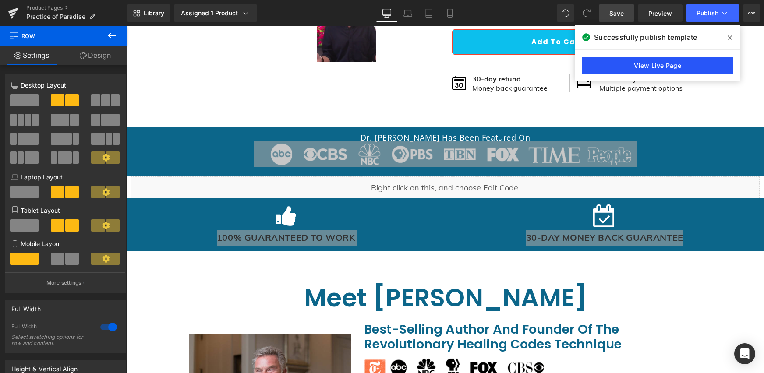
click at [651, 69] on link "View Live Page" at bounding box center [658, 66] width 152 height 18
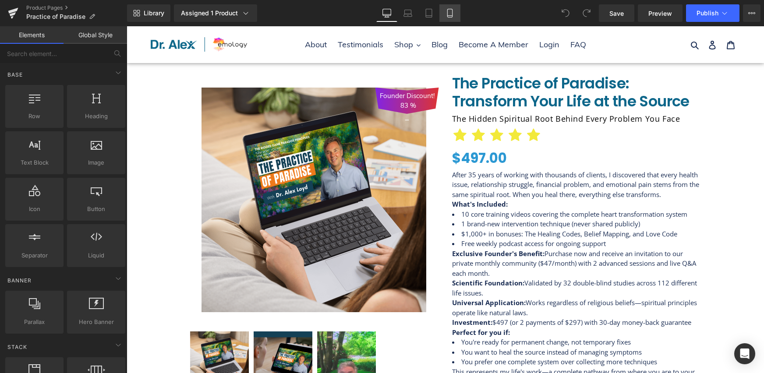
click at [454, 9] on icon at bounding box center [450, 13] width 9 height 9
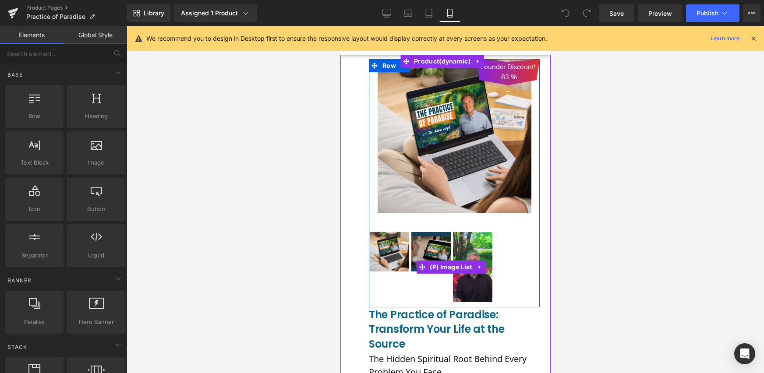
click at [440, 248] on img at bounding box center [430, 251] width 39 height 39
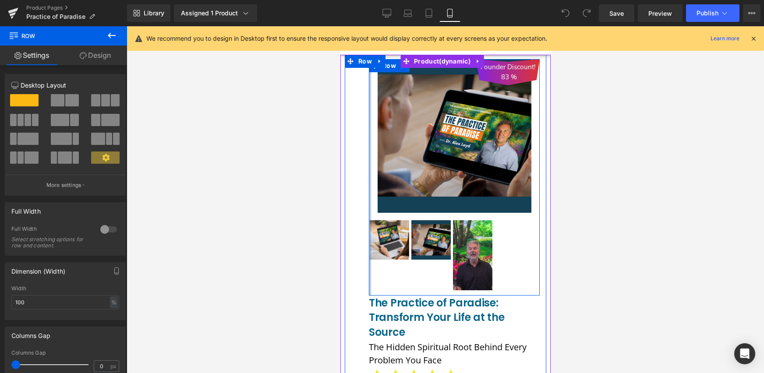
drag, startPoint x: 369, startPoint y: 179, endPoint x: 348, endPoint y: 184, distance: 21.1
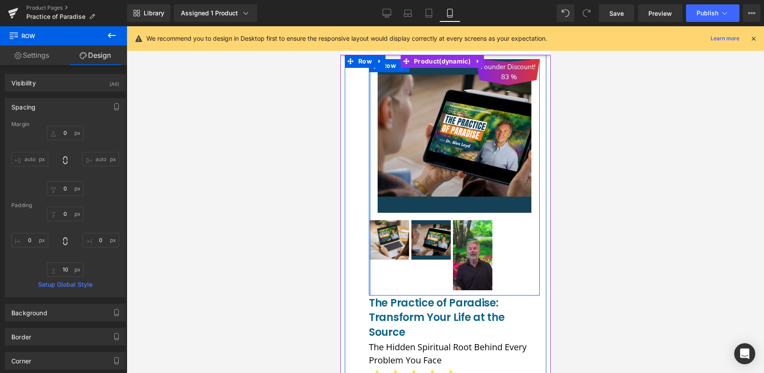
type input "0px"
drag, startPoint x: 368, startPoint y: 170, endPoint x: 357, endPoint y: 171, distance: 11.9
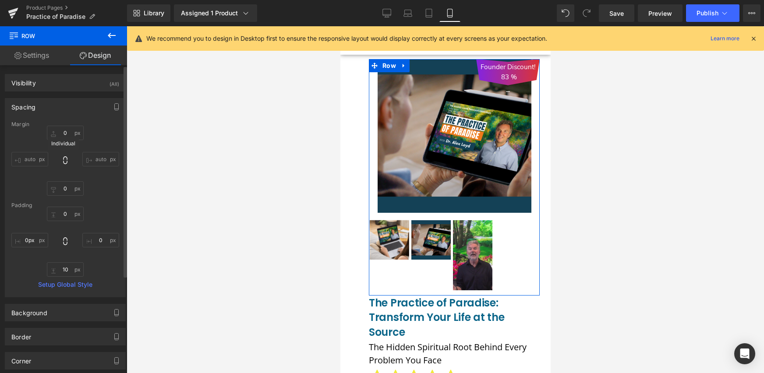
click at [64, 156] on icon at bounding box center [65, 160] width 4 height 8
type input "0"
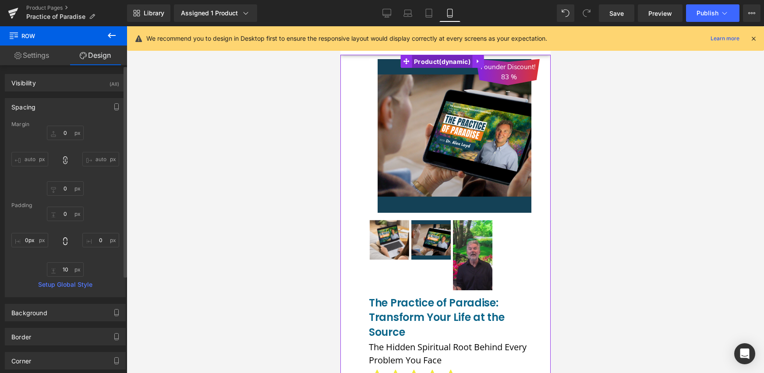
click at [431, 60] on span "Product" at bounding box center [441, 61] width 61 height 13
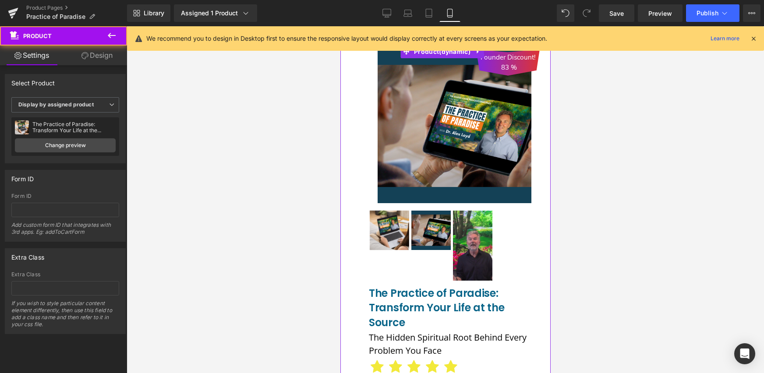
scroll to position [105, 0]
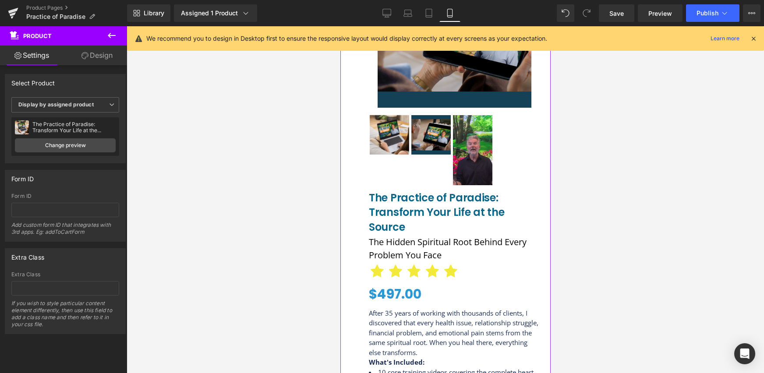
click at [372, 308] on p "After 35 years of working with thousands of clients, I discovered that every he…" at bounding box center [453, 333] width 171 height 50
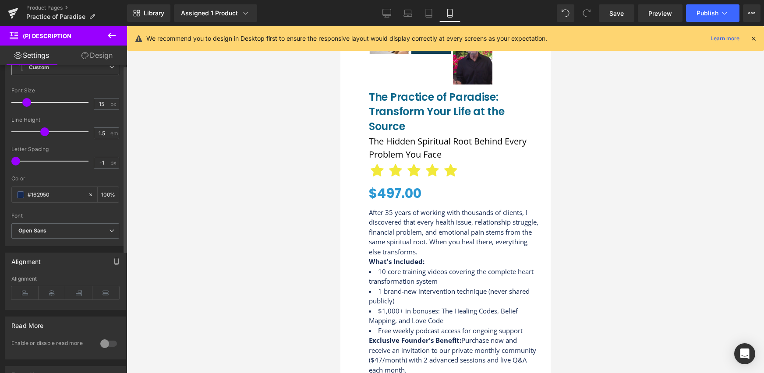
scroll to position [0, 0]
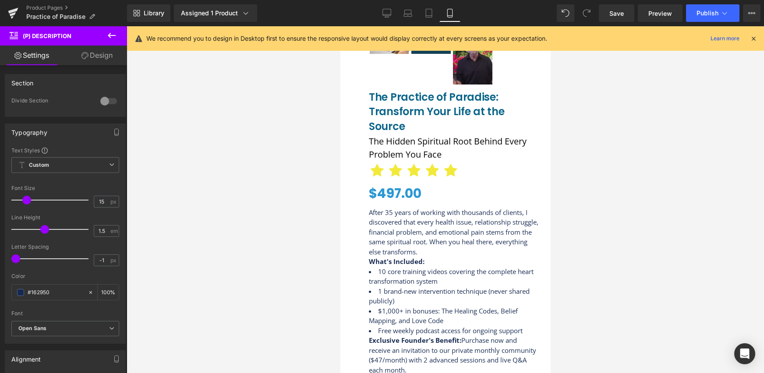
click at [110, 58] on link "Design" at bounding box center [97, 56] width 64 height 20
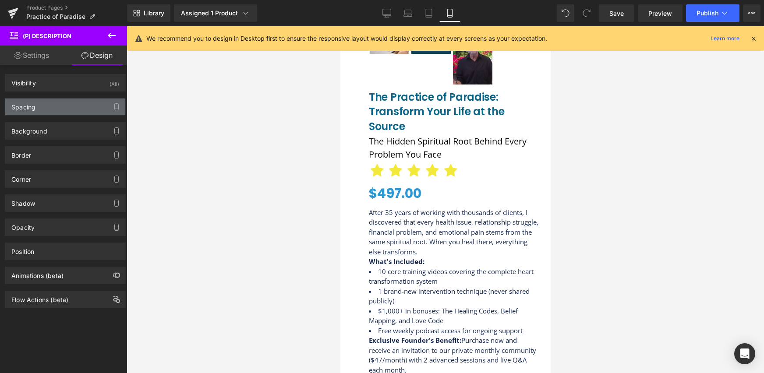
click at [44, 111] on div "Spacing" at bounding box center [65, 107] width 120 height 17
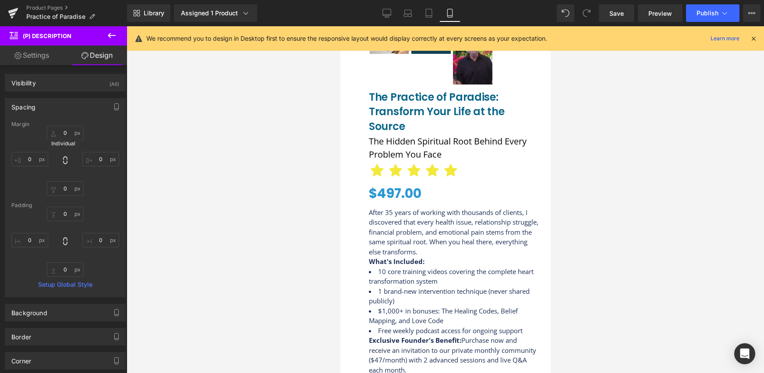
click at [64, 161] on icon at bounding box center [65, 160] width 9 height 9
type input "0"
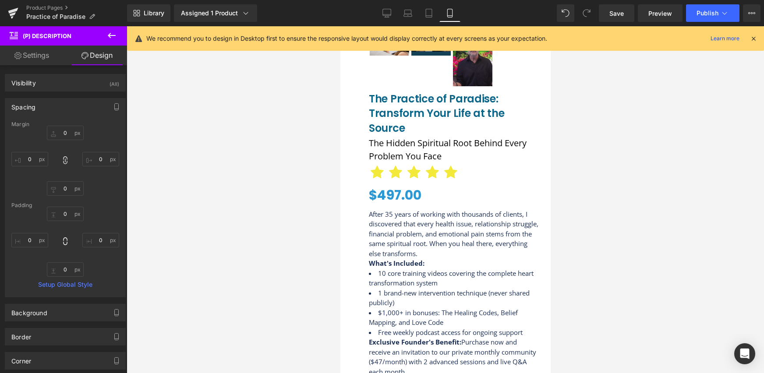
scroll to position [105, 0]
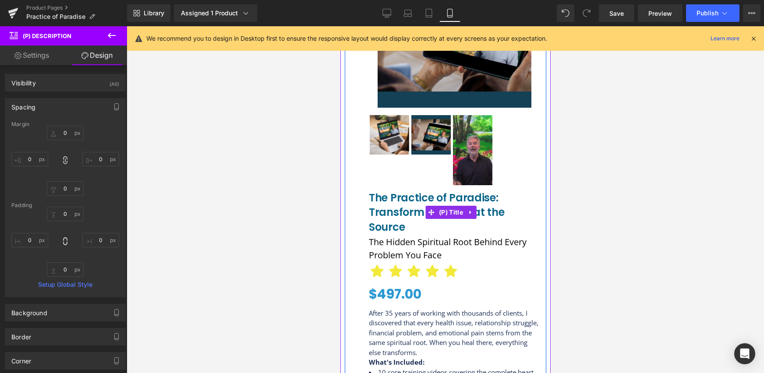
click at [369, 218] on span "The Practice of Paradise: Transform Your Life at the Source" at bounding box center [453, 213] width 171 height 44
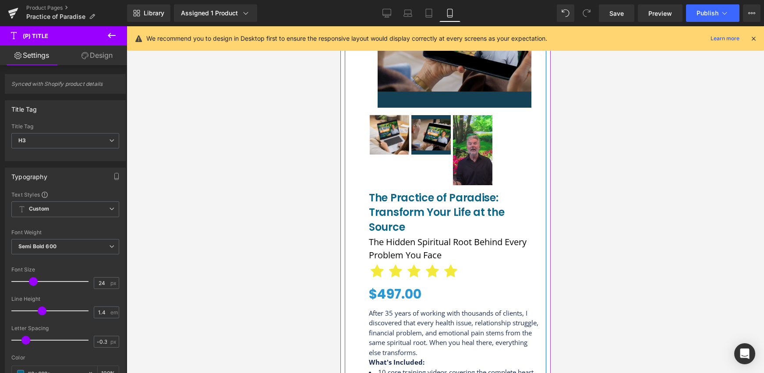
click at [371, 315] on p "After 35 years of working with thousands of clients, I discovered that every he…" at bounding box center [453, 333] width 171 height 50
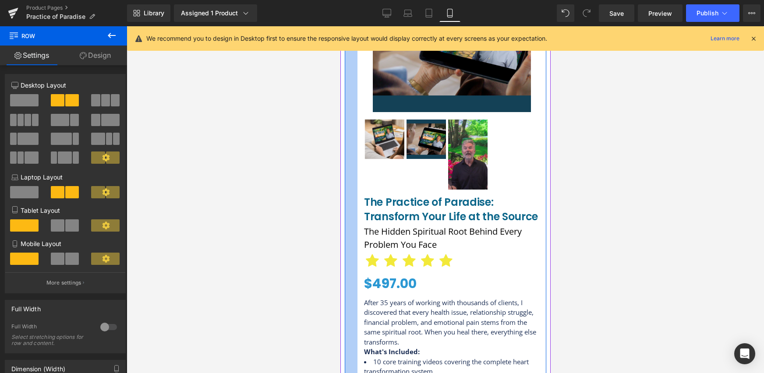
drag, startPoint x: 344, startPoint y: 322, endPoint x: 322, endPoint y: 335, distance: 26.1
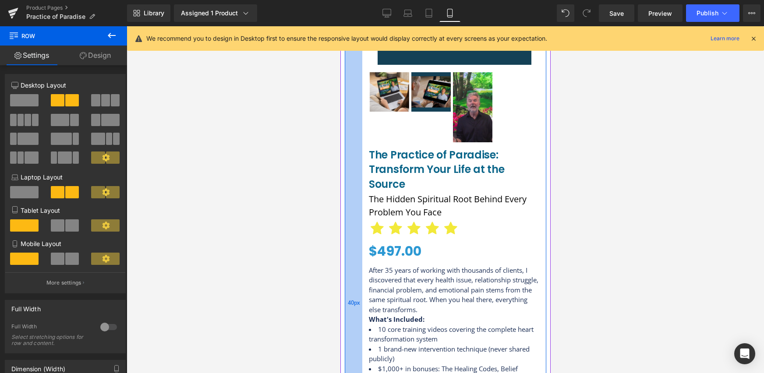
scroll to position [165, 0]
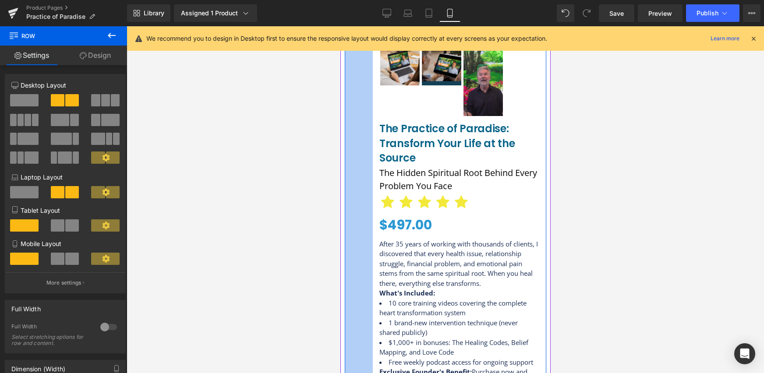
click at [299, 335] on div at bounding box center [445, 199] width 637 height 347
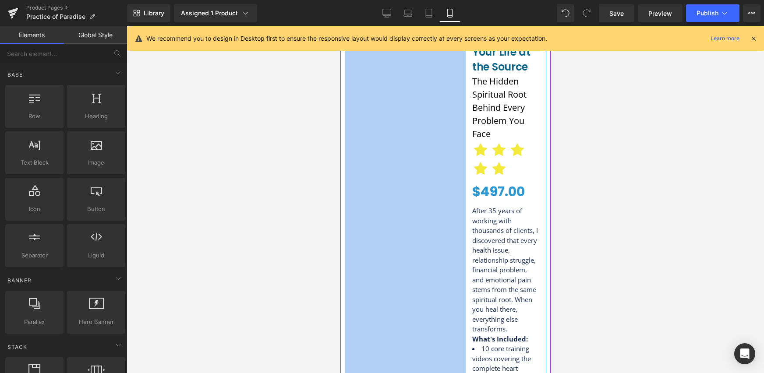
scroll to position [216, 0]
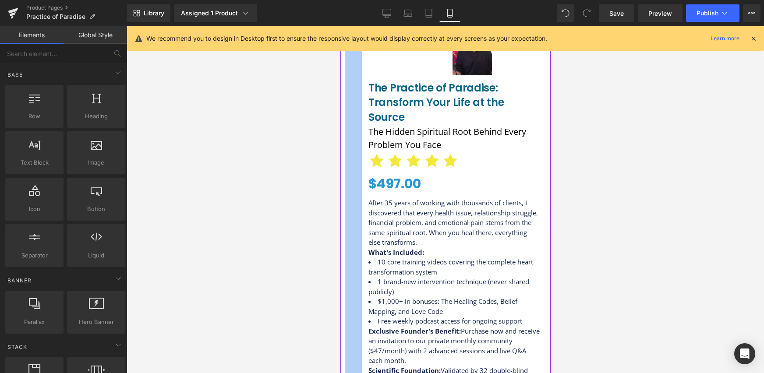
click at [228, 288] on div at bounding box center [445, 199] width 637 height 347
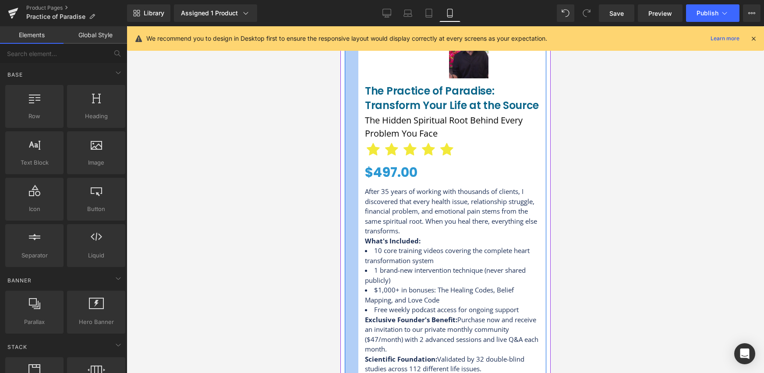
click at [343, 175] on div at bounding box center [342, 253] width 4 height 829
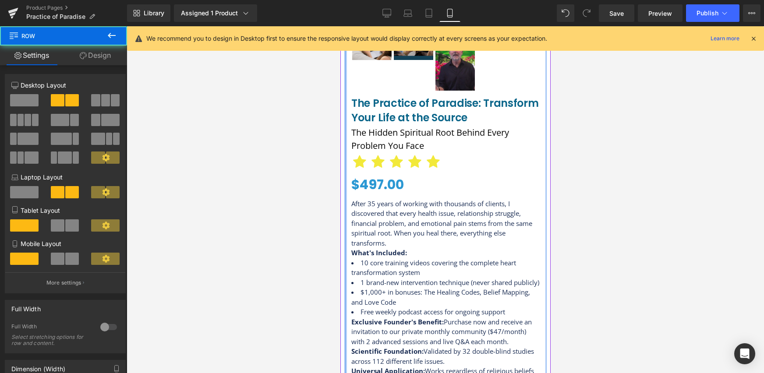
drag, startPoint x: 358, startPoint y: 176, endPoint x: 338, endPoint y: 183, distance: 21.5
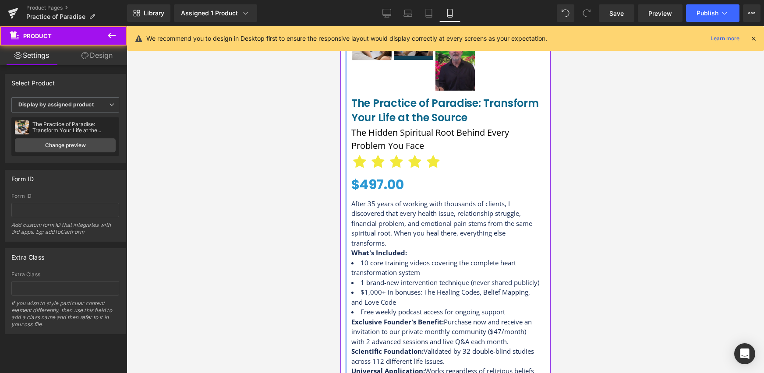
click at [342, 296] on div at bounding box center [342, 244] width 4 height 811
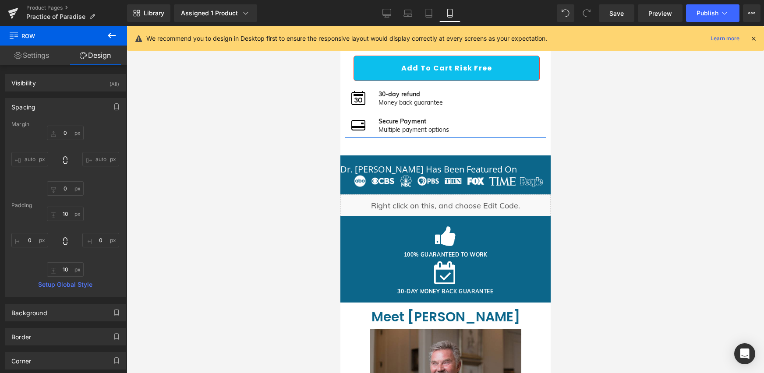
scroll to position [667, 0]
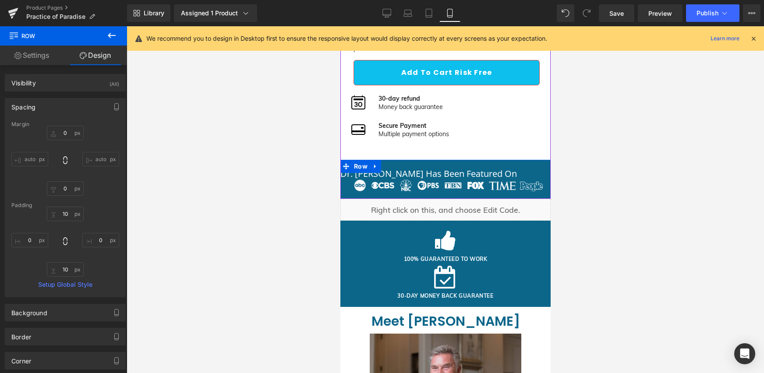
click at [398, 180] on span "Dr. [PERSON_NAME] has been featured on" at bounding box center [428, 174] width 177 height 12
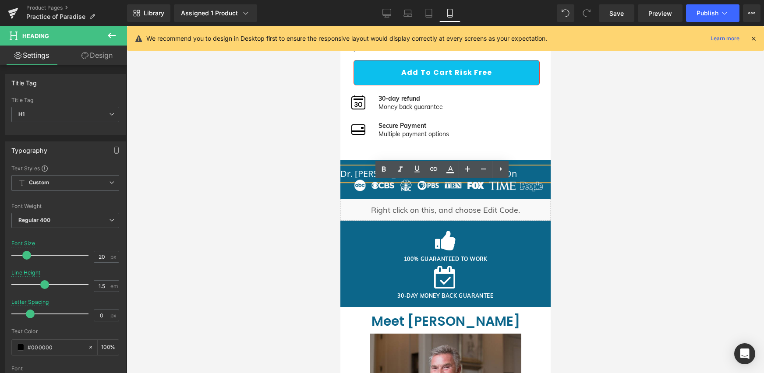
click at [398, 180] on span "Dr. [PERSON_NAME] has been featured on" at bounding box center [428, 174] width 177 height 12
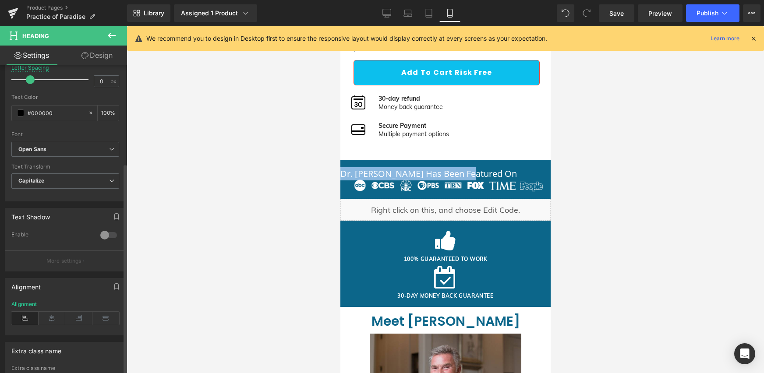
scroll to position [250, 0]
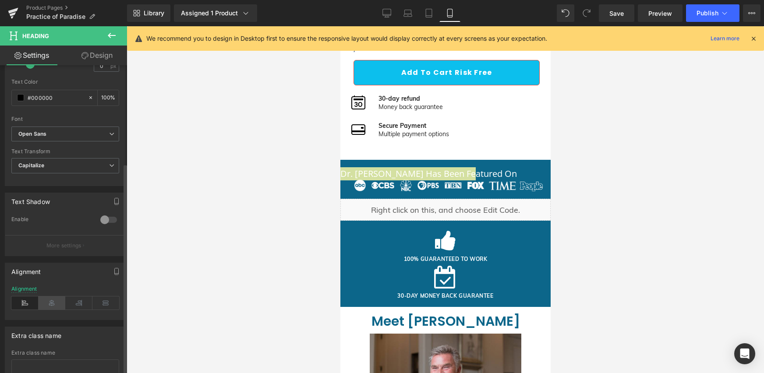
click at [47, 297] on icon at bounding box center [52, 303] width 27 height 13
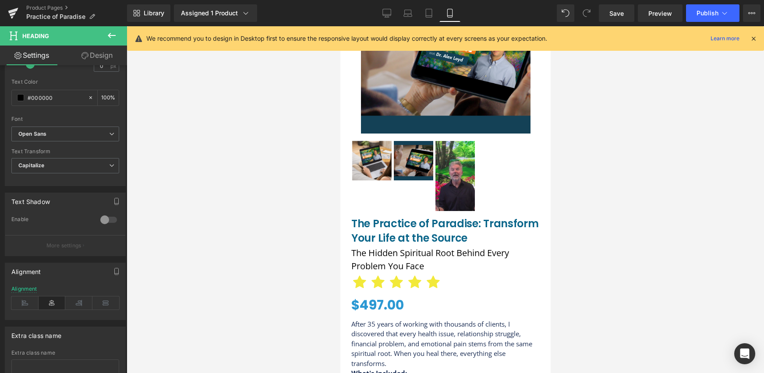
scroll to position [116, 0]
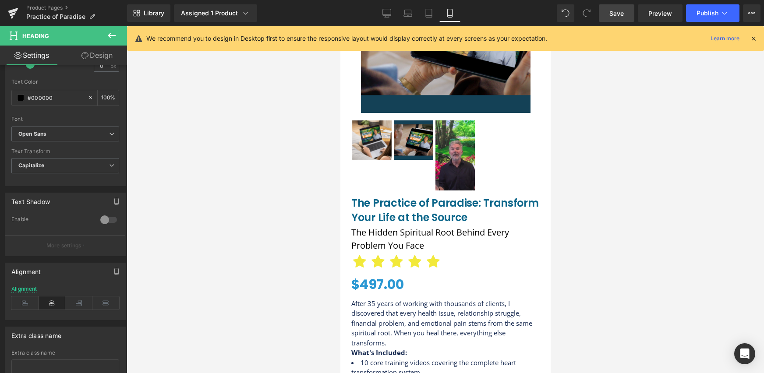
click at [624, 14] on span "Save" at bounding box center [616, 13] width 14 height 9
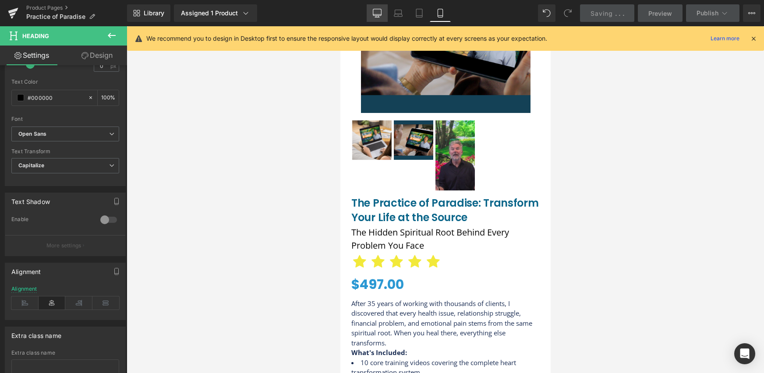
click at [377, 17] on icon at bounding box center [377, 13] width 9 height 9
type input "18"
type input "1.3"
type input "0.6"
type input "100"
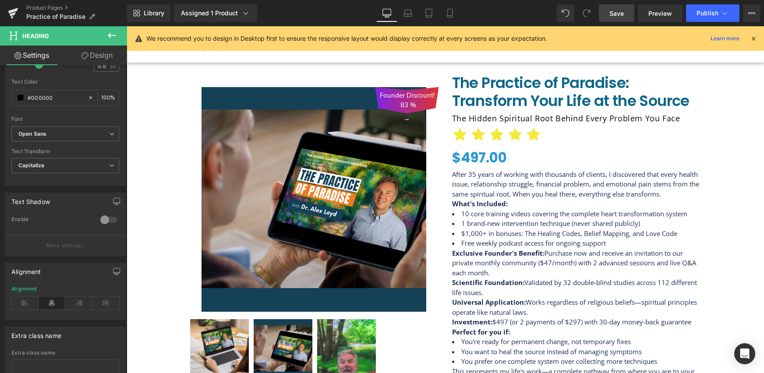
scroll to position [0, 0]
click at [615, 13] on span "Save" at bounding box center [616, 13] width 14 height 9
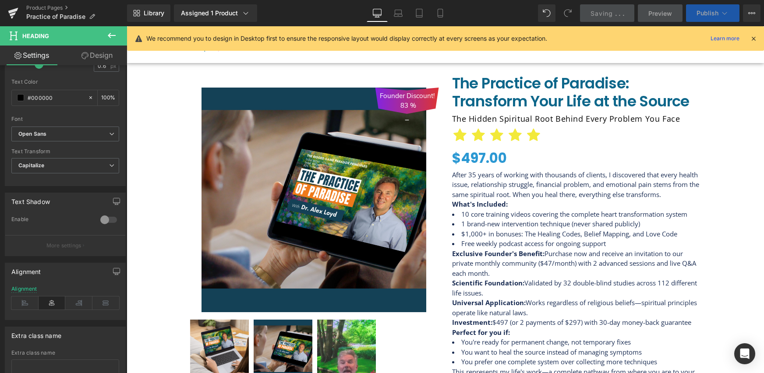
click at [725, 12] on icon at bounding box center [724, 13] width 9 height 9
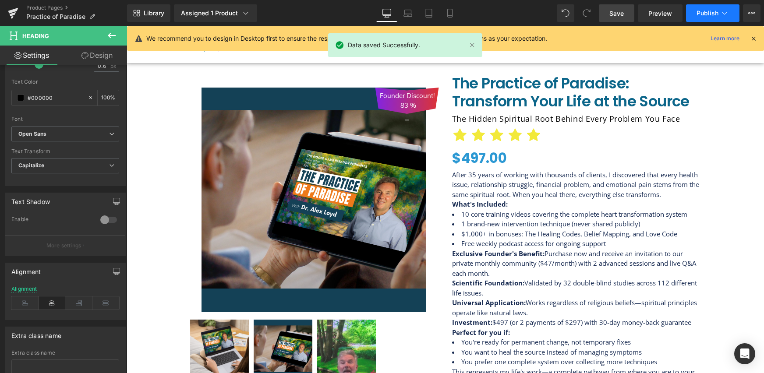
click at [715, 11] on span "Publish" at bounding box center [708, 13] width 22 height 7
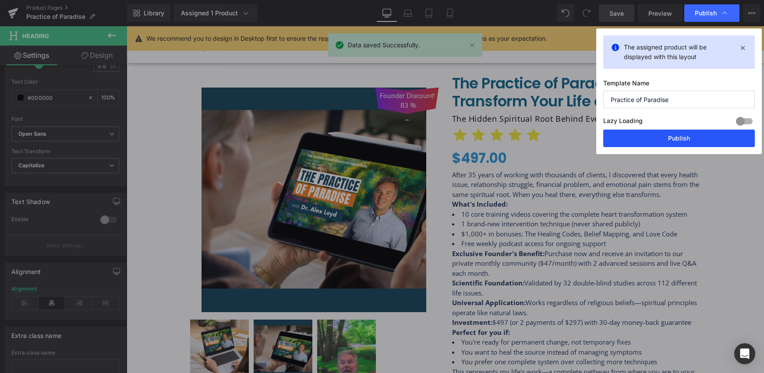
click at [625, 140] on button "Publish" at bounding box center [679, 139] width 152 height 18
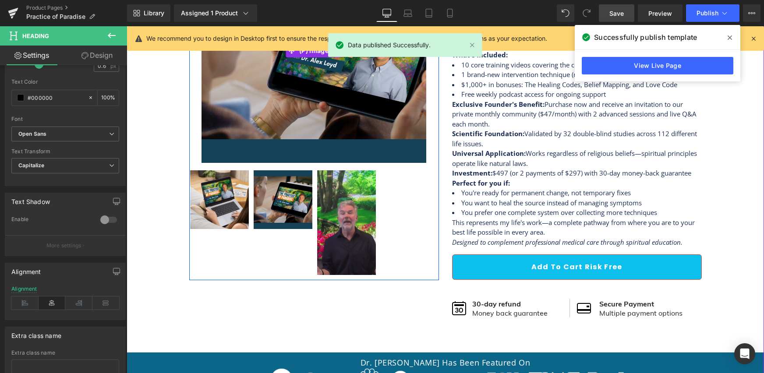
scroll to position [233, 0]
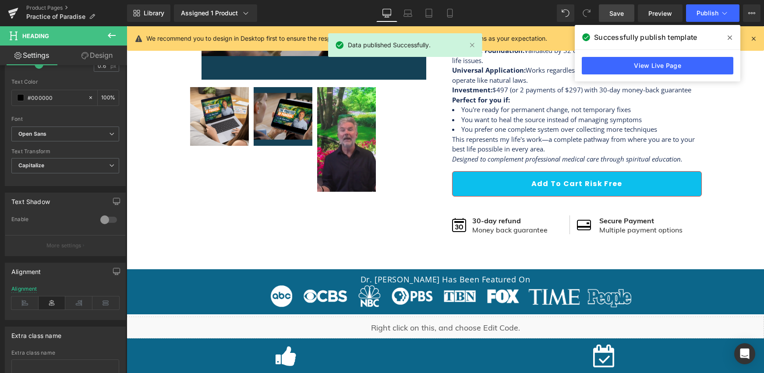
click at [729, 35] on icon at bounding box center [730, 37] width 4 height 7
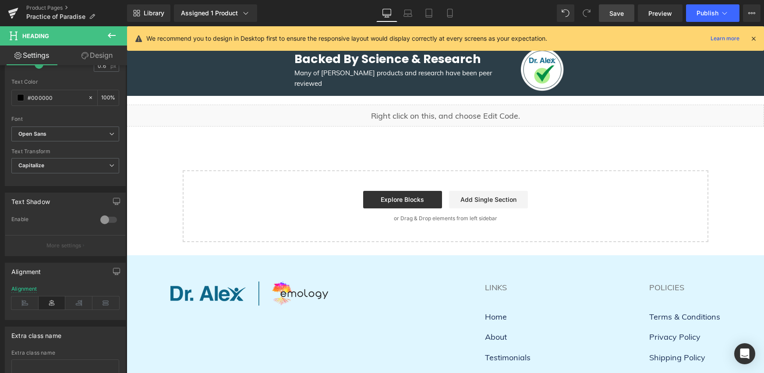
scroll to position [906, 0]
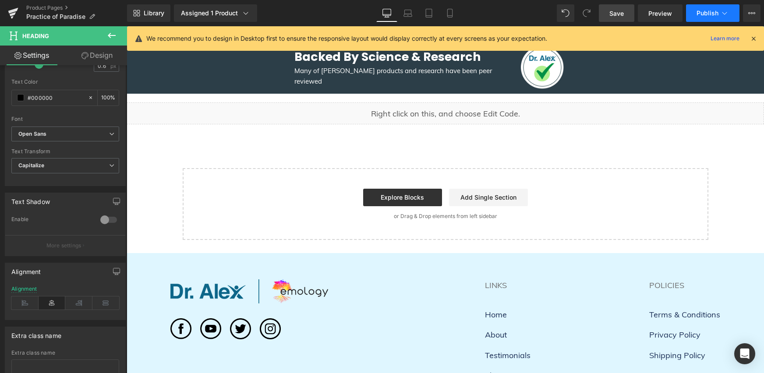
click at [722, 11] on icon at bounding box center [724, 13] width 9 height 9
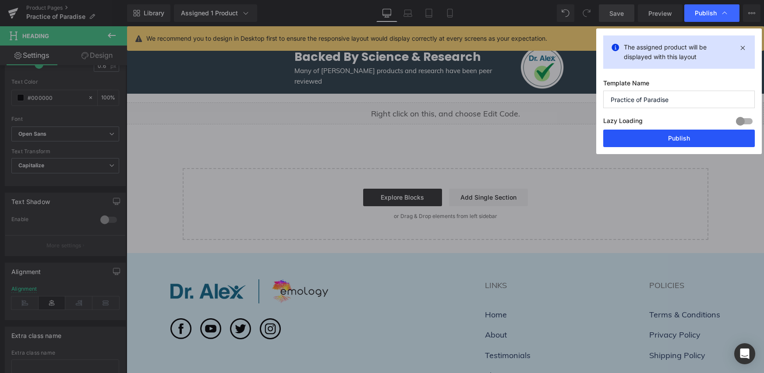
click at [619, 140] on button "Publish" at bounding box center [679, 139] width 152 height 18
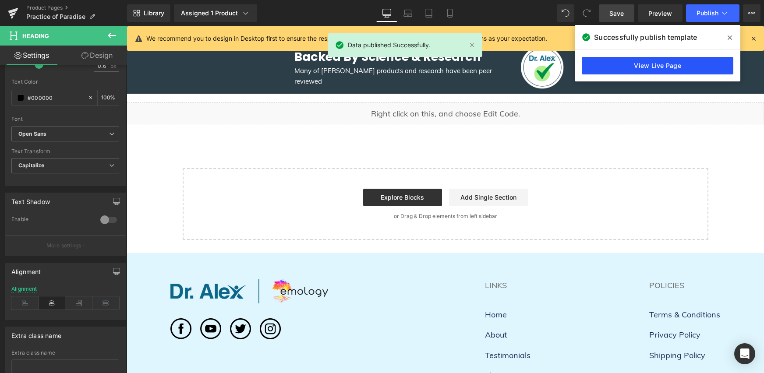
click at [647, 64] on link "View Live Page" at bounding box center [658, 66] width 152 height 18
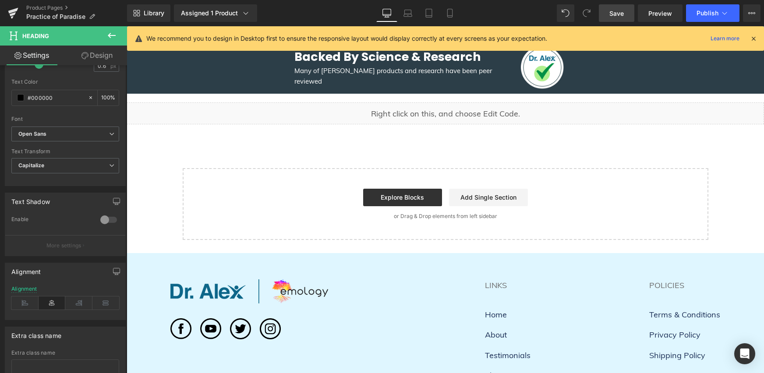
click at [446, 106] on div "Liquid" at bounding box center [445, 114] width 637 height 22
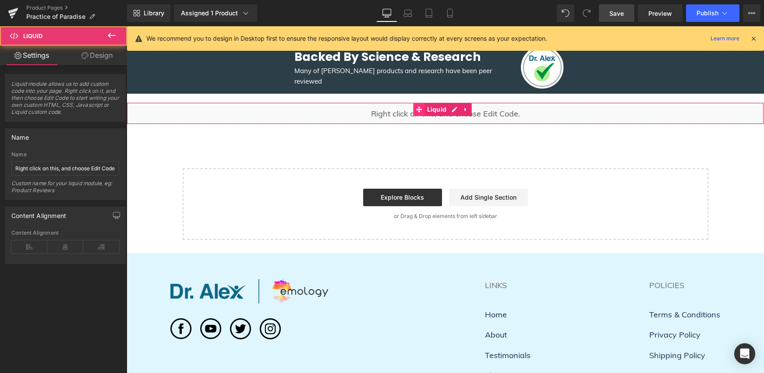
click at [424, 103] on span at bounding box center [419, 109] width 11 height 13
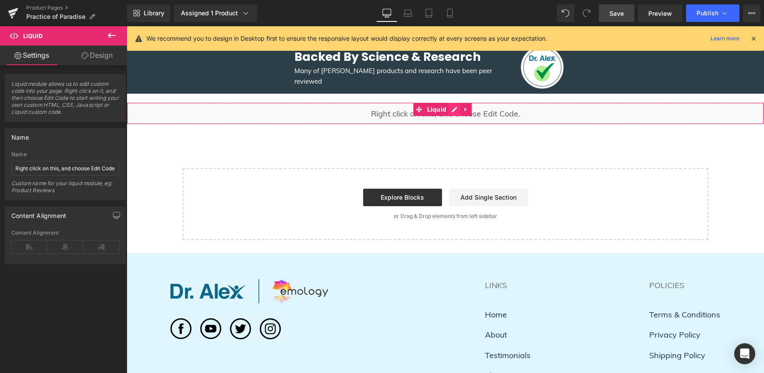
click at [453, 103] on div "Liquid" at bounding box center [445, 114] width 637 height 22
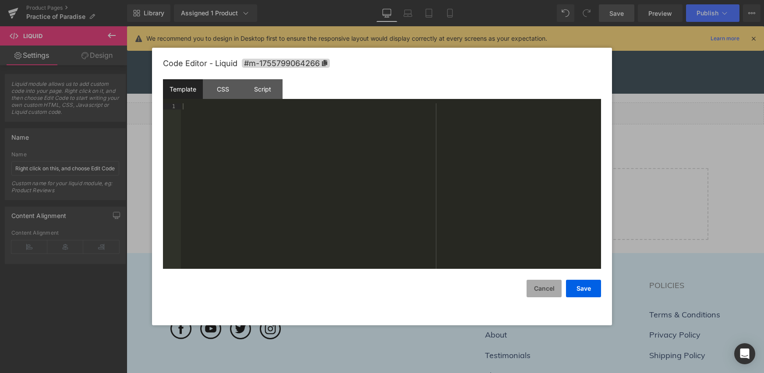
click at [541, 284] on button "Cancel" at bounding box center [544, 289] width 35 height 18
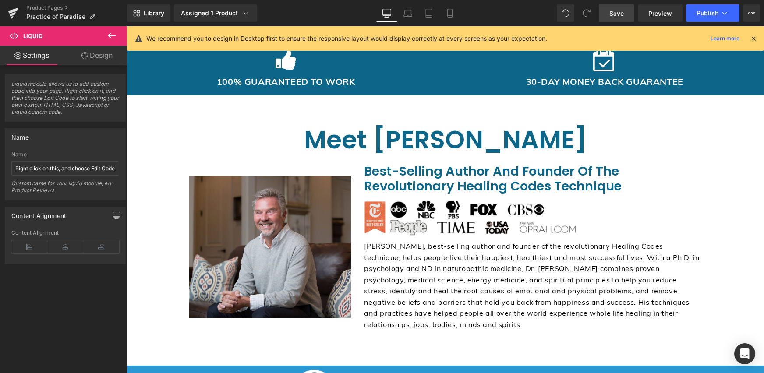
scroll to position [456, 0]
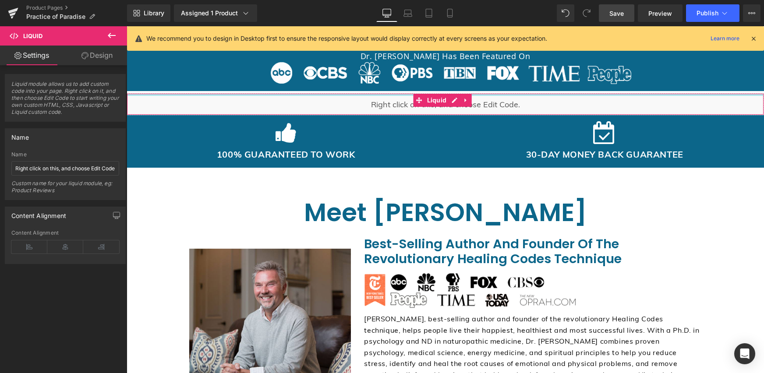
click at [514, 96] on div at bounding box center [445, 95] width 637 height 2
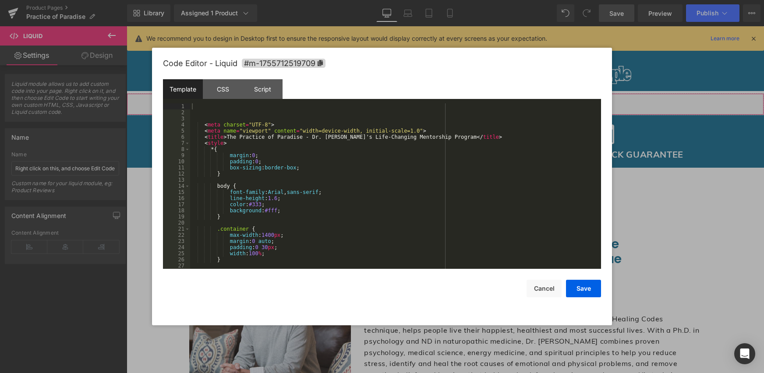
click at [457, 100] on div "Liquid" at bounding box center [445, 104] width 637 height 22
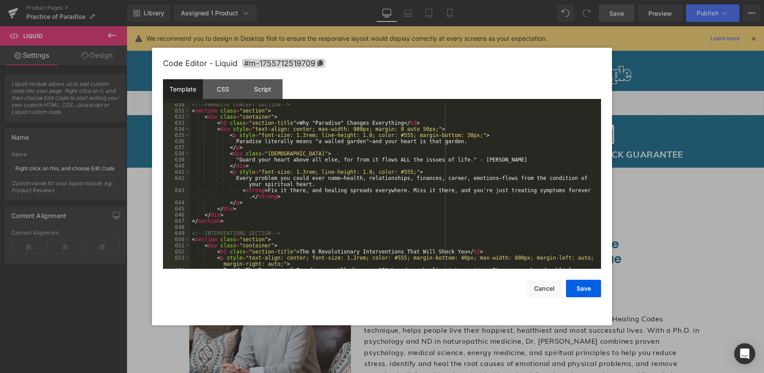
scroll to position [3737, 0]
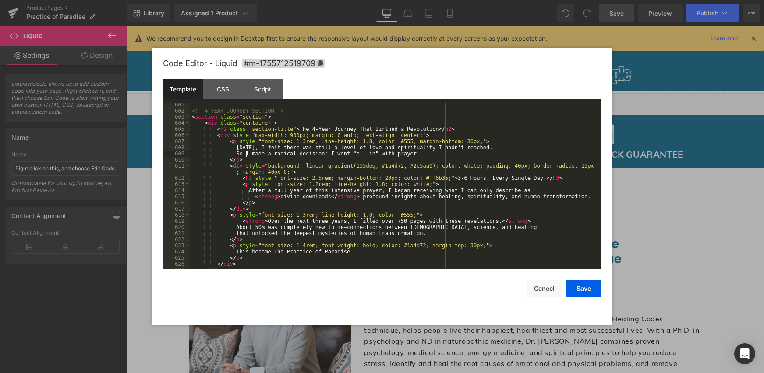
click at [245, 152] on div "<!-- 4-YEAR JOURNEY SECTION --> < section class = "section" > < div class = "co…" at bounding box center [393, 191] width 407 height 178
click at [244, 153] on div "<!-- 4-YEAR JOURNEY SECTION --> < section class = "section" > < div class = "co…" at bounding box center [393, 191] width 407 height 178
click at [242, 227] on div "<!-- 4-YEAR JOURNEY SECTION --> < section class = "section" > < div class = "co…" at bounding box center [393, 191] width 407 height 178
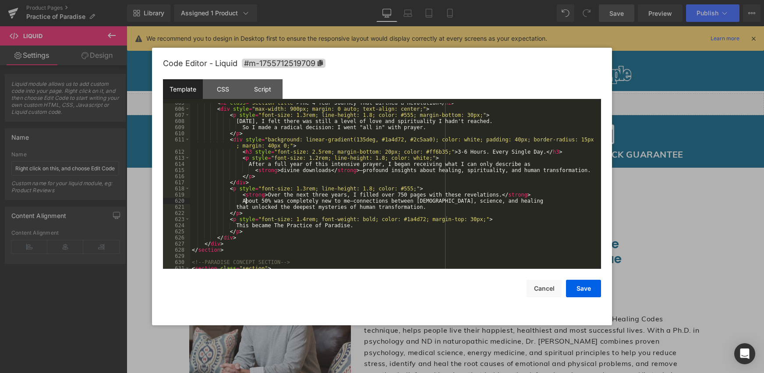
scroll to position [3763, 0]
click at [583, 288] on button "Save" at bounding box center [583, 289] width 35 height 18
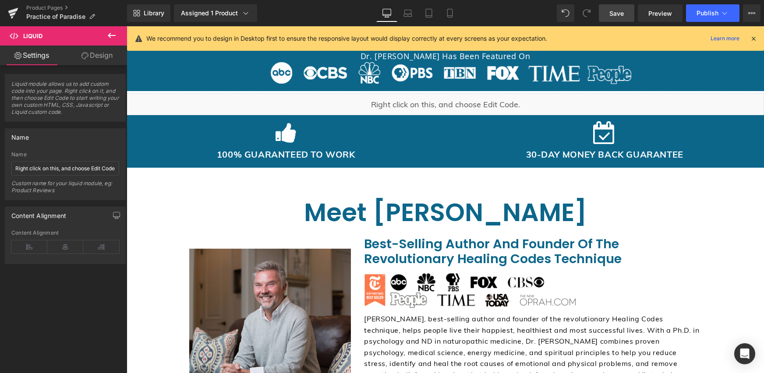
click at [610, 13] on span "Save" at bounding box center [616, 13] width 14 height 9
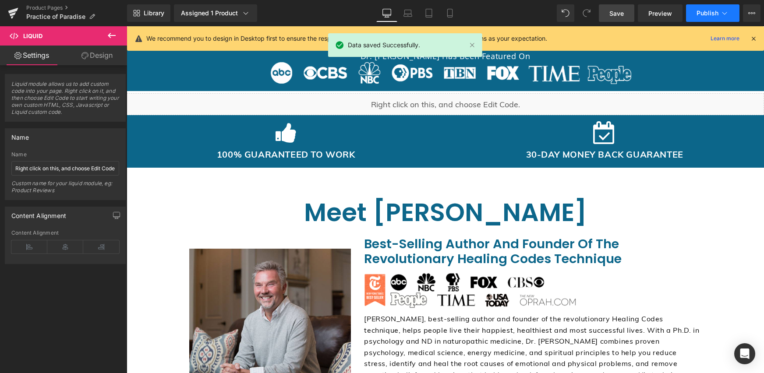
click at [713, 11] on span "Publish" at bounding box center [708, 13] width 22 height 7
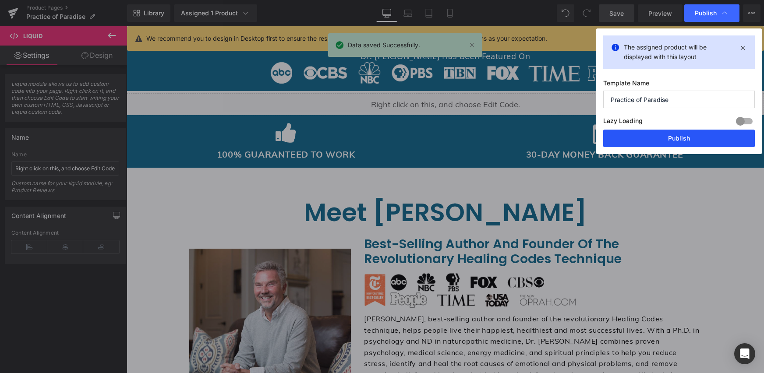
click at [624, 135] on button "Publish" at bounding box center [679, 139] width 152 height 18
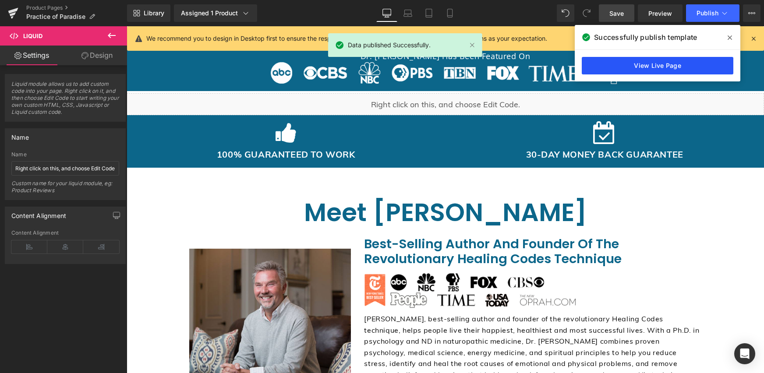
click at [596, 64] on link "View Live Page" at bounding box center [658, 66] width 152 height 18
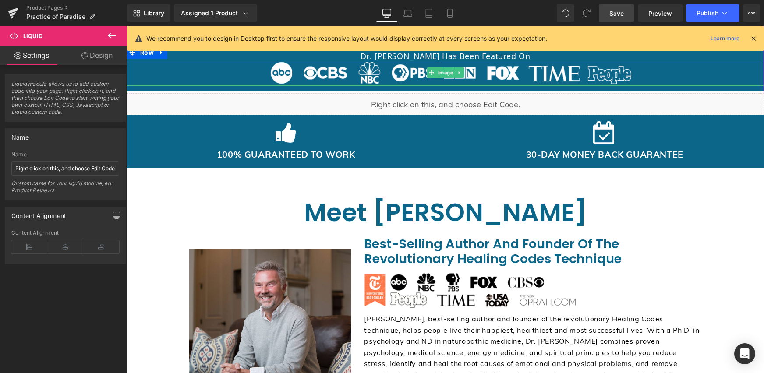
click at [405, 326] on div "[PERSON_NAME], best-selling author and founder of the revolutionary Healing Cod…" at bounding box center [532, 359] width 337 height 90
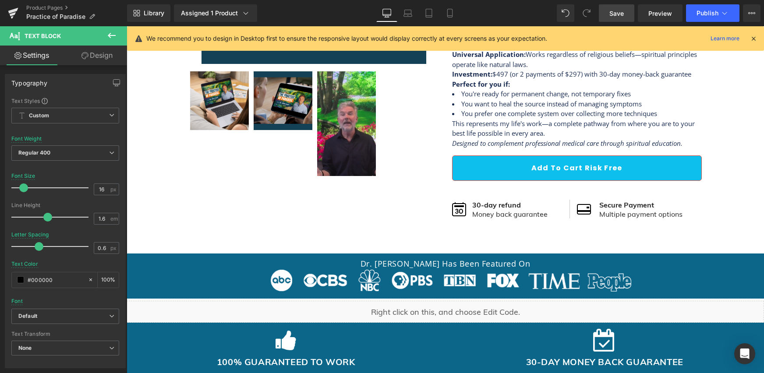
scroll to position [276, 0]
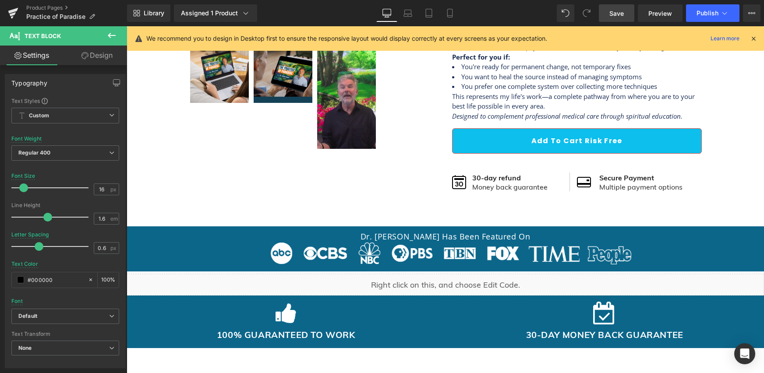
click at [445, 285] on div "Liquid" at bounding box center [445, 285] width 637 height 22
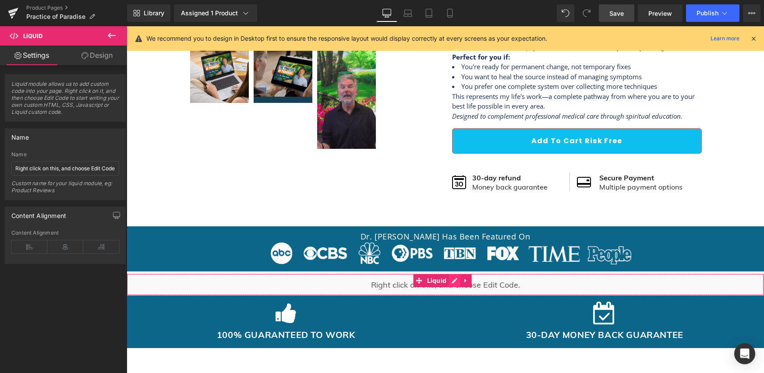
click at [452, 281] on div "Liquid" at bounding box center [445, 285] width 637 height 22
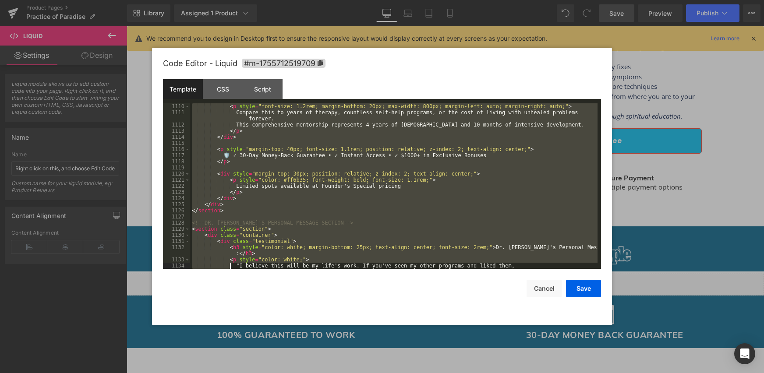
scroll to position [7483, 0]
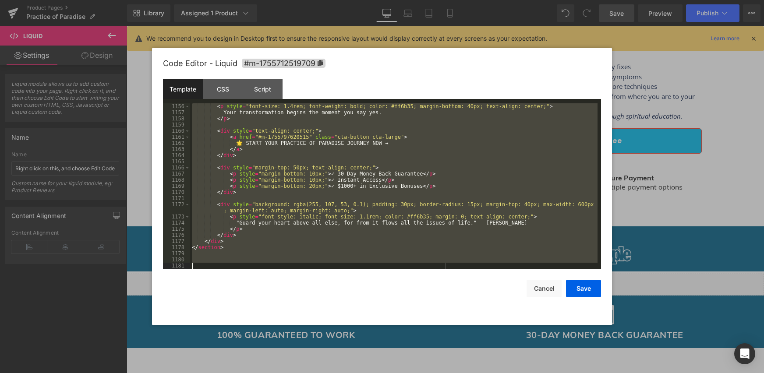
drag, startPoint x: 194, startPoint y: 106, endPoint x: 236, endPoint y: 305, distance: 203.4
click at [237, 307] on div "Code Editor - Liquid #m-1755712519709 Template CSS Script Data 1156 1157 1158 1…" at bounding box center [382, 187] width 438 height 278
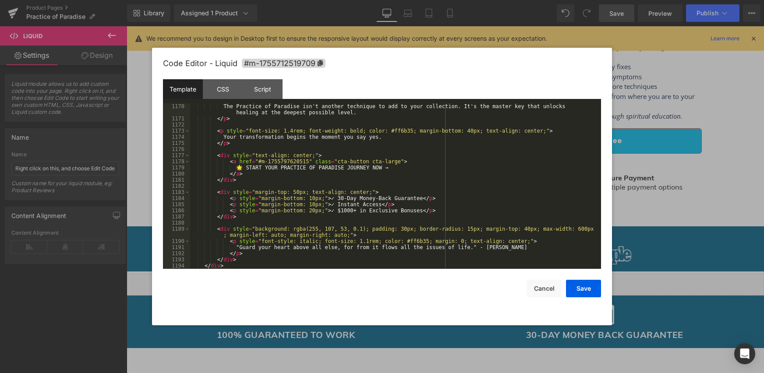
scroll to position [7550, 0]
click at [569, 284] on button "Save" at bounding box center [583, 289] width 35 height 18
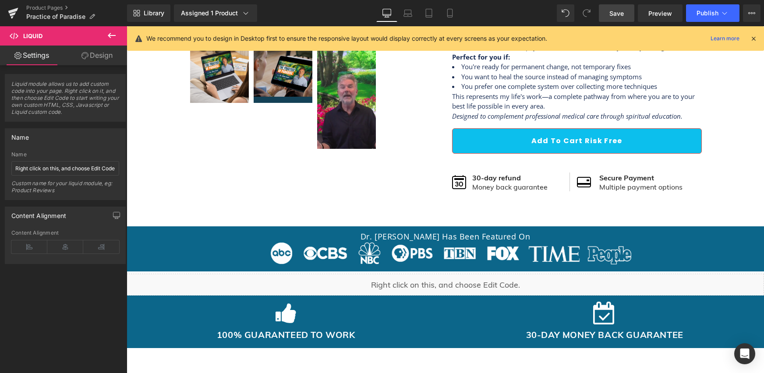
click at [607, 14] on link "Save" at bounding box center [616, 13] width 35 height 18
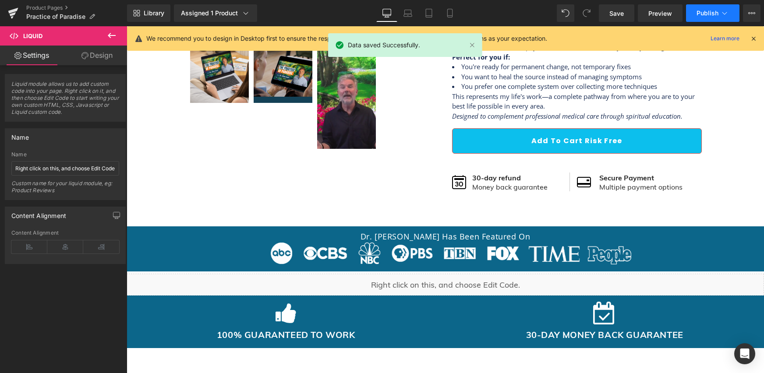
click at [691, 12] on button "Publish" at bounding box center [712, 13] width 53 height 18
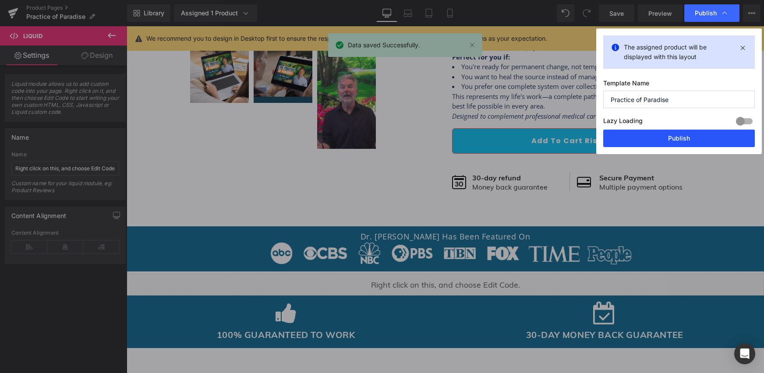
click at [640, 146] on button "Publish" at bounding box center [679, 139] width 152 height 18
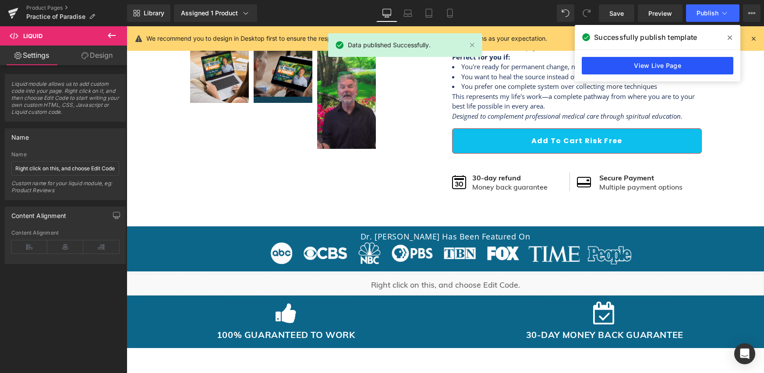
click at [664, 72] on link "View Live Page" at bounding box center [658, 66] width 152 height 18
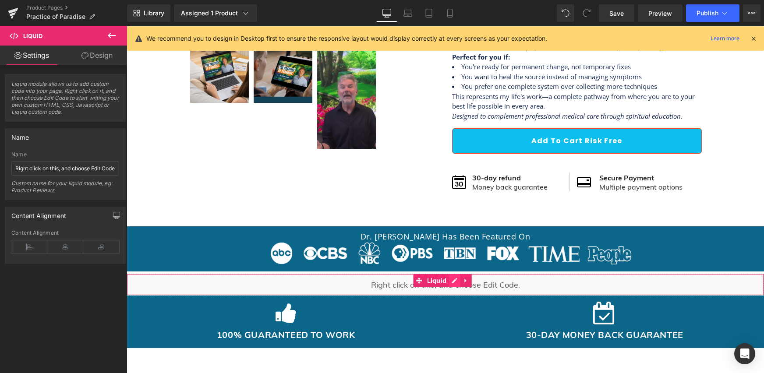
click at [453, 281] on div "Liquid" at bounding box center [445, 285] width 637 height 22
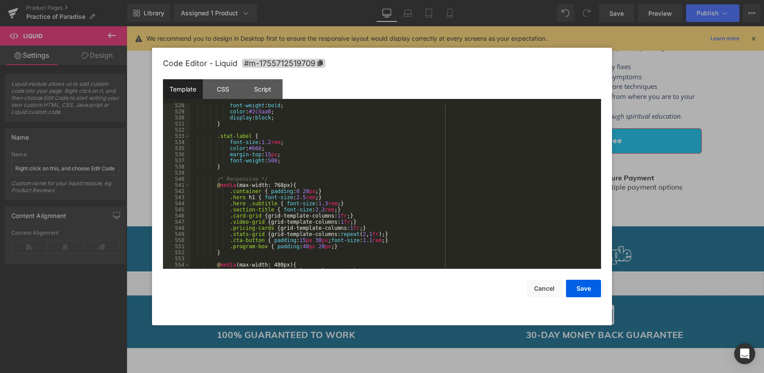
scroll to position [3417, 0]
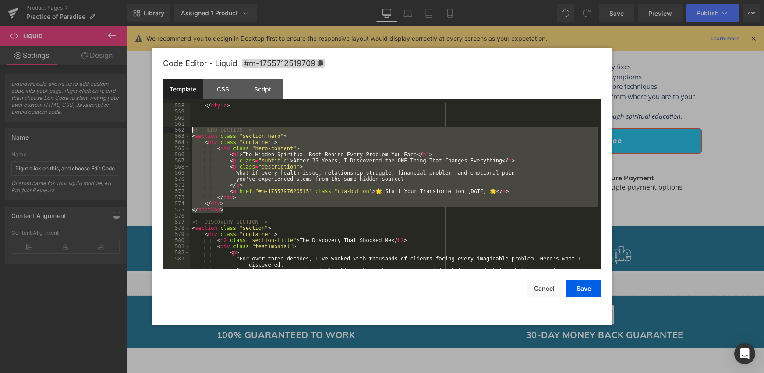
drag, startPoint x: 229, startPoint y: 209, endPoint x: 191, endPoint y: 131, distance: 87.2
click at [191, 131] on div "</ style > <!-- HERO SECTION --> < section class = "section hero" > < div class…" at bounding box center [393, 195] width 407 height 184
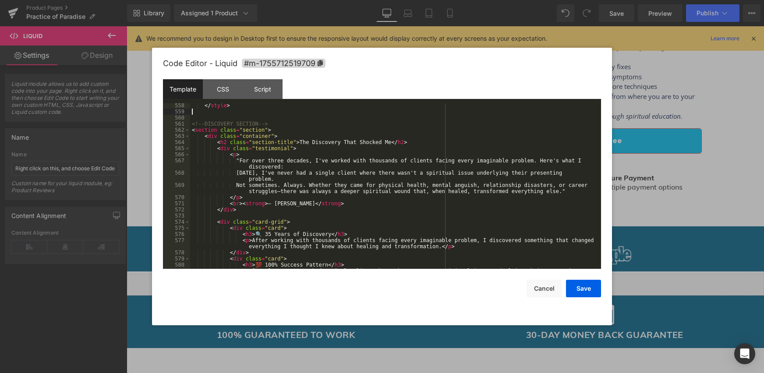
scroll to position [3416, 0]
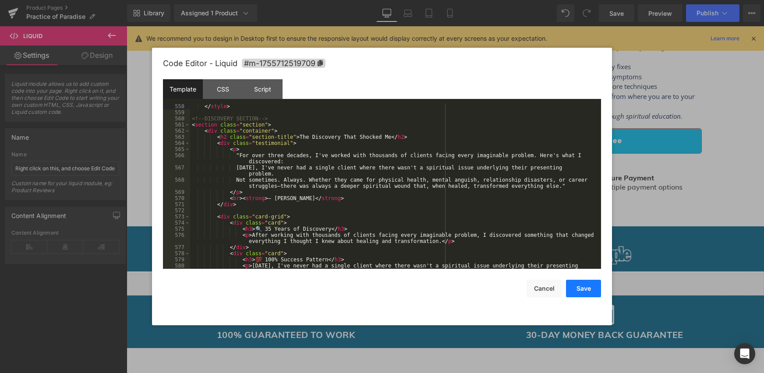
click at [592, 294] on button "Save" at bounding box center [583, 289] width 35 height 18
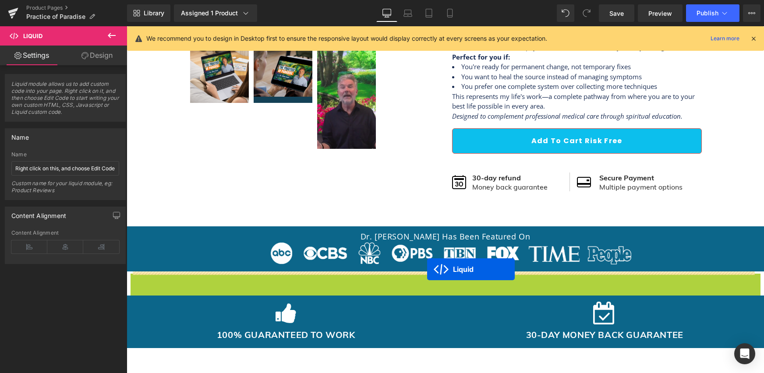
drag, startPoint x: 423, startPoint y: 274, endPoint x: 427, endPoint y: 269, distance: 5.9
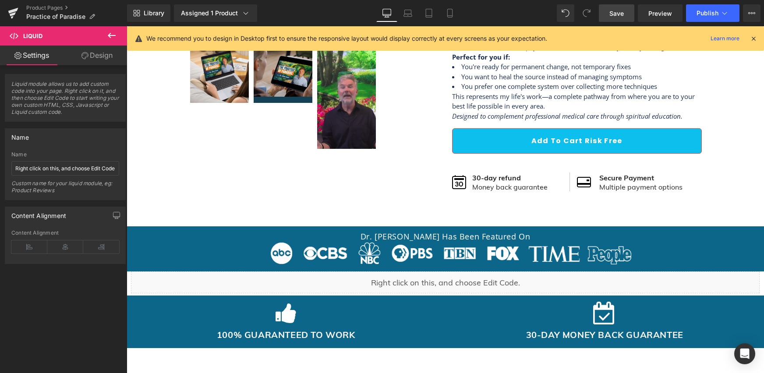
click at [607, 13] on link "Save" at bounding box center [616, 13] width 35 height 18
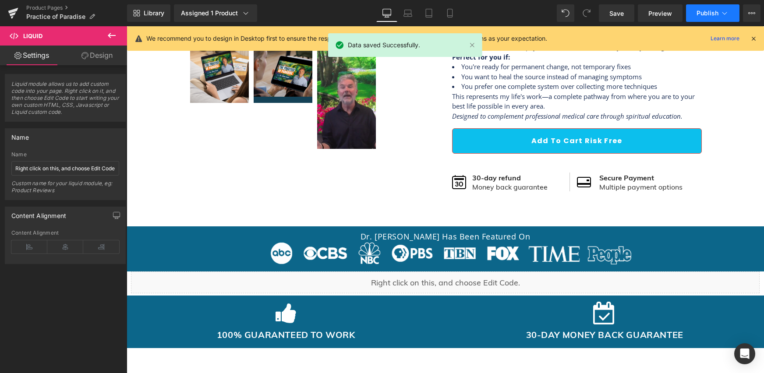
click at [714, 14] on span "Publish" at bounding box center [708, 13] width 22 height 7
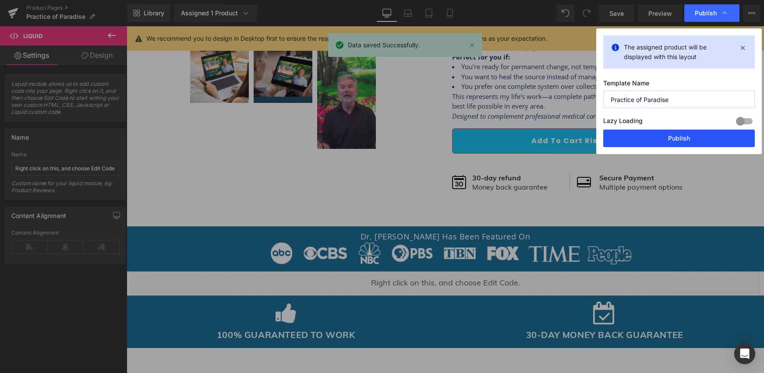
click at [648, 136] on button "Publish" at bounding box center [679, 139] width 152 height 18
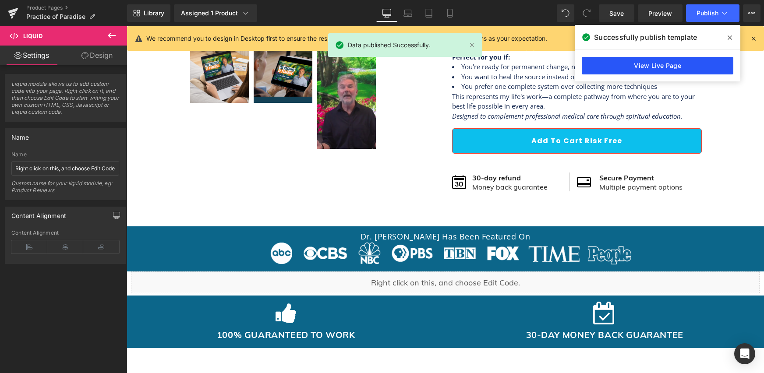
click at [616, 68] on link "View Live Page" at bounding box center [658, 66] width 152 height 18
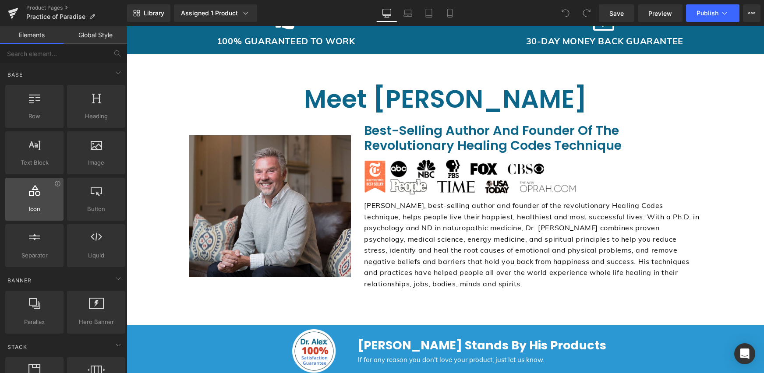
scroll to position [400, 0]
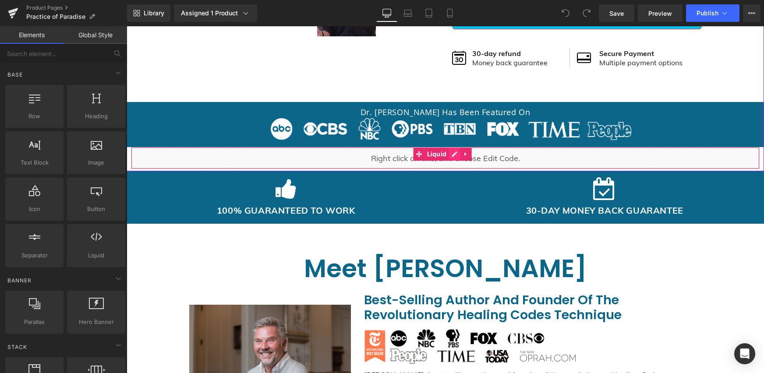
click at [452, 153] on div "Liquid" at bounding box center [445, 158] width 629 height 22
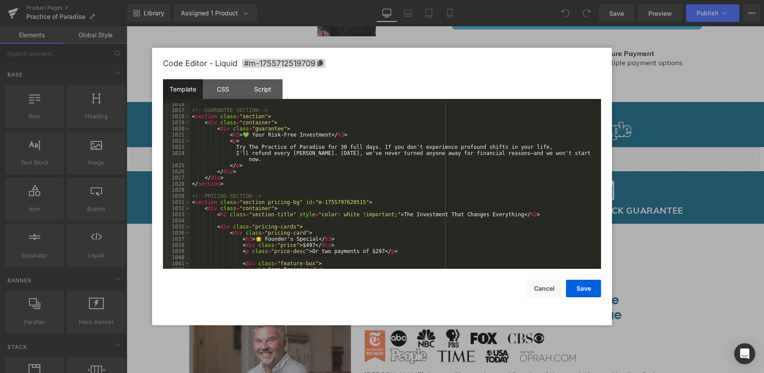
scroll to position [6769, 0]
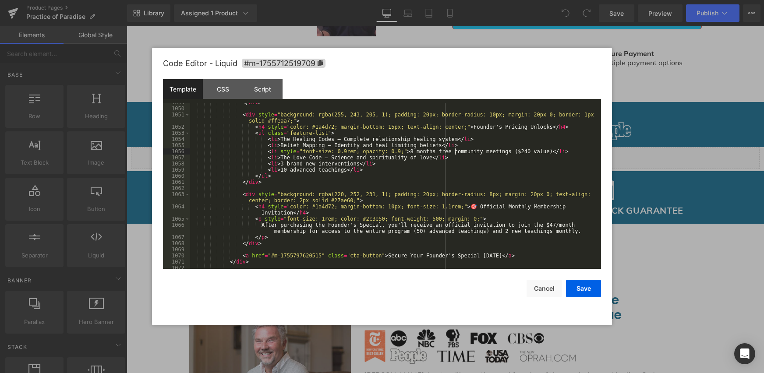
click at [455, 151] on div "</ div > < div style = "background: rgba(255, 243, 205, 1); padding: 20px; bord…" at bounding box center [393, 188] width 407 height 178
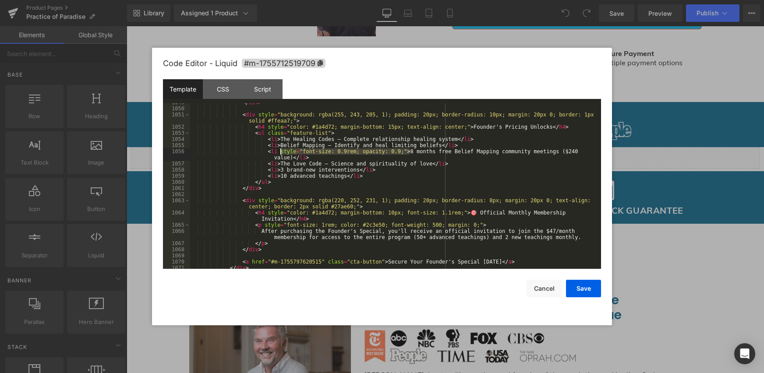
drag, startPoint x: 411, startPoint y: 151, endPoint x: 282, endPoint y: 153, distance: 129.3
click at [282, 153] on div "</ div > < div style = "background: rgba(255, 243, 205, 1); padding: 20px; bord…" at bounding box center [393, 188] width 407 height 178
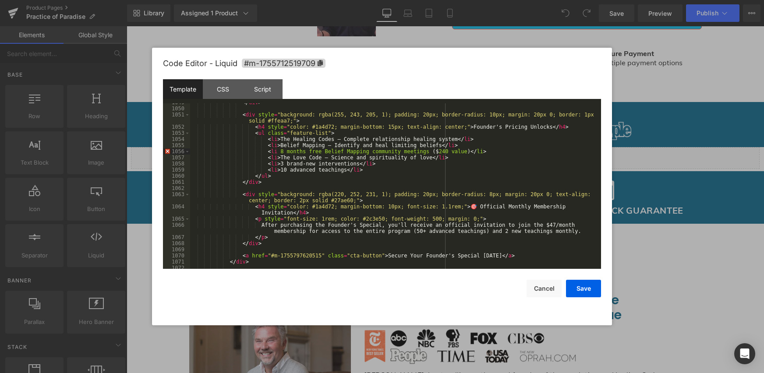
click at [492, 151] on div "</ div > < div style = "background: rgba(255, 243, 205, 1); padding: 20px; bord…" at bounding box center [393, 188] width 407 height 178
click at [469, 152] on div "</ div > < div style = "background: rgba(255, 243, 205, 1); padding: 20px; bord…" at bounding box center [393, 188] width 407 height 178
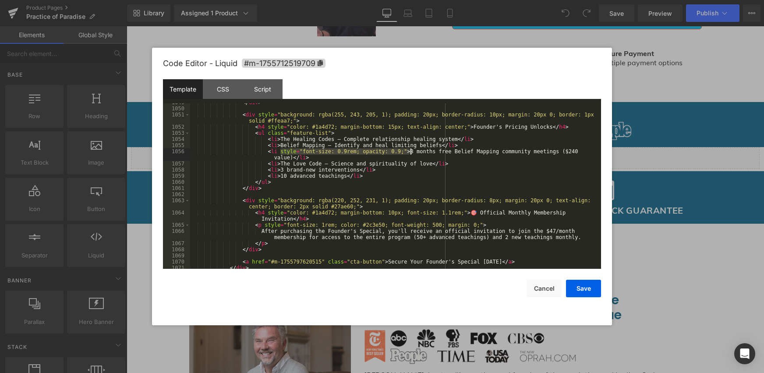
click at [445, 158] on div "</ div > < div style = "background: rgba(255, 243, 205, 1); padding: 20px; bord…" at bounding box center [393, 188] width 407 height 178
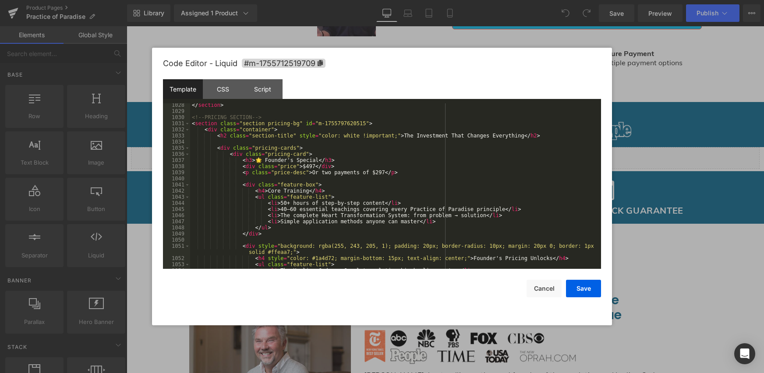
scroll to position [6664, 0]
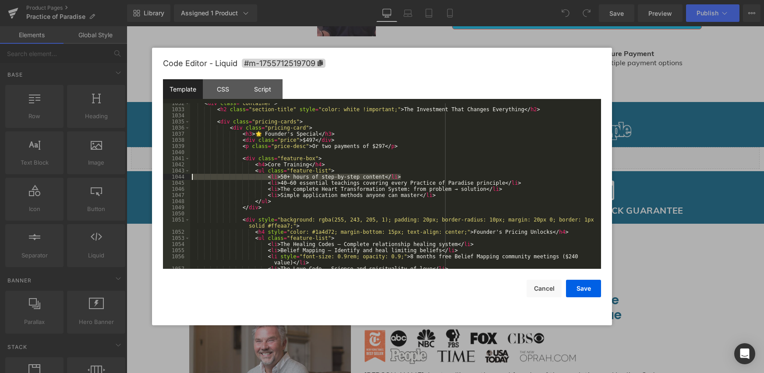
drag, startPoint x: 416, startPoint y: 177, endPoint x: 177, endPoint y: 178, distance: 238.8
click at [177, 178] on pre "1032 1033 1034 1035 1036 1037 1038 1039 1040 1041 1042 1043 1044 1045 1046 1047…" at bounding box center [382, 186] width 438 height 166
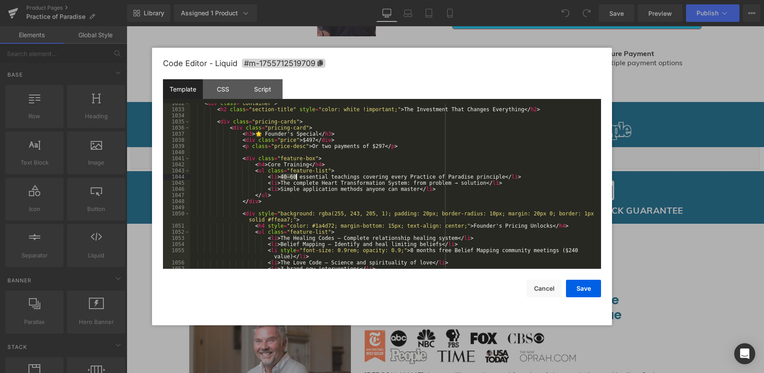
drag, startPoint x: 281, startPoint y: 175, endPoint x: 295, endPoint y: 175, distance: 14.0
click at [295, 175] on div "< div class = "container" > < h2 class = "section-title" style = "color: white …" at bounding box center [393, 189] width 407 height 178
click at [322, 175] on div "< div class = "container" > < h2 class = "section-title" style = "color: white …" at bounding box center [393, 189] width 407 height 178
click at [531, 178] on div "< div class = "container" > < h2 class = "section-title" style = "color: white …" at bounding box center [393, 189] width 407 height 178
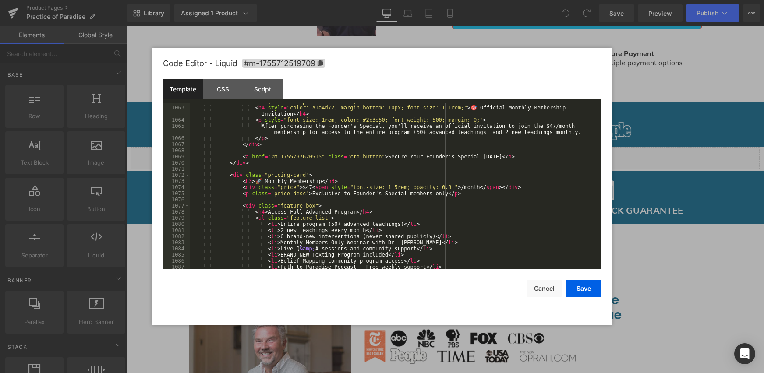
scroll to position [6900, 0]
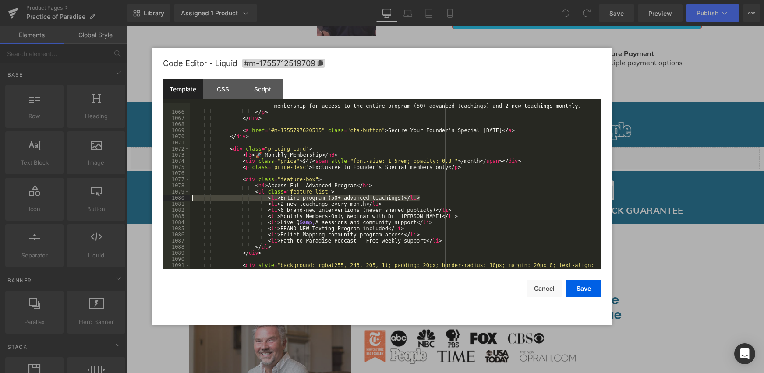
drag, startPoint x: 395, startPoint y: 197, endPoint x: 191, endPoint y: 198, distance: 204.2
click at [191, 198] on div "After purchasing the Founder's Special, you'll receive an official invitation t…" at bounding box center [393, 192] width 407 height 190
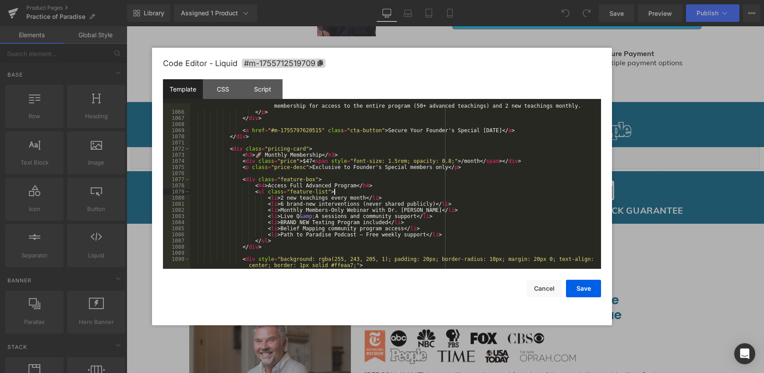
click at [295, 195] on div "After purchasing the Founder's Special, you'll receive an official invitation t…" at bounding box center [393, 189] width 407 height 184
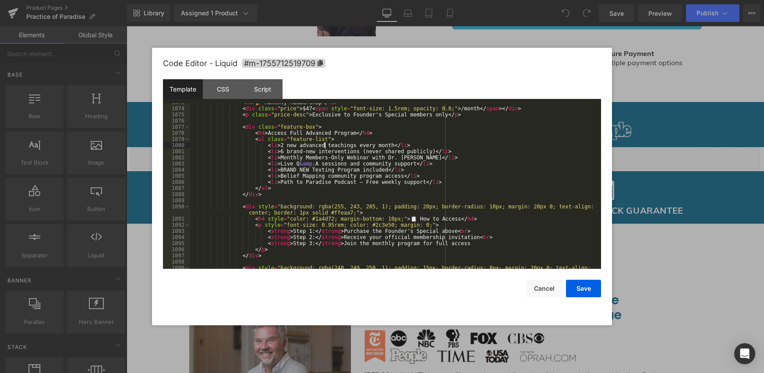
scroll to position [6979, 0]
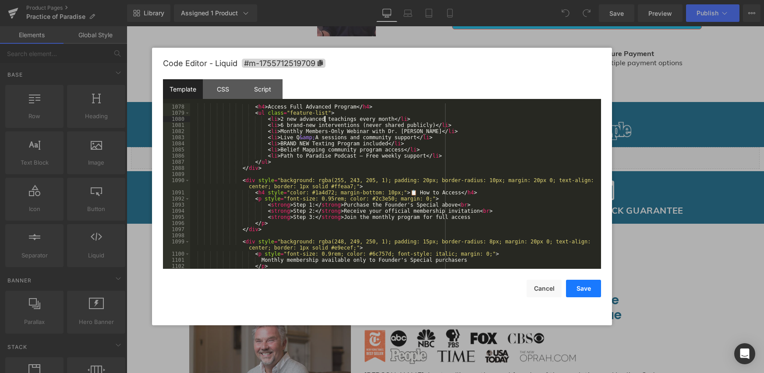
click at [584, 283] on button "Save" at bounding box center [583, 289] width 35 height 18
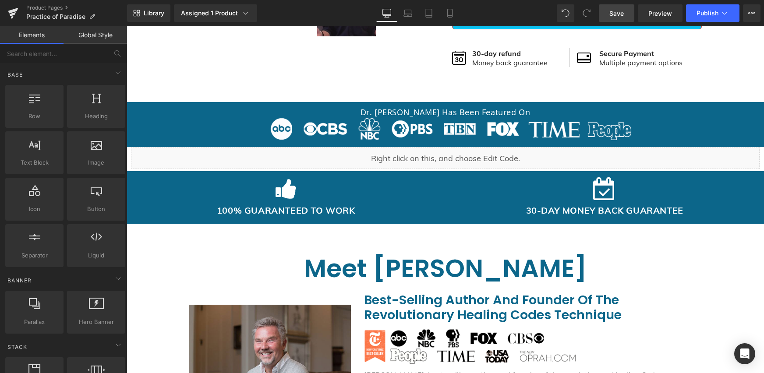
drag, startPoint x: 619, startPoint y: 24, endPoint x: 623, endPoint y: 20, distance: 4.7
click at [621, 22] on div "Library Assigned 1 Product Product Preview The Practice of Paradise: Transform …" at bounding box center [445, 13] width 637 height 26
click at [627, 16] on link "Save" at bounding box center [616, 13] width 35 height 18
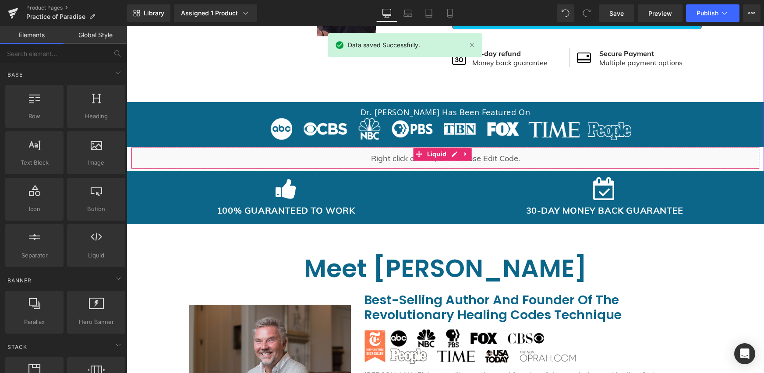
click at [450, 154] on div "Liquid" at bounding box center [445, 158] width 629 height 22
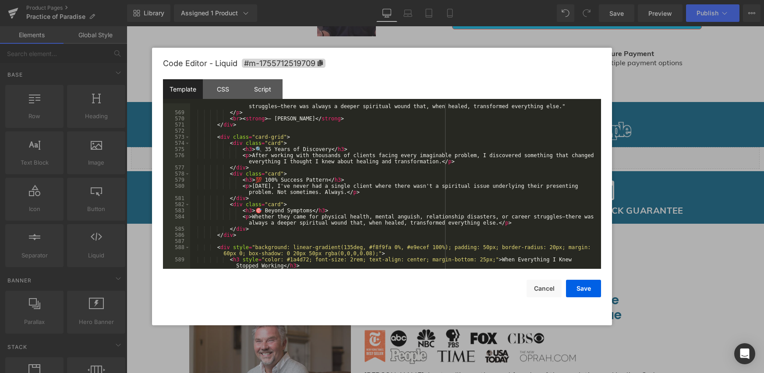
scroll to position [3496, 0]
click at [574, 284] on button "Save" at bounding box center [583, 289] width 35 height 18
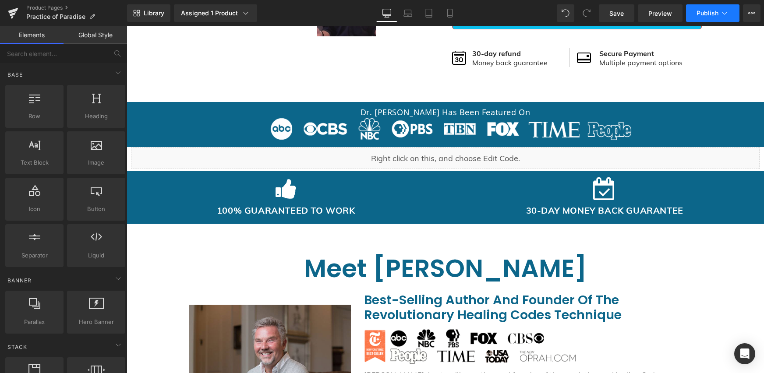
click at [715, 13] on span "Publish" at bounding box center [708, 13] width 22 height 7
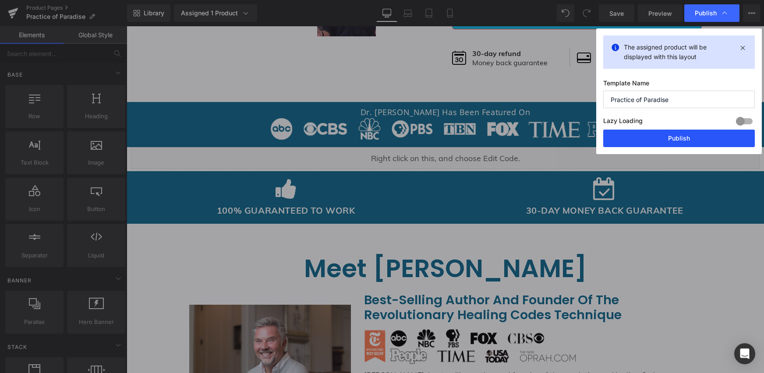
click at [634, 137] on button "Publish" at bounding box center [679, 139] width 152 height 18
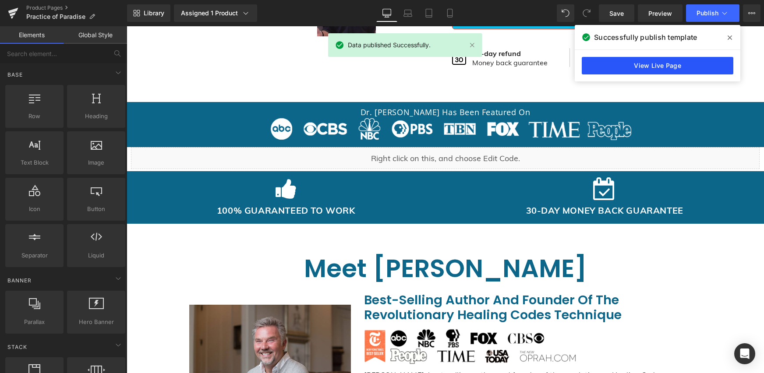
click at [604, 64] on link "View Live Page" at bounding box center [658, 66] width 152 height 18
